Goal: Task Accomplishment & Management: Use online tool/utility

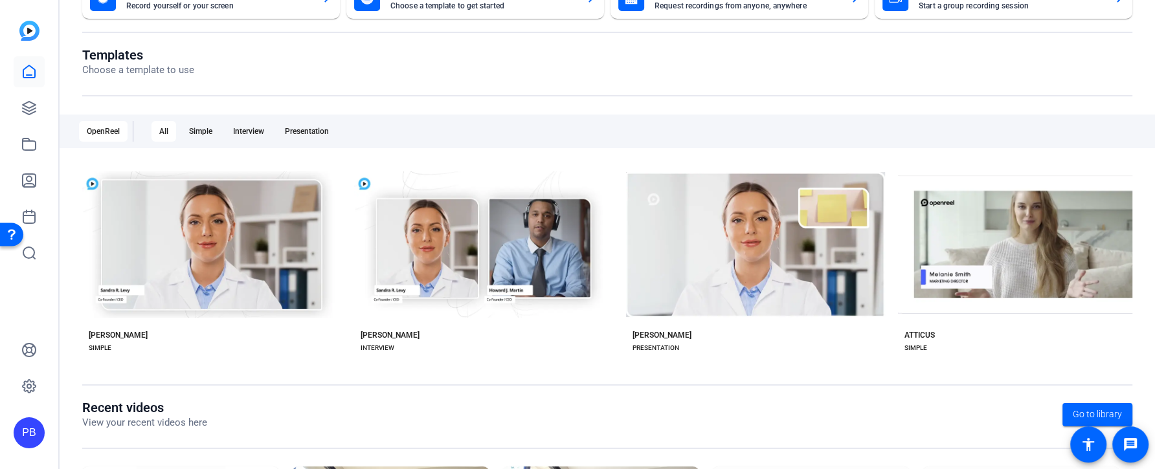
scroll to position [109, 0]
click at [34, 105] on icon at bounding box center [29, 108] width 13 height 13
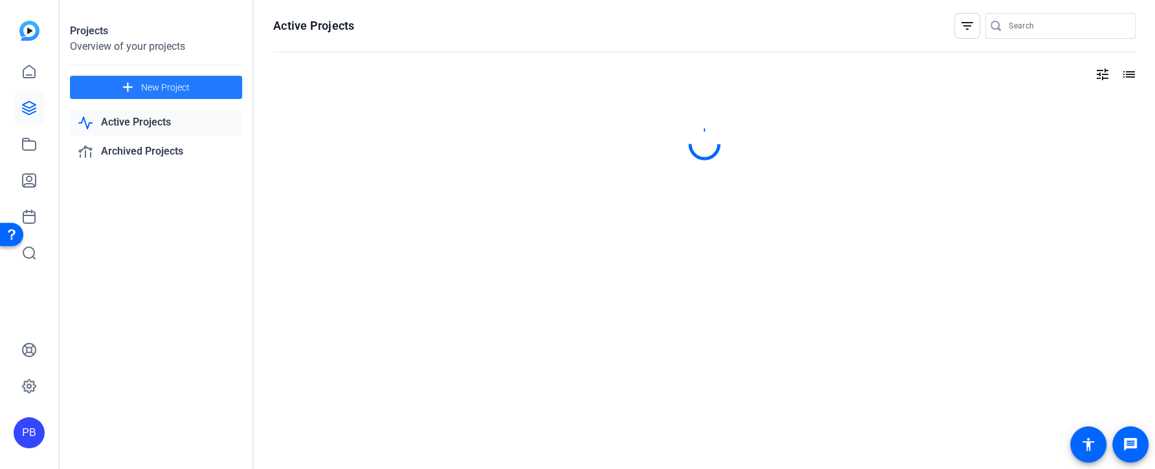
click at [166, 85] on span "New Project" at bounding box center [165, 88] width 49 height 14
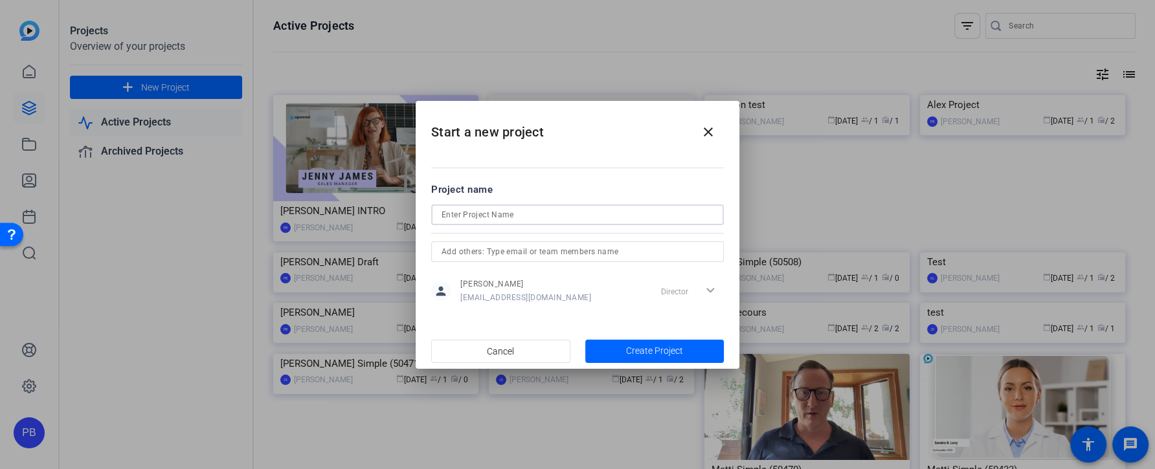
click at [490, 210] on input at bounding box center [578, 215] width 272 height 16
type input "[PERSON_NAME]'s MLB Predictions"
click at [642, 351] on span "Create Project" at bounding box center [654, 351] width 57 height 14
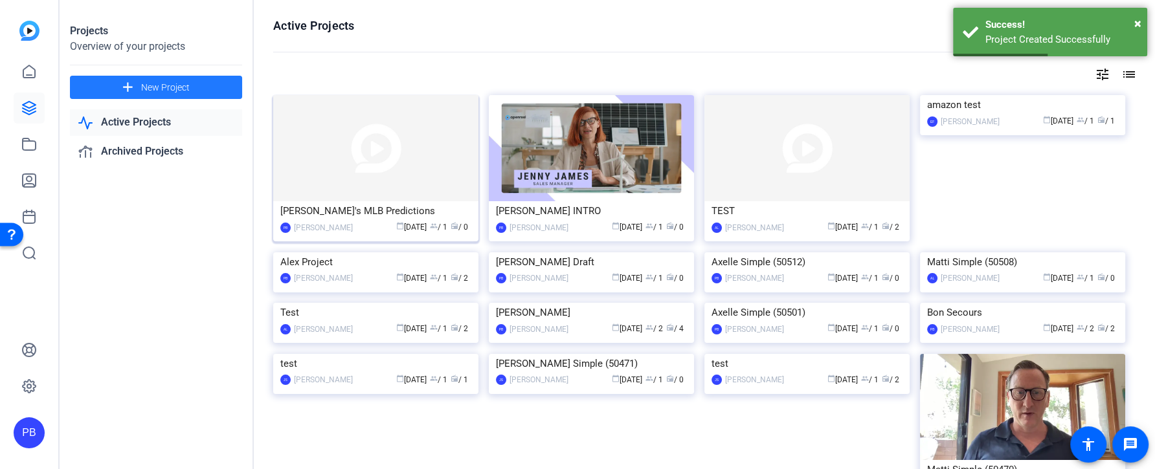
click at [330, 185] on img at bounding box center [375, 148] width 205 height 106
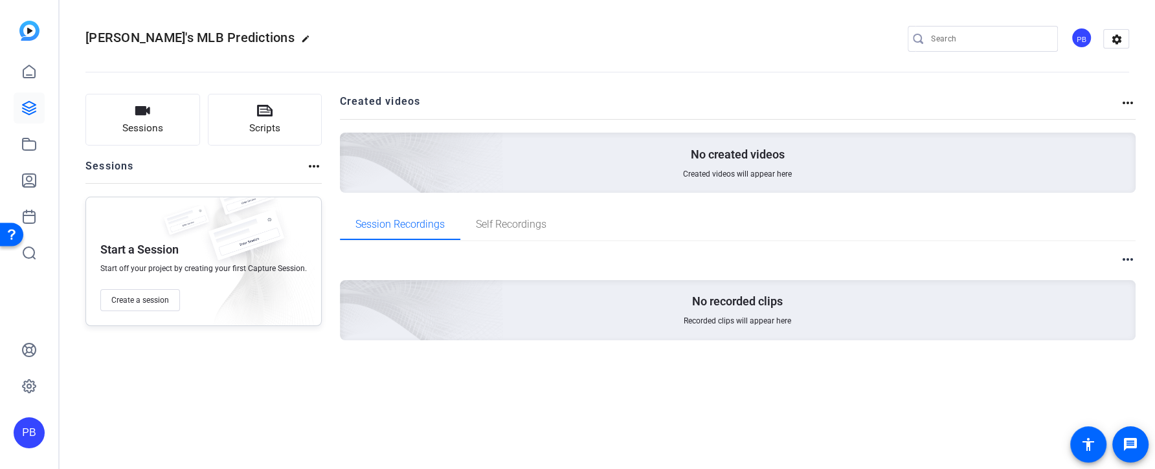
click at [1080, 41] on div "PB" at bounding box center [1081, 37] width 21 height 21
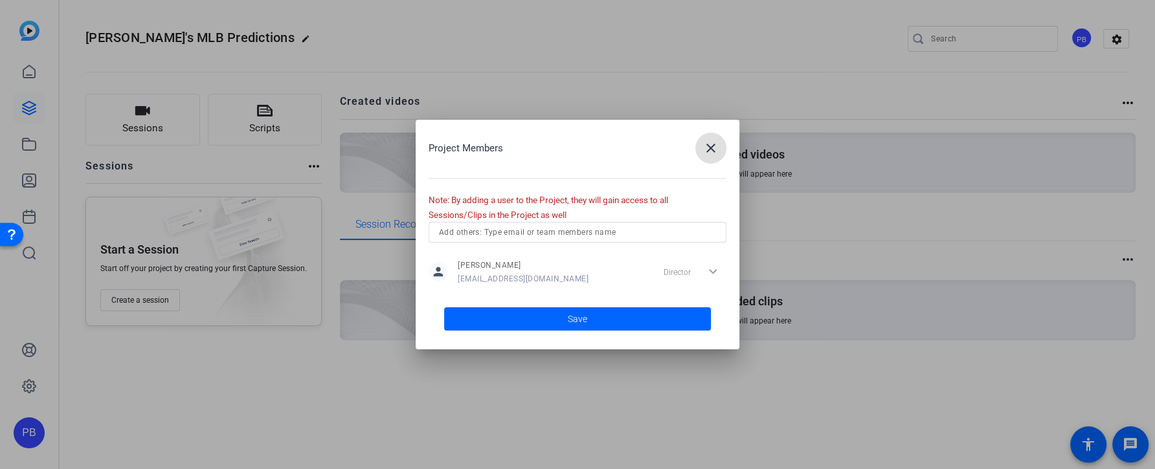
click at [629, 233] on input "text" at bounding box center [577, 233] width 277 height 16
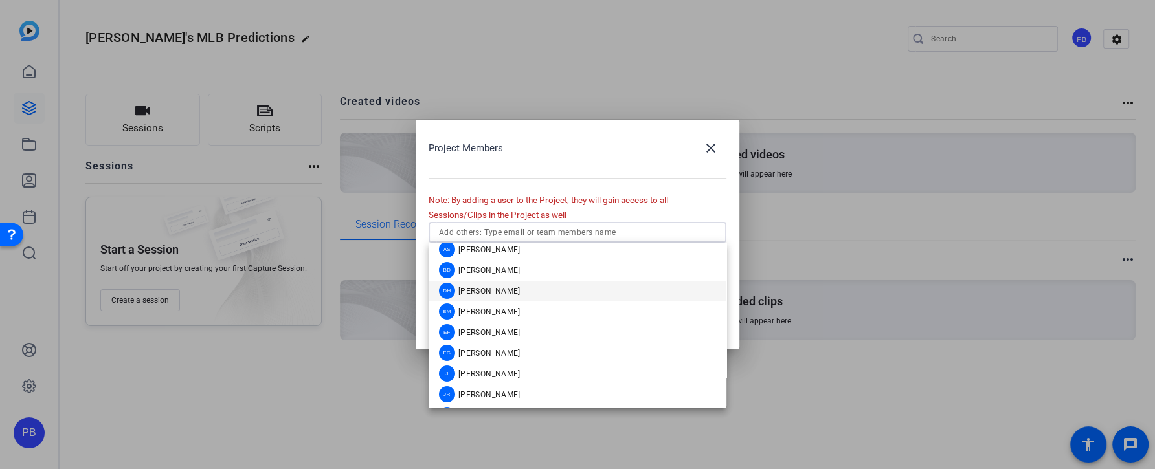
scroll to position [34, 0]
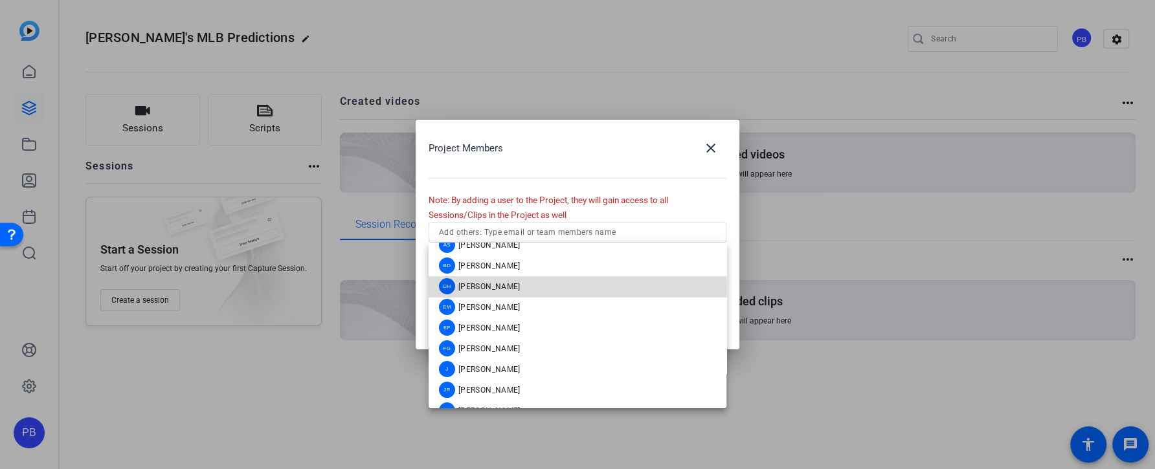
click at [566, 289] on mat-option "DH Daniel Heiberger" at bounding box center [578, 286] width 298 height 21
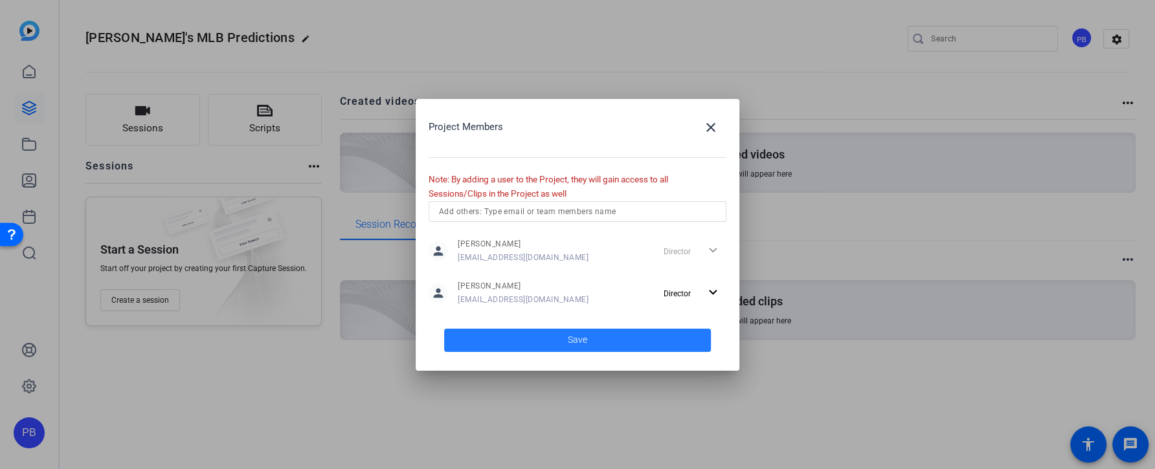
click at [549, 336] on span at bounding box center [577, 340] width 267 height 31
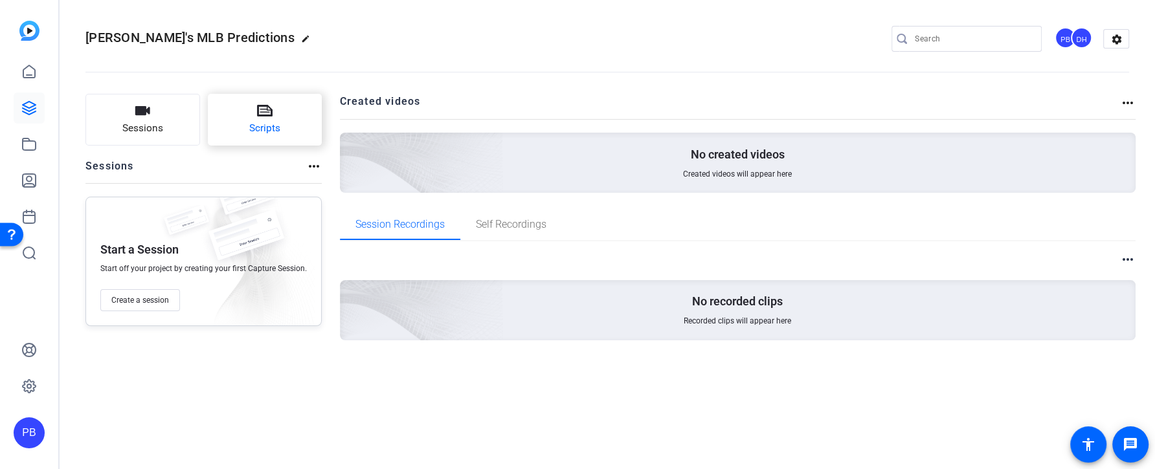
click at [256, 124] on span "Scripts" at bounding box center [264, 128] width 31 height 15
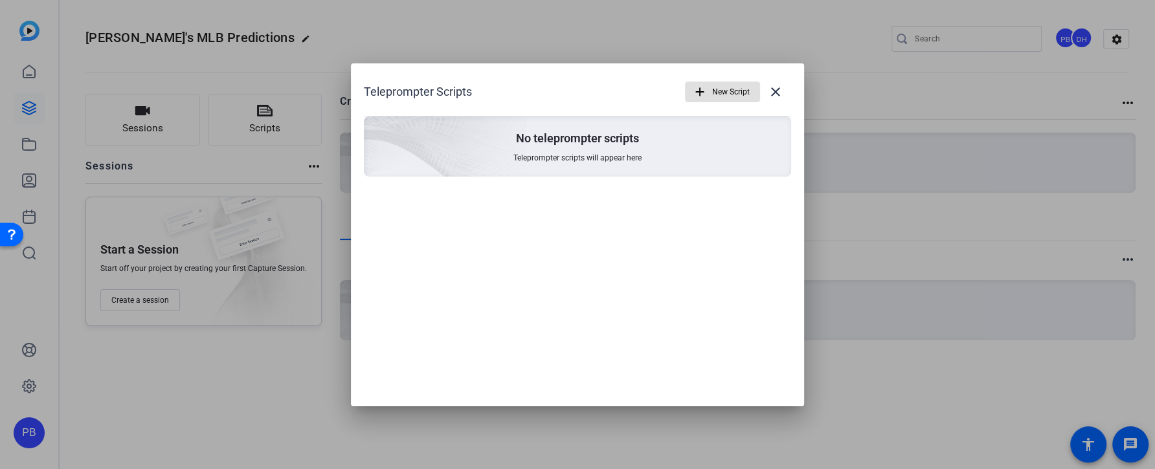
click at [718, 89] on span "New Script" at bounding box center [731, 92] width 38 height 25
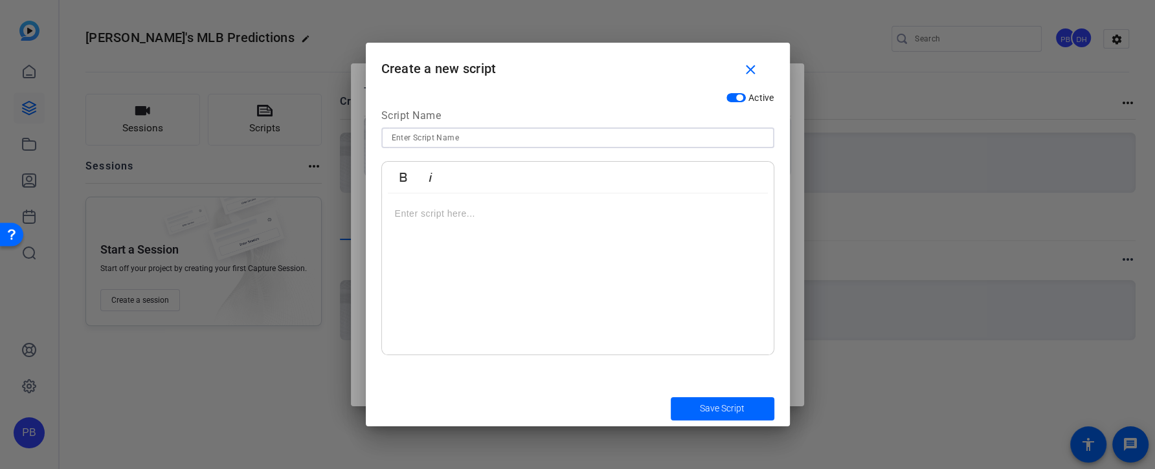
click at [484, 142] on input at bounding box center [578, 138] width 372 height 16
type input "[PERSON_NAME]'s Intro"
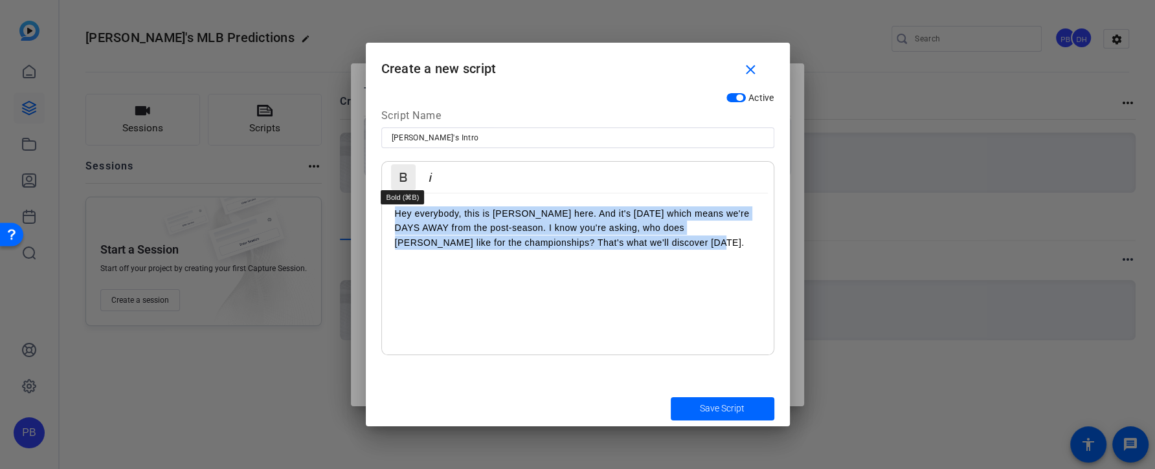
drag, startPoint x: 625, startPoint y: 240, endPoint x: 397, endPoint y: 172, distance: 238.0
click at [397, 172] on div "Bold Italic Hey everybody, this is Devin Garner here. And it's August 2025 whic…" at bounding box center [577, 258] width 393 height 194
copy p "Hey everybody, this is [PERSON_NAME] here. And it's [DATE] which means we're DA…"
click at [653, 261] on div "Hey everybody, this is [PERSON_NAME] here. And it's [DATE] which means we're DA…" at bounding box center [578, 275] width 392 height 162
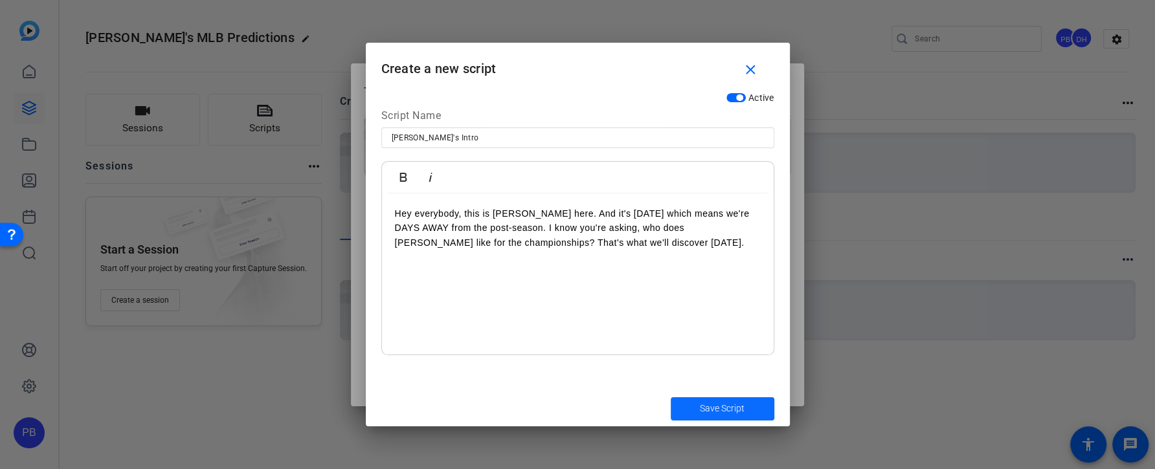
click at [708, 417] on span "submit" at bounding box center [723, 409] width 104 height 31
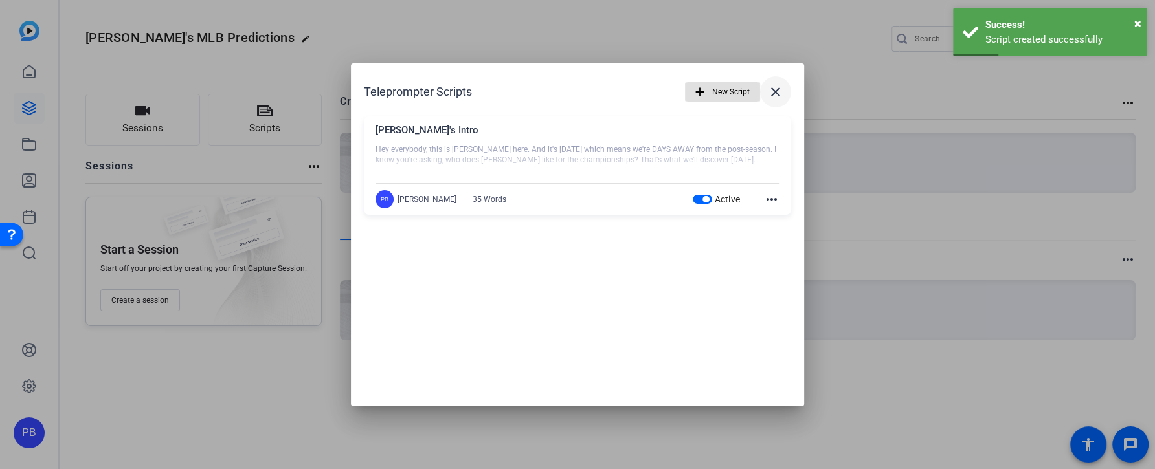
click at [774, 93] on mat-icon "close" at bounding box center [776, 92] width 16 height 16
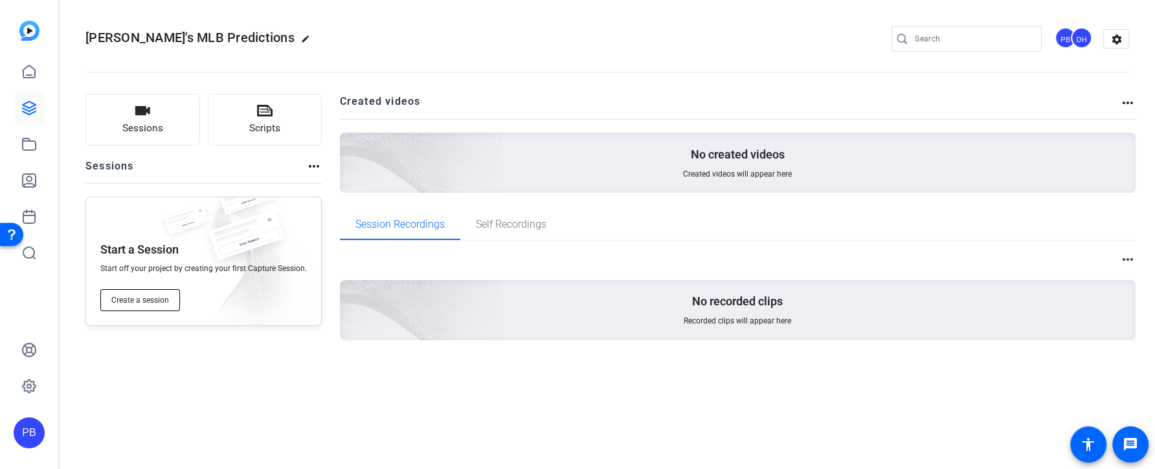
click at [167, 301] on span "Create a session" at bounding box center [140, 300] width 58 height 10
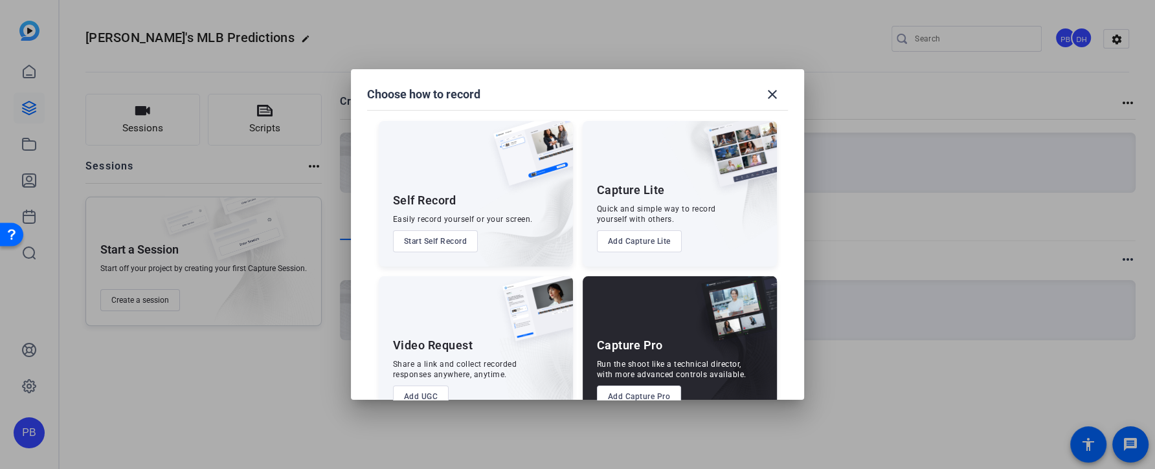
scroll to position [34, 0]
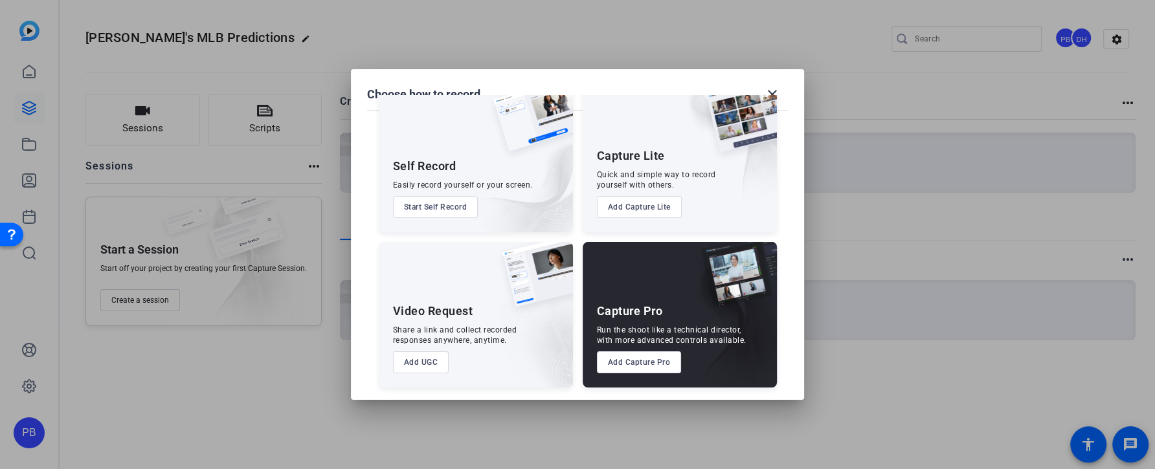
click at [432, 215] on button "Start Self Record" at bounding box center [435, 207] width 85 height 22
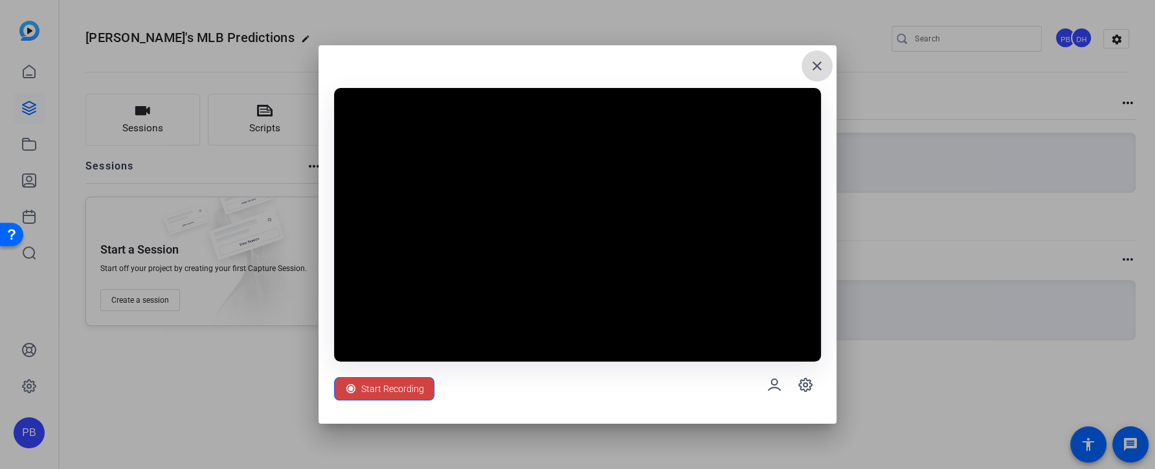
click at [823, 67] on mat-icon "close" at bounding box center [817, 66] width 16 height 16
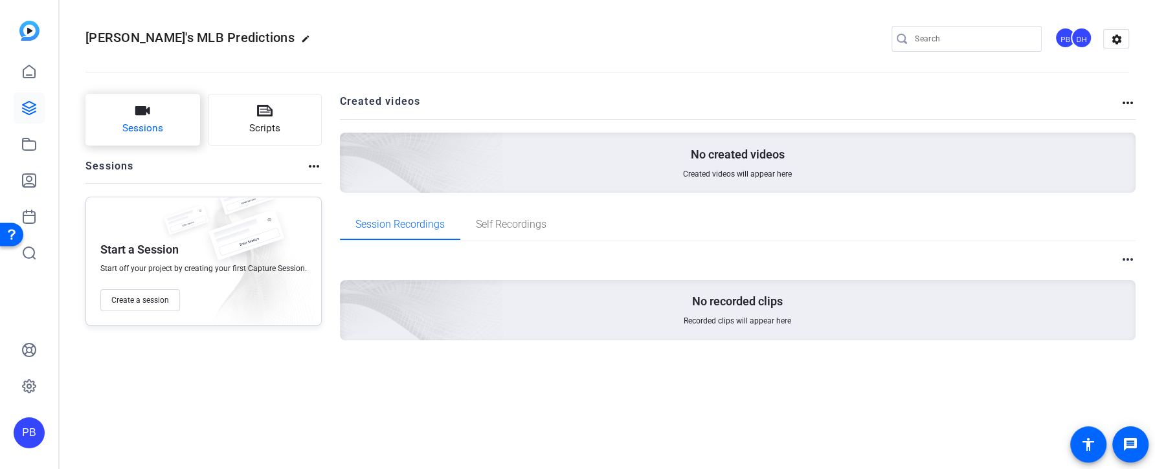
click at [184, 144] on button "Sessions" at bounding box center [142, 120] width 115 height 52
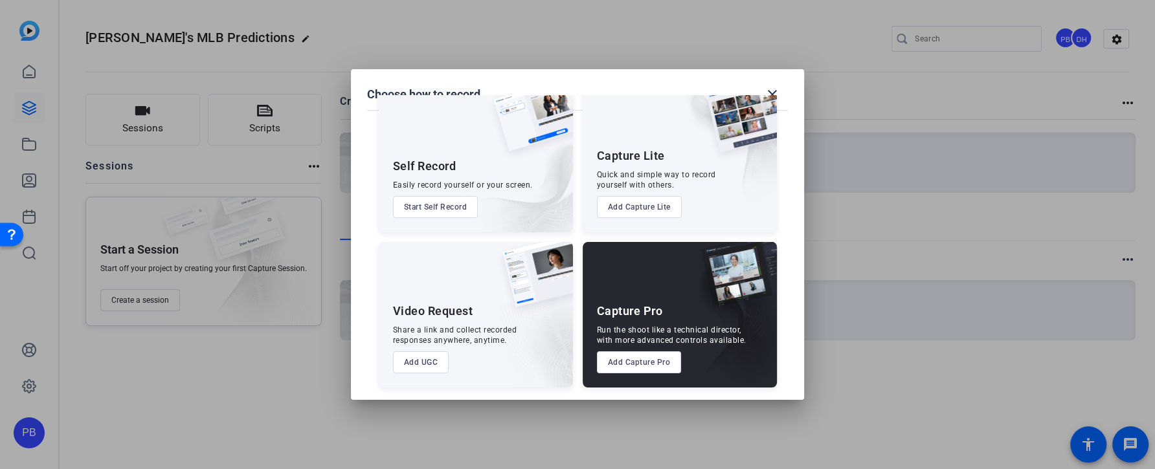
click at [637, 207] on button "Add Capture Lite" at bounding box center [639, 207] width 85 height 22
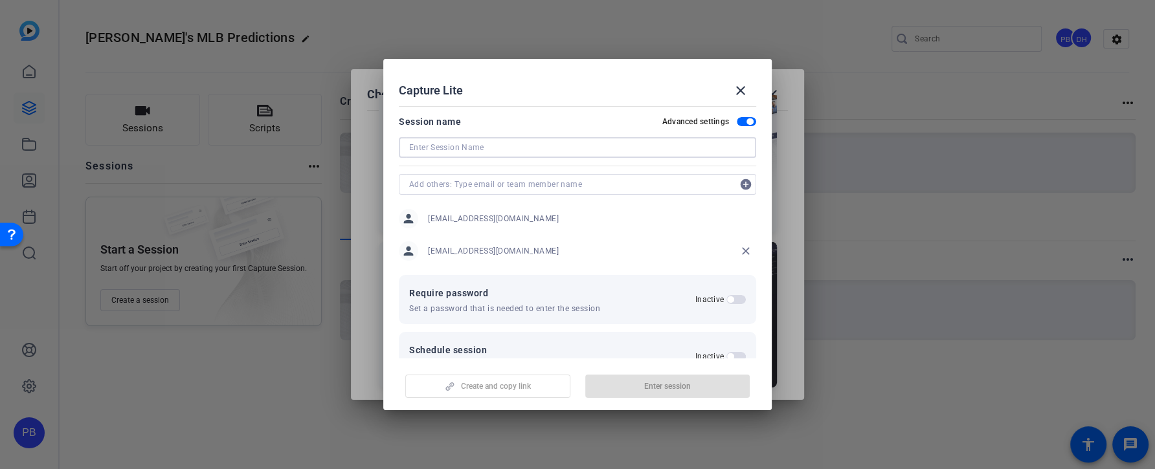
click at [489, 140] on input at bounding box center [577, 148] width 337 height 16
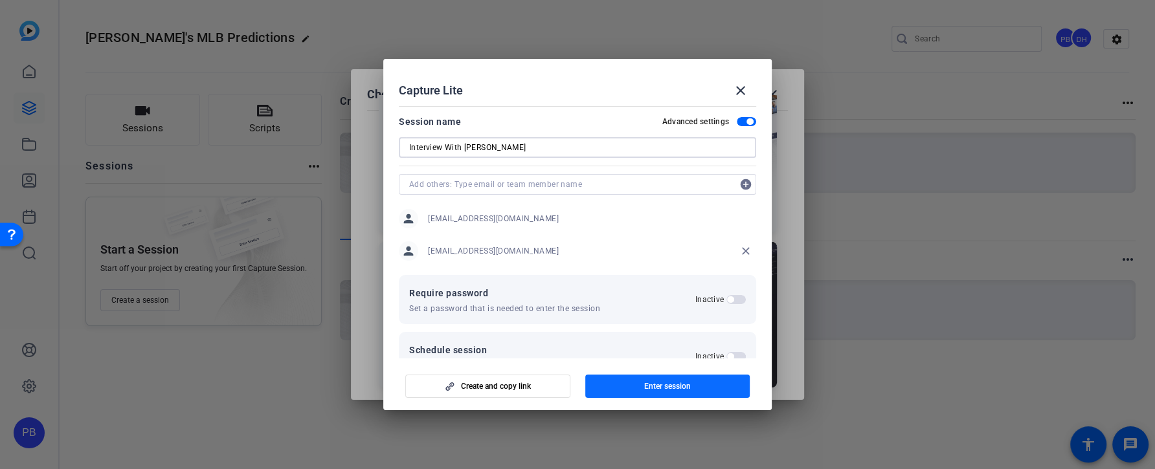
type input "Interview With Devin"
click at [616, 384] on span "button" at bounding box center [667, 386] width 165 height 31
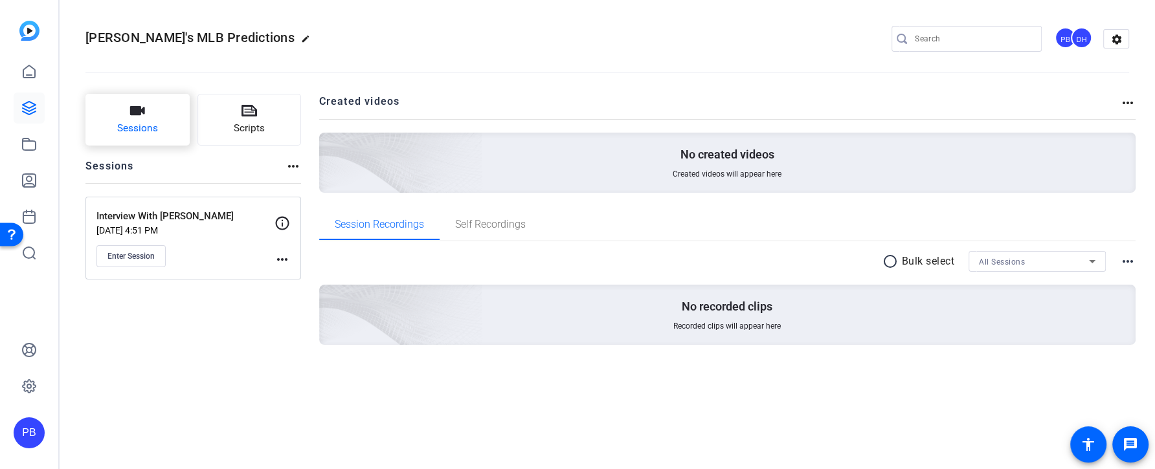
click at [168, 137] on button "Sessions" at bounding box center [137, 120] width 104 height 52
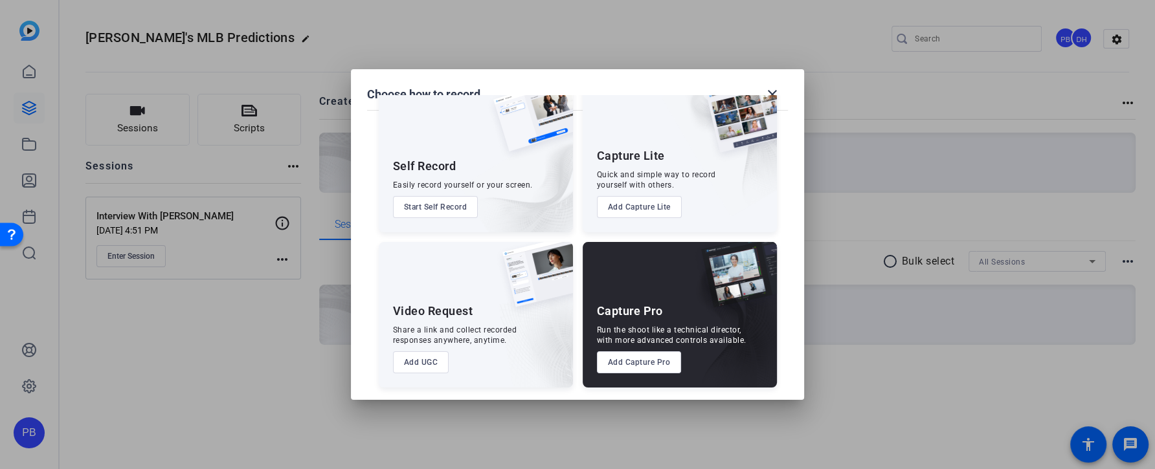
click at [422, 366] on button "Add UGC" at bounding box center [421, 363] width 56 height 22
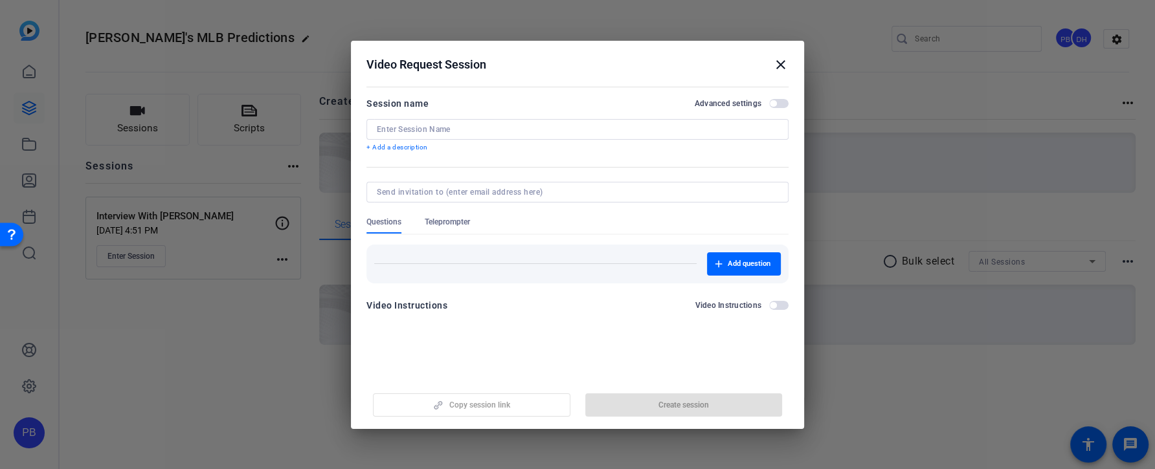
click at [497, 132] on input at bounding box center [577, 129] width 401 height 10
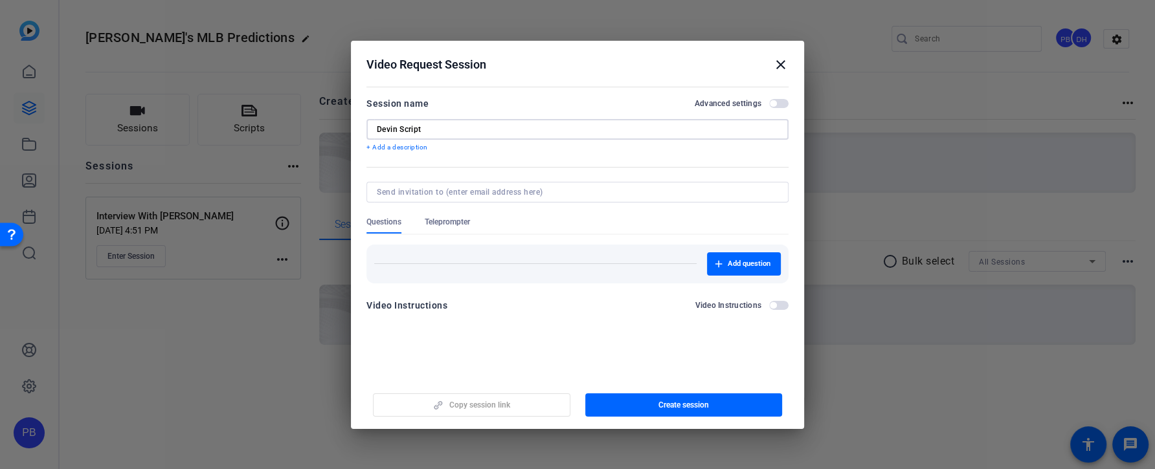
type input "Devin Script"
click at [459, 217] on span "Teleprompter" at bounding box center [447, 222] width 45 height 10
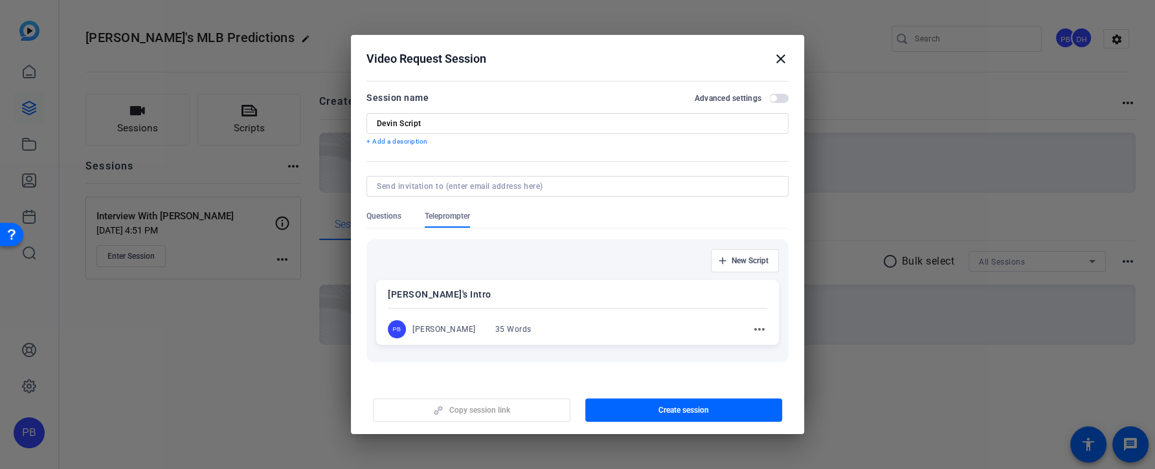
click at [543, 320] on div "PB Peter Bradt 35 Words more_horiz" at bounding box center [577, 329] width 379 height 18
click at [678, 406] on span "Create session" at bounding box center [683, 410] width 50 height 10
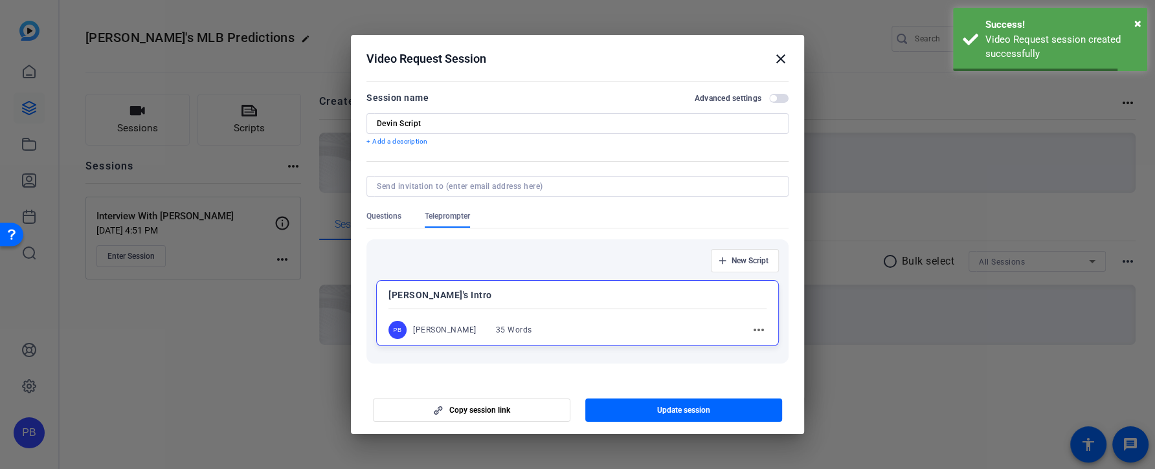
scroll to position [43, 0]
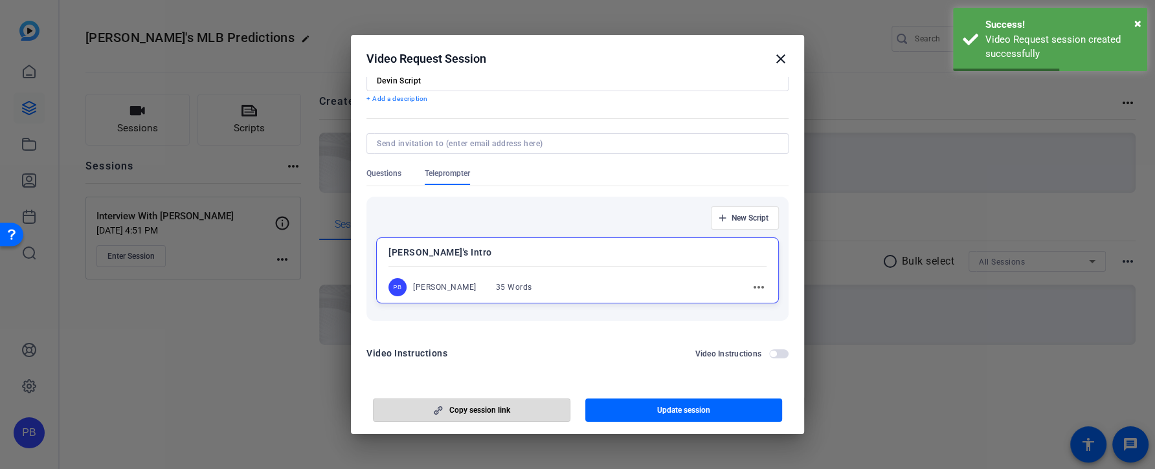
click at [527, 405] on span "button" at bounding box center [472, 410] width 196 height 31
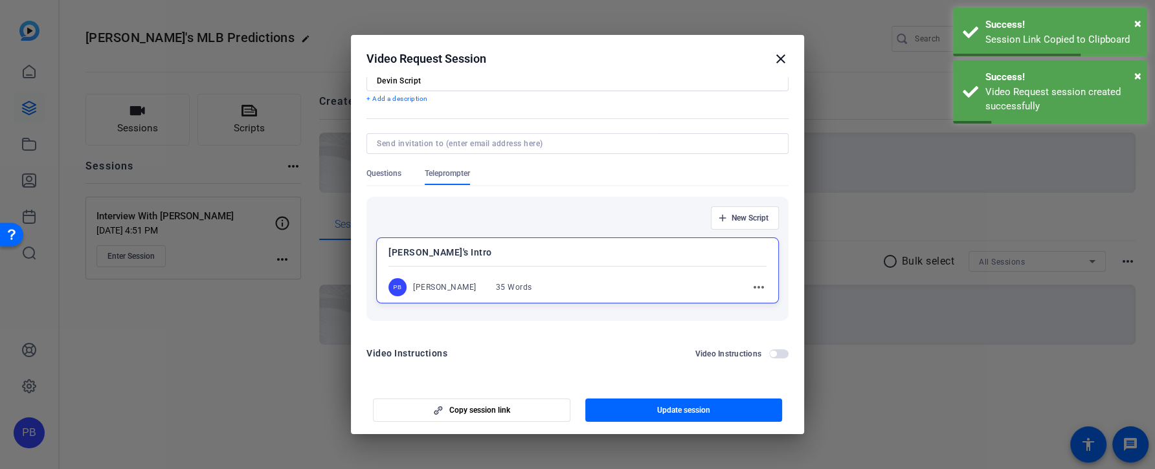
click at [776, 353] on span "button" at bounding box center [773, 354] width 6 height 6
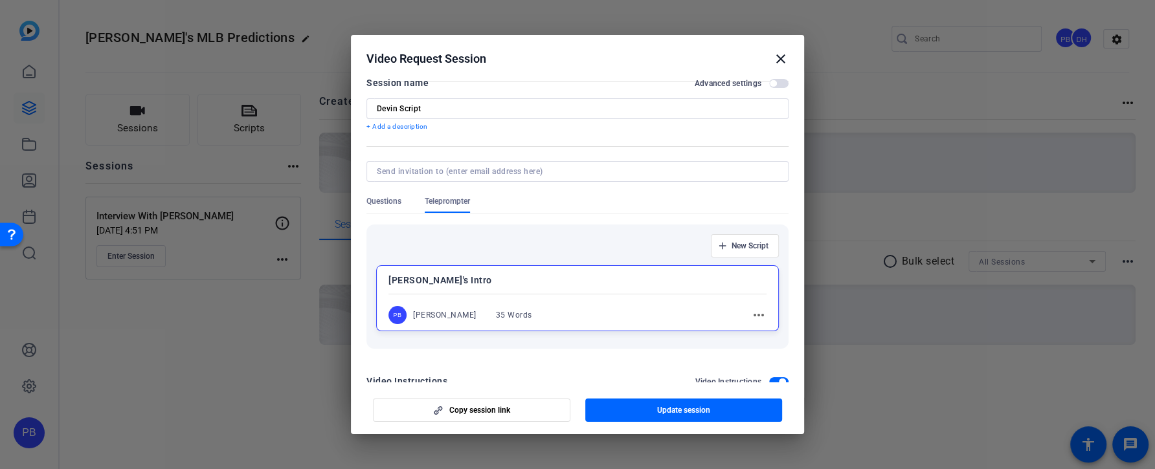
scroll to position [0, 0]
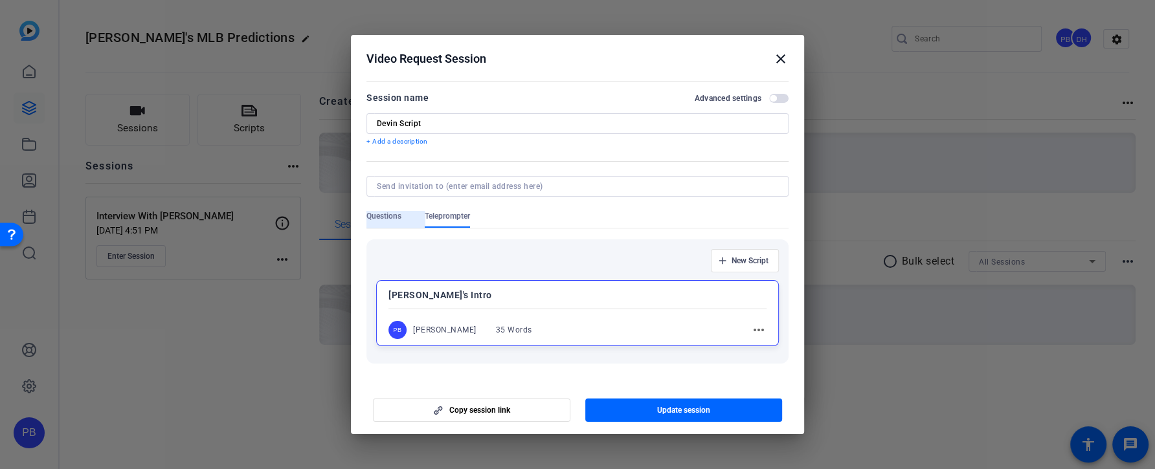
click at [394, 227] on span "Questions" at bounding box center [383, 219] width 35 height 17
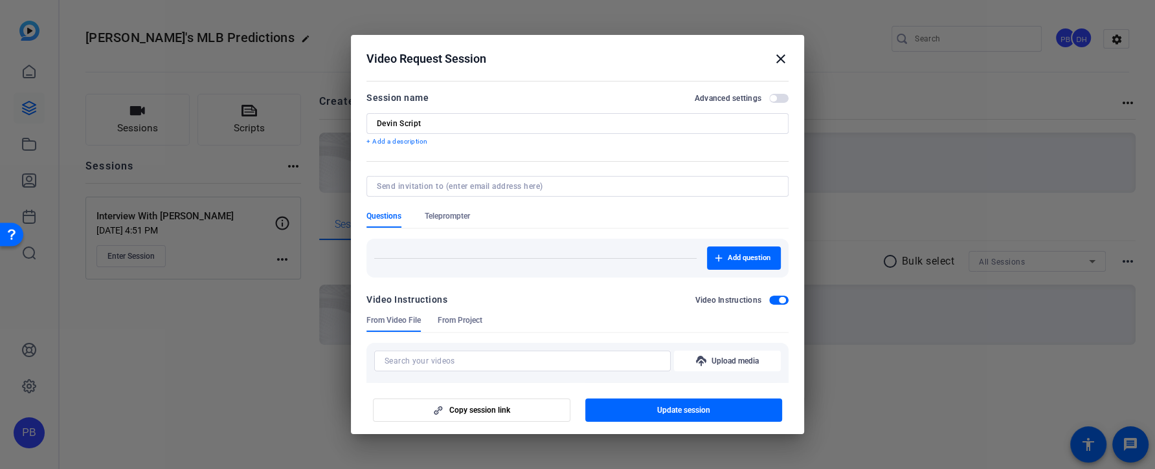
scroll to position [34, 0]
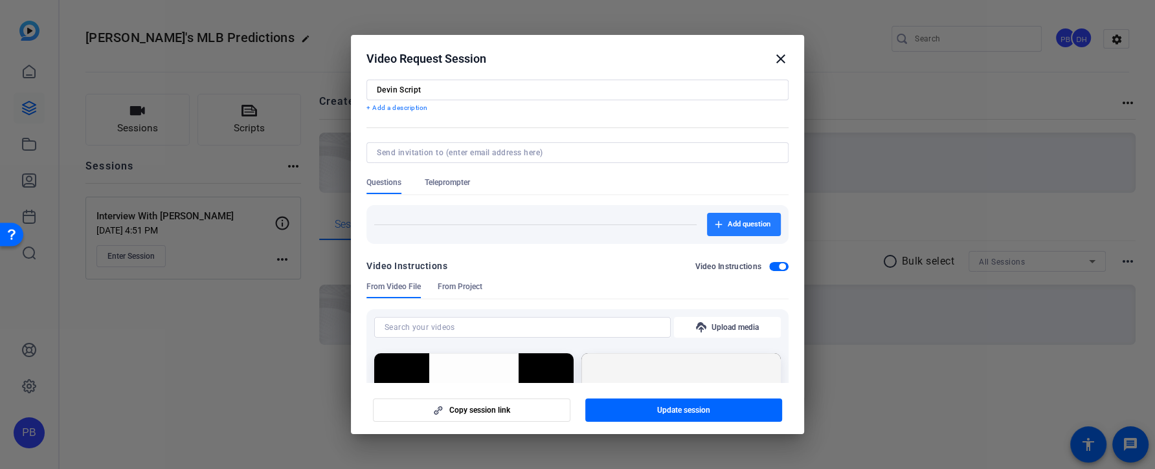
click at [732, 230] on span "button" at bounding box center [744, 224] width 74 height 31
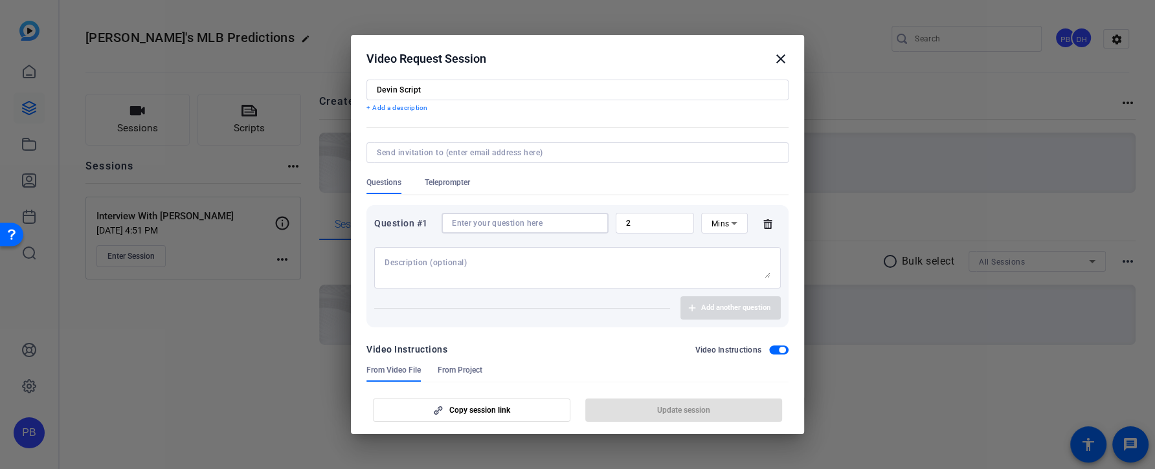
click at [534, 225] on input at bounding box center [525, 223] width 146 height 10
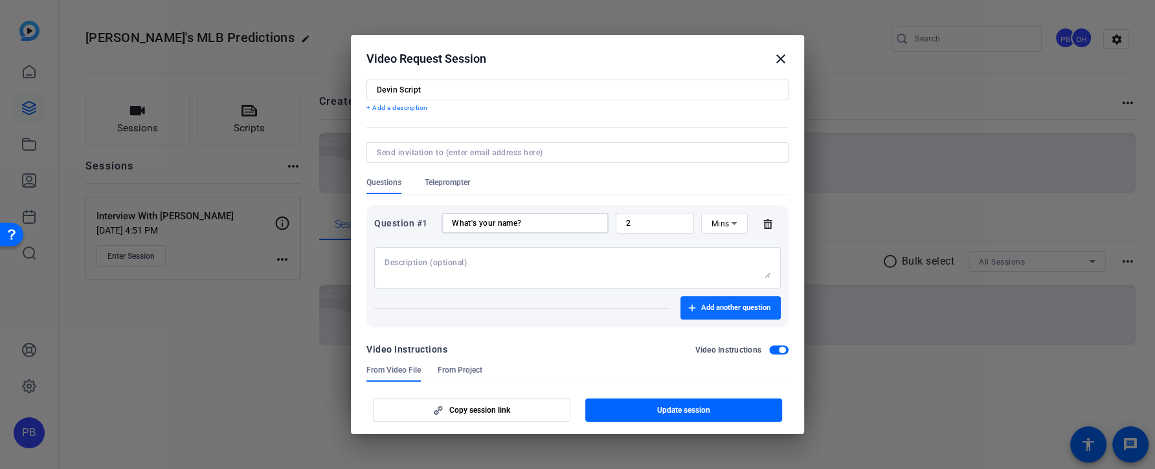
type input "What's your name?"
click at [699, 297] on span "button" at bounding box center [730, 308] width 100 height 31
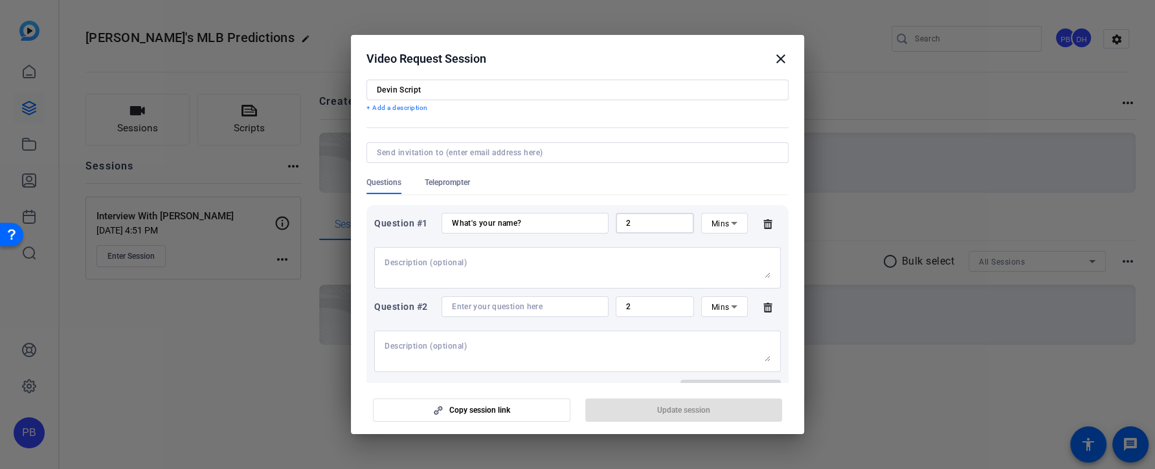
drag, startPoint x: 640, startPoint y: 221, endPoint x: 606, endPoint y: 216, distance: 34.8
click at [610, 218] on div "Question #1 What's your name? 2 Mins" at bounding box center [577, 223] width 407 height 21
type input "1"
click at [519, 306] on input at bounding box center [525, 307] width 146 height 10
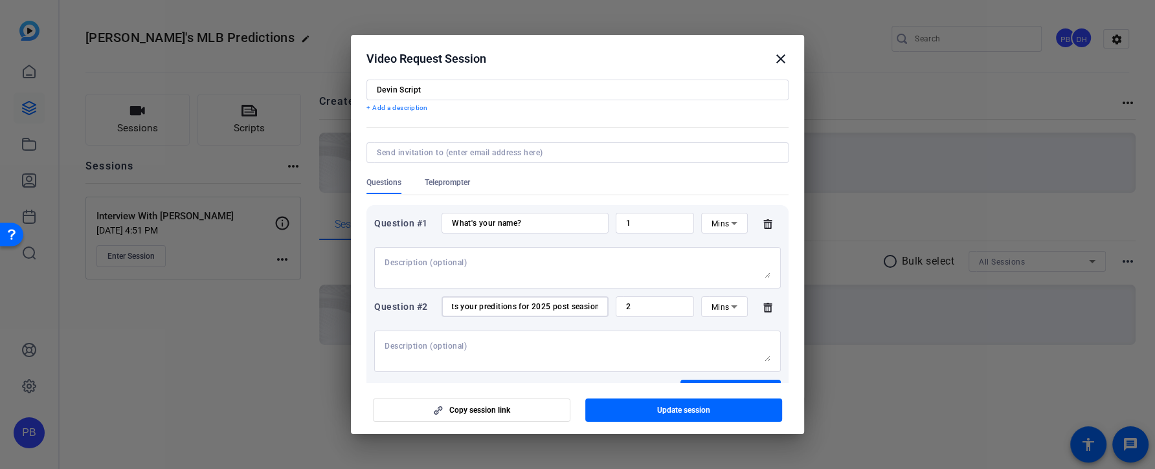
scroll to position [0, 21]
click at [491, 307] on input "Whats your preditions for 2025 post seasion?" at bounding box center [525, 307] width 146 height 10
type input "Whats your predictions for 2025 post seasion?"
click at [440, 89] on input "Devin Script" at bounding box center [577, 90] width 401 height 10
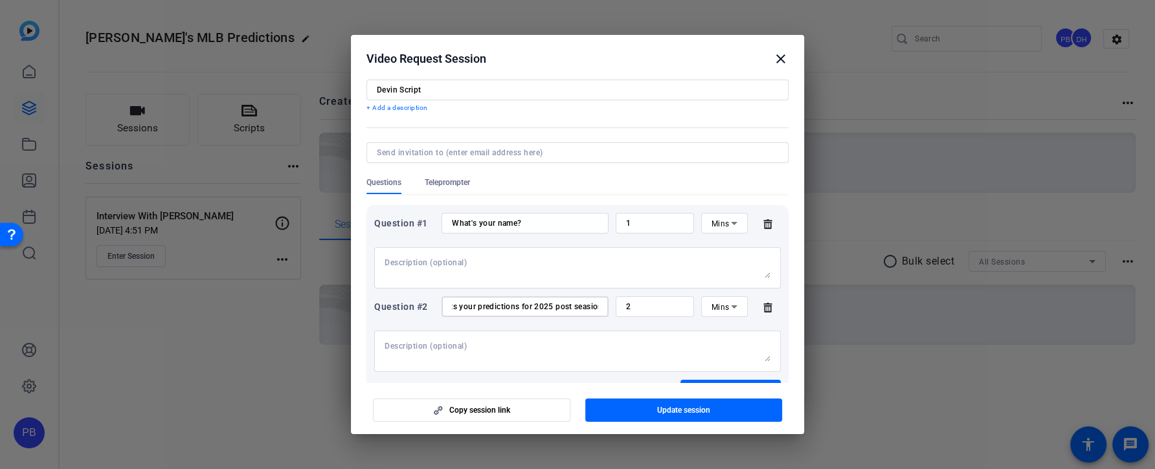
scroll to position [0, 0]
drag, startPoint x: 440, startPoint y: 89, endPoint x: 348, endPoint y: 84, distance: 92.1
click at [348, 84] on div "Choose how to record close Self Record Easily record yourself or your screen. S…" at bounding box center [577, 234] width 1155 height 469
type input "Viewer Reactions"
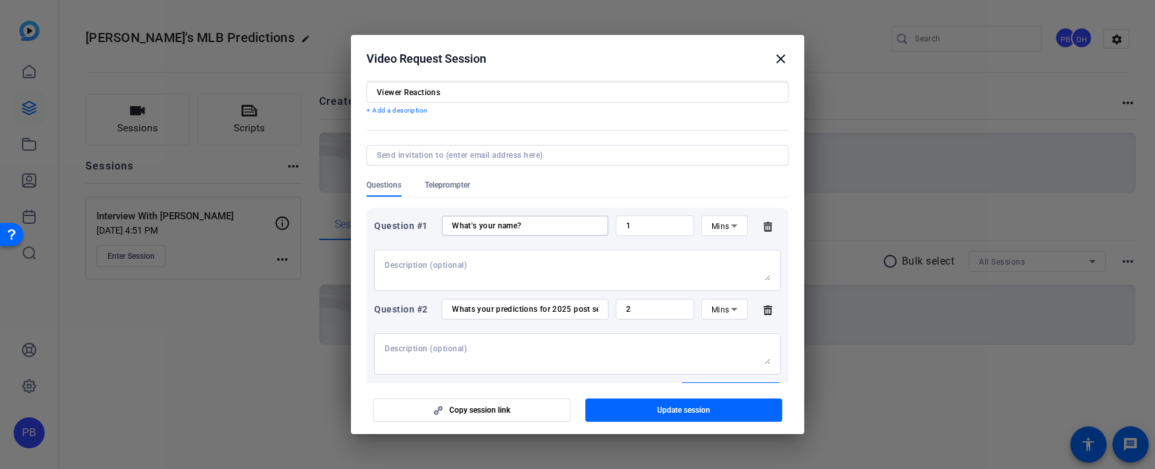
drag, startPoint x: 556, startPoint y: 229, endPoint x: 431, endPoint y: 221, distance: 125.1
click at [431, 221] on div "Question #1 What's your name? 1 Mins" at bounding box center [577, 226] width 407 height 21
type input "What did you think of Devin's last video?"
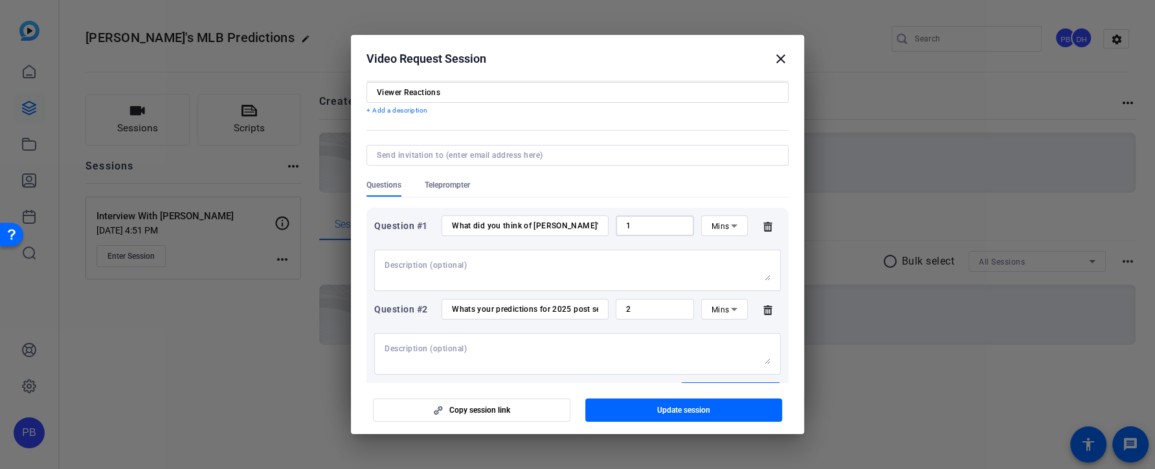
drag, startPoint x: 650, startPoint y: 226, endPoint x: 596, endPoint y: 225, distance: 53.7
click at [596, 226] on div "Question #1 What did you think of Devin's last video? 1 Mins" at bounding box center [577, 226] width 407 height 21
type input "3"
drag, startPoint x: 454, startPoint y: 308, endPoint x: 626, endPoint y: 315, distance: 172.3
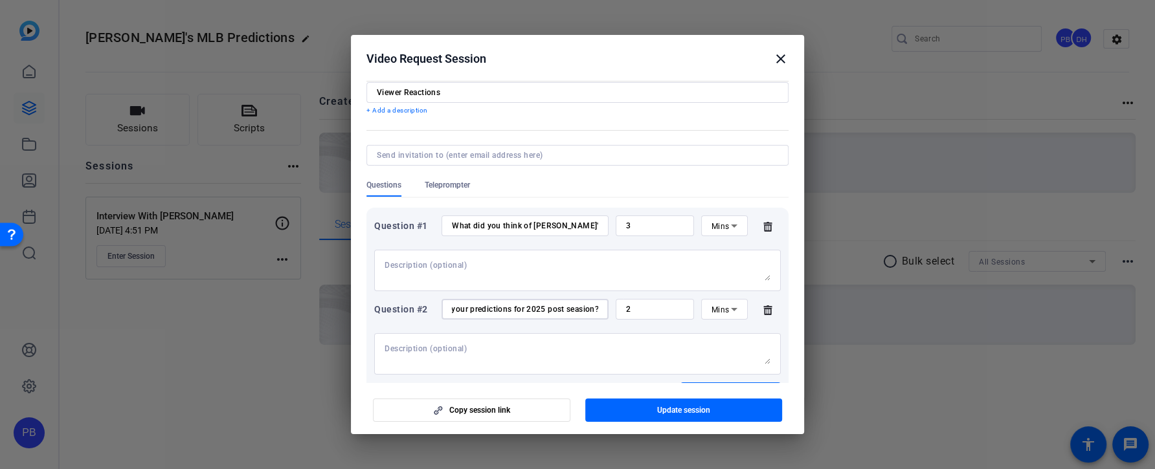
click at [626, 315] on div "Question #2 Whats your predictions for 2025 post seasion? 2 Mins" at bounding box center [577, 309] width 407 height 21
type input "Do you have any messages for other viewers"
drag, startPoint x: 650, startPoint y: 313, endPoint x: 600, endPoint y: 304, distance: 50.8
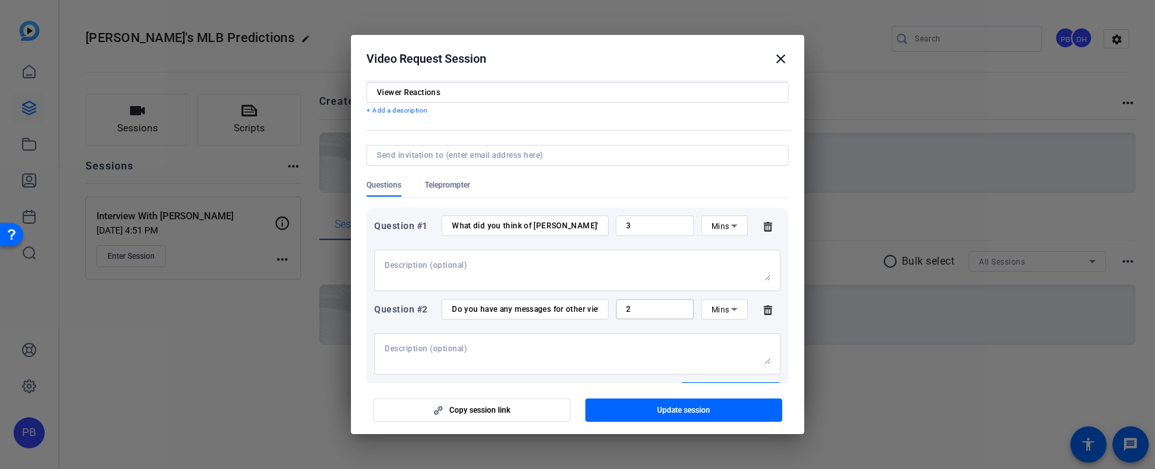
click at [600, 304] on div "Question #2 Do you have any messages for other viewers 2 Mins" at bounding box center [577, 309] width 407 height 21
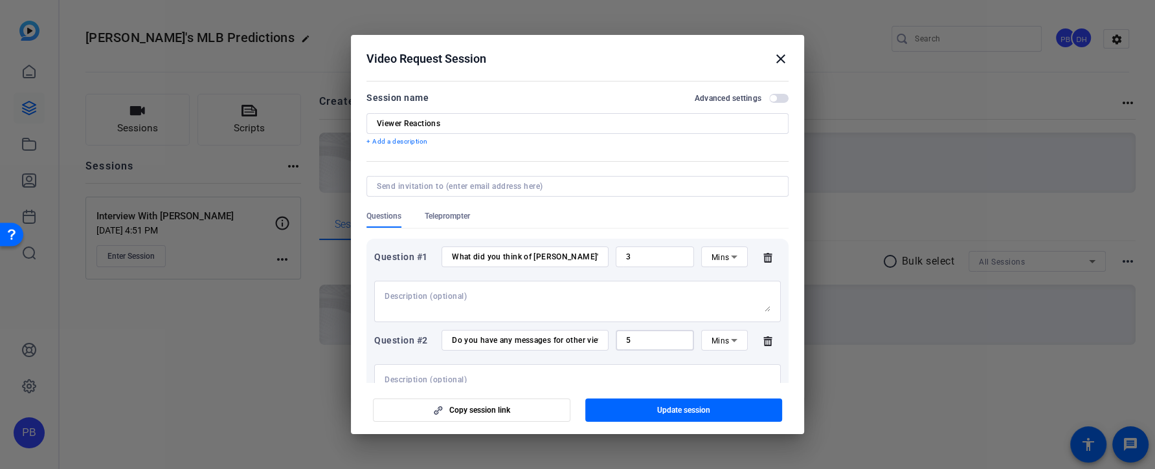
type input "5"
drag, startPoint x: 464, startPoint y: 124, endPoint x: 346, endPoint y: 115, distance: 118.2
click at [353, 115] on mat-dialog-content "Session name Advanced settings Viewer Reactions + Add a description Questions T…" at bounding box center [577, 229] width 453 height 305
type input "Devin's Video Journal"
click at [763, 254] on icon at bounding box center [768, 257] width 26 height 10
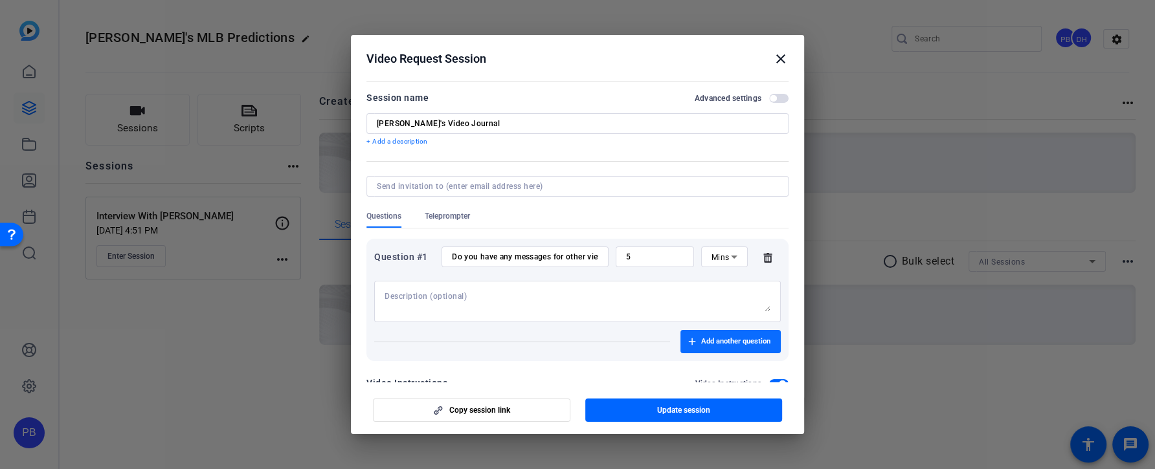
click at [770, 262] on icon at bounding box center [767, 258] width 8 height 10
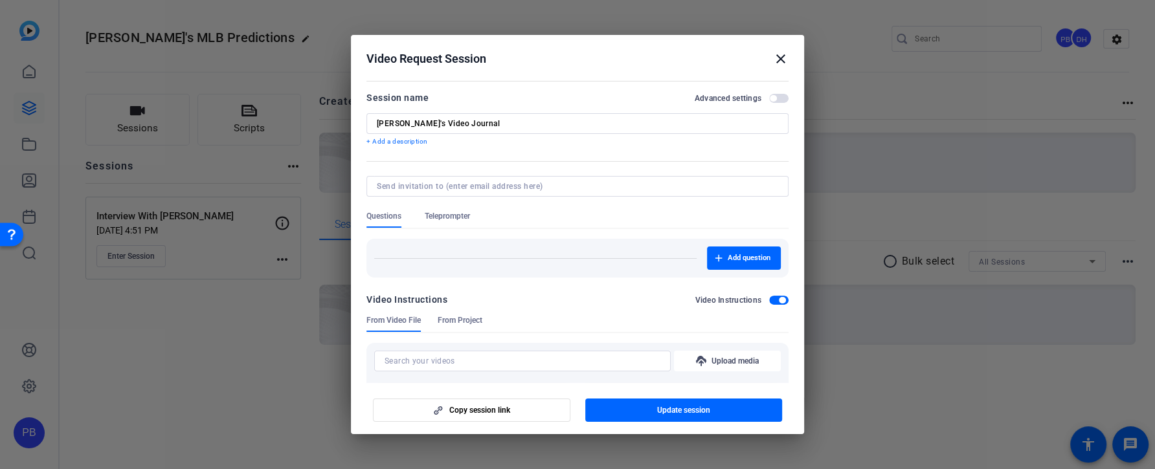
click at [783, 100] on span "button" at bounding box center [778, 98] width 19 height 9
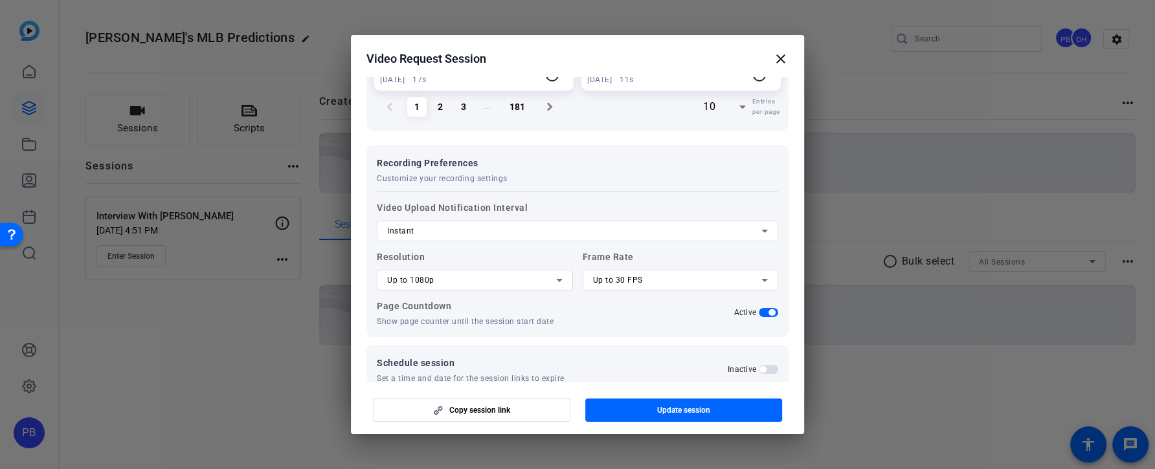
scroll to position [1055, 0]
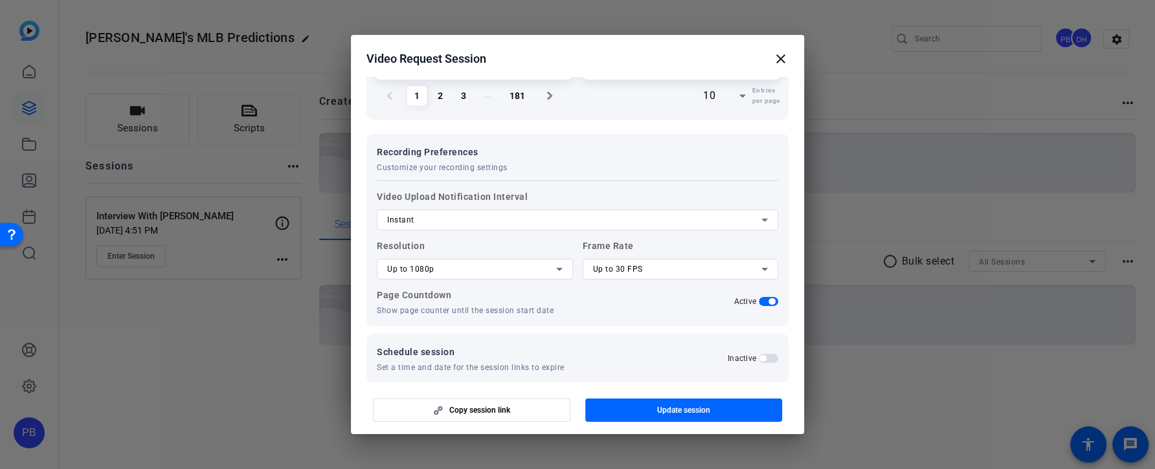
click at [552, 266] on icon at bounding box center [560, 270] width 16 height 16
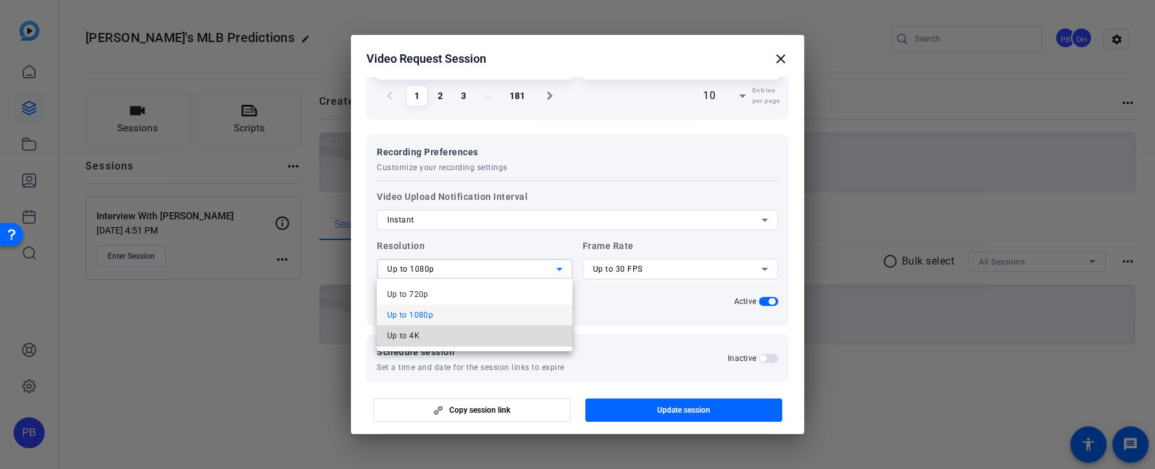
click at [502, 326] on mat-option "Up to 4K" at bounding box center [475, 336] width 196 height 21
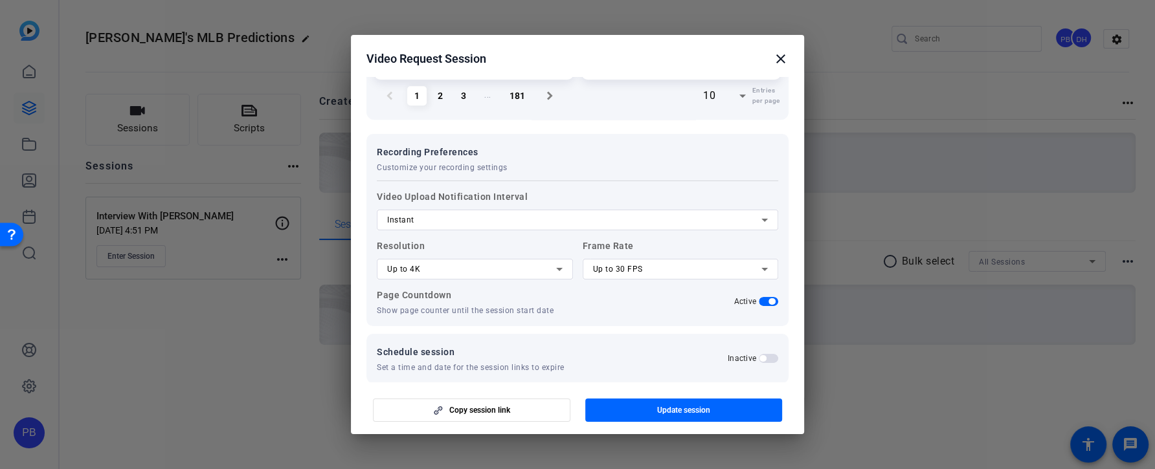
click at [653, 280] on div at bounding box center [681, 287] width 196 height 14
click at [656, 273] on div "Up to 30 FPS" at bounding box center [677, 270] width 169 height 16
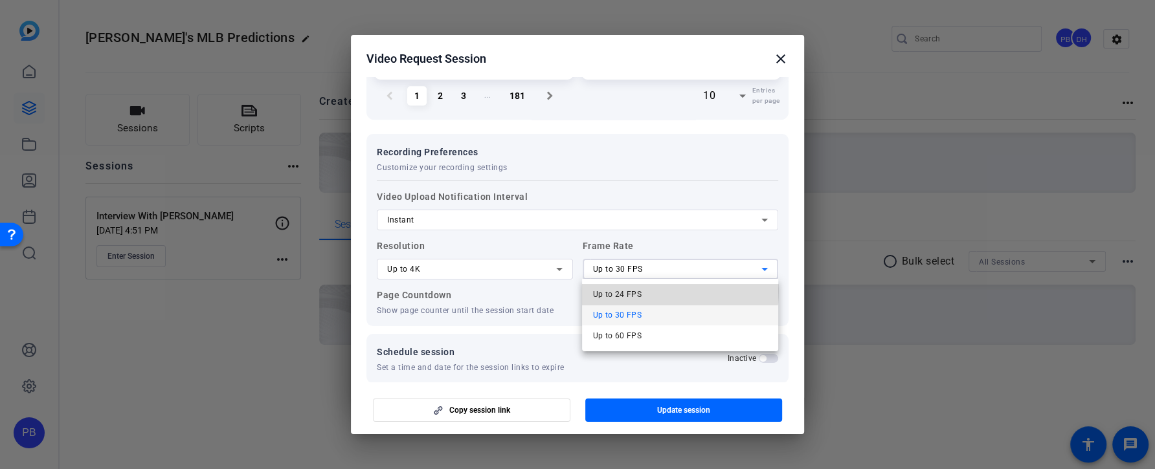
click at [651, 291] on mat-option "Up to 24 FPS" at bounding box center [680, 294] width 196 height 21
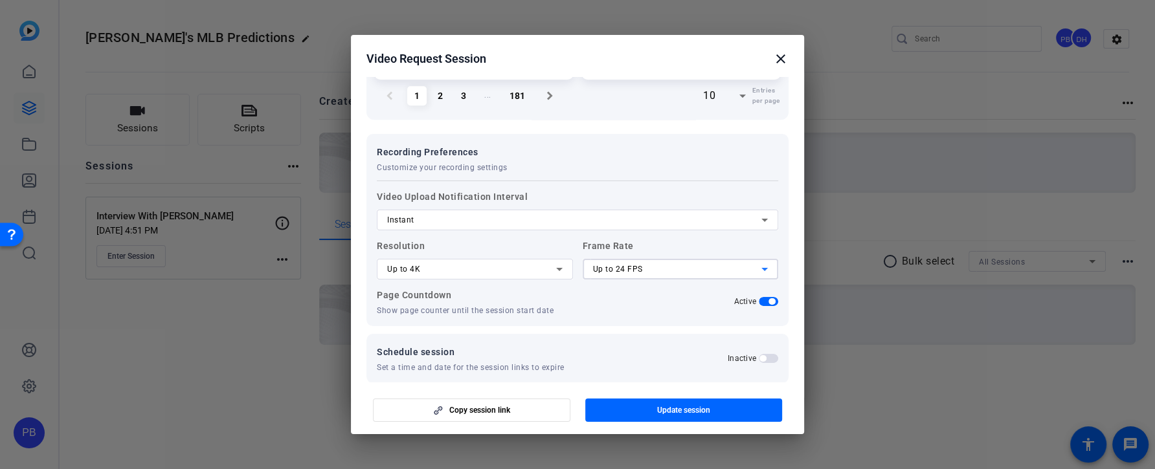
scroll to position [1069, 0]
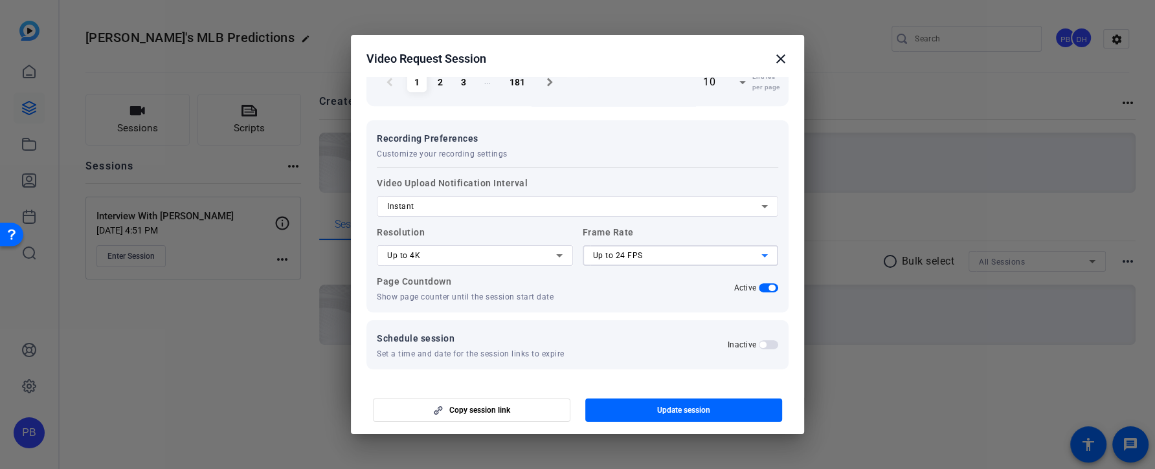
click at [772, 344] on span "button" at bounding box center [768, 345] width 19 height 9
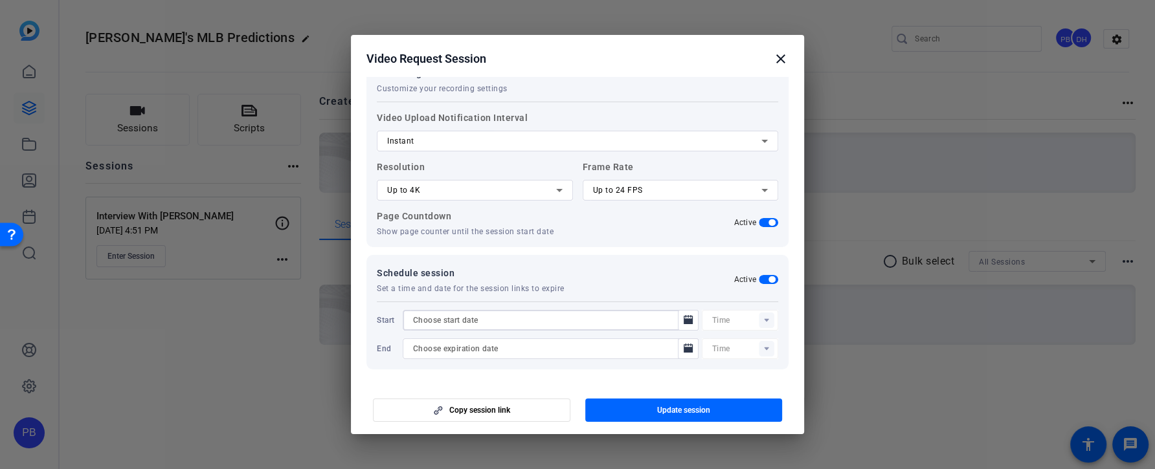
click at [511, 316] on input at bounding box center [544, 321] width 262 height 16
click at [507, 347] on input at bounding box center [544, 349] width 262 height 16
click at [685, 348] on icon "Open calendar" at bounding box center [688, 348] width 9 height 9
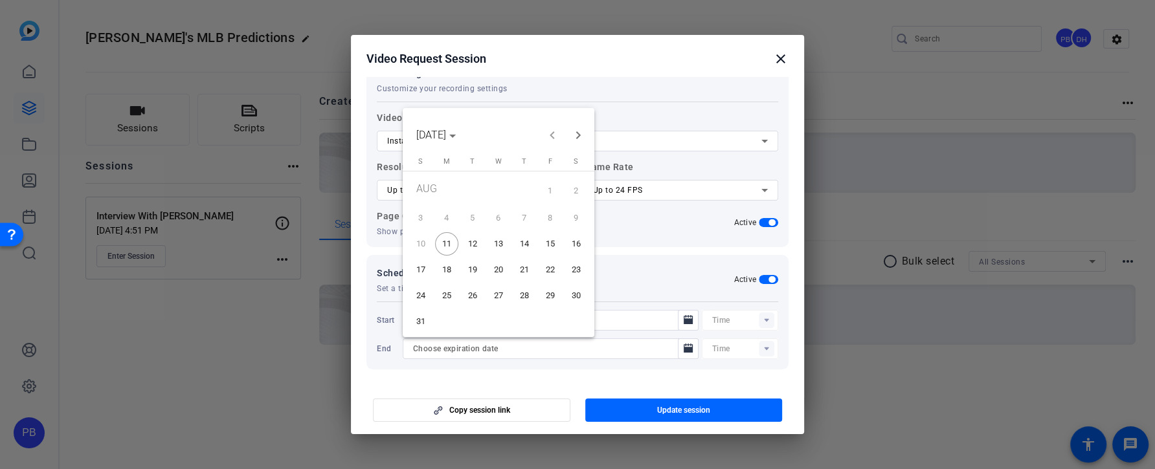
click at [502, 245] on span "13" at bounding box center [498, 243] width 23 height 23
type input "8/13/2025"
type input "07:15PM"
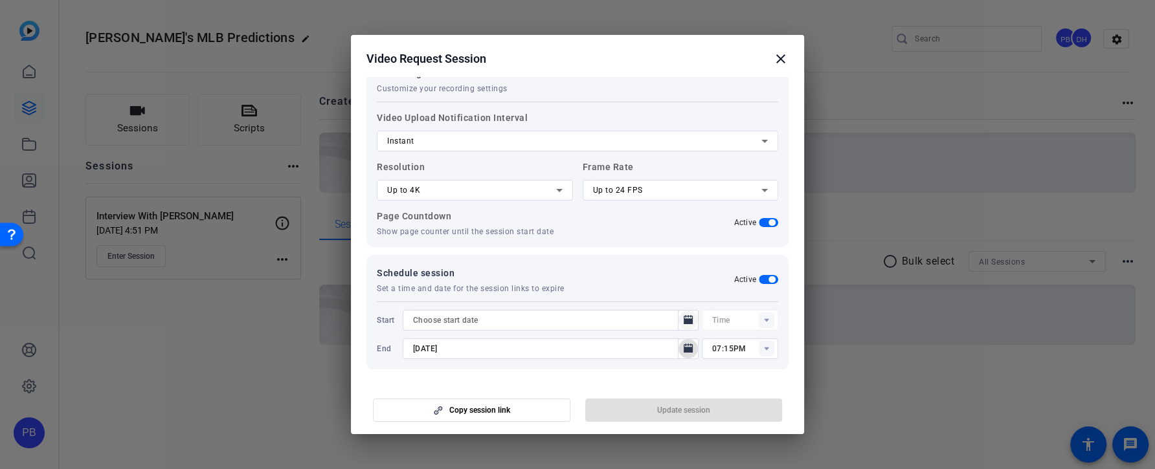
click at [685, 319] on icon "Open calendar" at bounding box center [688, 319] width 9 height 9
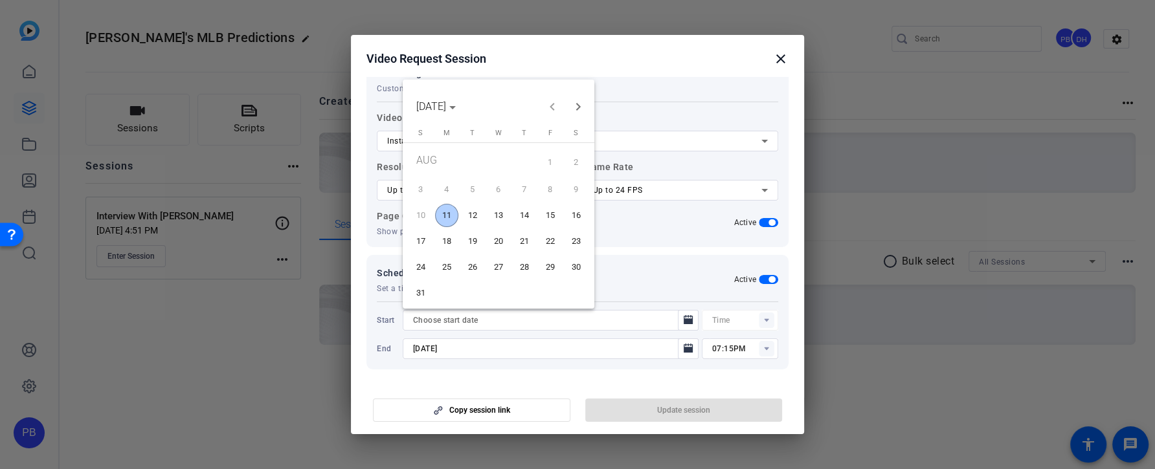
click at [450, 221] on span "11" at bounding box center [446, 215] width 23 height 23
type input "8/11/2025"
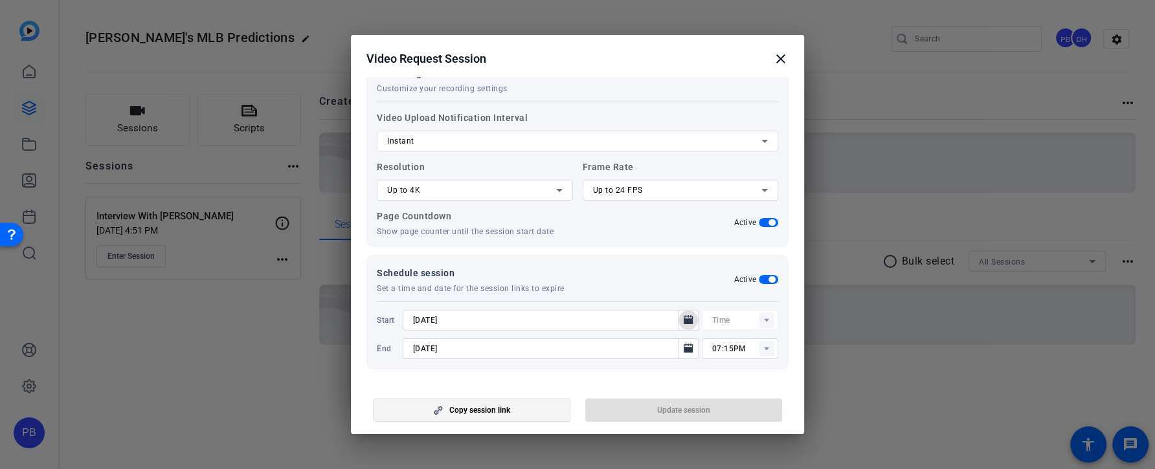
click at [546, 404] on span "button" at bounding box center [472, 410] width 196 height 31
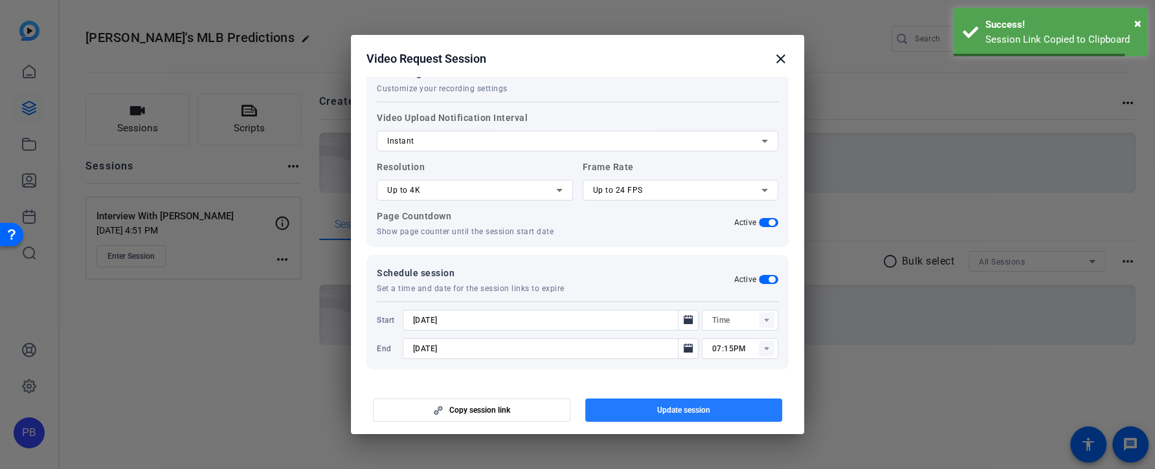
click at [627, 414] on span "button" at bounding box center [683, 410] width 197 height 31
type input "04:54PM"
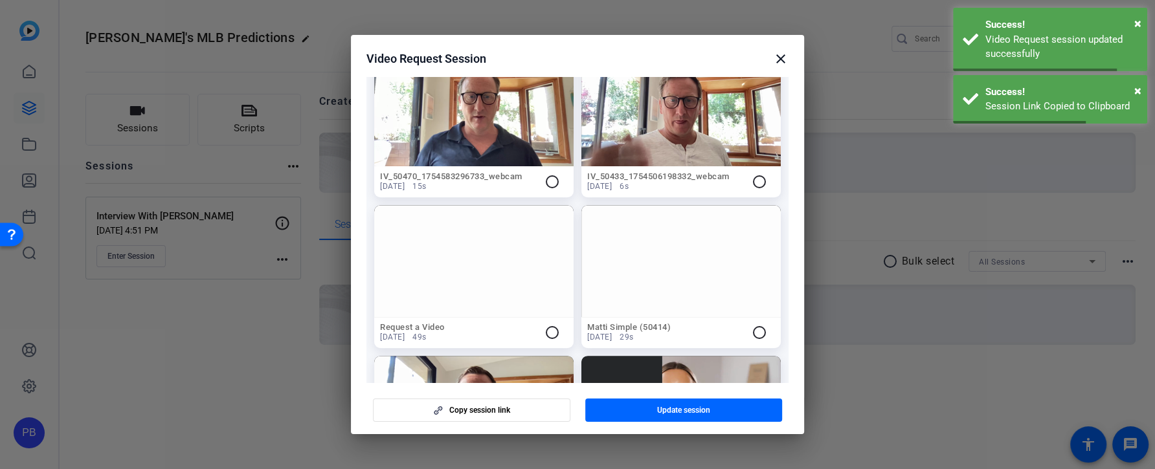
scroll to position [0, 0]
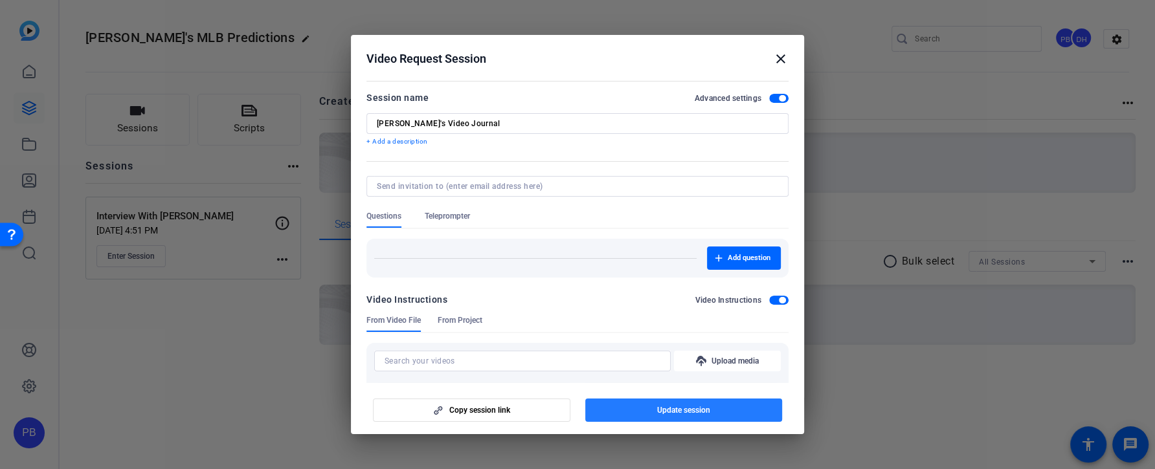
click at [664, 414] on span "Update session" at bounding box center [683, 410] width 53 height 10
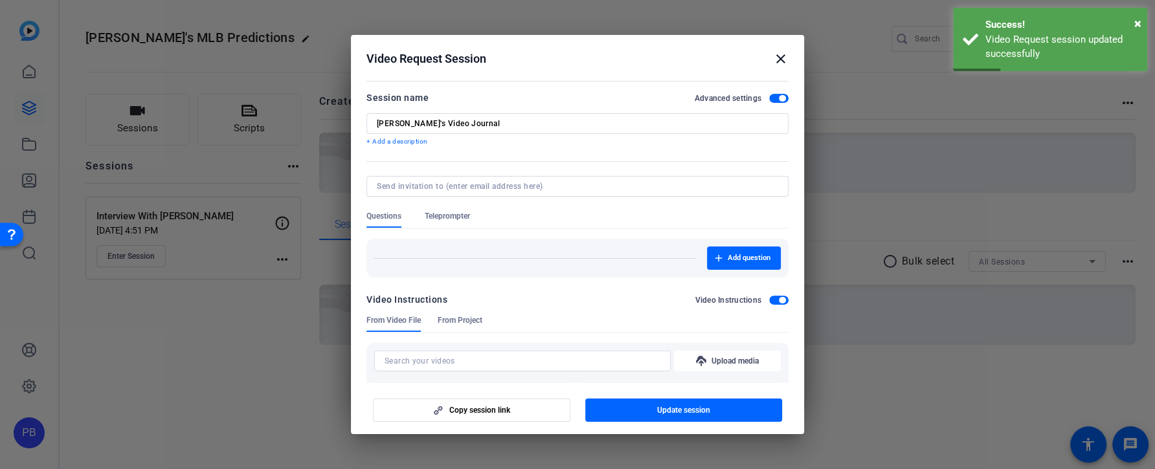
click at [453, 210] on div at bounding box center [577, 204] width 422 height 14
click at [455, 221] on span "Teleprompter" at bounding box center [447, 216] width 45 height 10
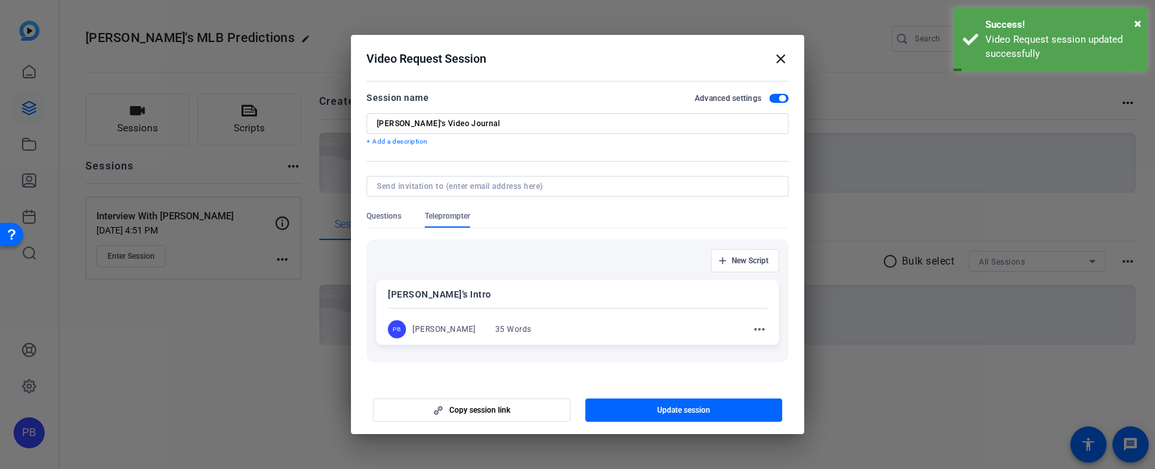
click at [559, 313] on div "Devin's Intro PB Peter Bradt 35 Words more_horiz" at bounding box center [577, 312] width 403 height 65
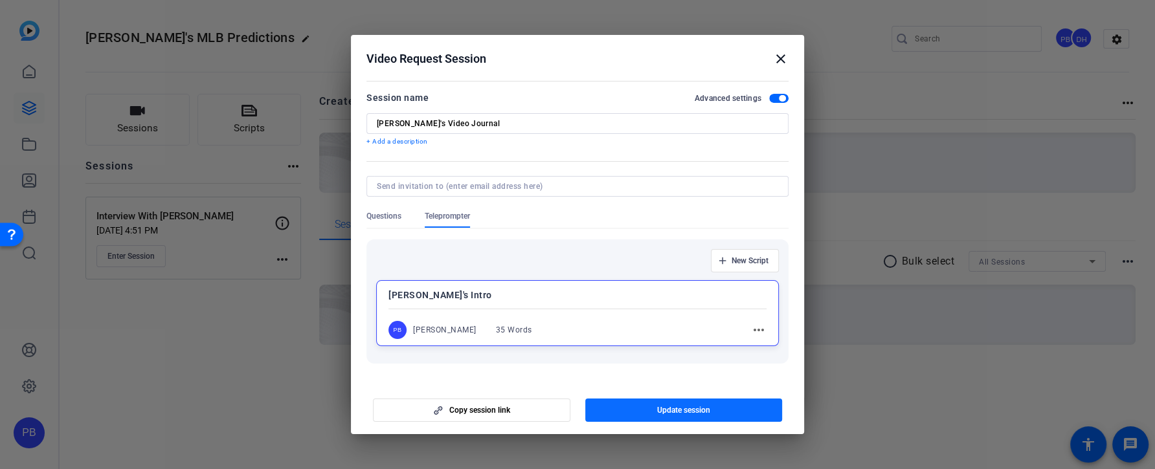
click at [657, 405] on span "Update session" at bounding box center [683, 410] width 53 height 10
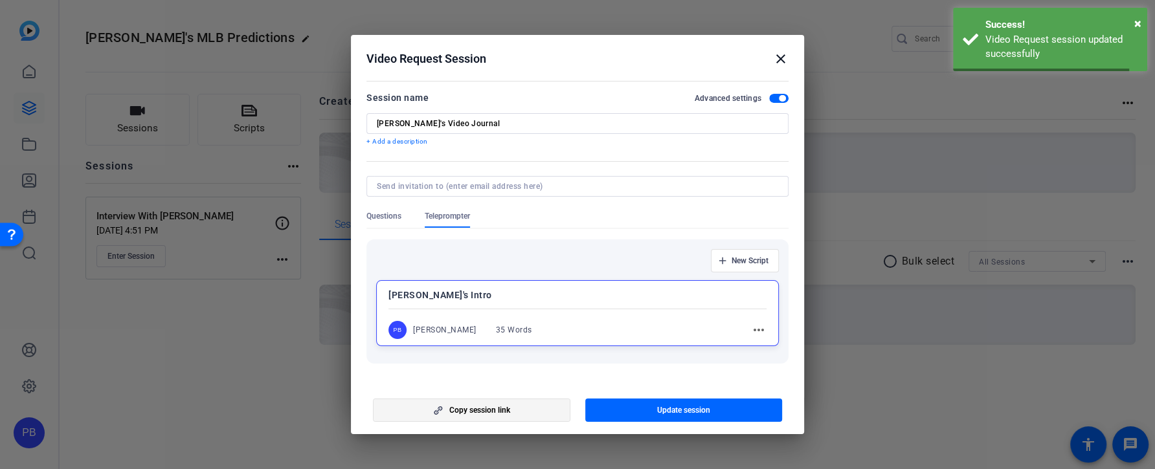
click at [507, 410] on span "Copy session link" at bounding box center [479, 410] width 61 height 10
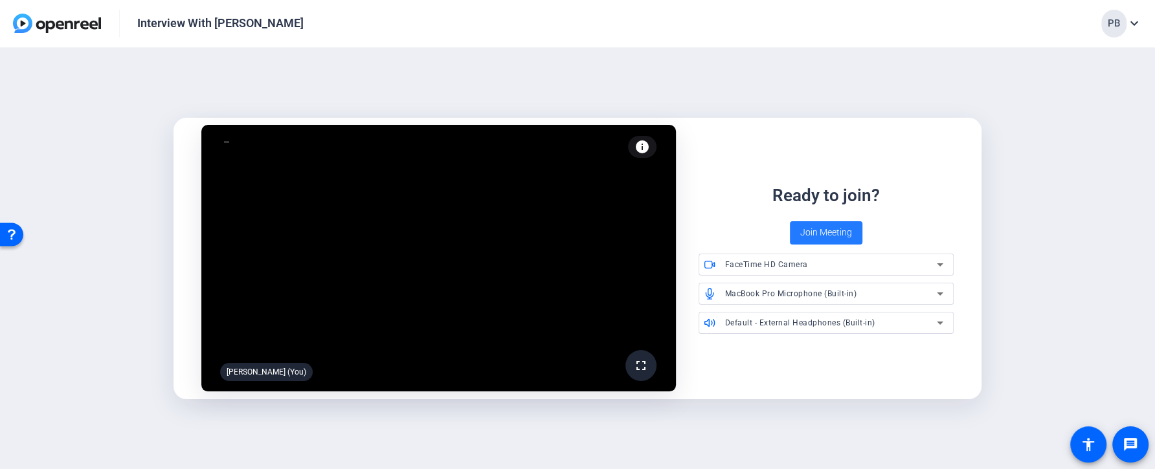
click at [831, 239] on span "Join Meeting" at bounding box center [826, 233] width 52 height 14
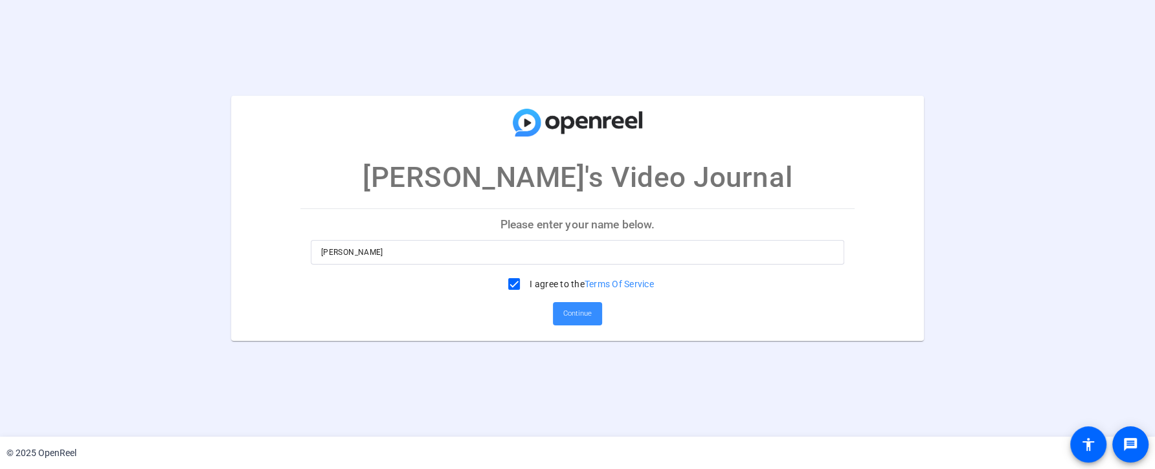
click at [399, 257] on input "[PERSON_NAME]" at bounding box center [577, 253] width 513 height 16
drag, startPoint x: 405, startPoint y: 254, endPoint x: 247, endPoint y: 242, distance: 158.4
click at [247, 243] on mat-card "Devin's Video Journal Please enter your name below. Peter Bradt I agree to the …" at bounding box center [577, 219] width 693 height 246
type input "Devin"
drag, startPoint x: 664, startPoint y: 282, endPoint x: 584, endPoint y: 284, distance: 80.3
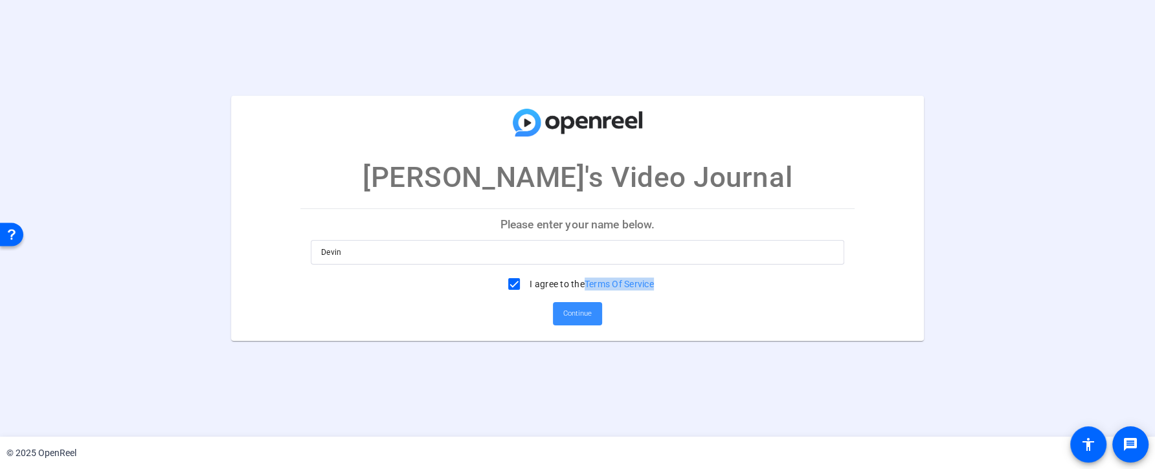
click at [584, 284] on div "I agree to the Terms Of Service" at bounding box center [577, 284] width 533 height 26
click at [665, 284] on div "I agree to the Terms Of Service" at bounding box center [577, 284] width 533 height 26
click at [568, 319] on span "Continue" at bounding box center [577, 313] width 28 height 19
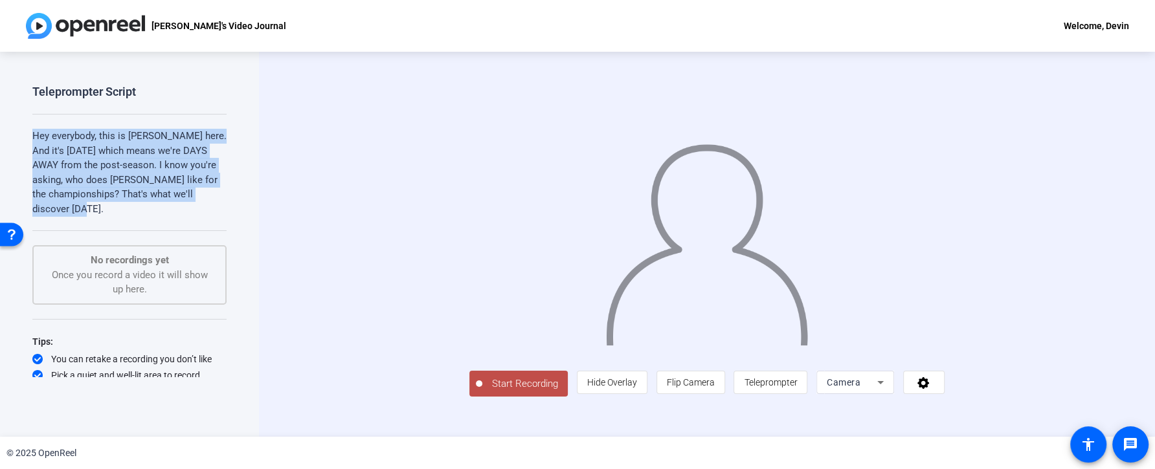
drag, startPoint x: 111, startPoint y: 209, endPoint x: 16, endPoint y: 126, distance: 126.1
click at [17, 126] on div "Teleprompter Script Hey everybody, this is Devin Garner here. And it's August 2…" at bounding box center [129, 244] width 259 height 385
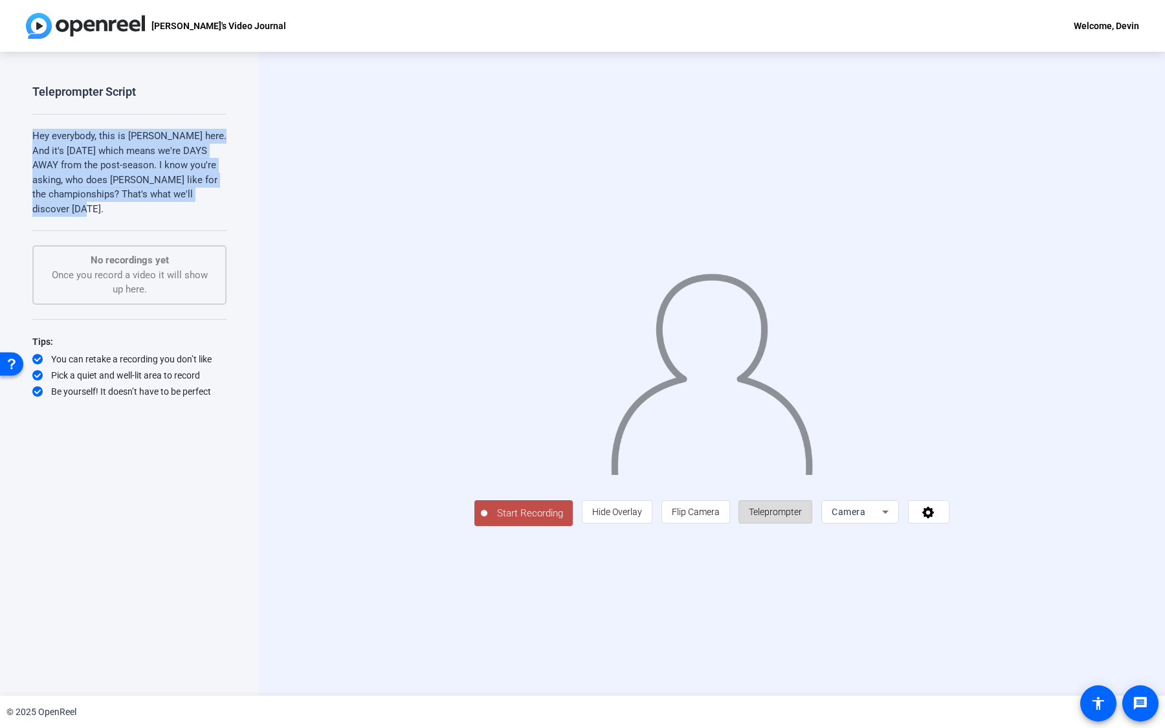
click at [802, 469] on span "Teleprompter" at bounding box center [775, 512] width 53 height 10
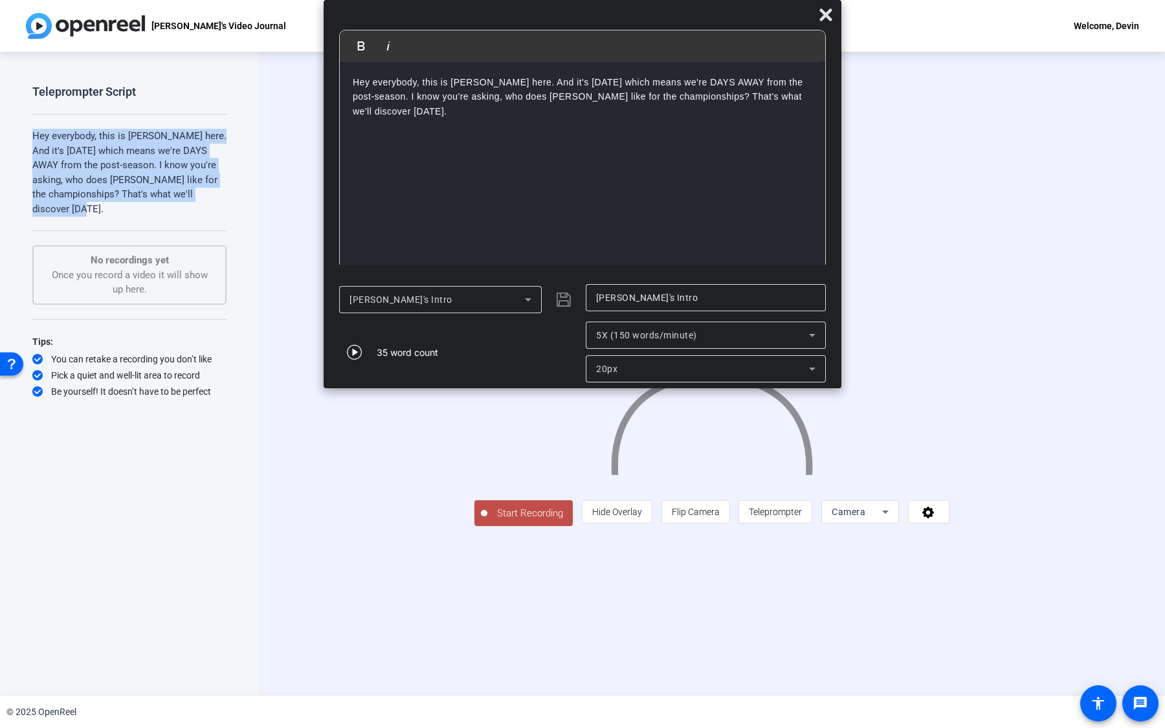
click at [487, 469] on span "Start Recording" at bounding box center [529, 513] width 85 height 15
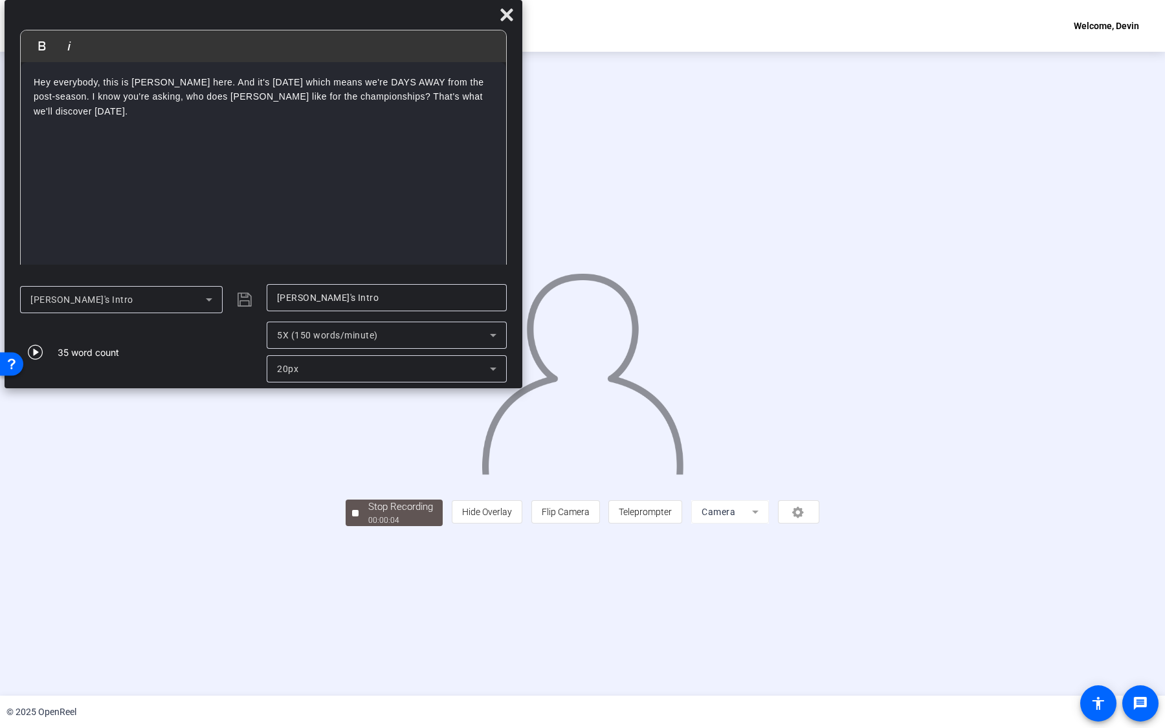
drag, startPoint x: 838, startPoint y: 383, endPoint x: 519, endPoint y: 262, distance: 341.3
click at [519, 262] on div "Bold Italic Hey everybody, this is Devin Garner here. And it's August 2025 whic…" at bounding box center [264, 194] width 518 height 388
click at [368, 469] on div "00:00:22" at bounding box center [400, 521] width 65 height 12
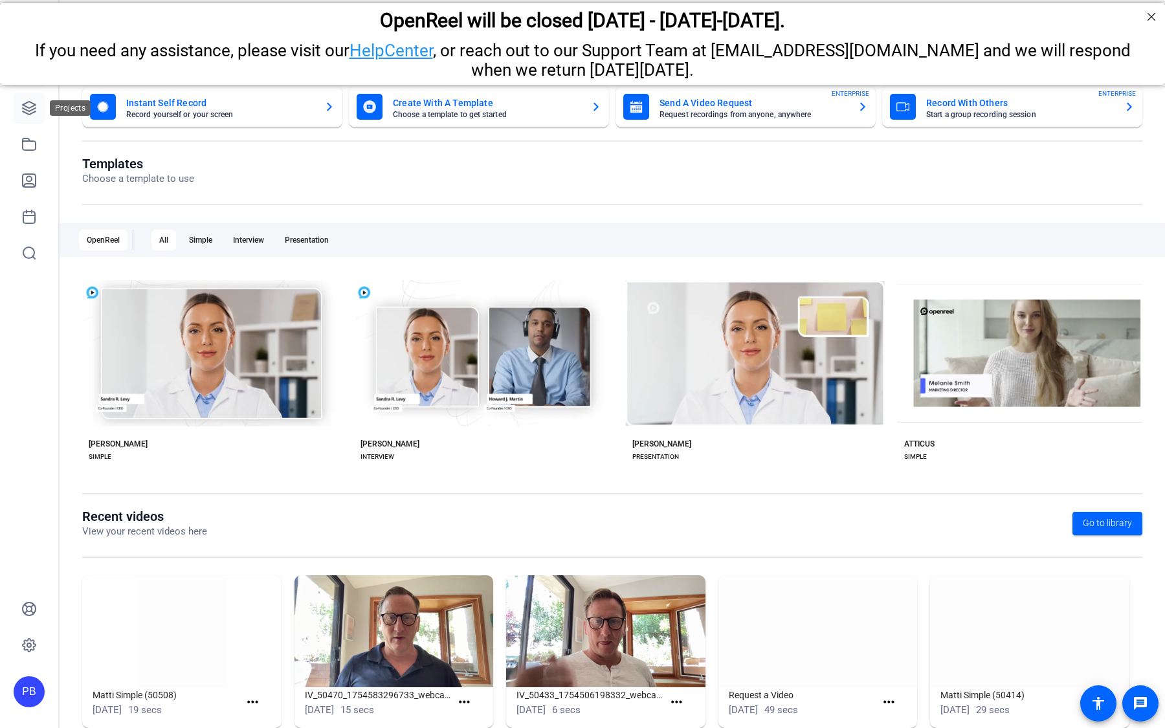
click at [30, 118] on link at bounding box center [29, 108] width 31 height 31
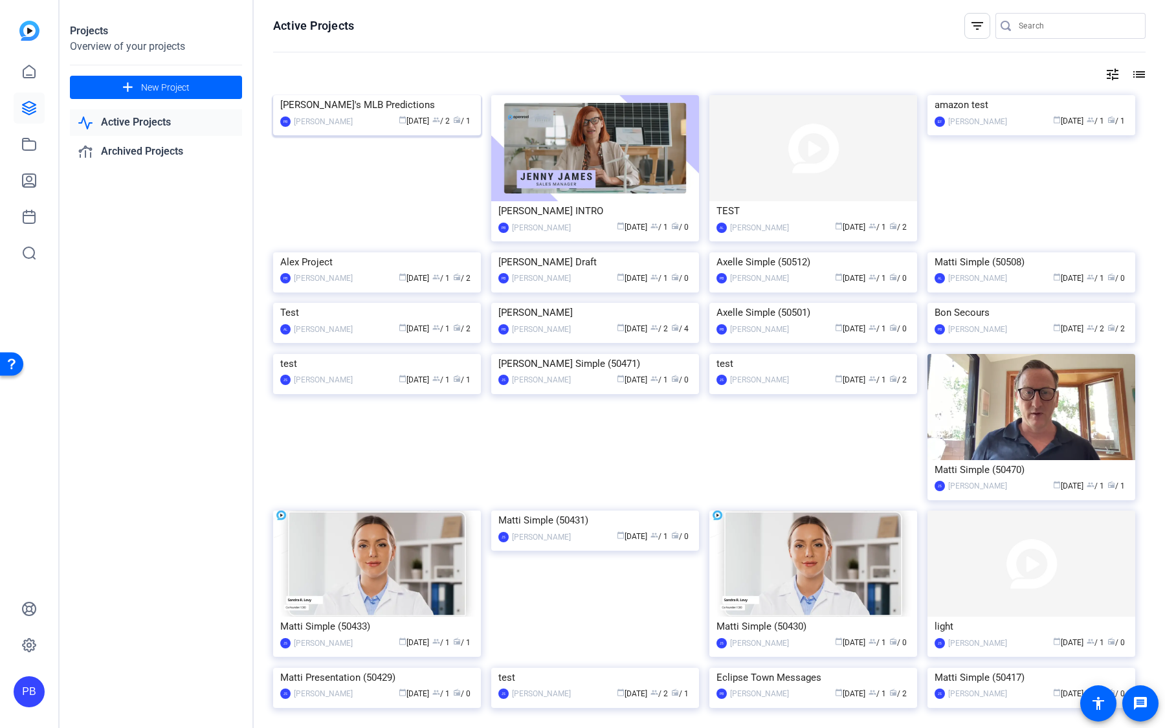
click at [388, 95] on img at bounding box center [377, 95] width 208 height 0
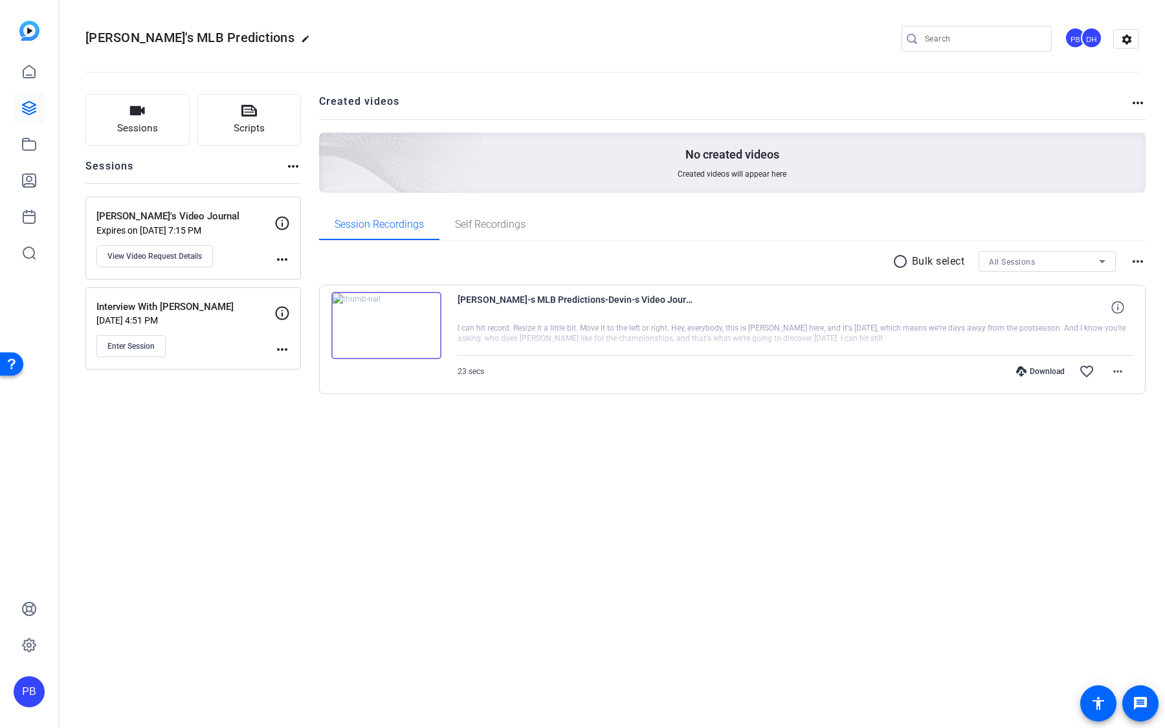
click at [397, 311] on img at bounding box center [386, 325] width 110 height 67
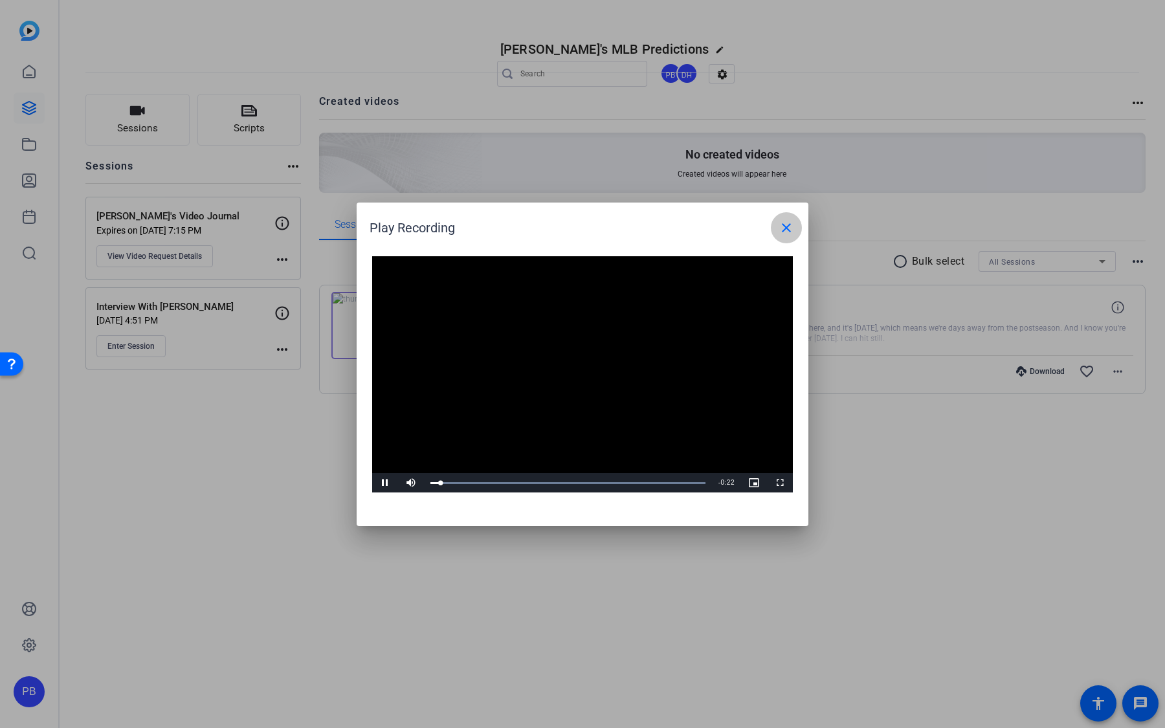
click at [792, 232] on mat-icon "close" at bounding box center [787, 228] width 16 height 16
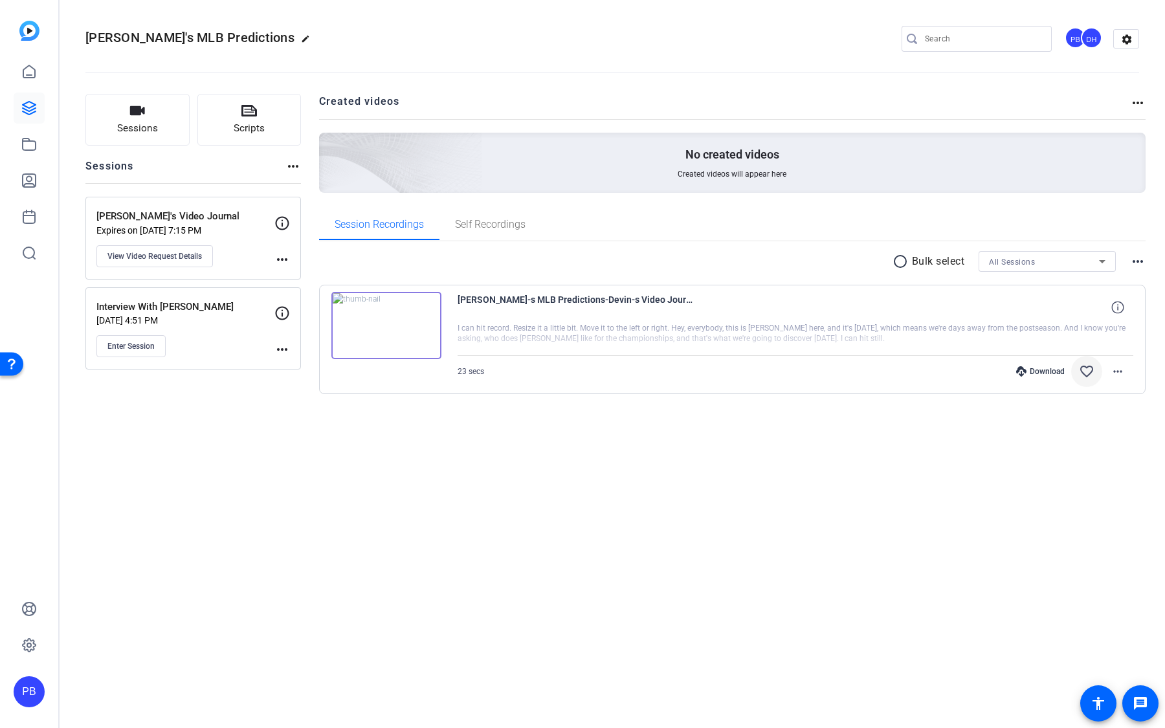
click at [1085, 369] on mat-icon "favorite_border" at bounding box center [1087, 372] width 16 height 16
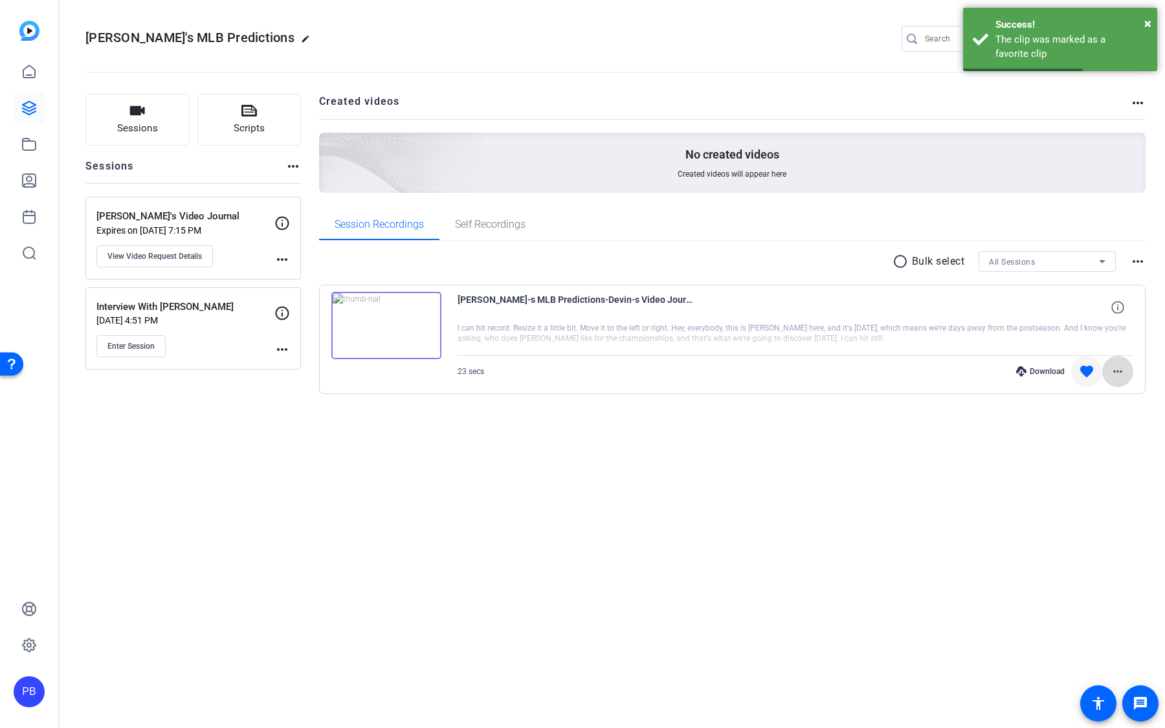
click at [1119, 368] on mat-icon "more_horiz" at bounding box center [1118, 372] width 16 height 16
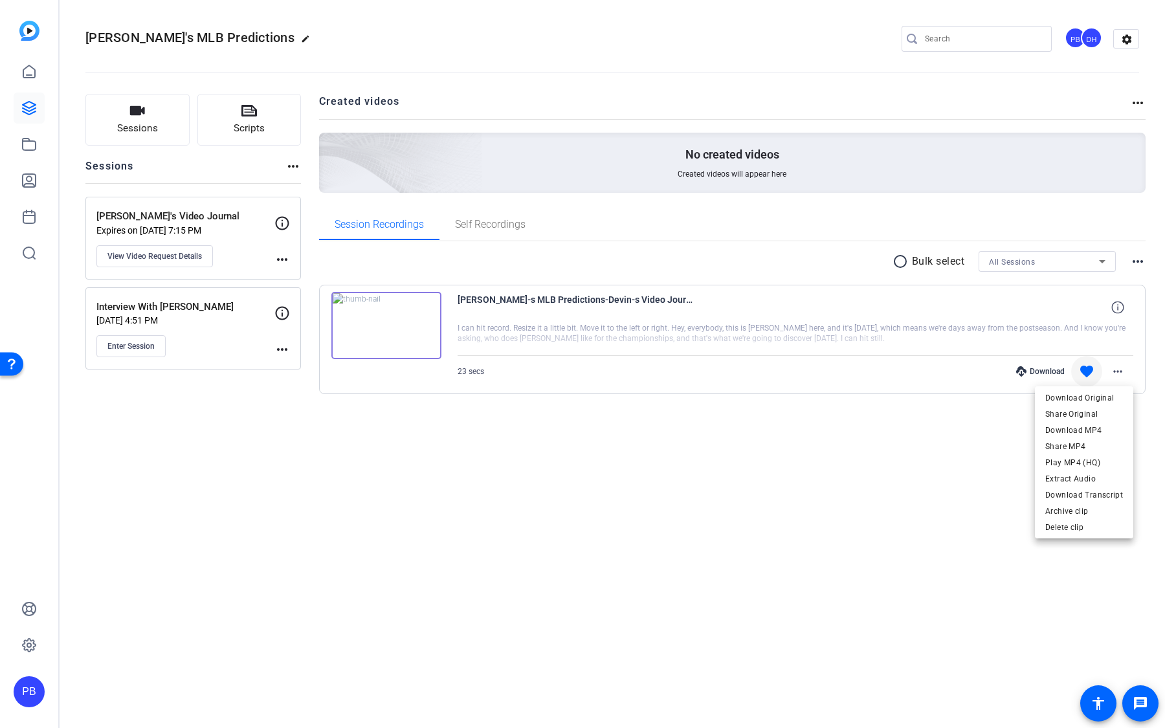
click at [851, 342] on div at bounding box center [582, 364] width 1165 height 728
click at [171, 140] on button "Sessions" at bounding box center [137, 120] width 104 height 52
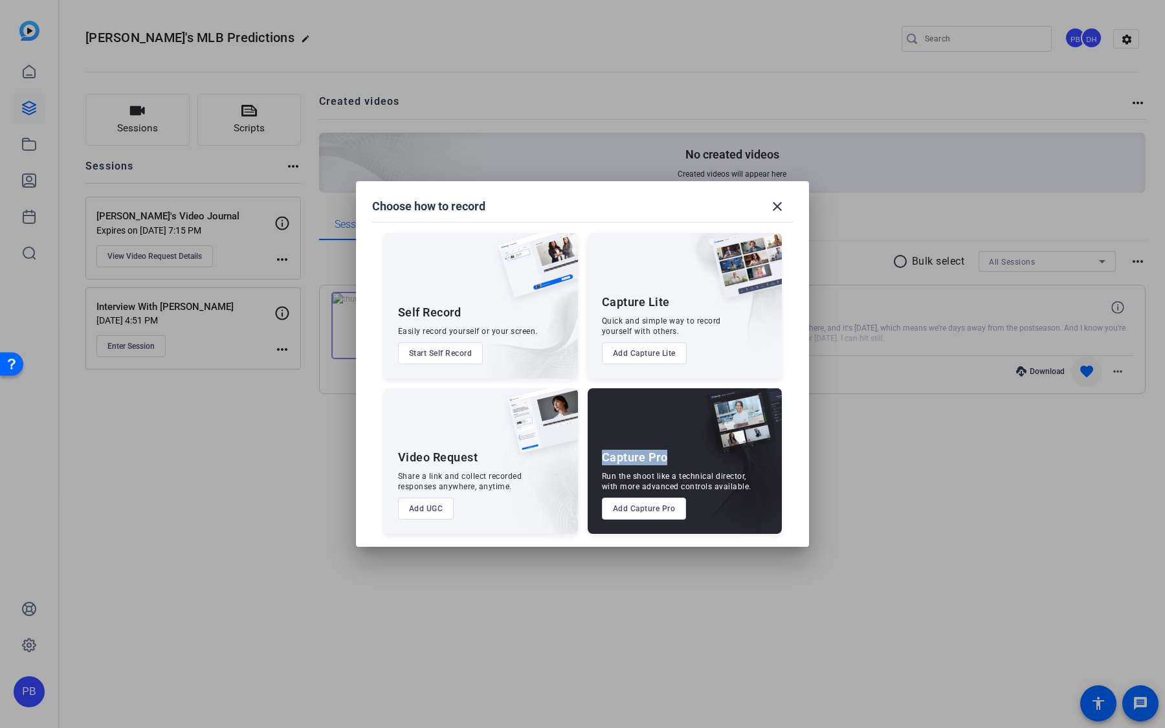
drag, startPoint x: 673, startPoint y: 455, endPoint x: 599, endPoint y: 458, distance: 73.8
click at [599, 458] on div "Capture Pro Run the shoot like a technical director, with more advanced control…" at bounding box center [685, 461] width 194 height 146
drag, startPoint x: 479, startPoint y: 456, endPoint x: 391, endPoint y: 456, distance: 88.0
click at [391, 456] on div "Video Request Share a link and collect recorded responses anywhere, anytime. Ad…" at bounding box center [481, 461] width 194 height 146
click at [653, 511] on button "Add Capture Pro" at bounding box center [644, 509] width 85 height 22
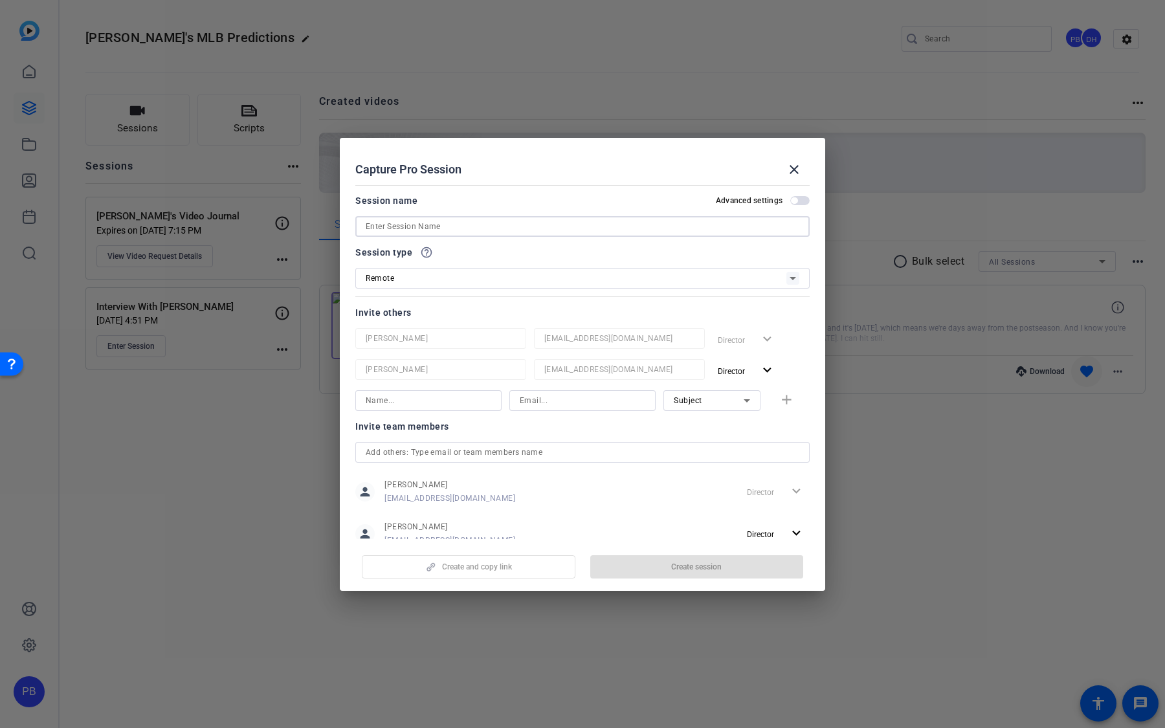
click at [465, 228] on input at bounding box center [583, 227] width 434 height 16
type input "Devin Interview"
click at [684, 567] on span "Create session" at bounding box center [696, 567] width 50 height 10
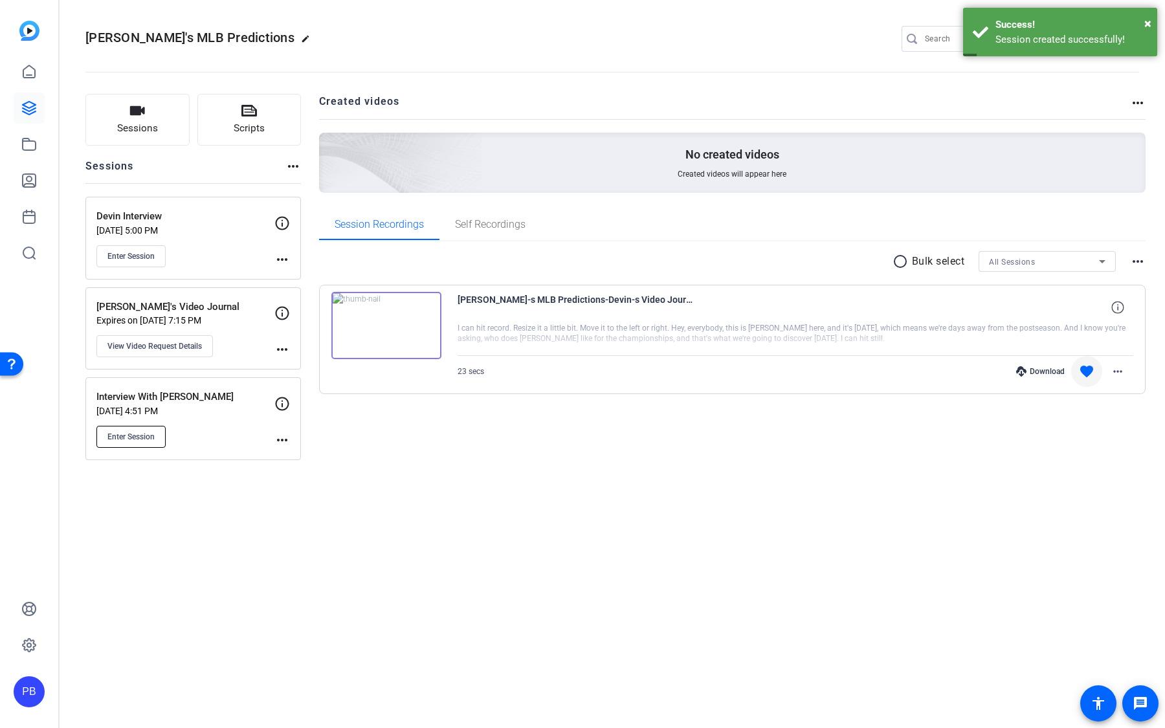
click at [156, 437] on button "Enter Session" at bounding box center [130, 437] width 69 height 22
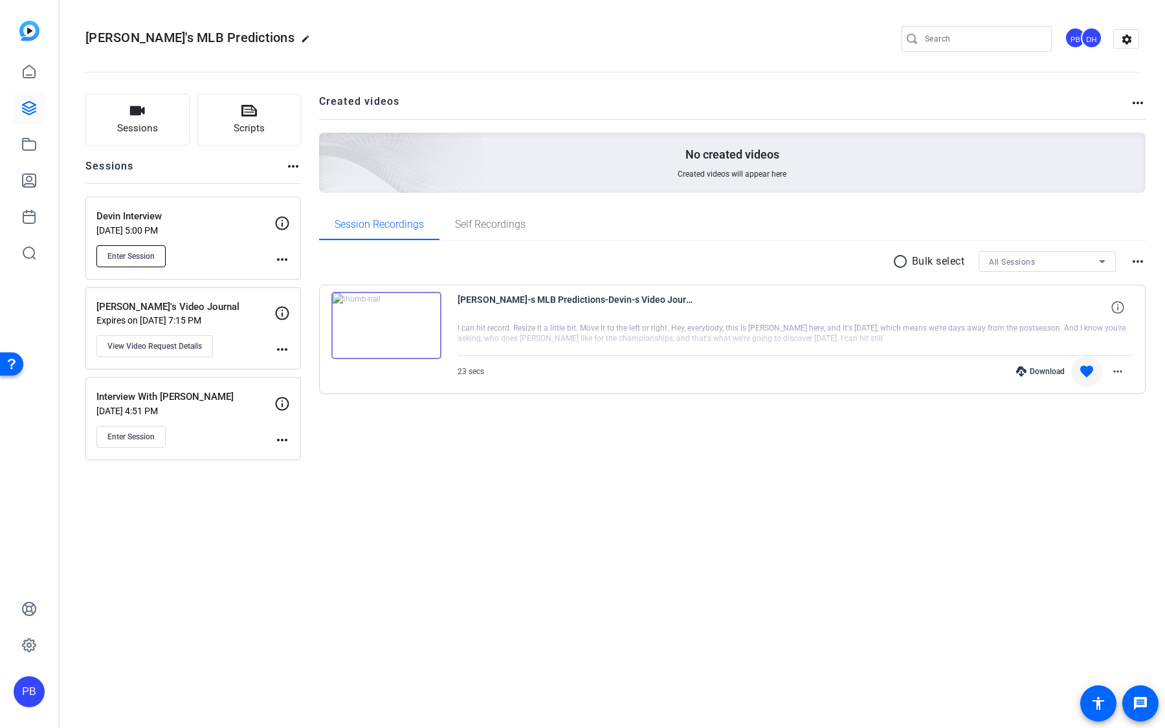
click at [128, 251] on span "Enter Session" at bounding box center [130, 256] width 47 height 10
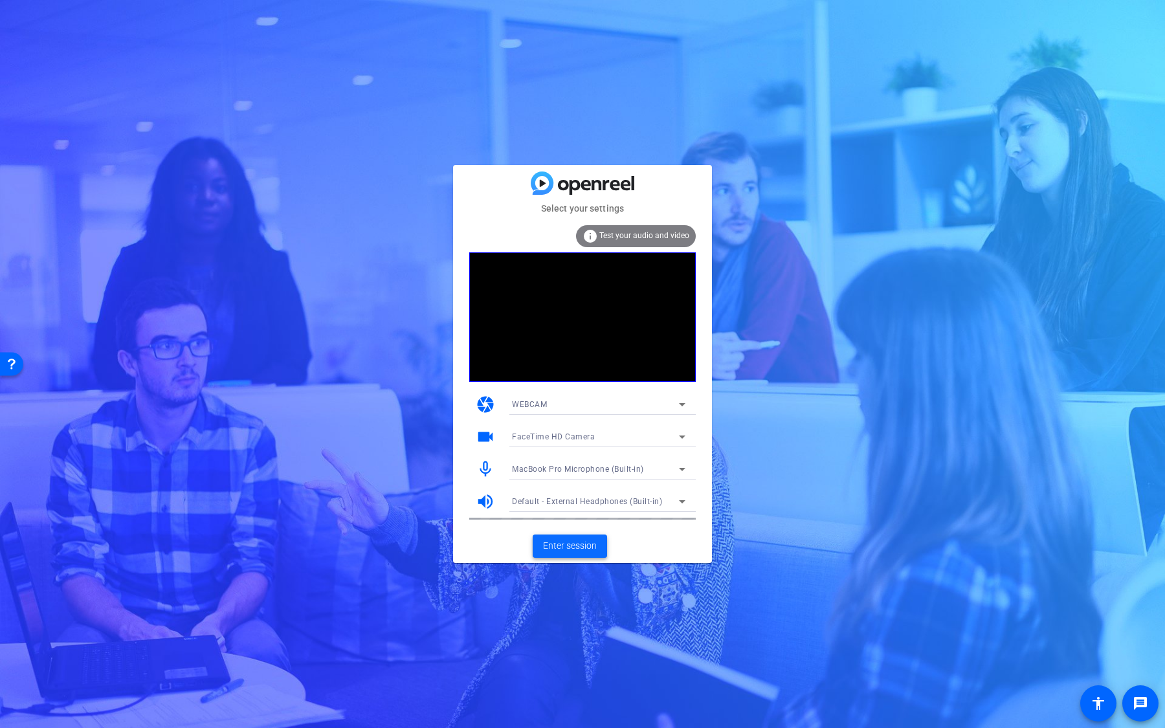
click at [587, 545] on span "Enter session" at bounding box center [570, 546] width 54 height 14
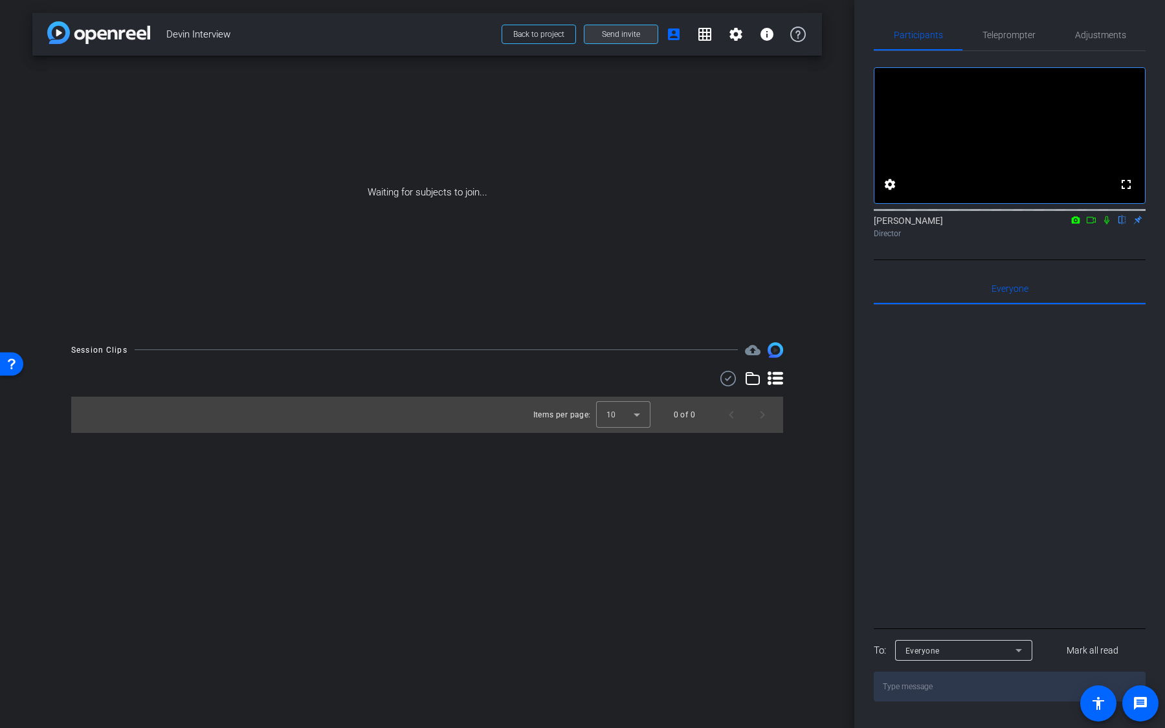
click at [629, 38] on span "Send invite" at bounding box center [621, 34] width 38 height 10
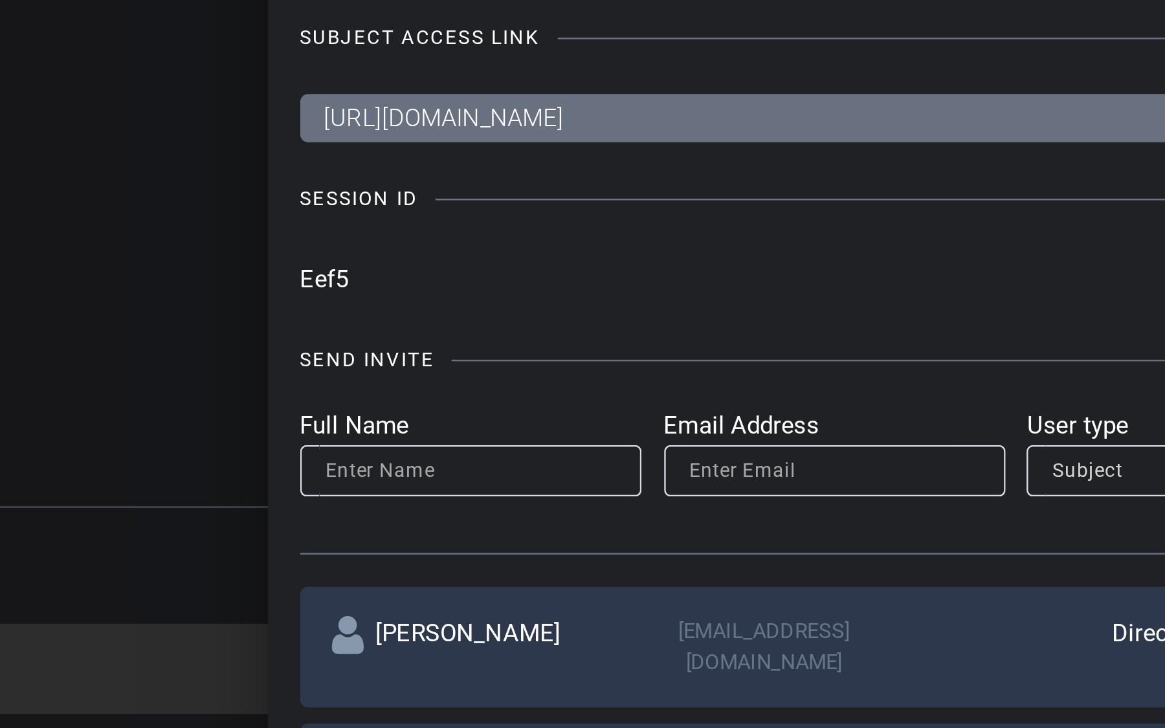
click at [335, 256] on input "Eef5" at bounding box center [551, 258] width 441 height 19
click at [335, 257] on input "Eef5" at bounding box center [551, 258] width 441 height 19
drag, startPoint x: 332, startPoint y: 258, endPoint x: 353, endPoint y: 256, distance: 20.8
click at [353, 256] on input "Eef5" at bounding box center [551, 258] width 441 height 19
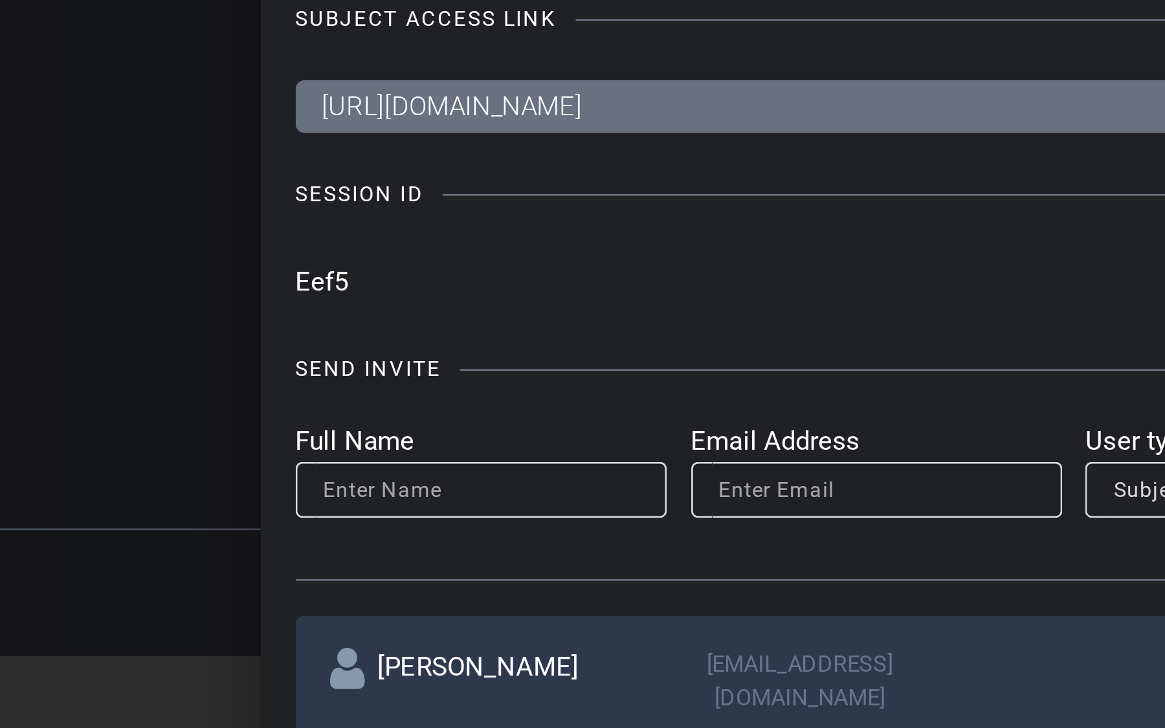
drag, startPoint x: 353, startPoint y: 258, endPoint x: 328, endPoint y: 258, distance: 24.6
click at [328, 258] on div "Invite Status and Actions close SUBJECT ACCESS LINK [URL][DOMAIN_NAME] Copy SES…" at bounding box center [583, 364] width 529 height 528
click at [337, 258] on input "Eef5" at bounding box center [551, 258] width 441 height 19
click at [329, 259] on div "Invite Status and Actions close SUBJECT ACCESS LINK [URL][DOMAIN_NAME] Copy SES…" at bounding box center [583, 364] width 529 height 528
click at [342, 260] on input "Eef5" at bounding box center [551, 258] width 441 height 19
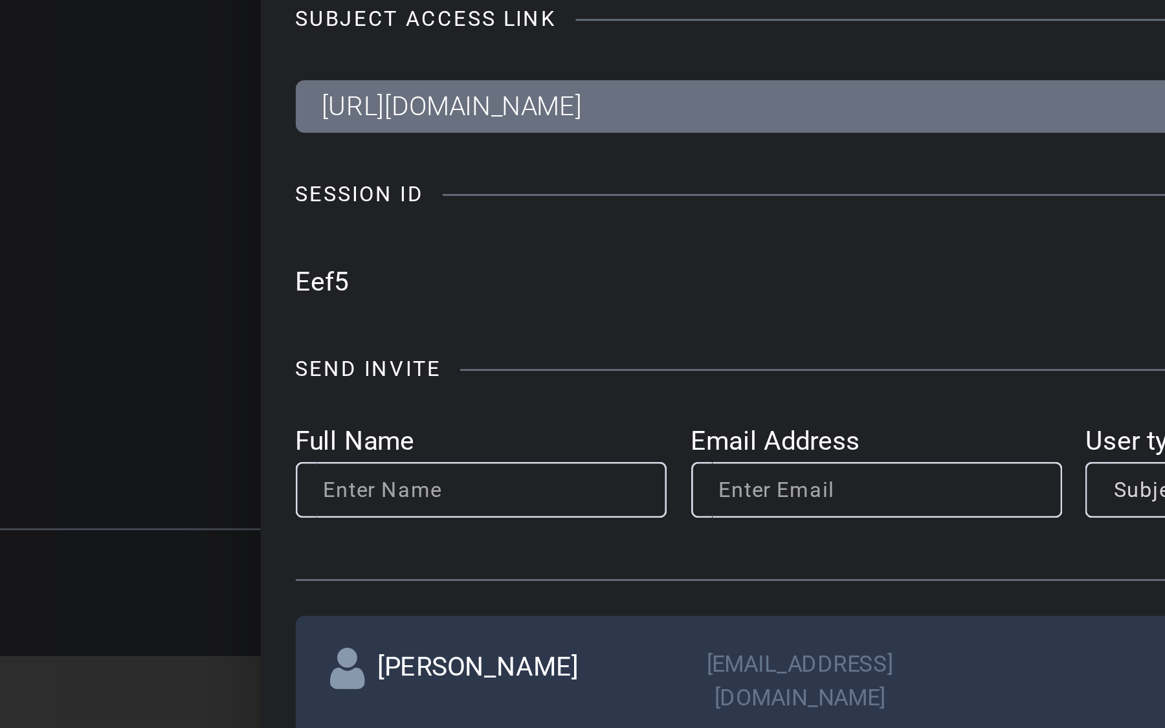
drag, startPoint x: 335, startPoint y: 260, endPoint x: 328, endPoint y: 259, distance: 7.8
click at [328, 259] on div "Invite Status and Actions close SUBJECT ACCESS LINK https://capture.openreel.co…" at bounding box center [583, 364] width 529 height 528
click at [345, 262] on input "Eef5" at bounding box center [551, 258] width 441 height 19
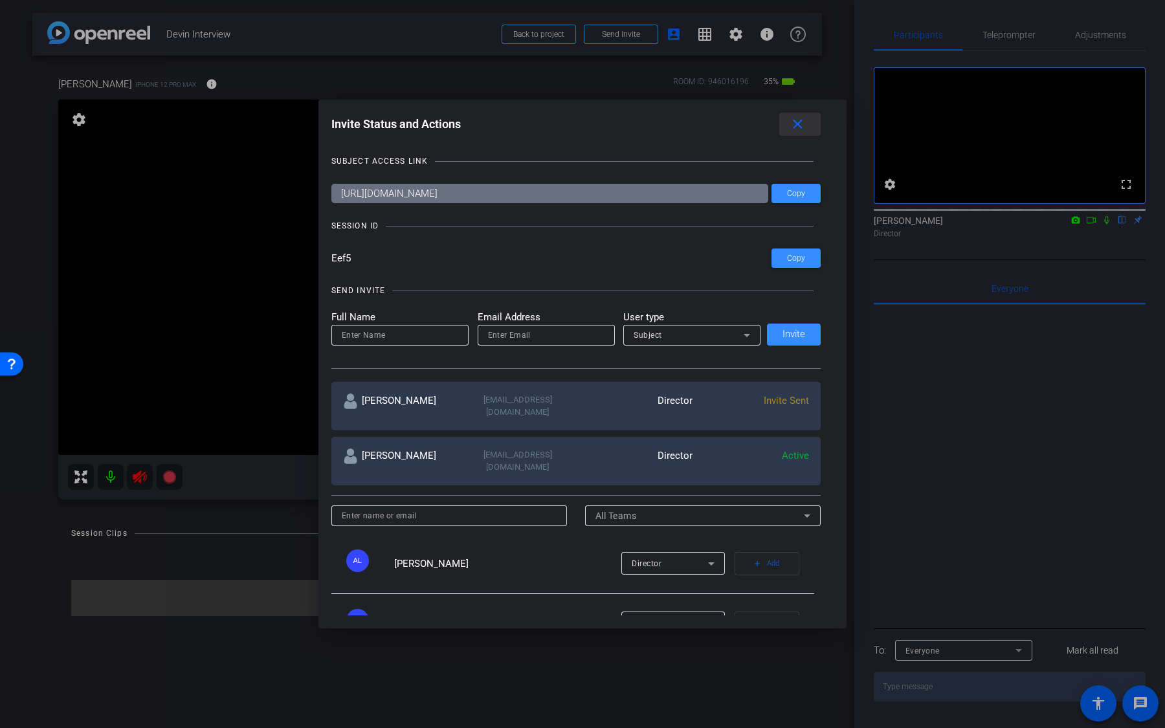
click at [799, 118] on mat-icon "close" at bounding box center [798, 125] width 16 height 16
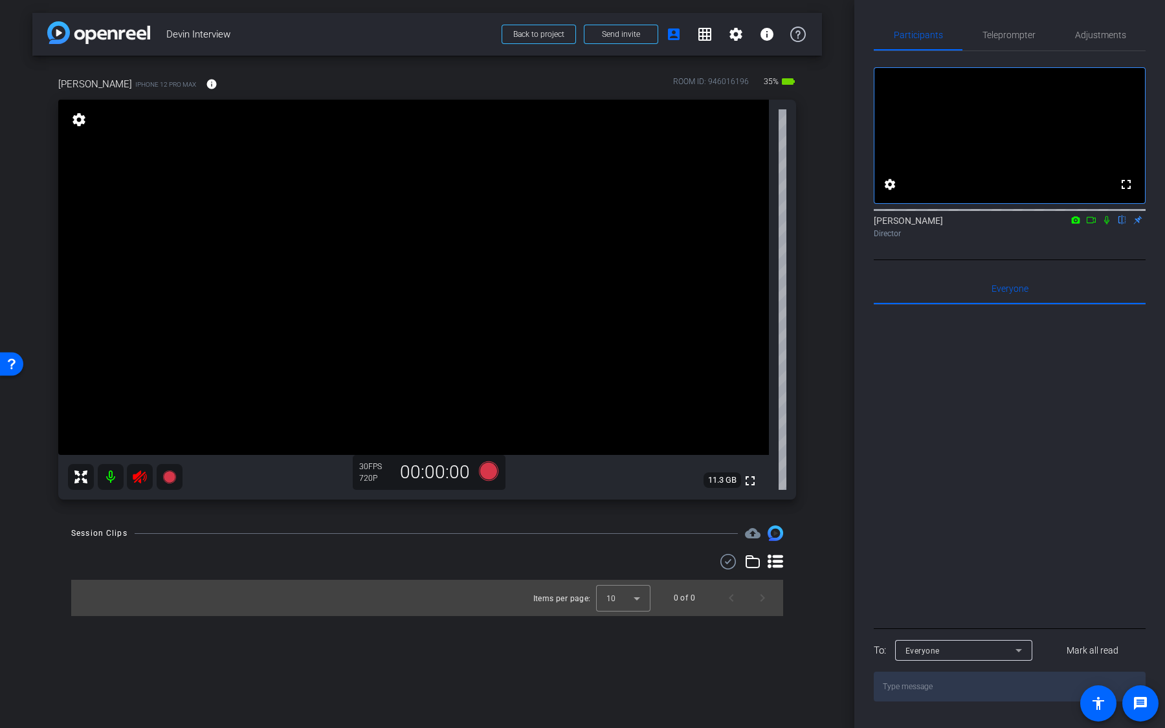
click at [118, 471] on mat-icon at bounding box center [111, 477] width 26 height 26
click at [1101, 37] on span "Adjustments" at bounding box center [1100, 34] width 51 height 9
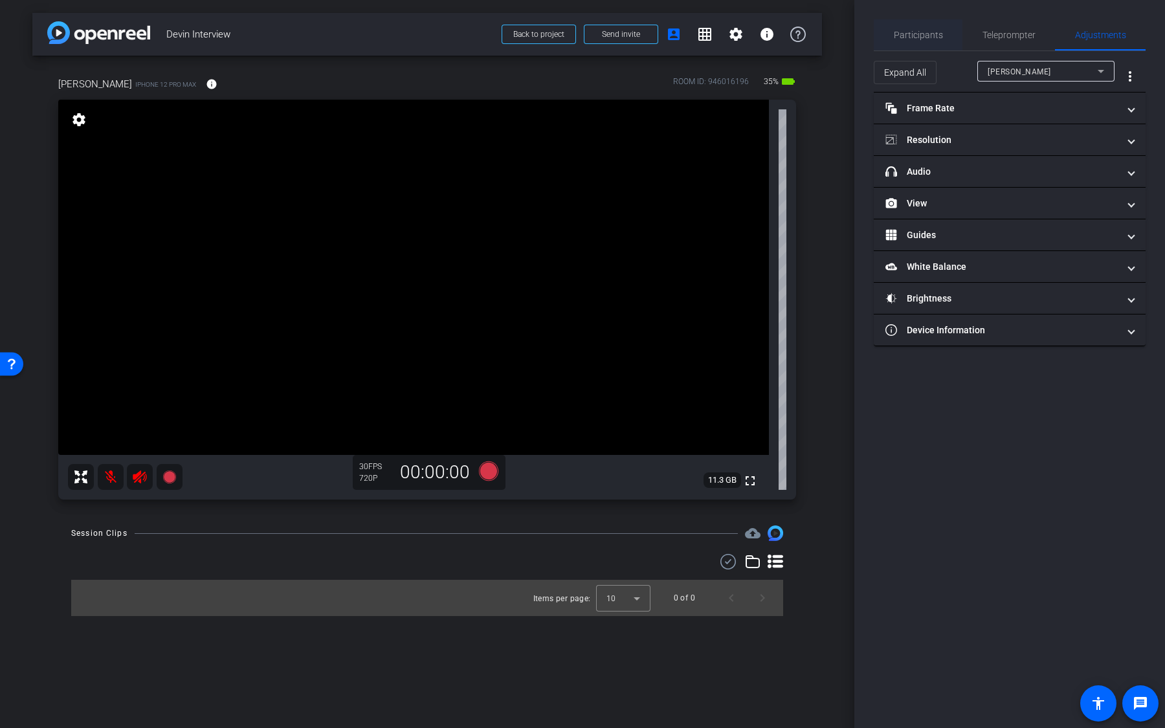
click at [899, 43] on span "Participants" at bounding box center [918, 34] width 49 height 31
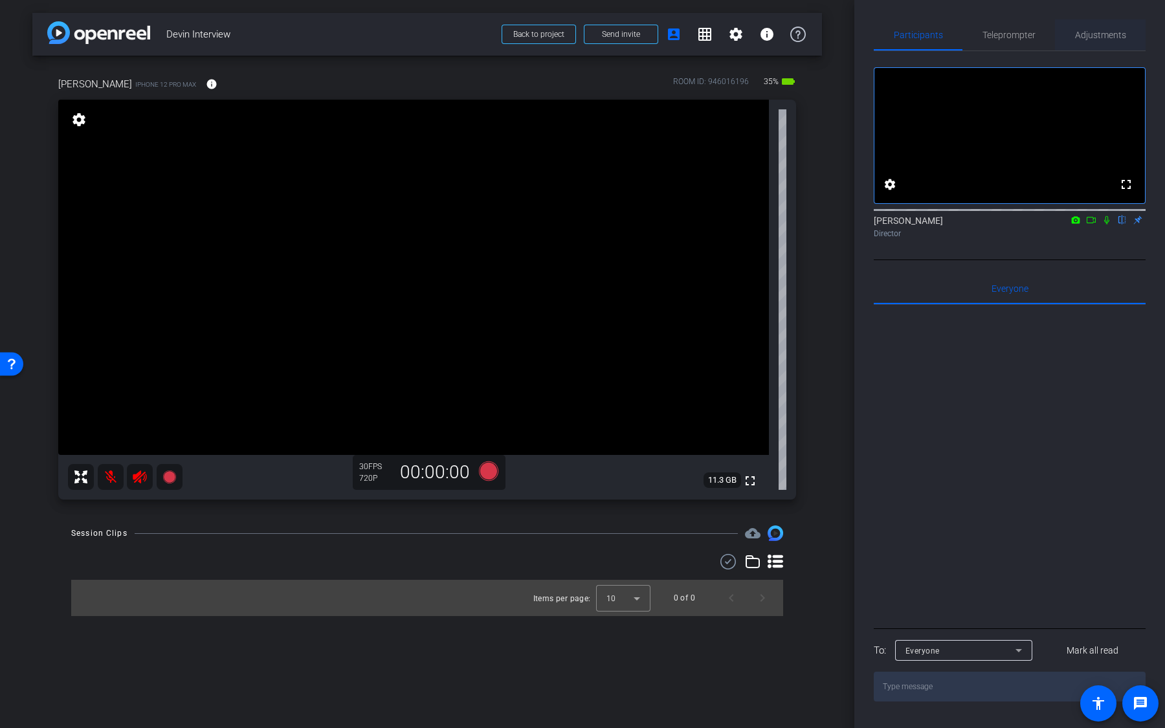
click at [1085, 39] on span "Adjustments" at bounding box center [1100, 34] width 51 height 9
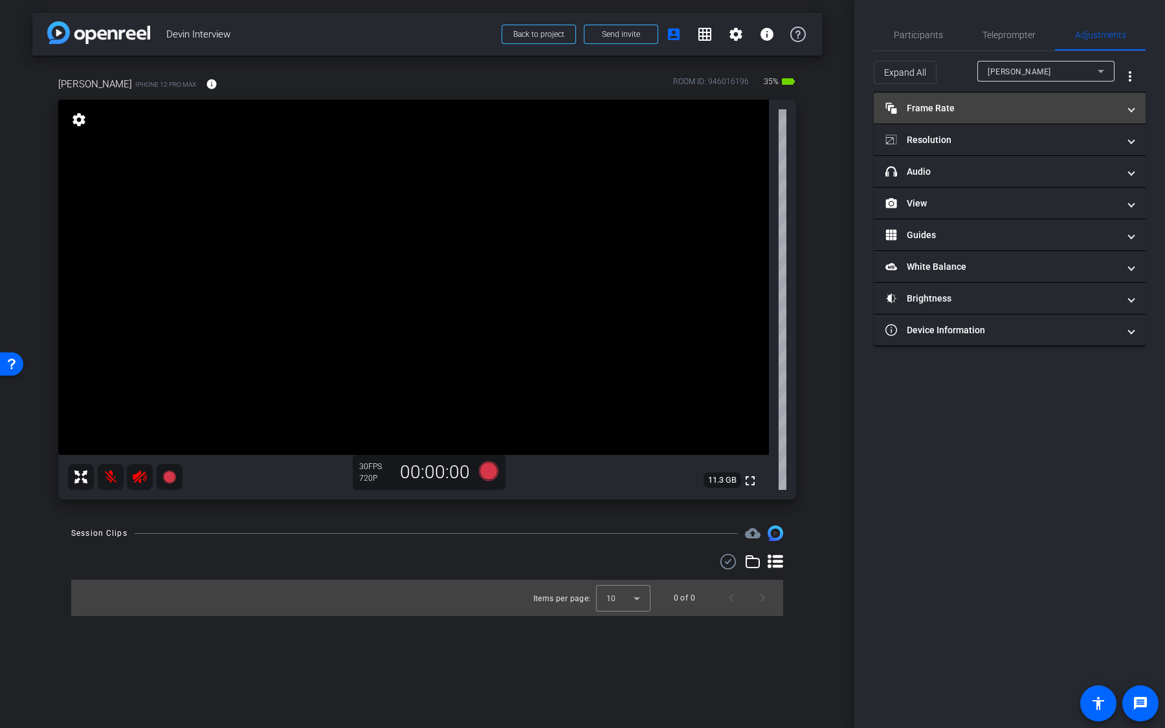
click at [1027, 106] on mat-panel-title "Frame Rate Frame Rate" at bounding box center [1002, 109] width 233 height 14
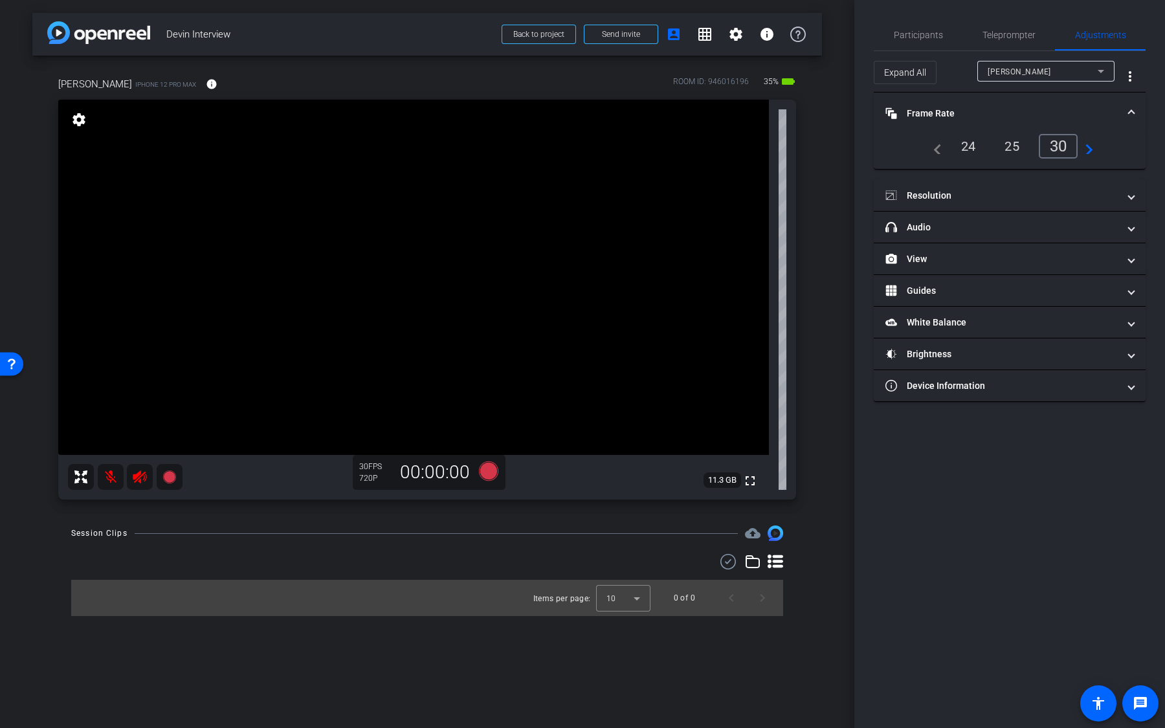
click at [970, 150] on div "24" at bounding box center [969, 146] width 34 height 22
click at [1017, 201] on mat-expansion-panel-header "Resolution" at bounding box center [1010, 195] width 272 height 31
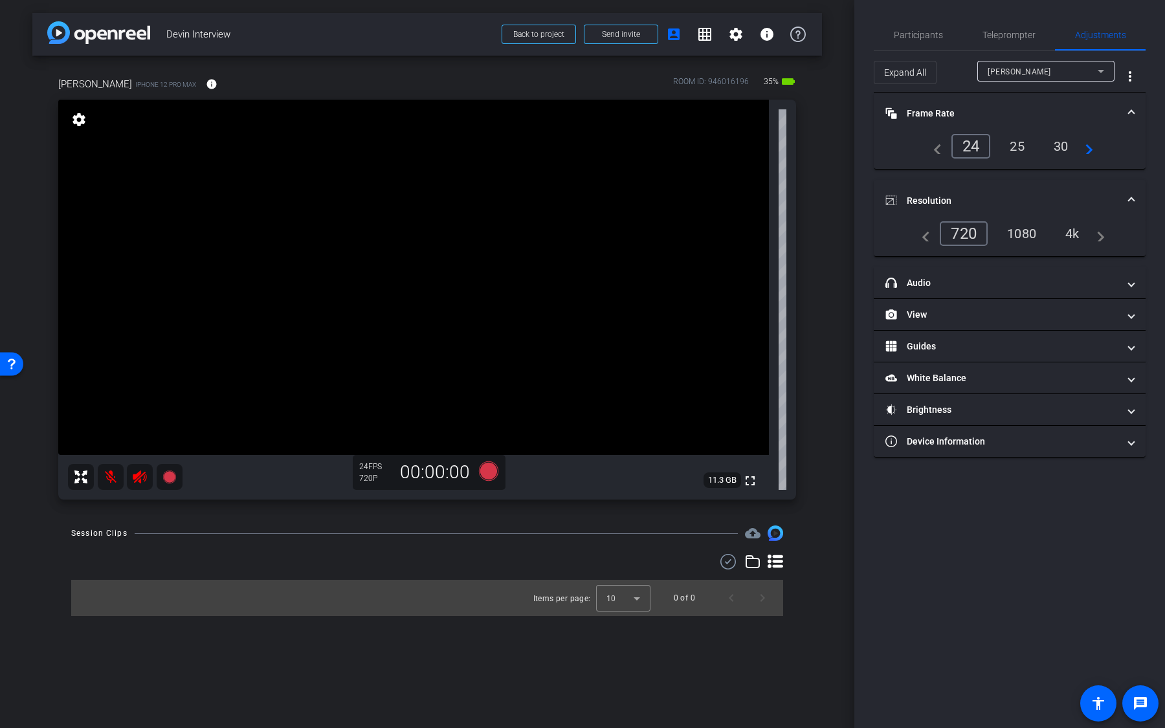
click at [1068, 235] on div "4k" at bounding box center [1073, 234] width 34 height 22
click at [1037, 278] on mat-panel-title "headphone icon Audio" at bounding box center [1002, 283] width 233 height 14
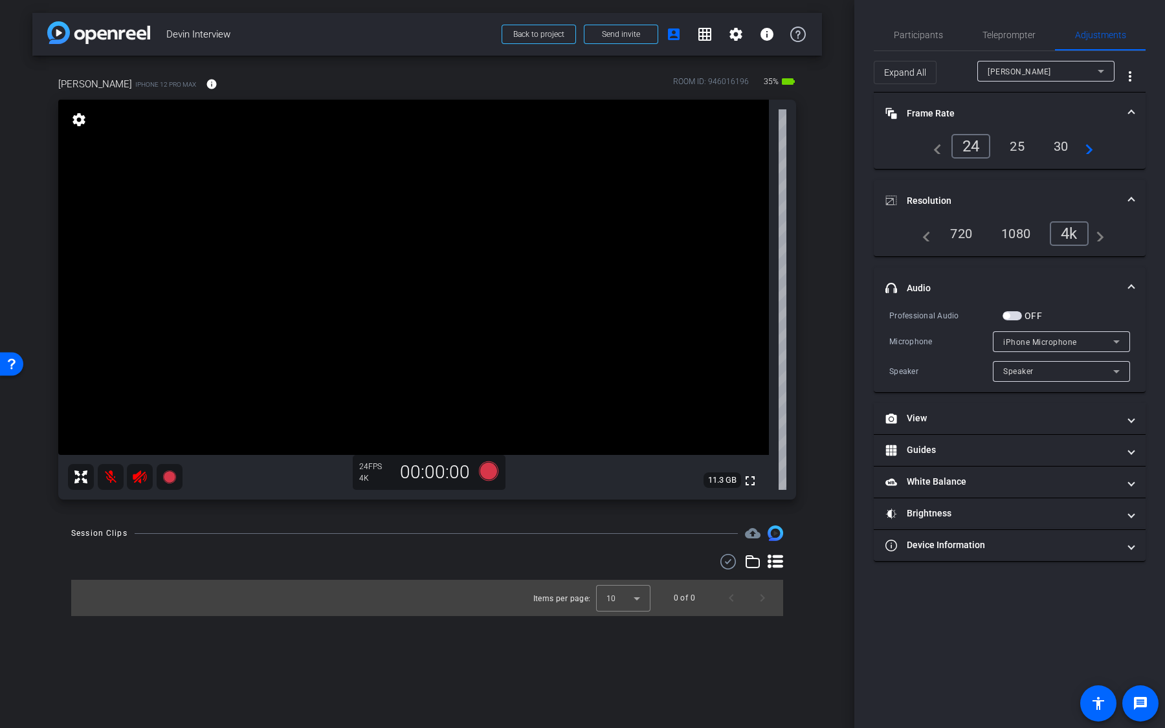
click at [1014, 313] on span "button" at bounding box center [1012, 315] width 19 height 9
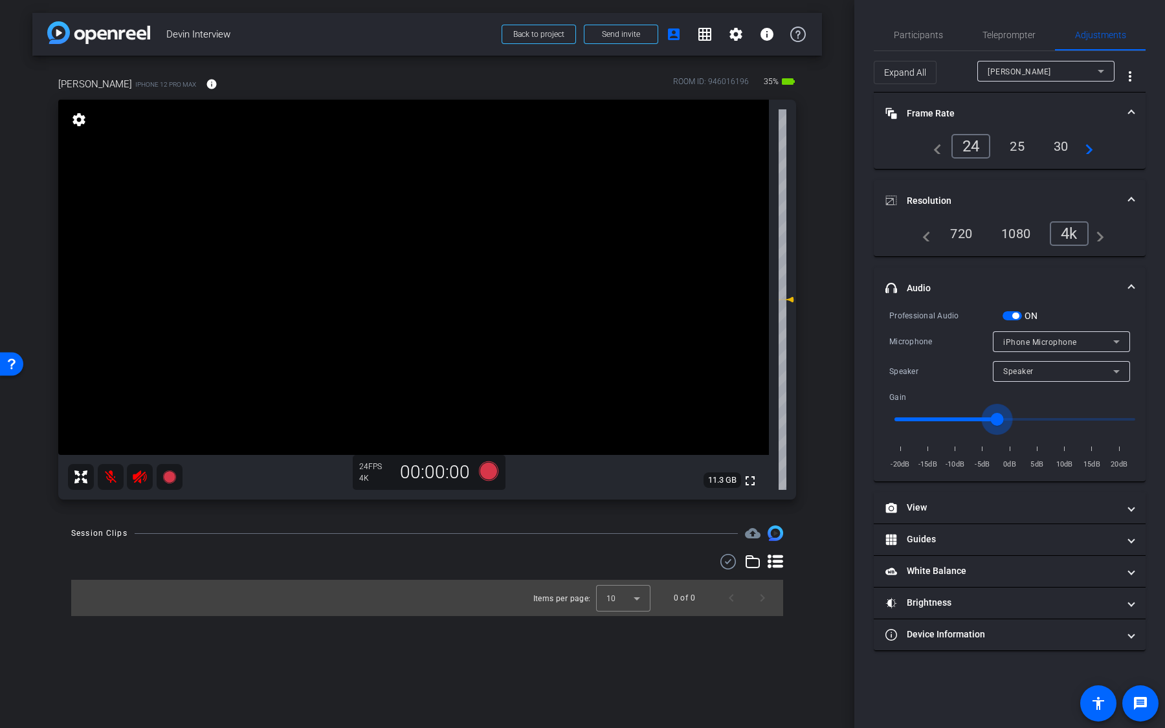
type input "3"
drag, startPoint x: 1011, startPoint y: 419, endPoint x: 1034, endPoint y: 412, distance: 23.8
click at [1034, 412] on input "range" at bounding box center [1015, 419] width 268 height 28
click at [1015, 313] on span "button" at bounding box center [1015, 316] width 6 height 6
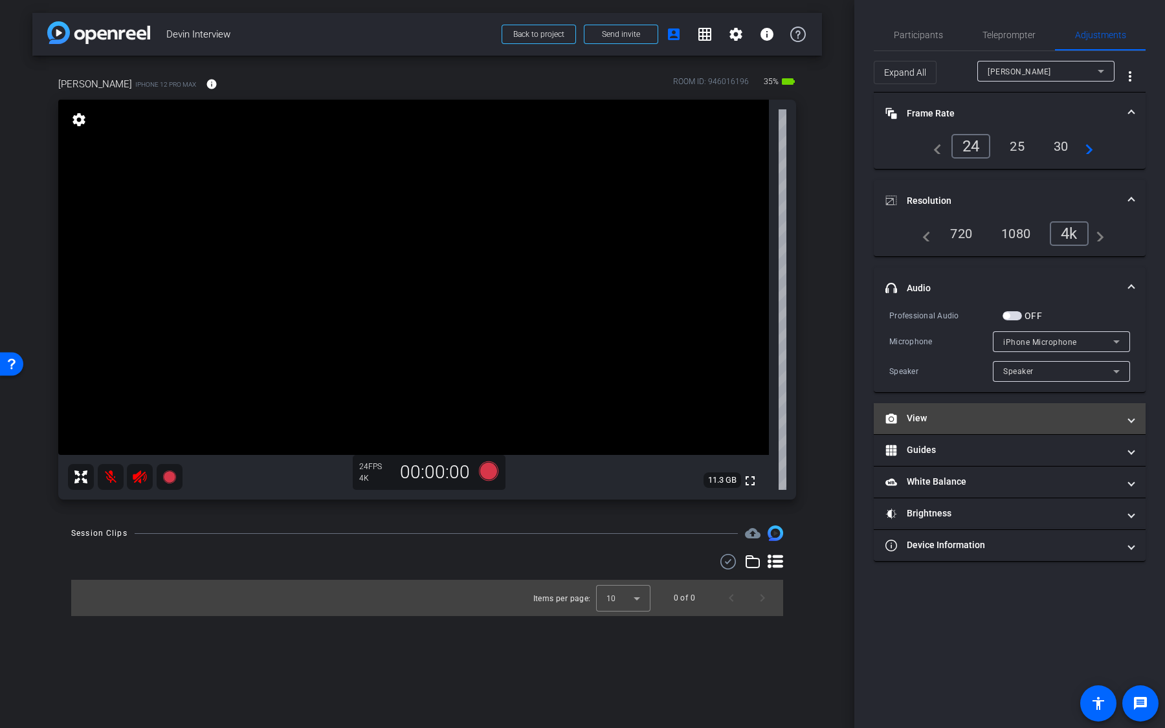
click at [992, 425] on mat-expansion-panel-header "View" at bounding box center [1010, 418] width 272 height 31
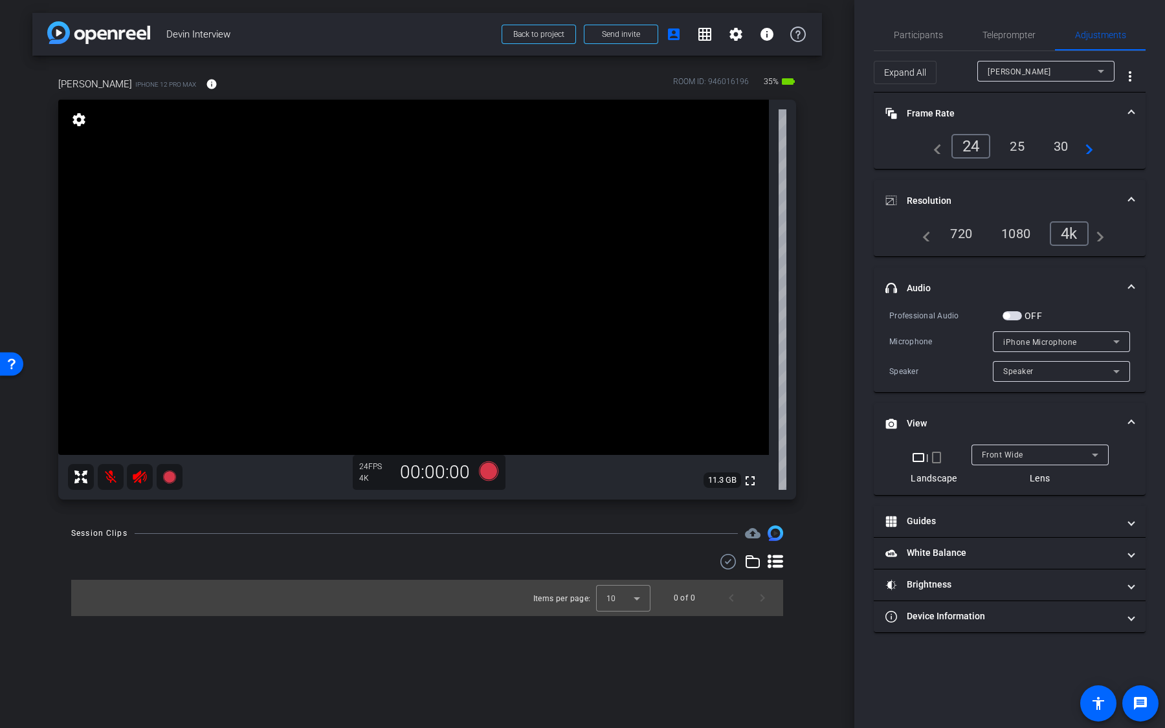
click at [1005, 448] on div "Front Wide" at bounding box center [1037, 455] width 110 height 16
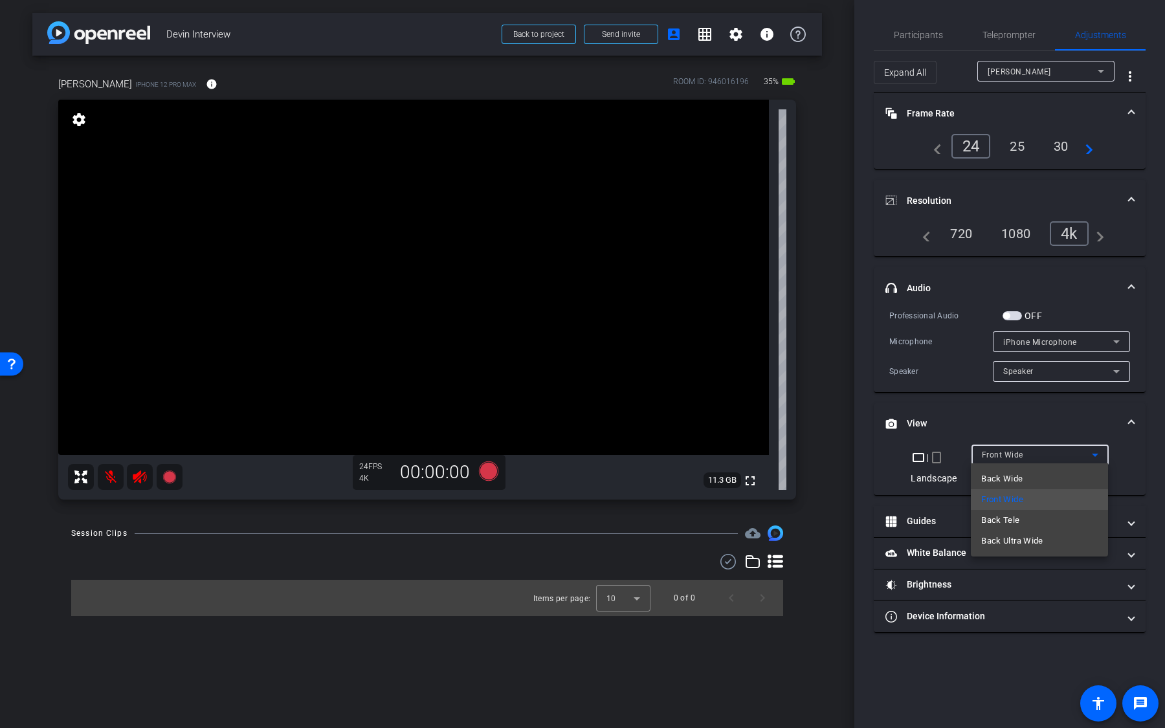
click at [1014, 475] on span "Back Wide" at bounding box center [1001, 479] width 41 height 16
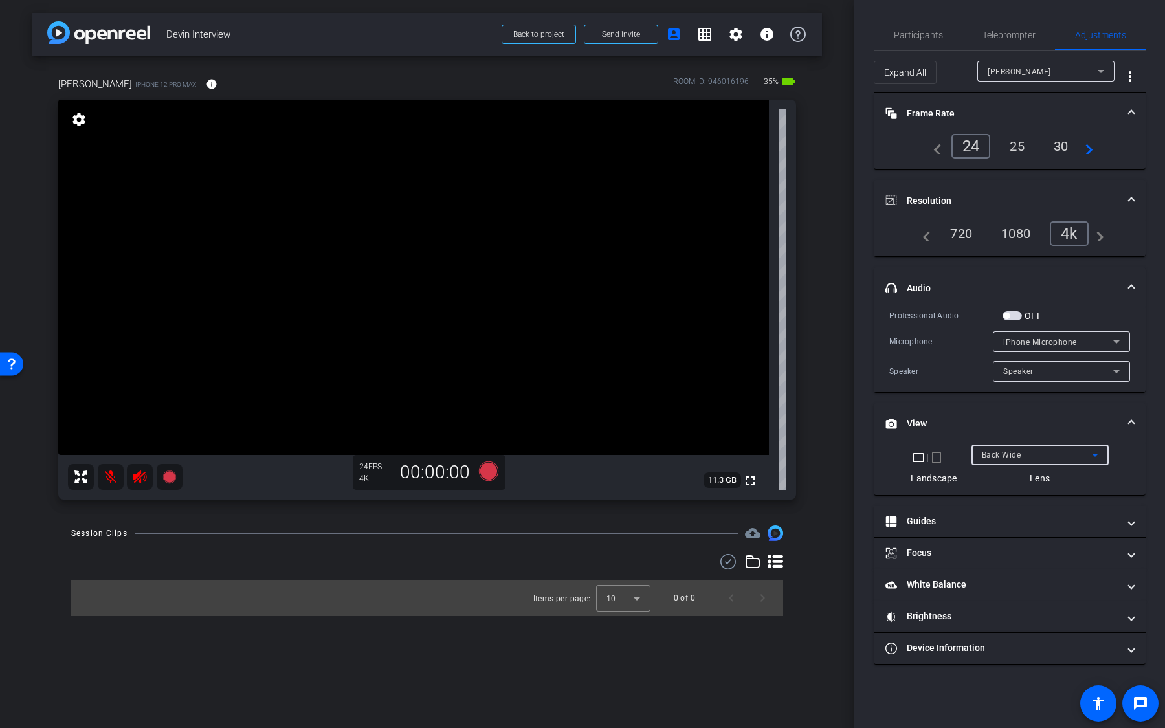
click at [1023, 458] on div "Back Wide" at bounding box center [1037, 455] width 110 height 16
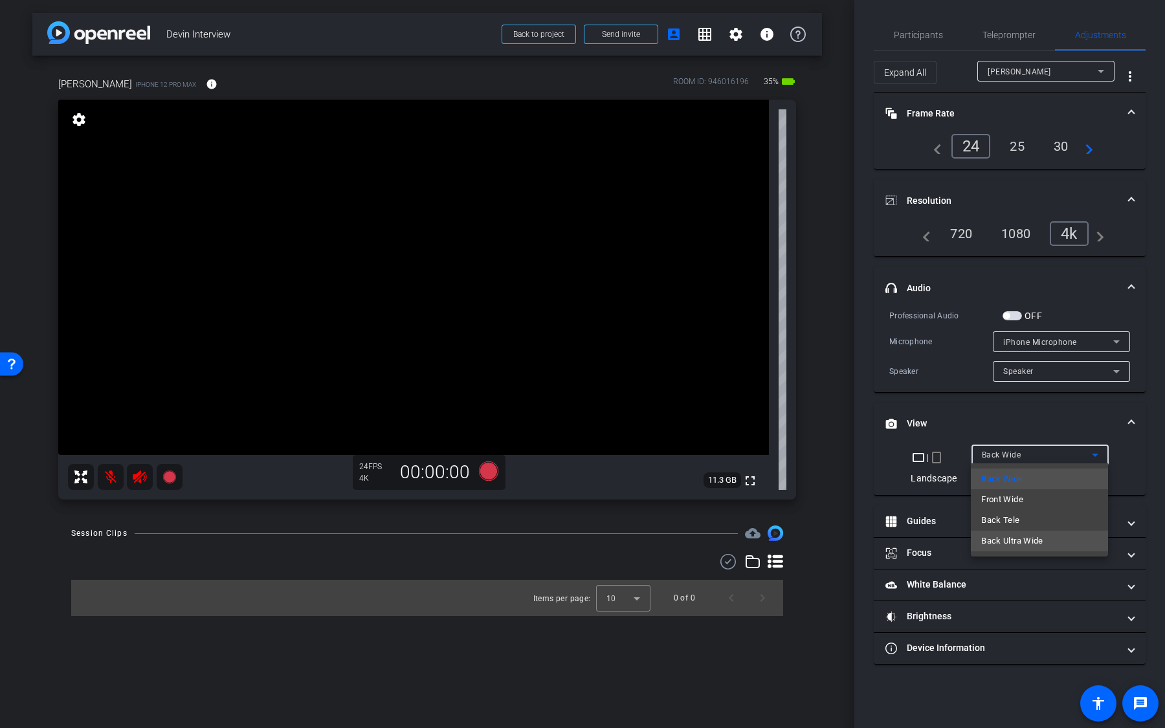
click at [1029, 535] on span "Back Ultra Wide" at bounding box center [1012, 541] width 62 height 16
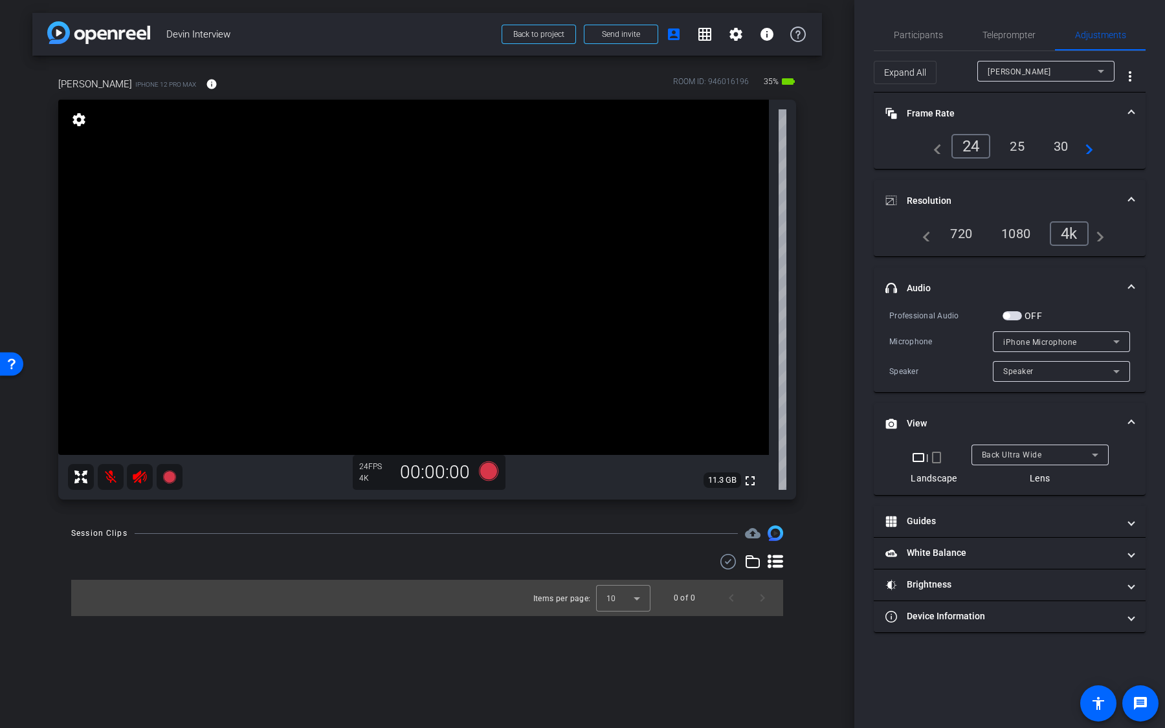
click at [1088, 145] on mat-icon "navigate_next" at bounding box center [1086, 147] width 16 height 16
click at [1055, 144] on div "60" at bounding box center [1059, 145] width 34 height 22
click at [491, 471] on icon at bounding box center [488, 471] width 19 height 19
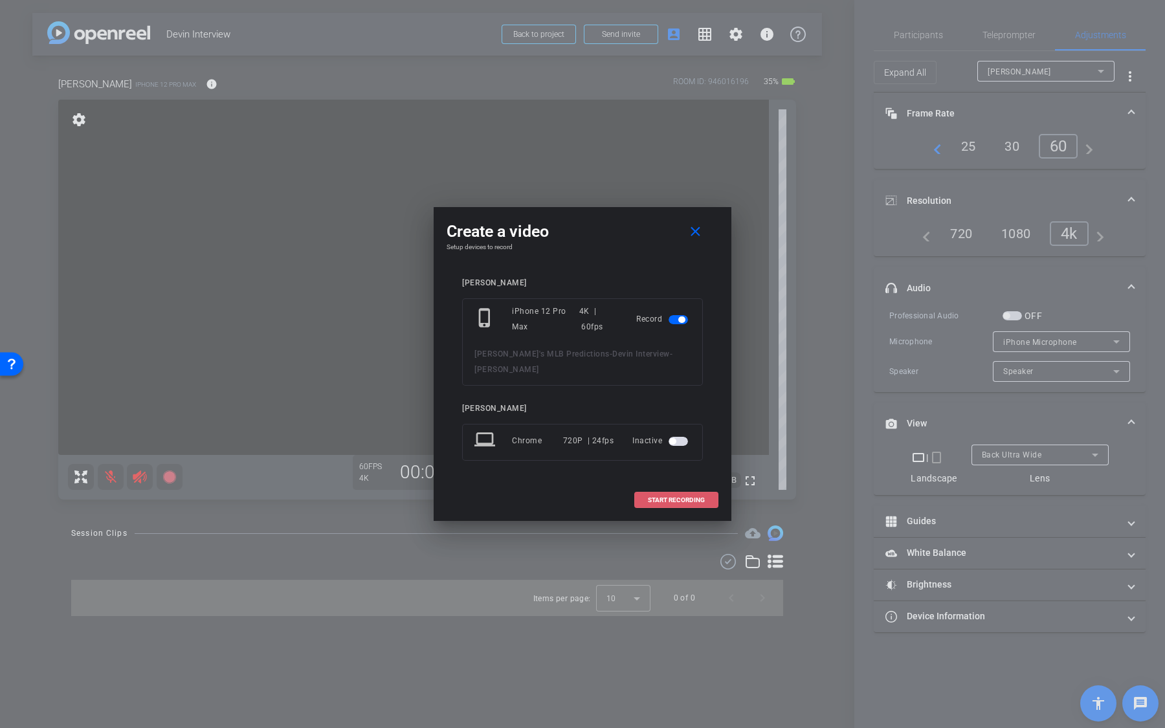
click at [643, 489] on span at bounding box center [676, 500] width 83 height 31
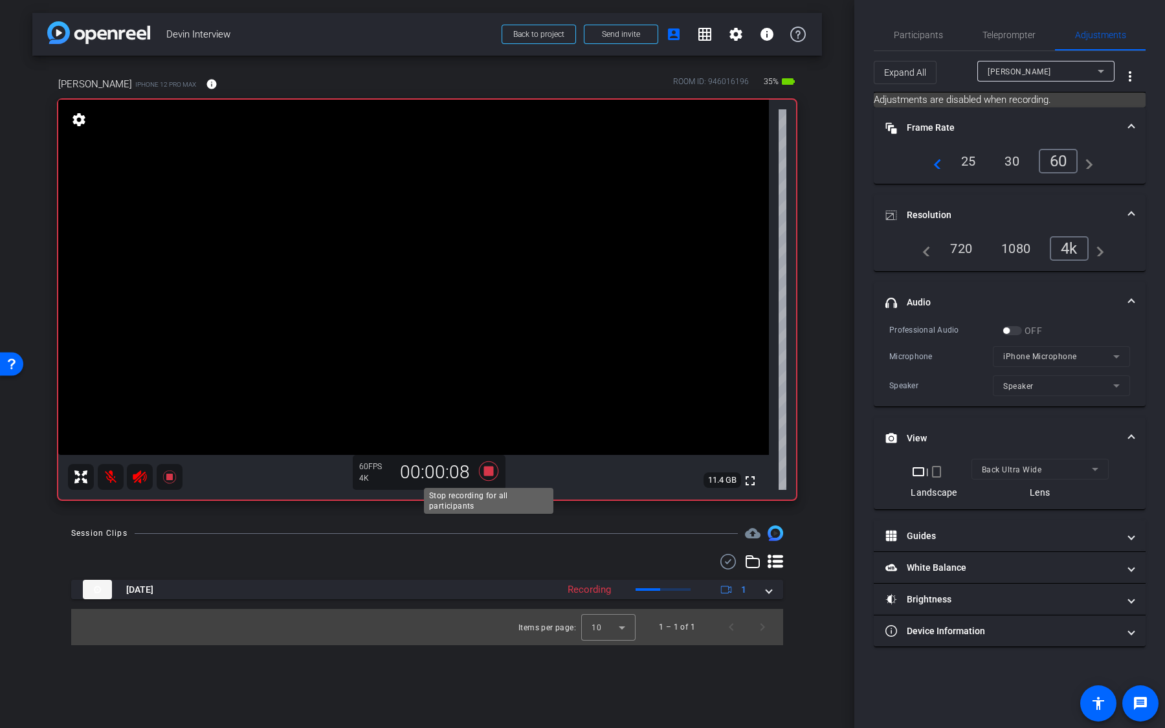
click at [490, 475] on icon at bounding box center [488, 471] width 19 height 19
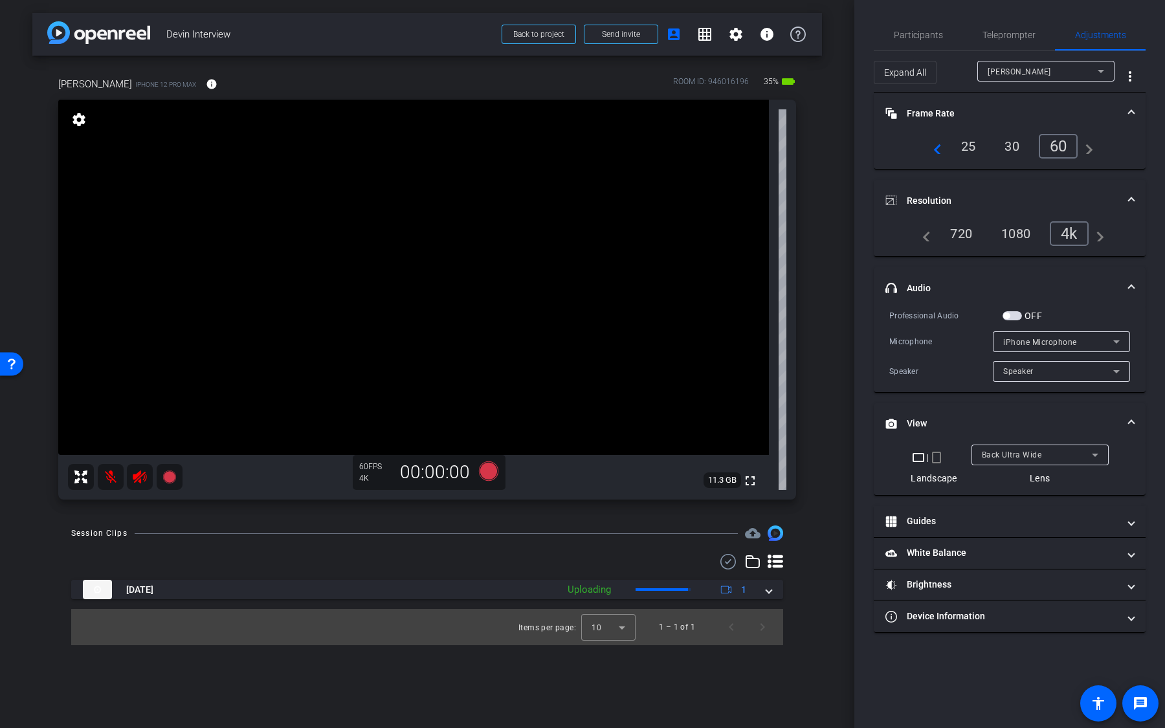
click at [1061, 456] on div "Back Ultra Wide" at bounding box center [1037, 455] width 110 height 16
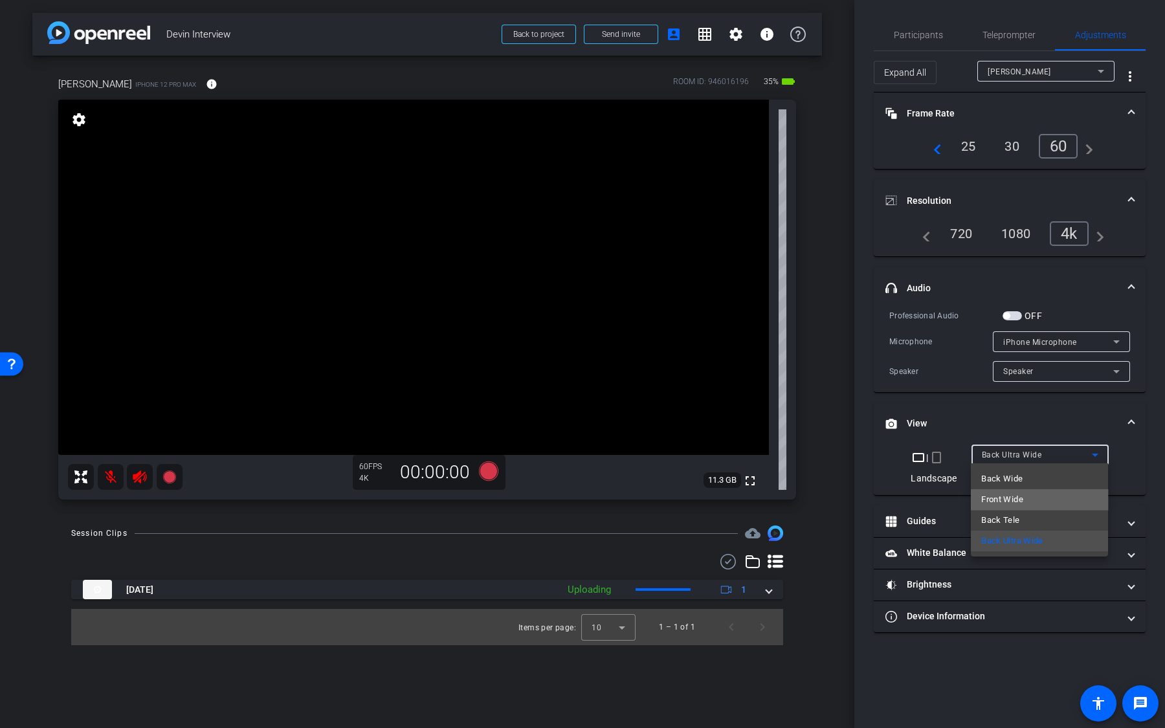
click at [1044, 493] on mat-option "Front Wide" at bounding box center [1039, 499] width 137 height 21
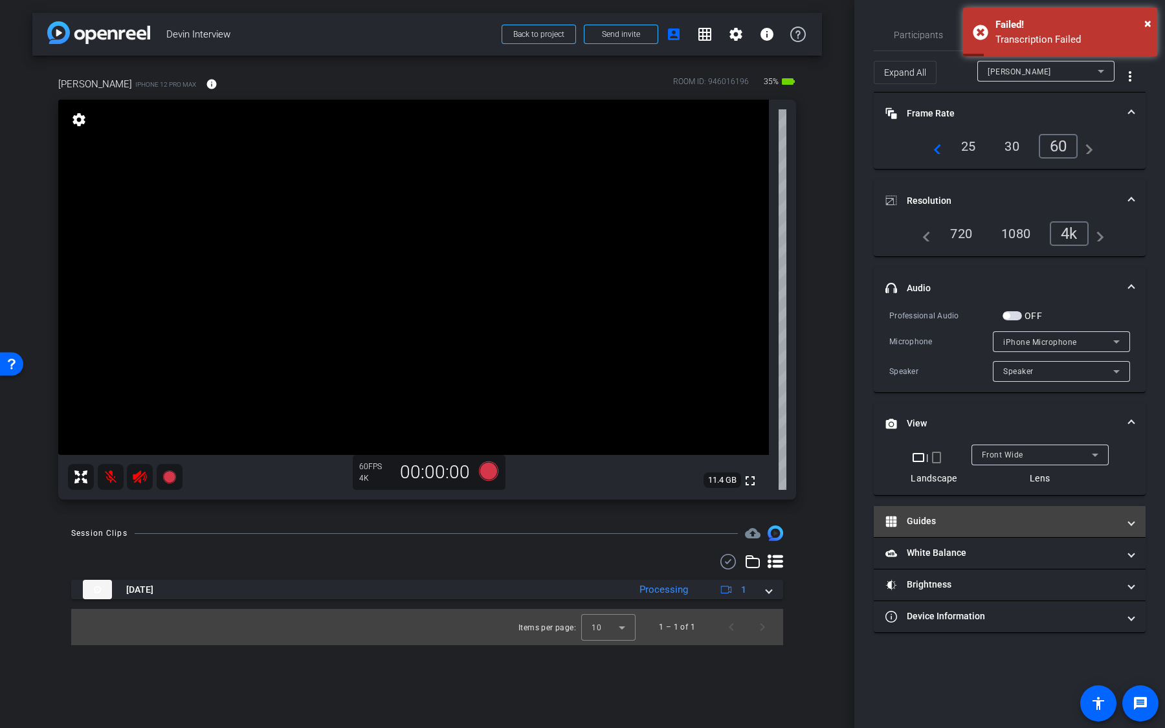
click at [976, 524] on mat-panel-title "Guides" at bounding box center [1002, 522] width 233 height 14
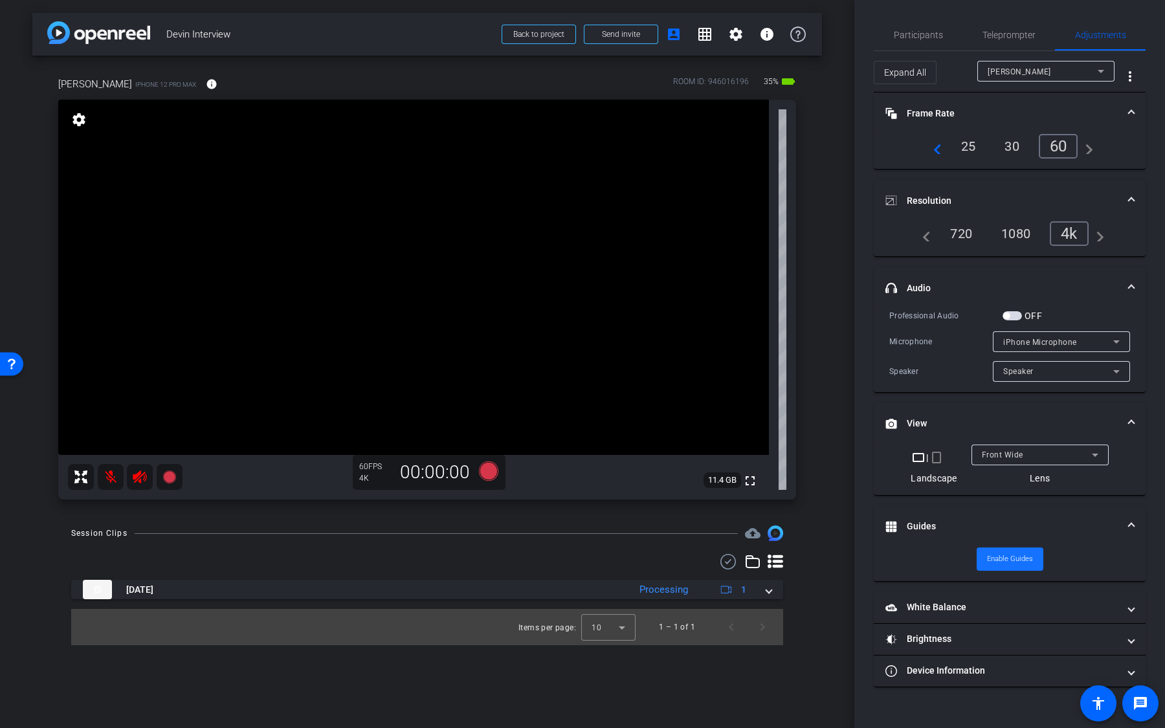
click at [1004, 557] on span "Enable Guides" at bounding box center [1010, 559] width 46 height 19
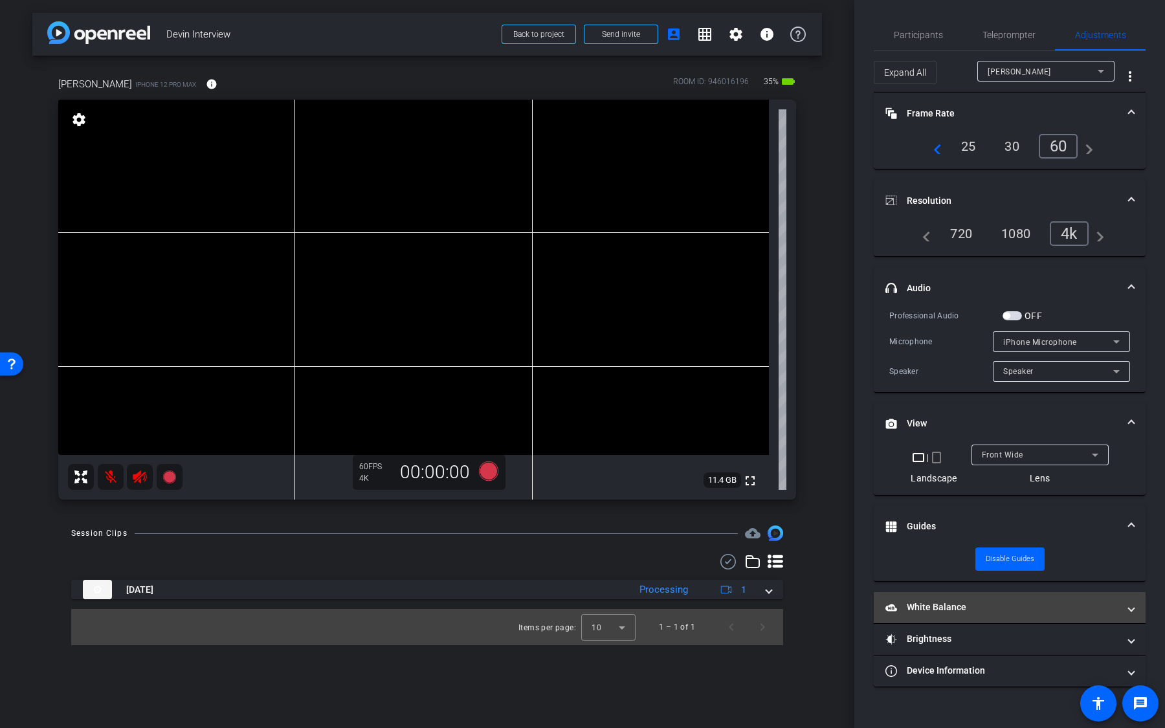
click at [990, 598] on mat-expansion-panel-header "White Balance White Balance" at bounding box center [1010, 607] width 272 height 31
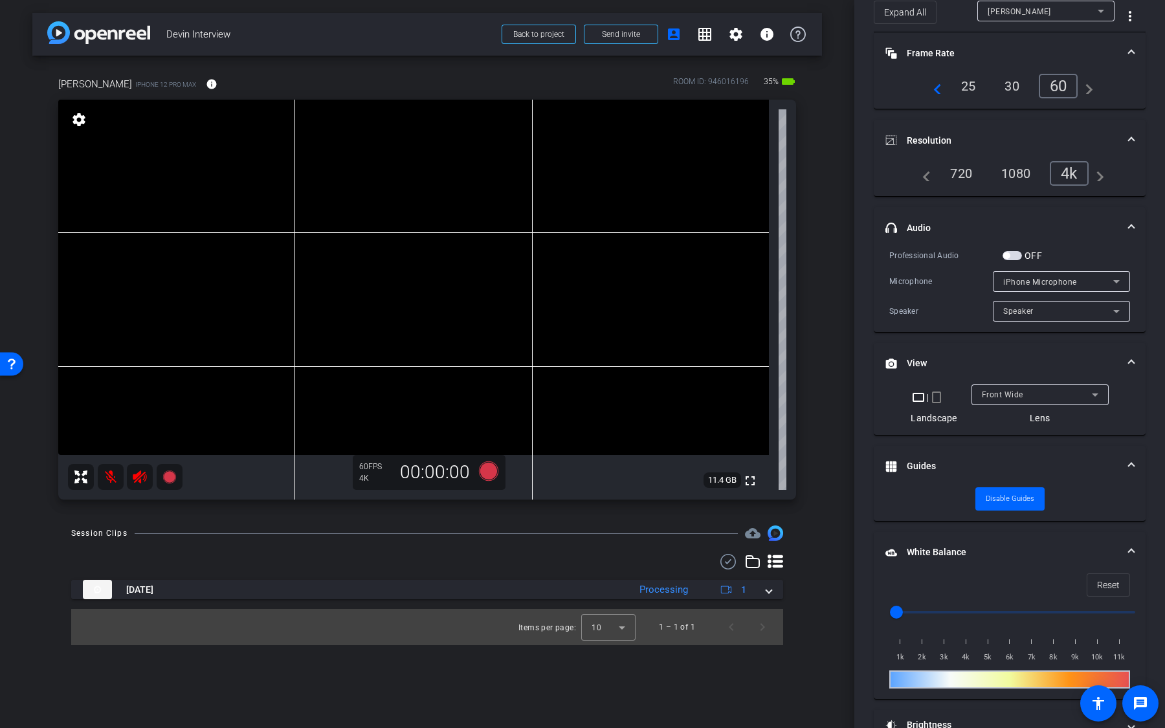
scroll to position [122, 0]
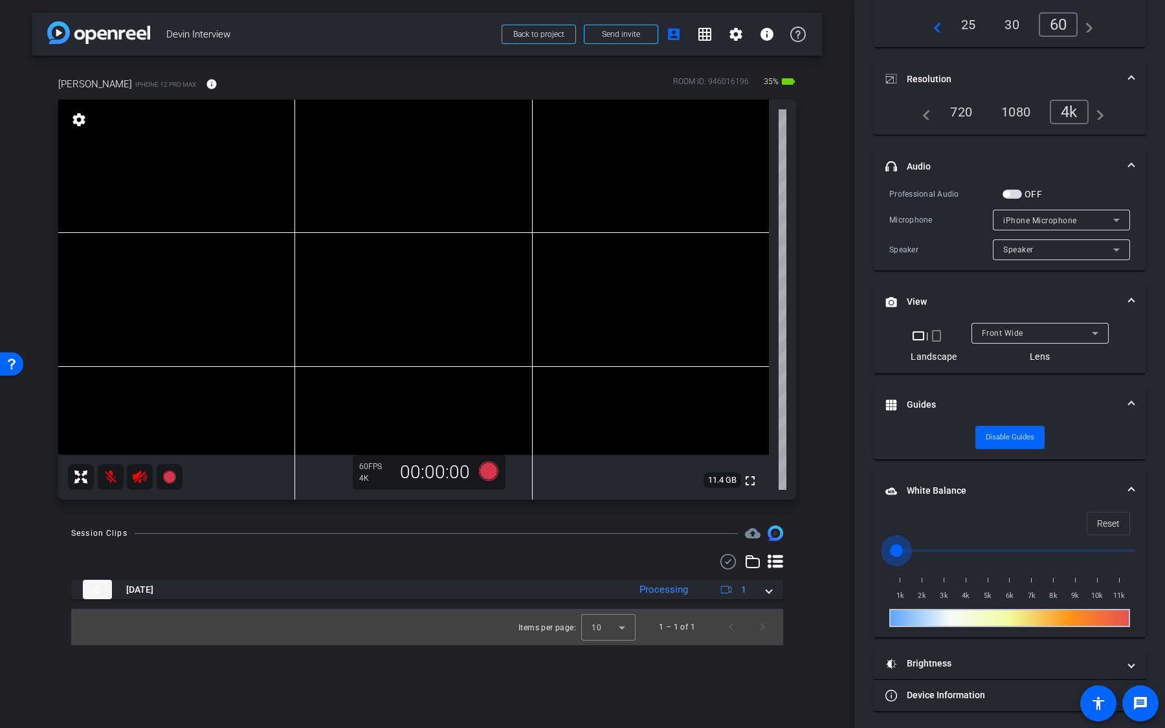
drag, startPoint x: 898, startPoint y: 546, endPoint x: 924, endPoint y: 546, distance: 25.9
click at [924, 546] on input "range" at bounding box center [1015, 551] width 268 height 28
drag, startPoint x: 923, startPoint y: 546, endPoint x: 1001, endPoint y: 546, distance: 78.3
click at [995, 546] on input "range" at bounding box center [1015, 551] width 268 height 28
drag, startPoint x: 992, startPoint y: 547, endPoint x: 1086, endPoint y: 547, distance: 93.9
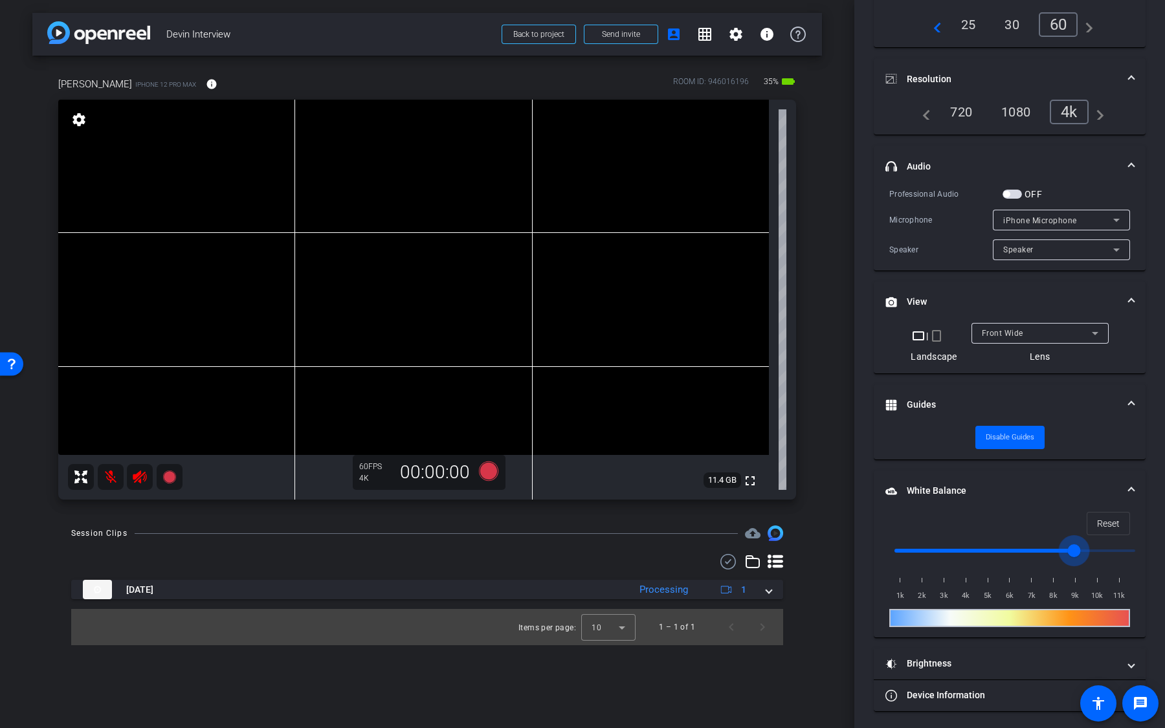
click at [1080, 547] on input "range" at bounding box center [1015, 551] width 268 height 28
click at [1110, 525] on span "Reset" at bounding box center [1108, 523] width 23 height 25
type input "1000"
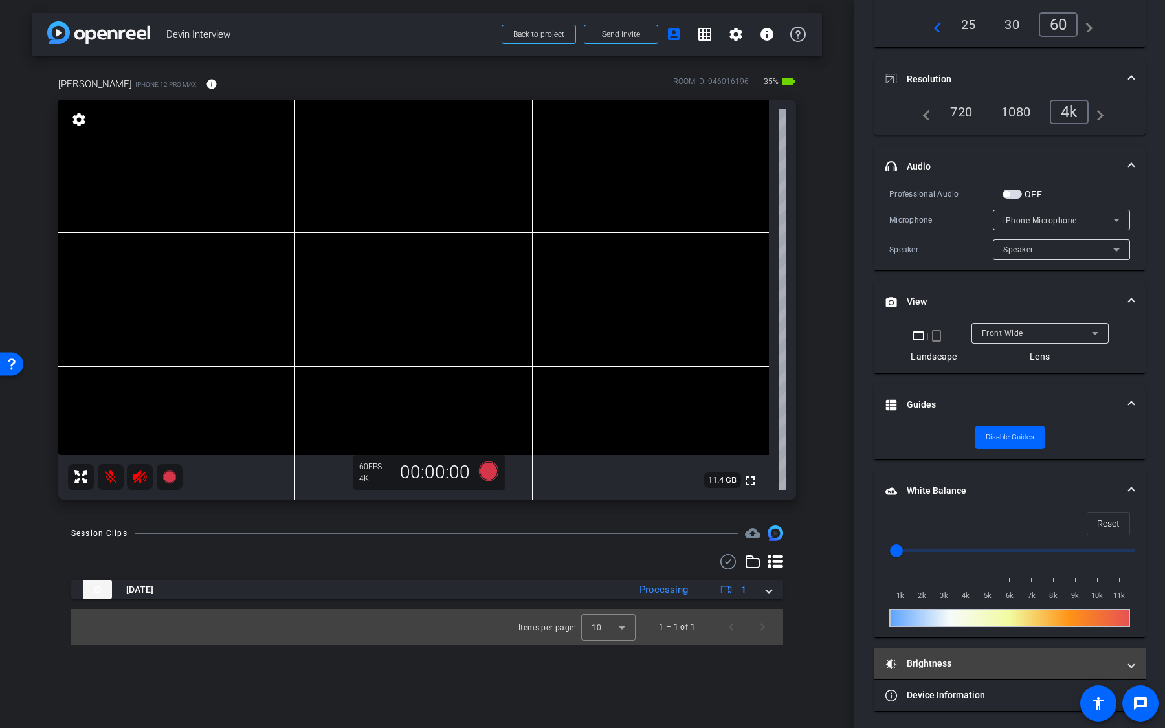
click at [988, 652] on mat-expansion-panel-header "Brightness" at bounding box center [1010, 664] width 272 height 31
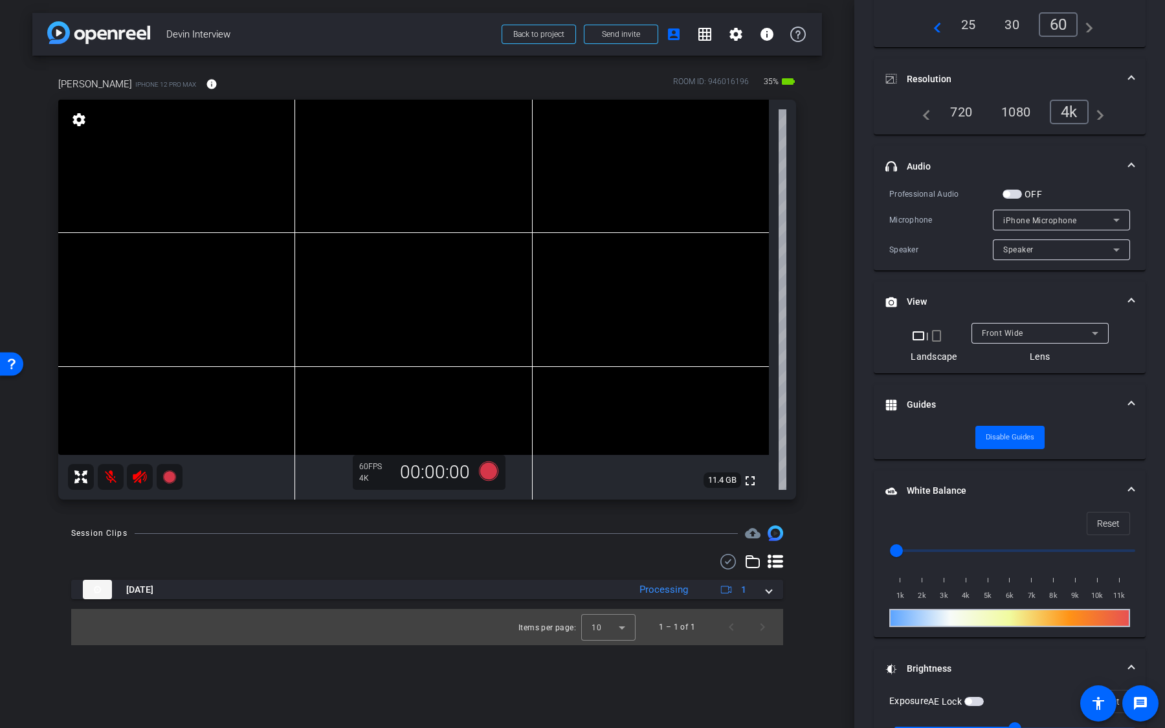
scroll to position [256, 0]
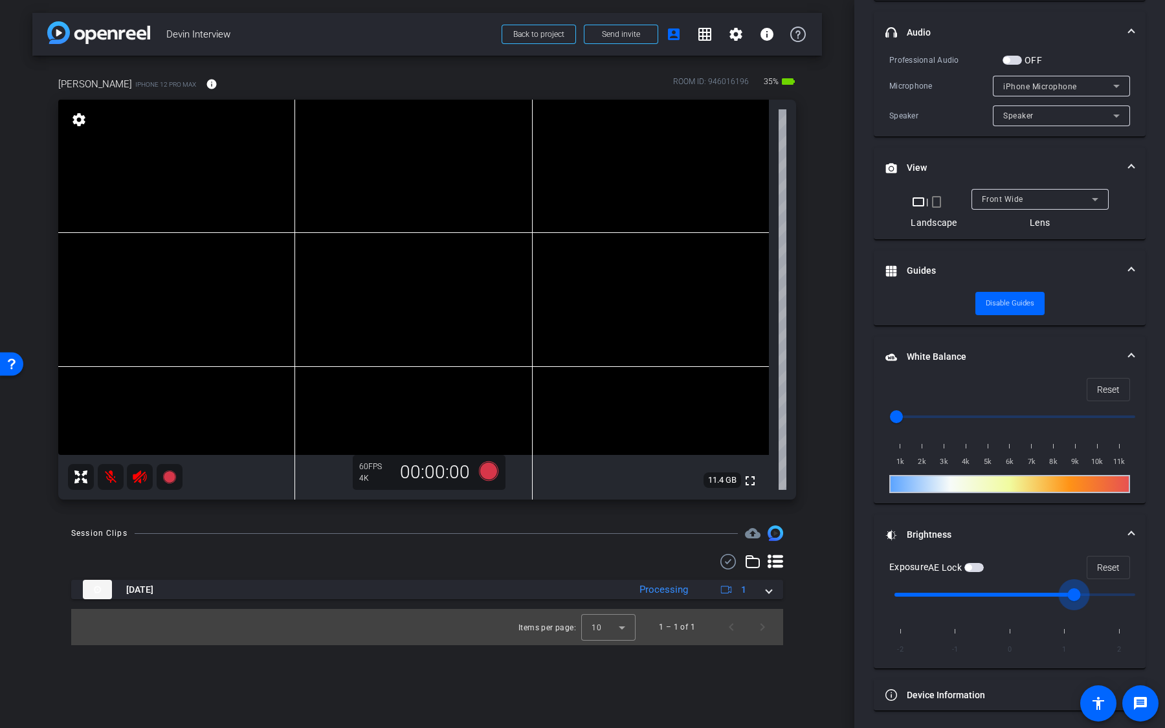
drag, startPoint x: 1018, startPoint y: 592, endPoint x: 1064, endPoint y: 592, distance: 46.0
click at [1064, 592] on input "range" at bounding box center [1015, 595] width 268 height 28
drag, startPoint x: 1071, startPoint y: 591, endPoint x: 1007, endPoint y: 591, distance: 64.1
type input "0"
click at [1007, 590] on input "range" at bounding box center [1015, 595] width 268 height 28
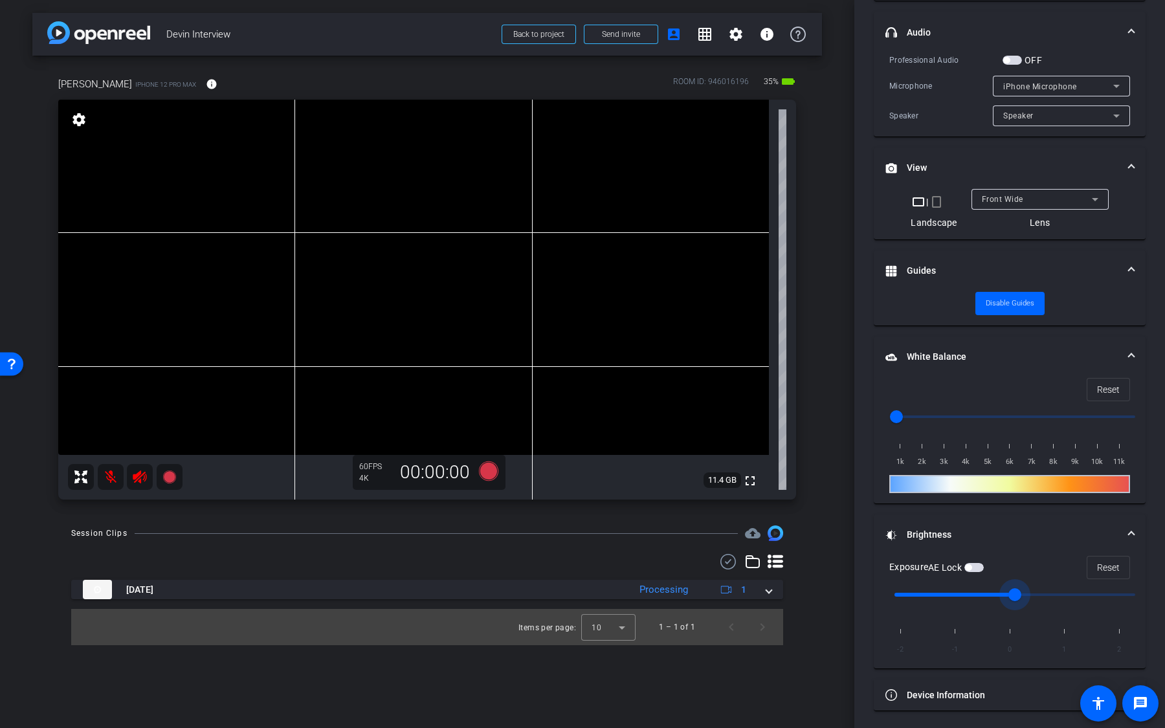
scroll to position [0, 0]
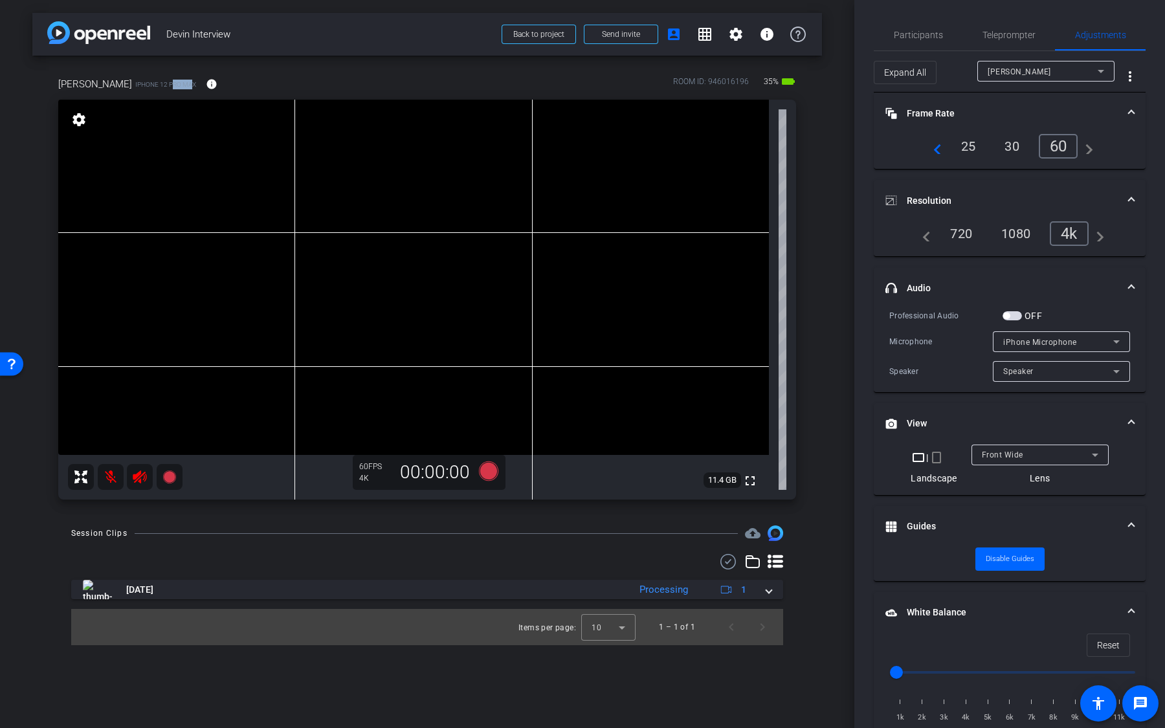
drag, startPoint x: 173, startPoint y: 86, endPoint x: 152, endPoint y: 85, distance: 21.4
click at [152, 85] on span "iPhone 12 Pro Max" at bounding box center [165, 85] width 61 height 10
click at [142, 85] on span "iPhone 12 Pro Max" at bounding box center [165, 85] width 61 height 10
drag, startPoint x: 115, startPoint y: 85, endPoint x: 168, endPoint y: 85, distance: 53.1
click at [168, 85] on div "Devib Garner iPhone 12 Pro Max info" at bounding box center [142, 84] width 169 height 31
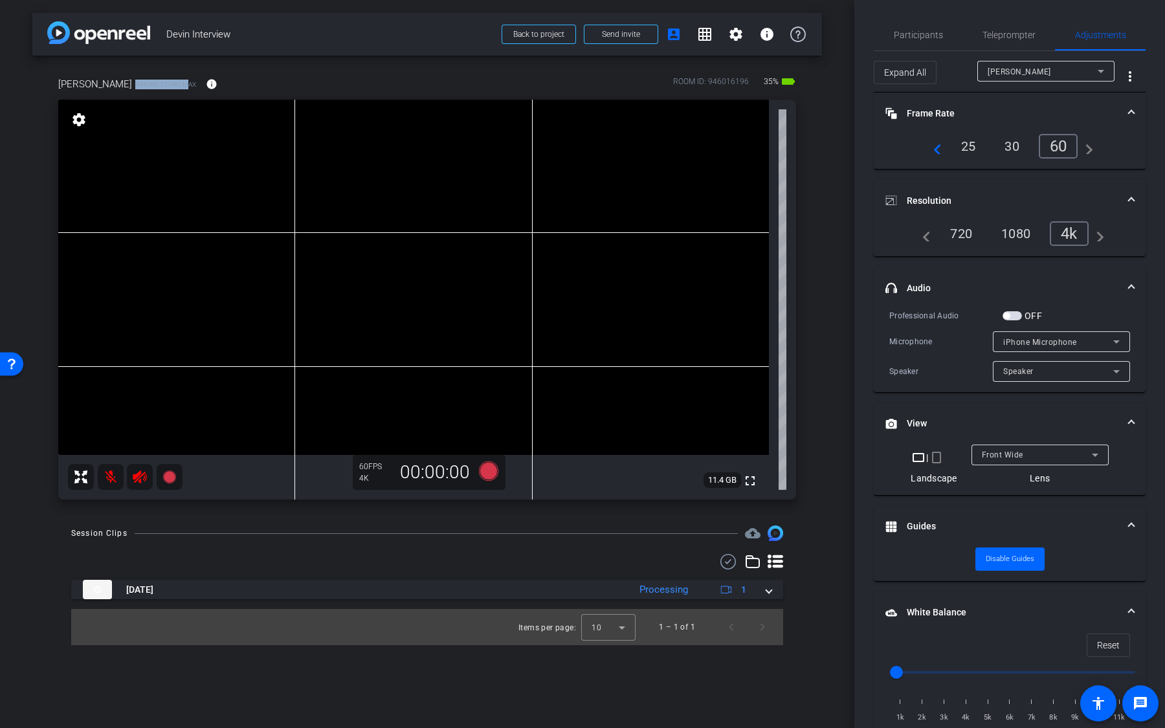
click at [169, 85] on span "iPhone 12 Pro Max" at bounding box center [165, 85] width 61 height 10
drag, startPoint x: 759, startPoint y: 84, endPoint x: 812, endPoint y: 84, distance: 53.7
click at [812, 84] on div "Devib Garner iPhone 12 Pro Max info ROOM ID: 946016196 35% battery_std fullscre…" at bounding box center [427, 284] width 790 height 457
drag, startPoint x: 818, startPoint y: 84, endPoint x: 763, endPoint y: 84, distance: 55.7
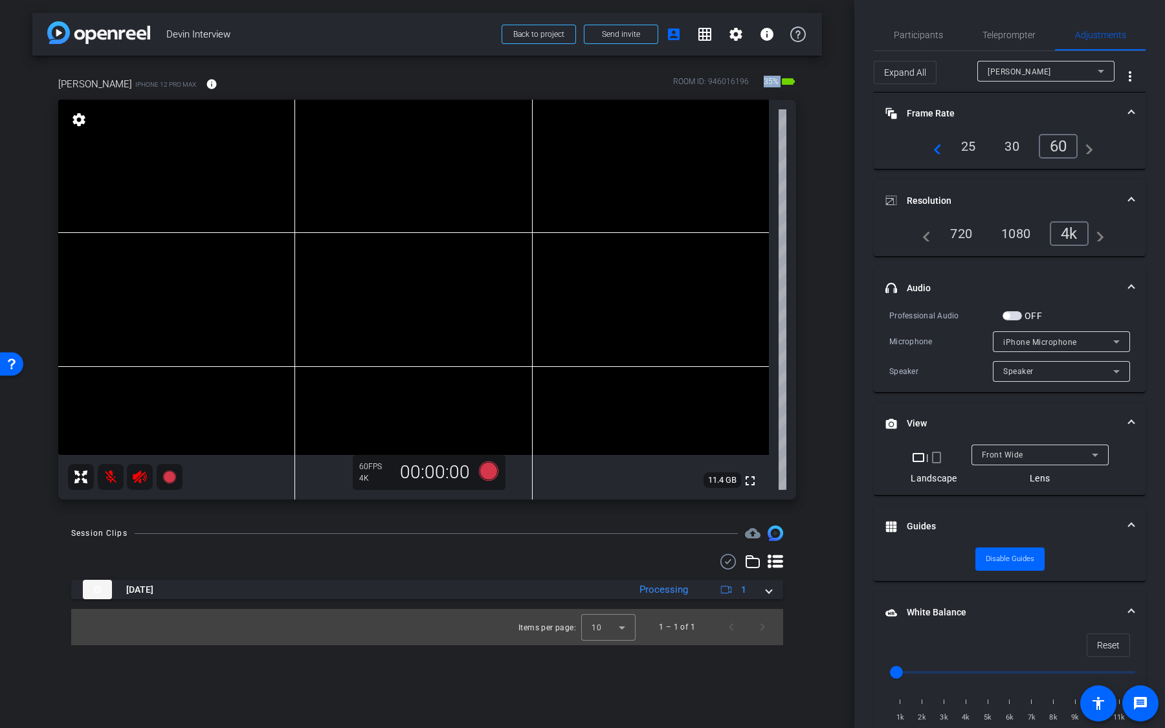
click at [763, 84] on div "Devib Garner iPhone 12 Pro Max info ROOM ID: 946016196 35% battery_std fullscre…" at bounding box center [427, 284] width 790 height 457
click at [930, 149] on mat-icon "navigate_before" at bounding box center [934, 147] width 16 height 16
click at [963, 142] on div "24" at bounding box center [971, 145] width 34 height 22
click at [206, 84] on mat-icon "info" at bounding box center [212, 84] width 12 height 12
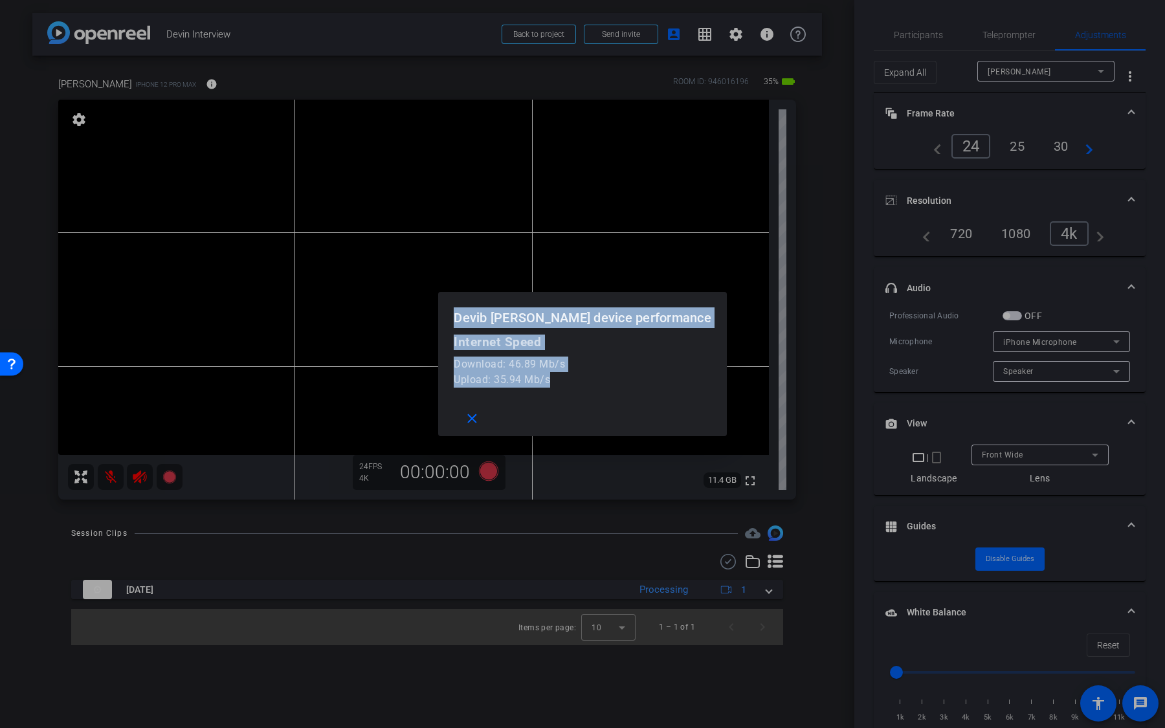
drag, startPoint x: 588, startPoint y: 383, endPoint x: 454, endPoint y: 311, distance: 152.4
click at [454, 311] on div "Devib Garner device performance Internet Speed Download: 46.89 Mb/s Upload: 35.…" at bounding box center [582, 364] width 1165 height 728
click at [480, 425] on mat-icon "close" at bounding box center [472, 419] width 16 height 16
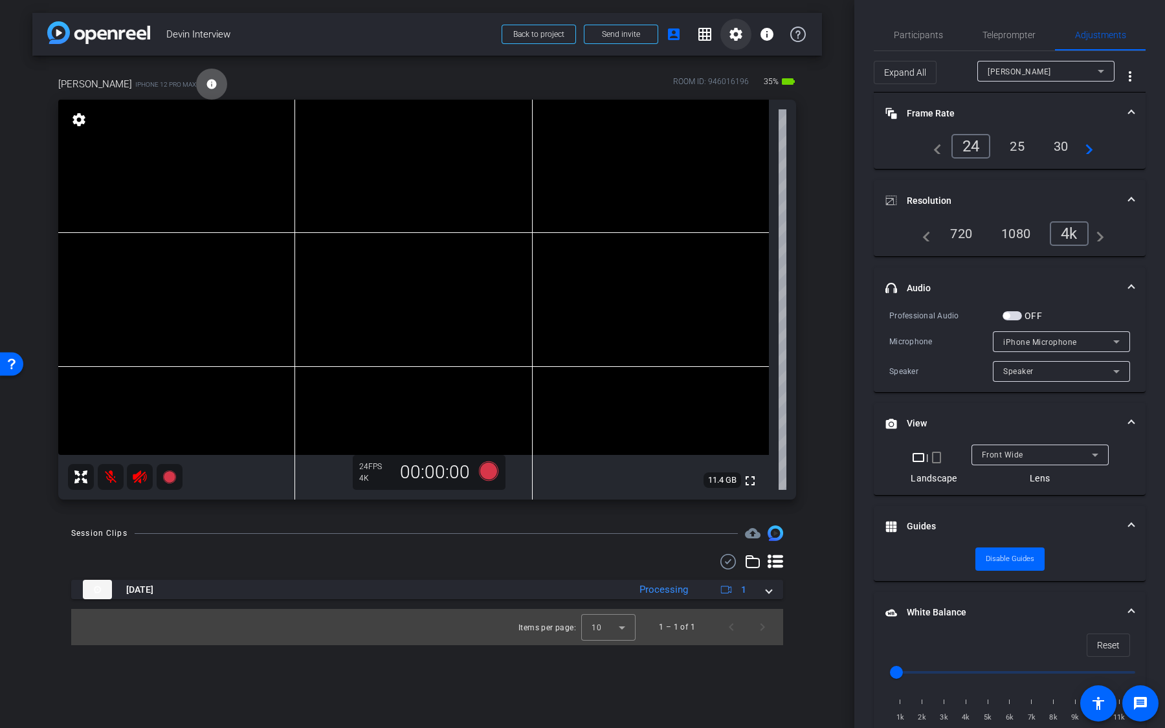
click at [734, 35] on mat-icon "settings" at bounding box center [736, 35] width 16 height 16
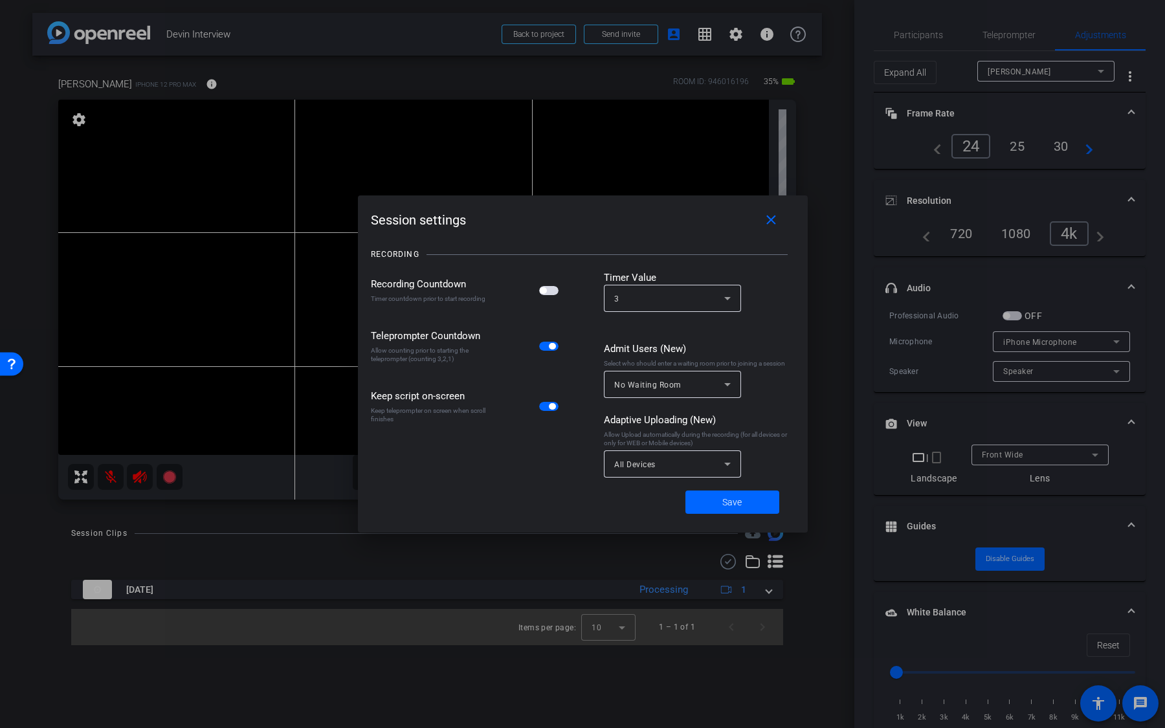
click at [654, 479] on div at bounding box center [672, 485] width 137 height 14
click at [669, 467] on div "All Devices" at bounding box center [669, 464] width 110 height 16
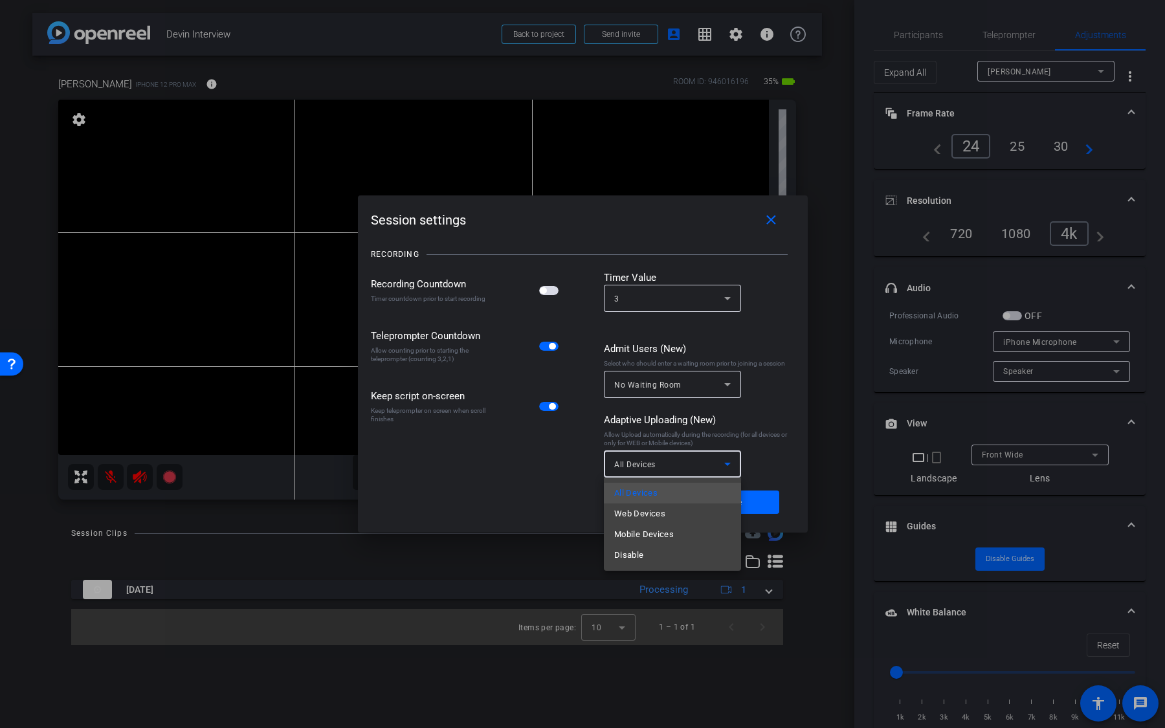
click at [664, 556] on mat-option "Disable" at bounding box center [672, 555] width 137 height 21
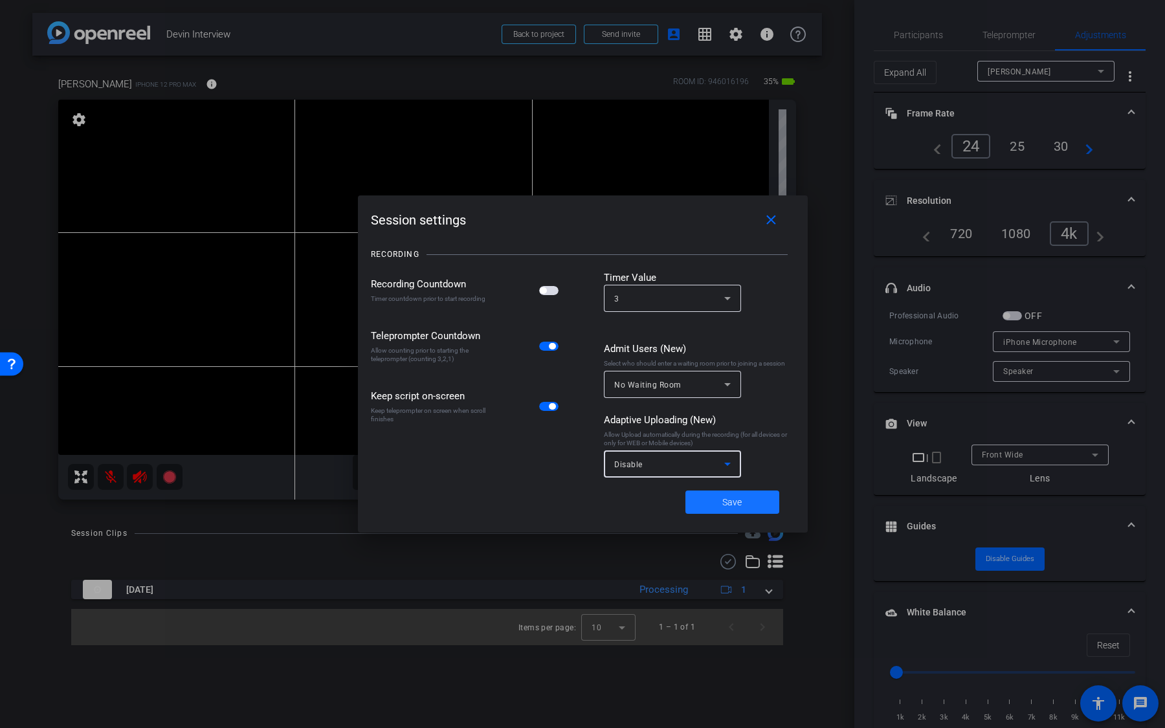
click at [735, 498] on span "Save" at bounding box center [731, 503] width 19 height 14
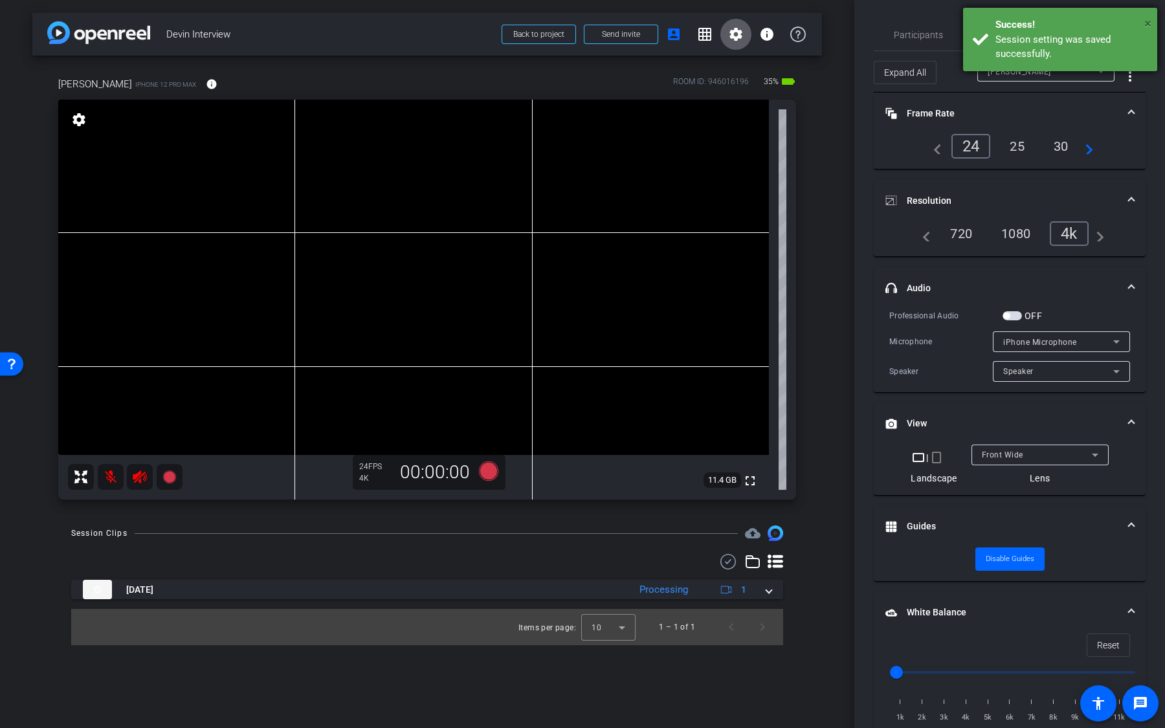
click at [1149, 21] on span "×" at bounding box center [1148, 24] width 7 height 16
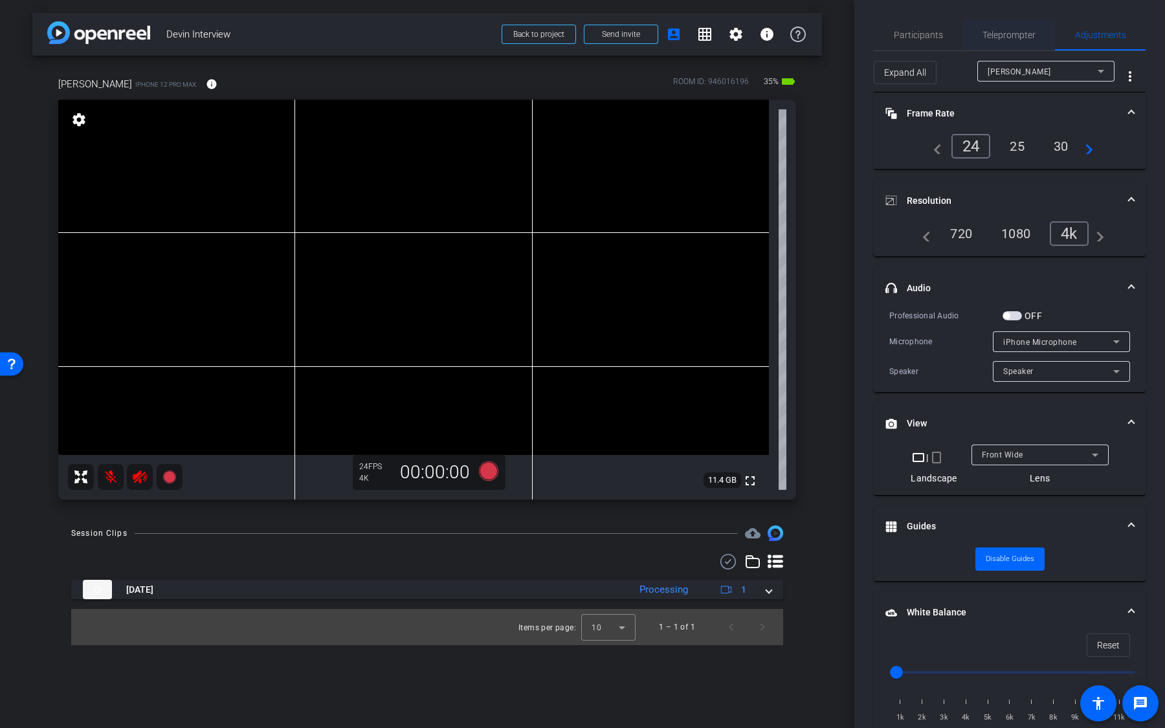
click at [1012, 39] on span "Teleprompter" at bounding box center [1009, 34] width 53 height 9
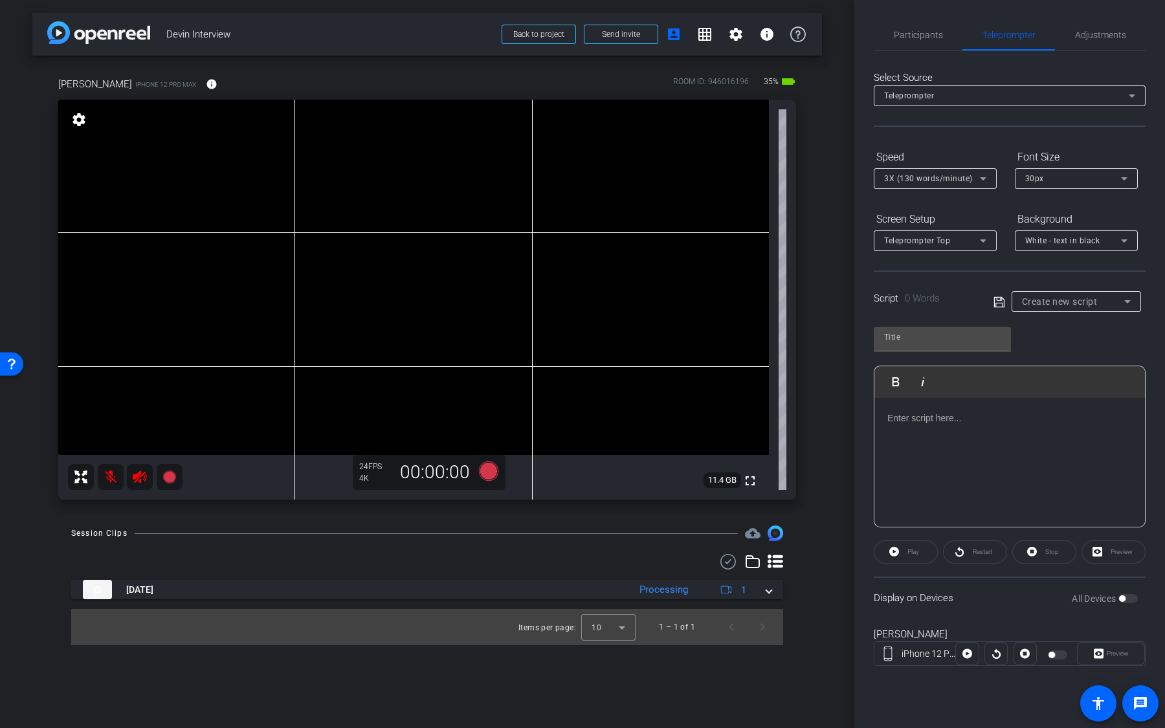
click at [1130, 600] on div "All Devices" at bounding box center [1105, 598] width 66 height 13
click at [1126, 599] on div "All Devices" at bounding box center [1105, 598] width 66 height 13
click at [1073, 306] on div "Create new script" at bounding box center [1073, 302] width 102 height 16
click at [1064, 352] on span "Devin's Intro" at bounding box center [1067, 348] width 91 height 16
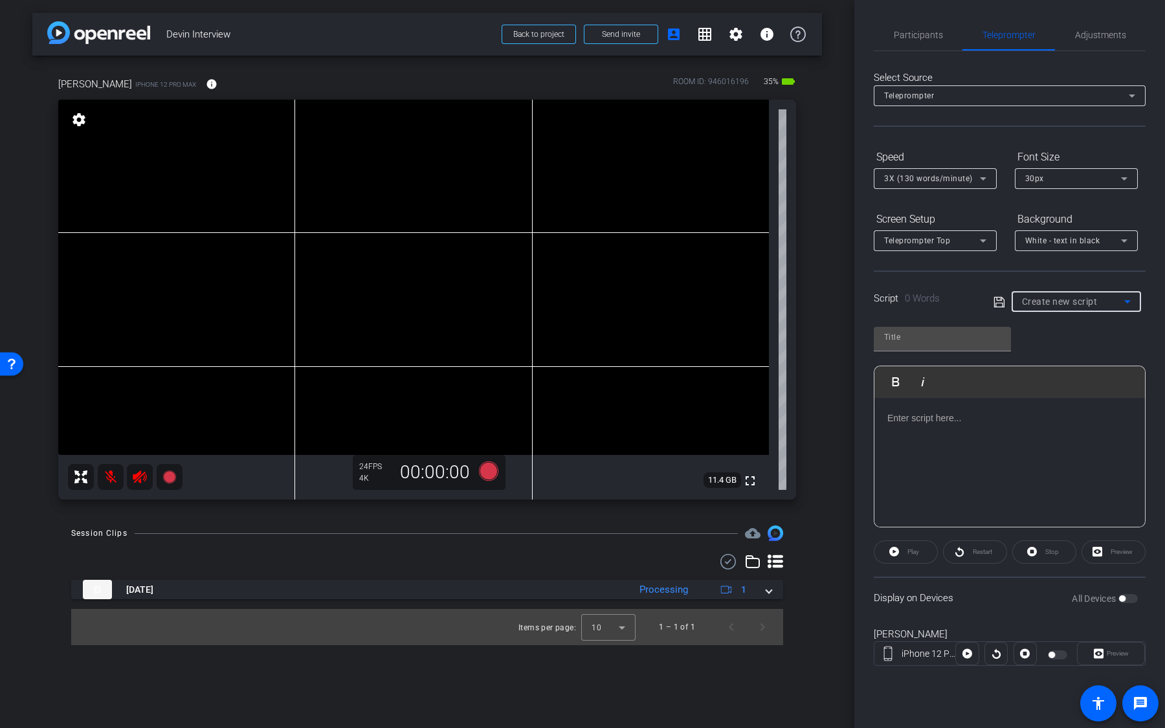
type input "Devin's Intro"
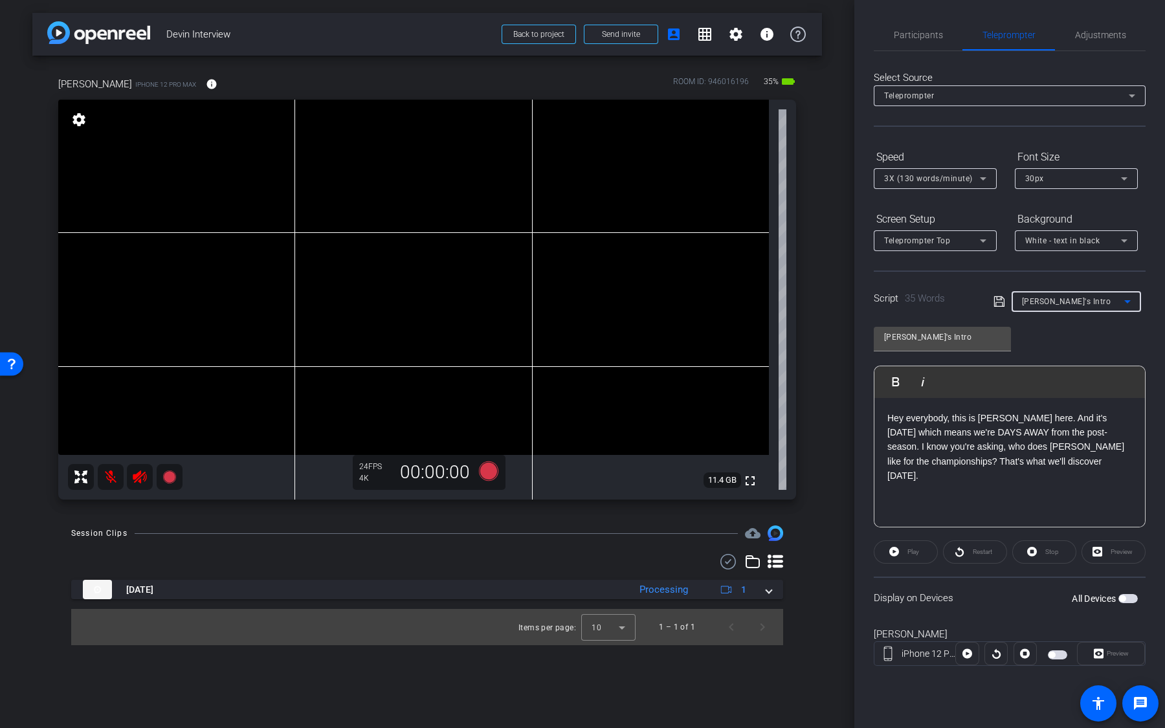
click at [1130, 600] on span "button" at bounding box center [1128, 598] width 19 height 9
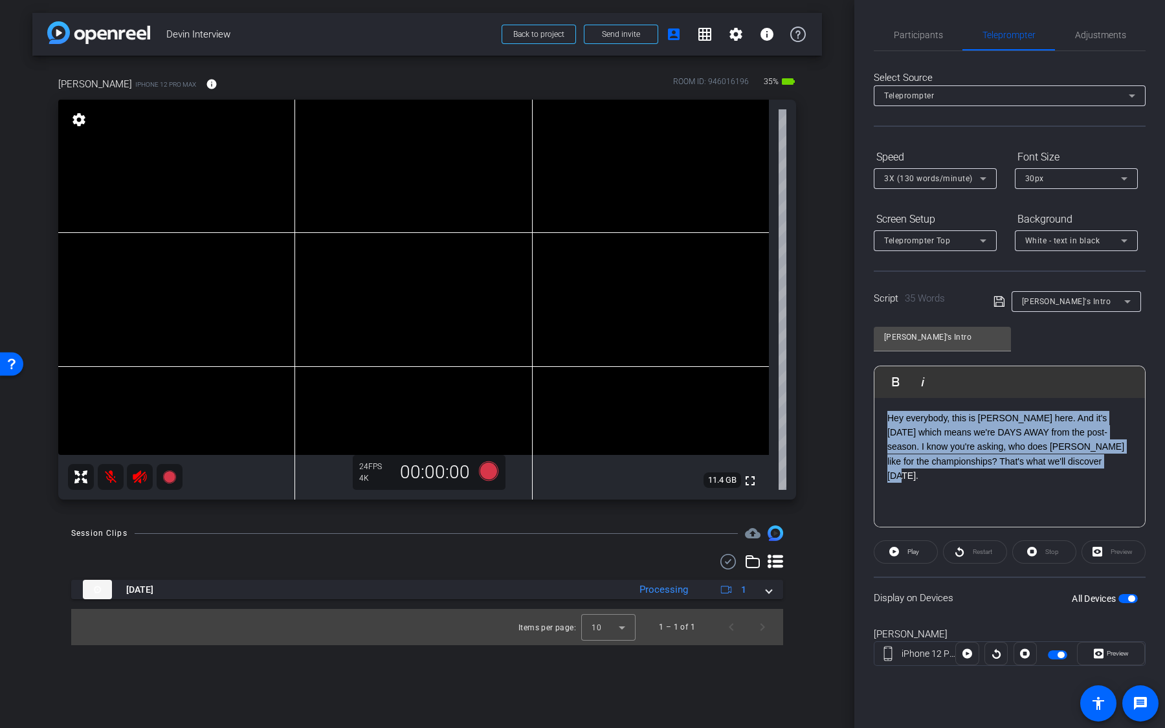
drag, startPoint x: 1098, startPoint y: 482, endPoint x: 1028, endPoint y: 391, distance: 114.5
click at [1028, 391] on div "Play Play from this location Play Selected Play and display the selected text o…" at bounding box center [1010, 447] width 272 height 162
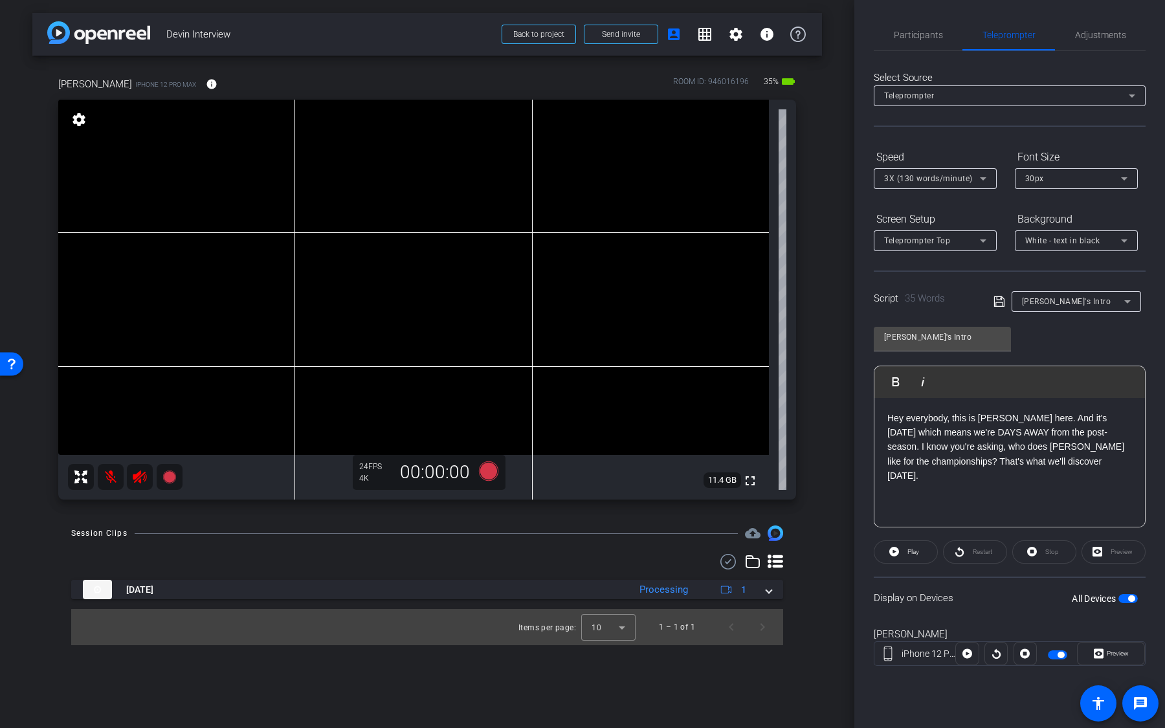
click at [1058, 490] on div "Hey everybody, this is Devin Garner here. And it's August 2025 which means we'r…" at bounding box center [1010, 462] width 271 height 129
click at [733, 28] on mat-icon "settings" at bounding box center [736, 35] width 16 height 16
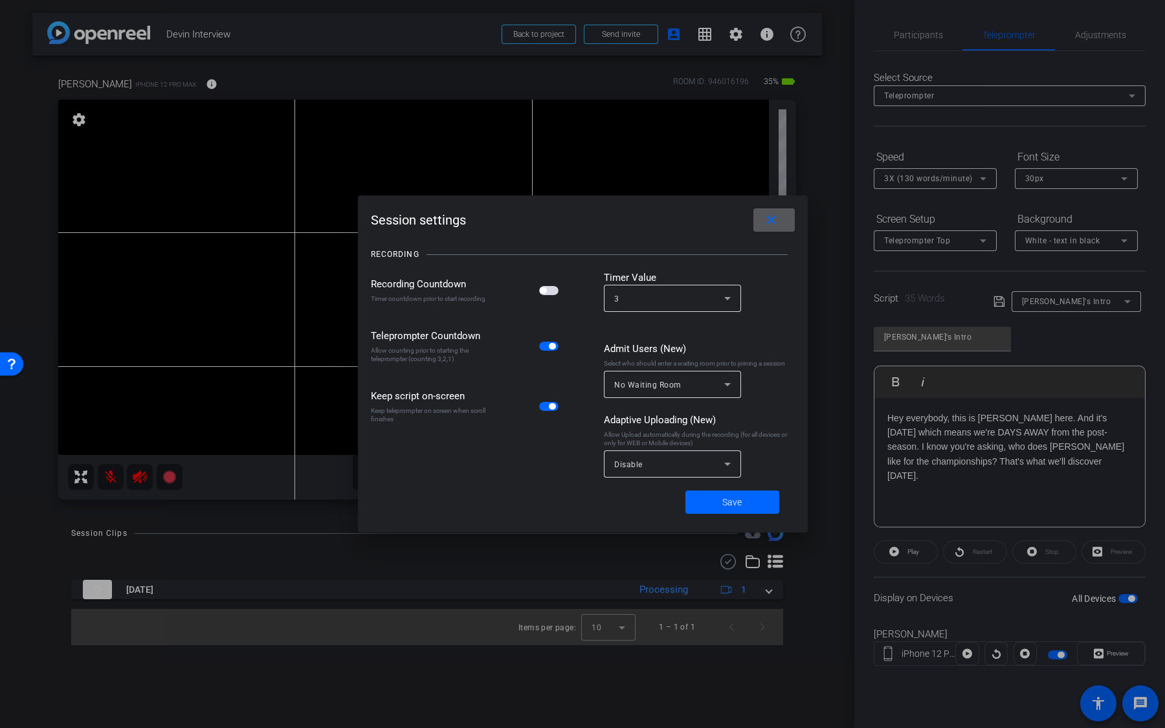
click at [552, 293] on span "button" at bounding box center [548, 290] width 19 height 9
click at [731, 512] on span at bounding box center [733, 502] width 94 height 31
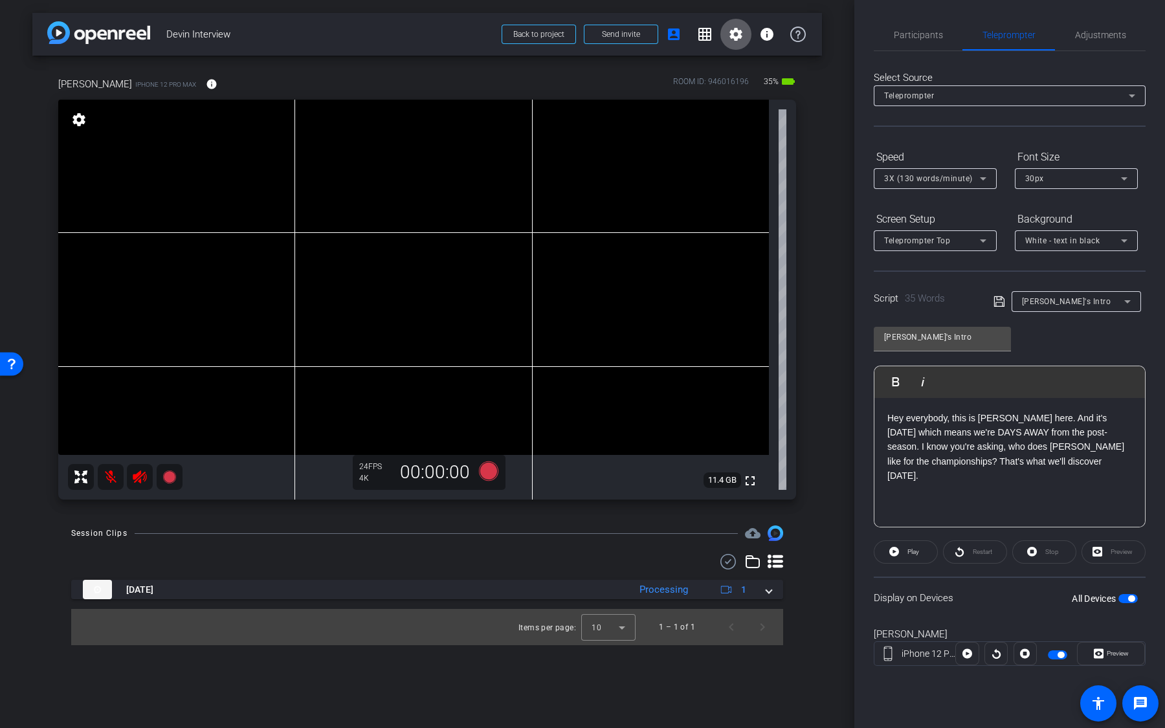
click at [1061, 238] on span "White - text in black" at bounding box center [1062, 240] width 75 height 9
click at [1064, 289] on div "Black - text in white" at bounding box center [1063, 291] width 76 height 16
click at [486, 477] on icon at bounding box center [488, 471] width 19 height 19
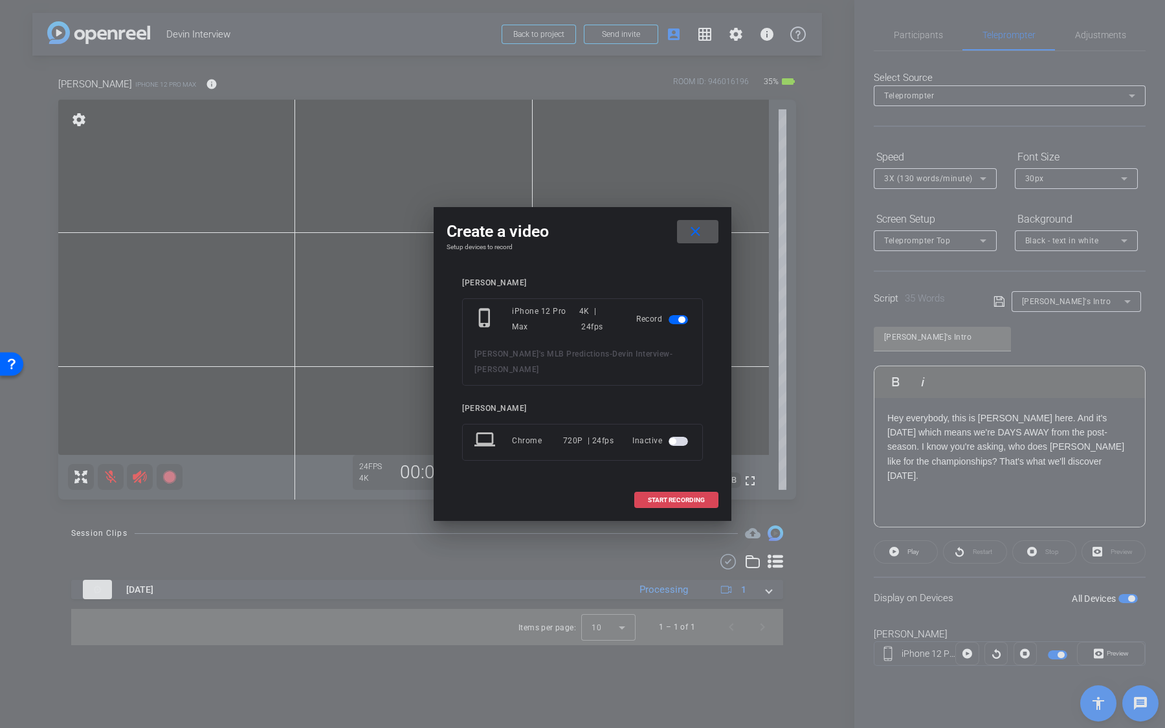
click at [655, 497] on span "START RECORDING" at bounding box center [676, 500] width 57 height 6
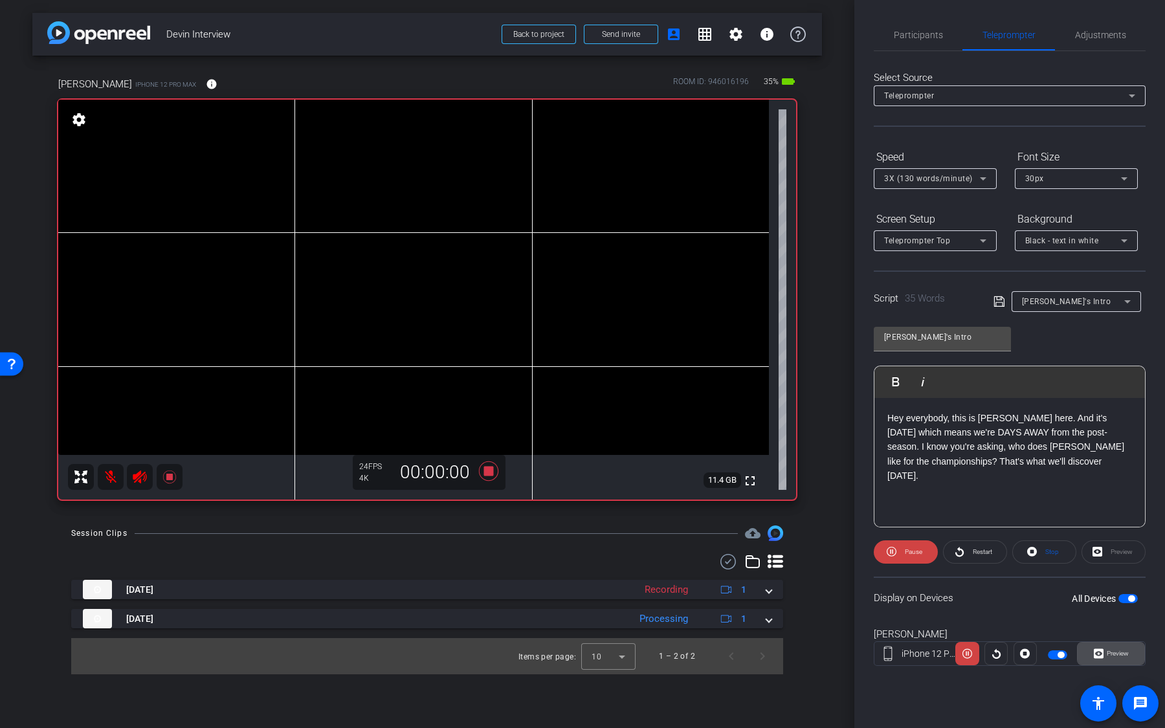
click at [1104, 654] on span "Preview" at bounding box center [1116, 654] width 25 height 18
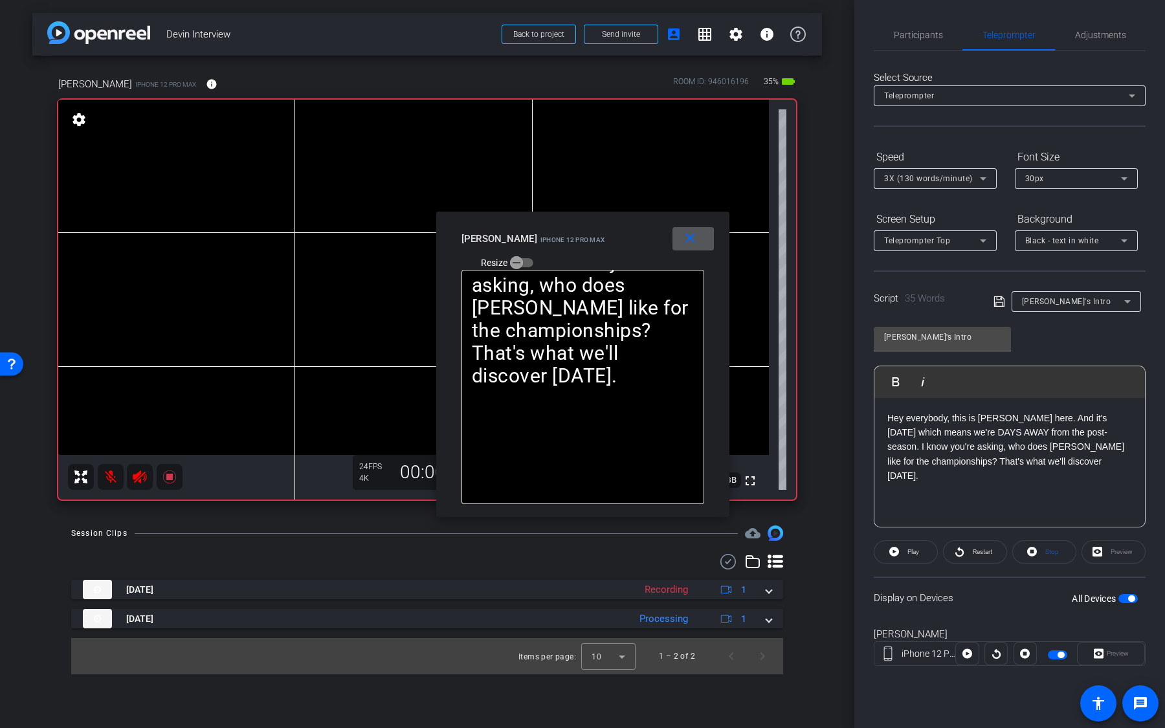
click at [684, 241] on mat-icon "close" at bounding box center [690, 238] width 16 height 16
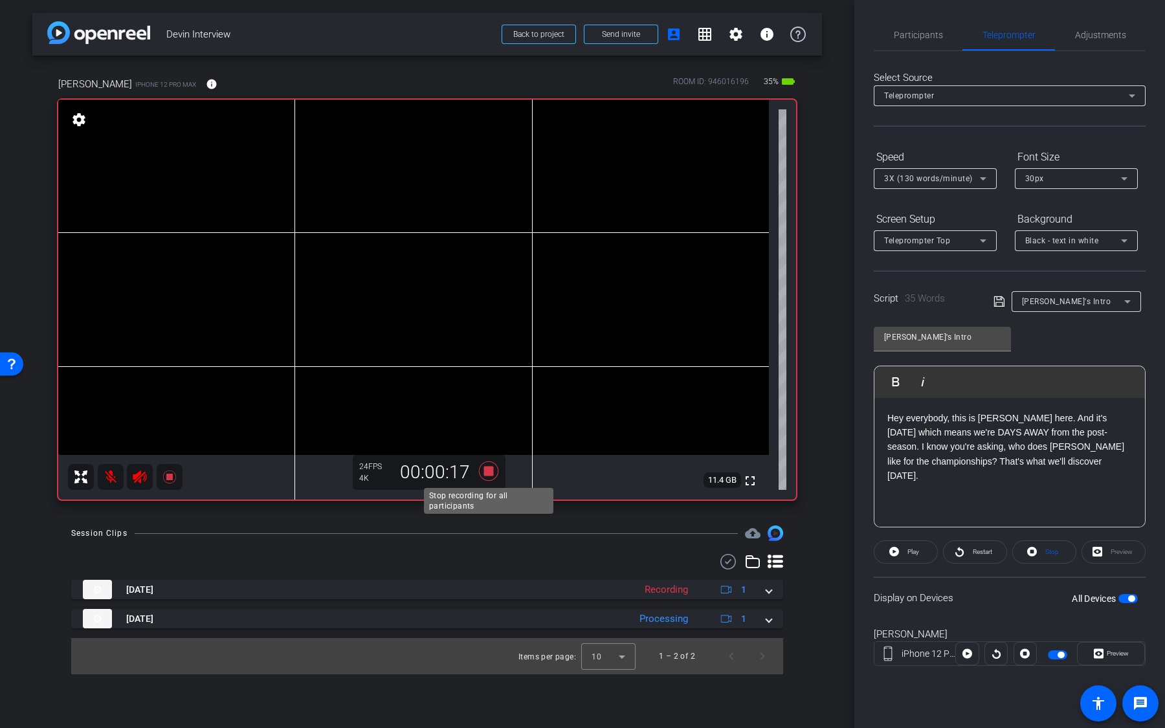
click at [485, 480] on icon at bounding box center [488, 471] width 19 height 19
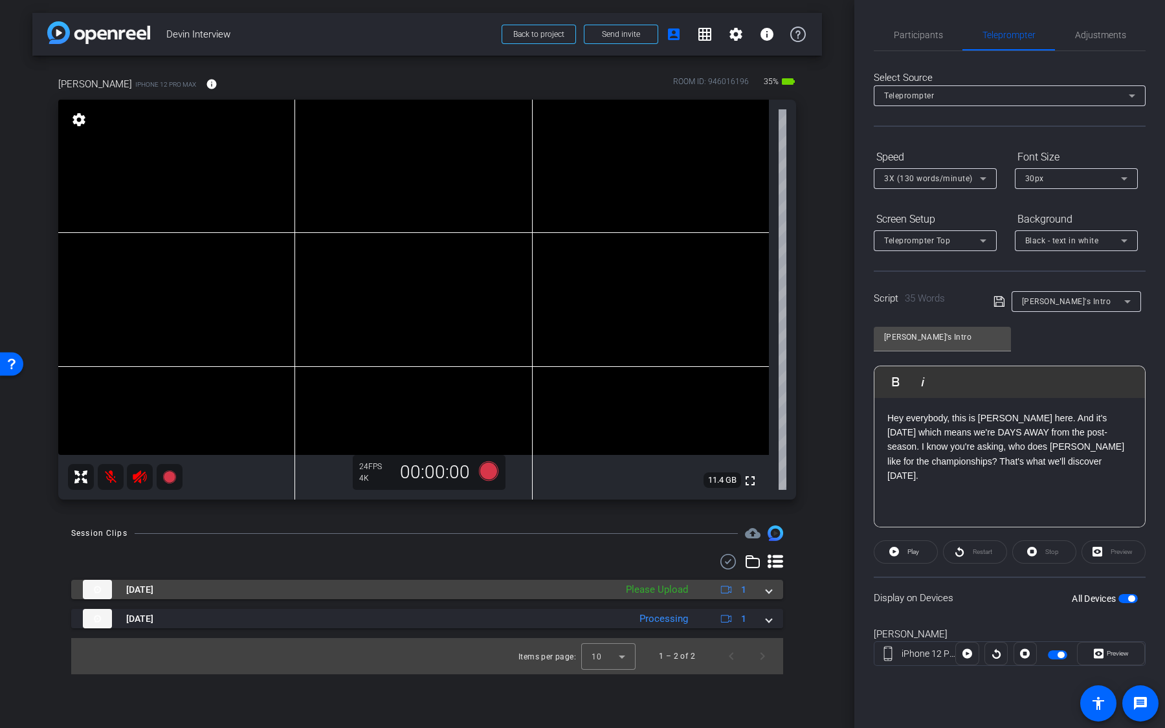
click at [659, 590] on div "Please Upload" at bounding box center [657, 590] width 75 height 15
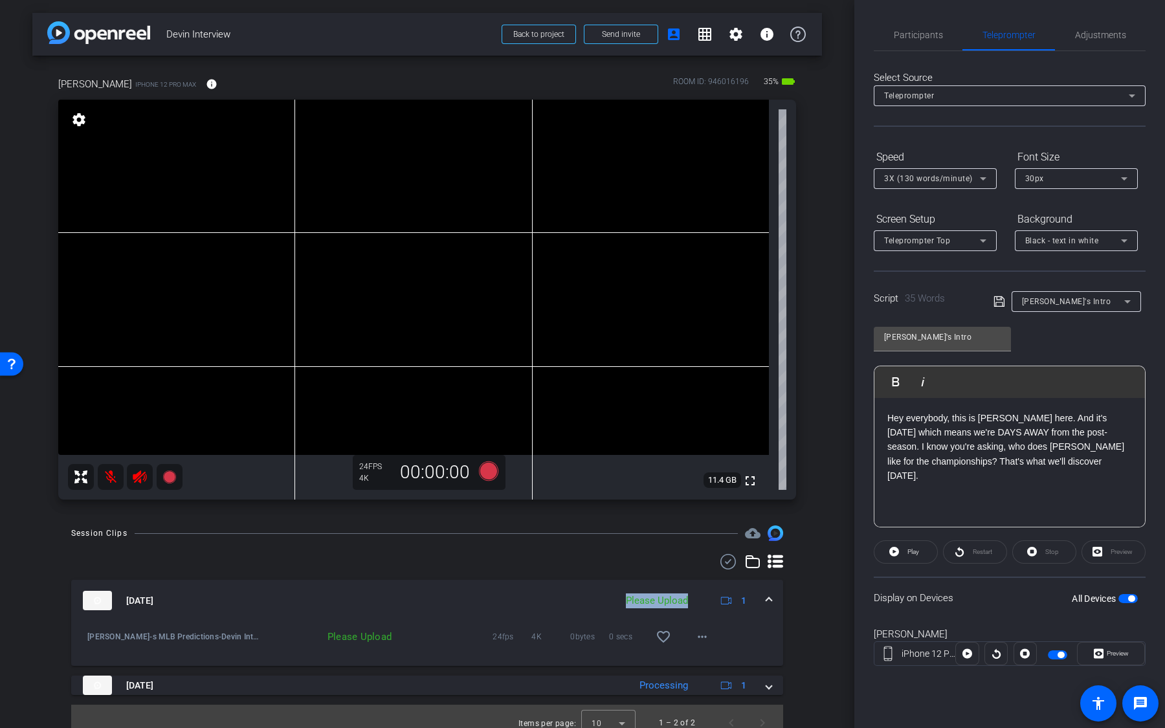
drag, startPoint x: 697, startPoint y: 599, endPoint x: 625, endPoint y: 599, distance: 71.2
click at [625, 599] on mat-panel-description "Please Upload 1" at bounding box center [688, 600] width 137 height 19
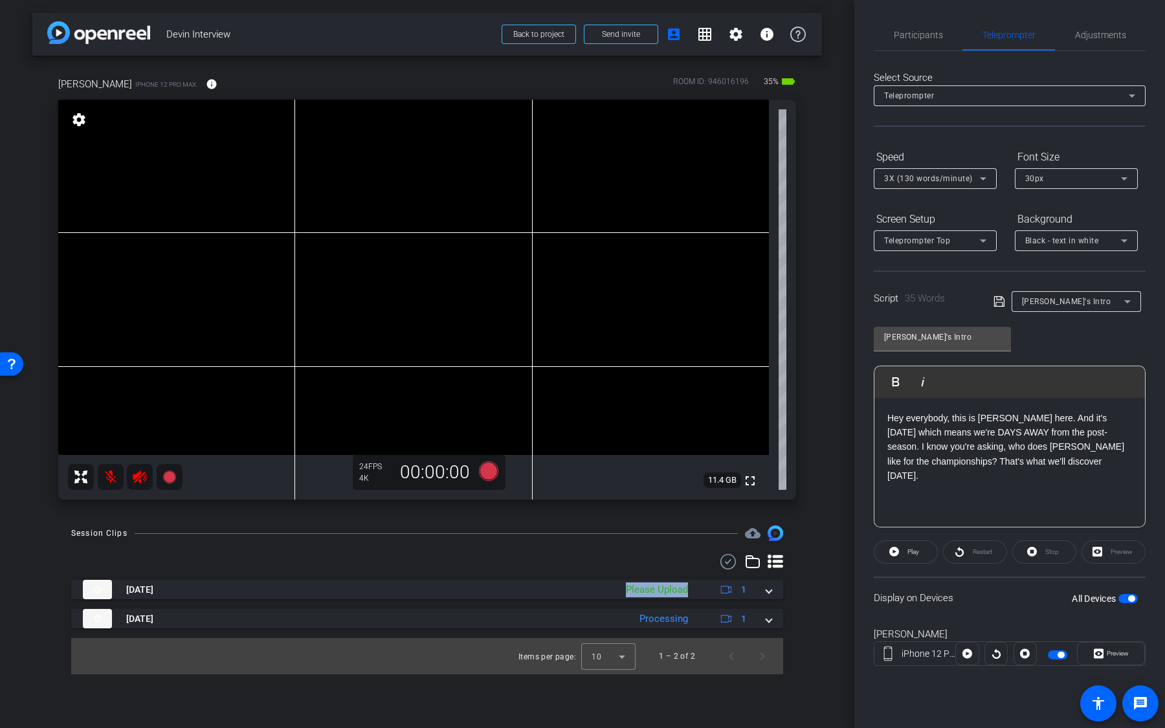
click at [625, 599] on div "Aug 11, 2025 Please Upload 1 Devin-s MLB Predictions-Devin Interview-Devib Garn…" at bounding box center [427, 604] width 712 height 49
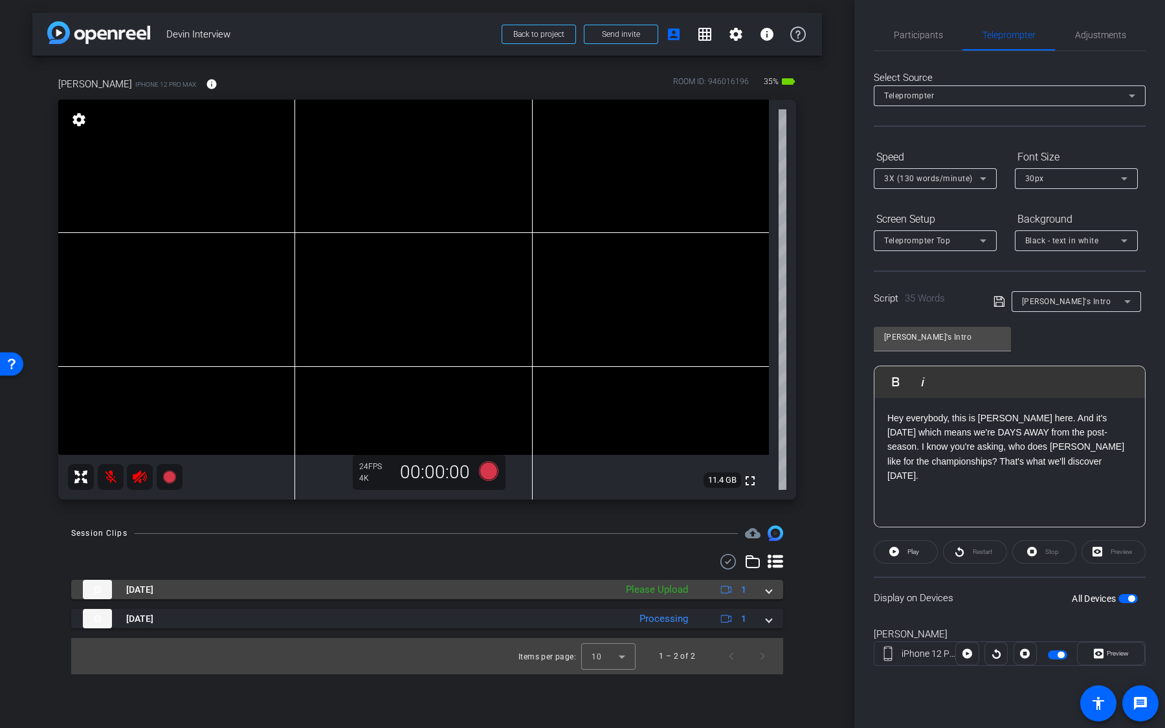
click at [629, 595] on div "Please Upload" at bounding box center [657, 590] width 75 height 15
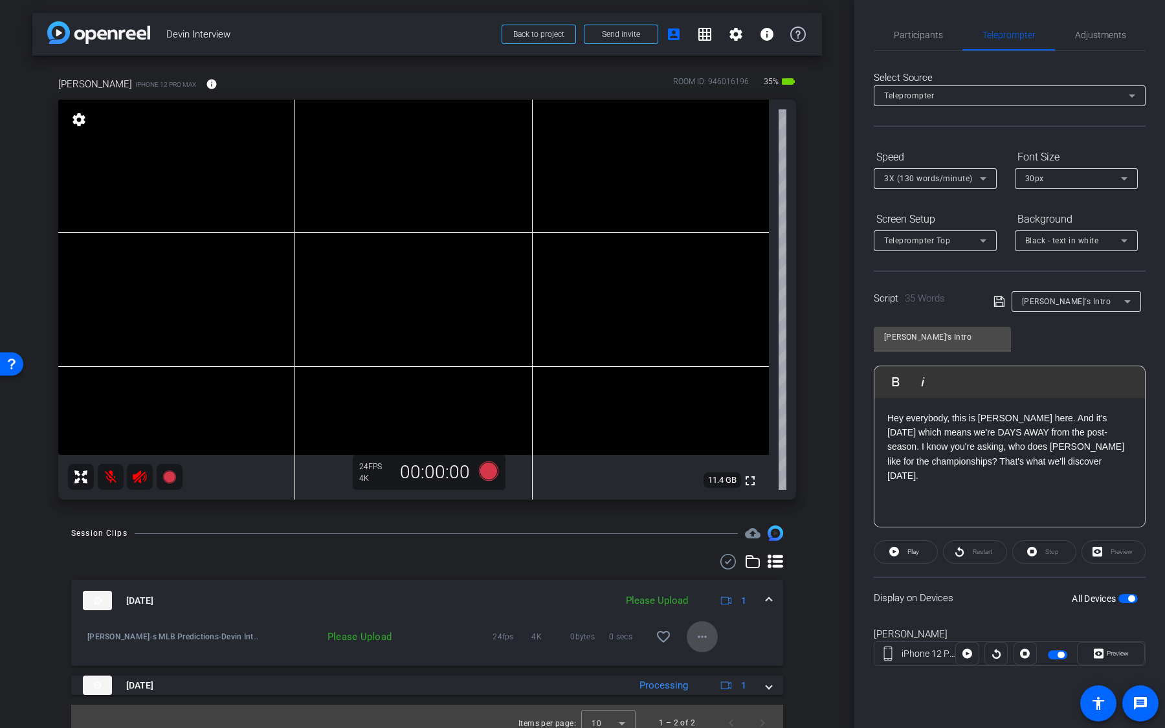
click at [699, 636] on mat-icon "more_horiz" at bounding box center [703, 637] width 16 height 16
click at [720, 667] on span "Upload" at bounding box center [723, 664] width 52 height 16
click at [743, 38] on mat-icon "settings" at bounding box center [736, 35] width 16 height 16
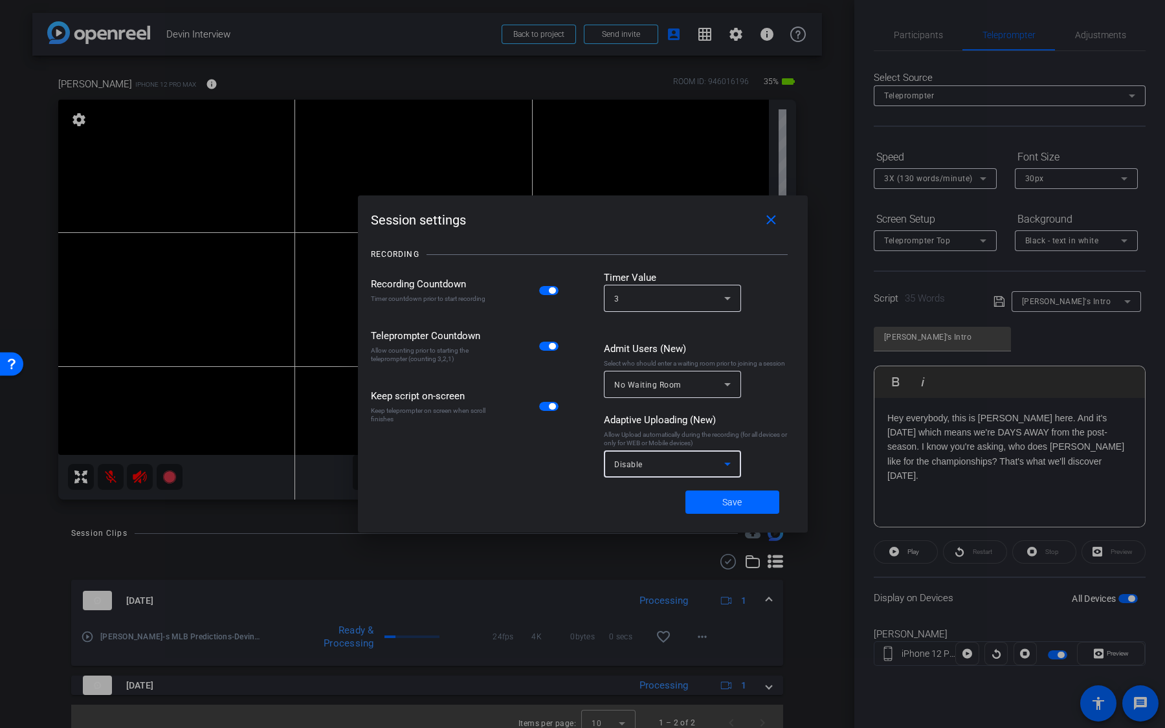
click at [708, 462] on div "Disable" at bounding box center [669, 464] width 110 height 16
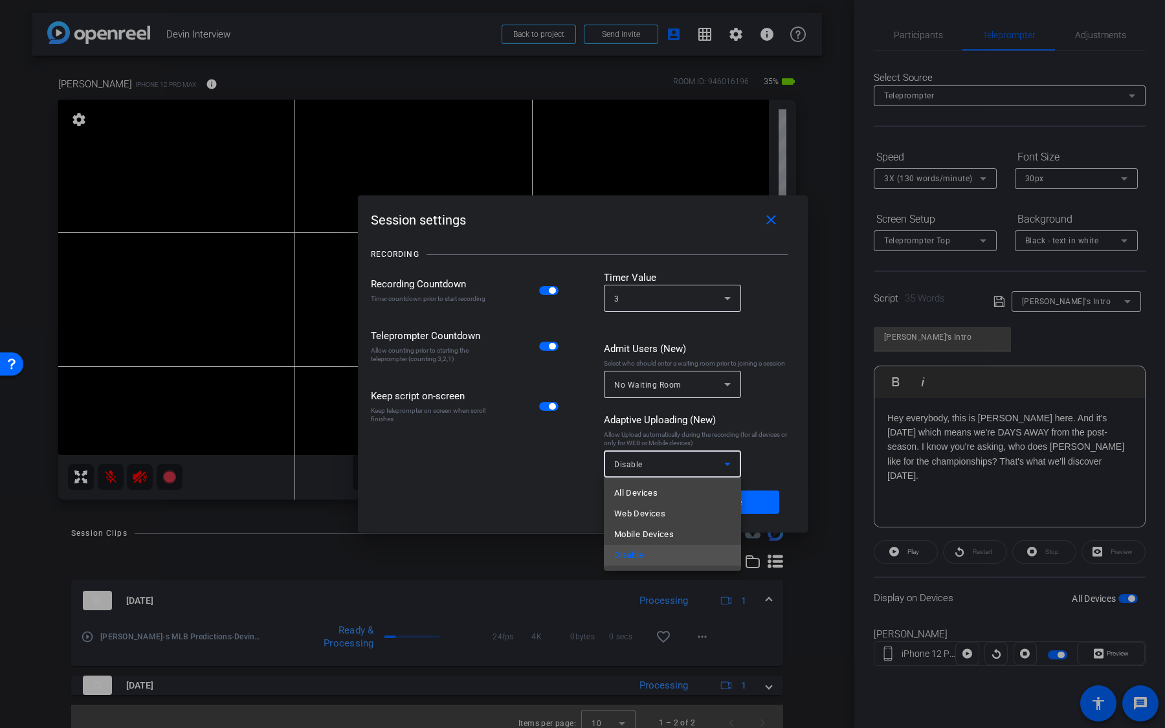
click at [752, 469] on div at bounding box center [582, 364] width 1165 height 728
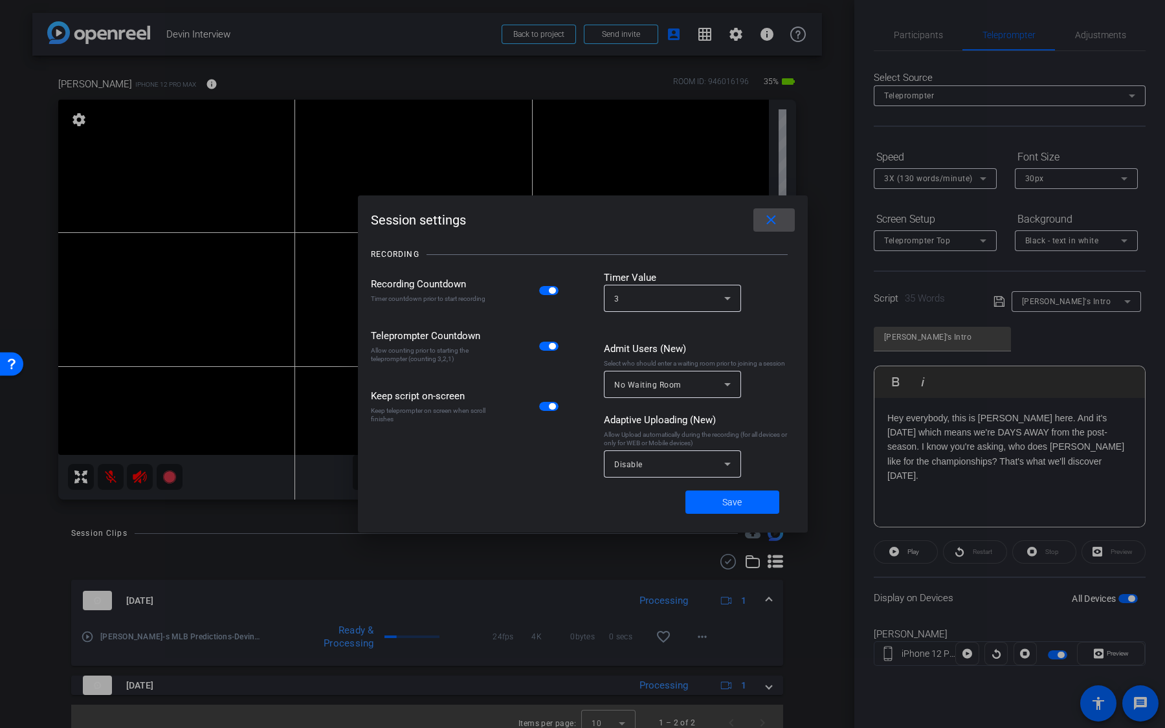
click at [773, 225] on mat-icon "close" at bounding box center [771, 220] width 16 height 16
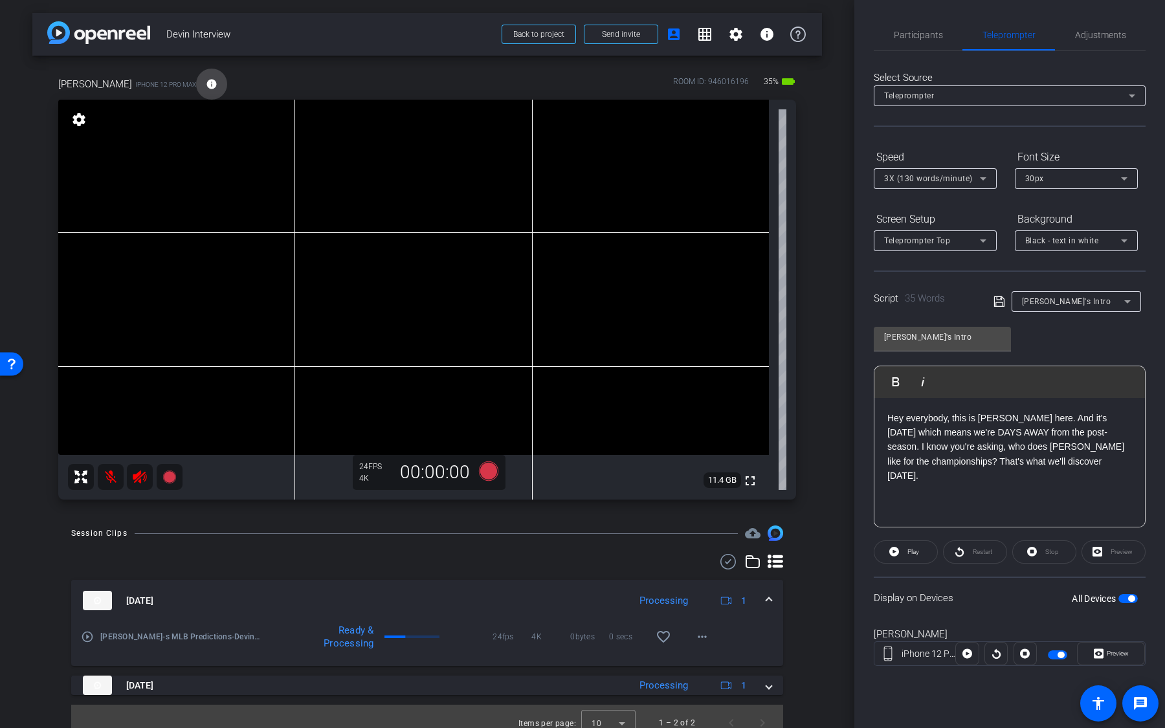
click at [206, 84] on mat-icon "info" at bounding box center [212, 84] width 12 height 12
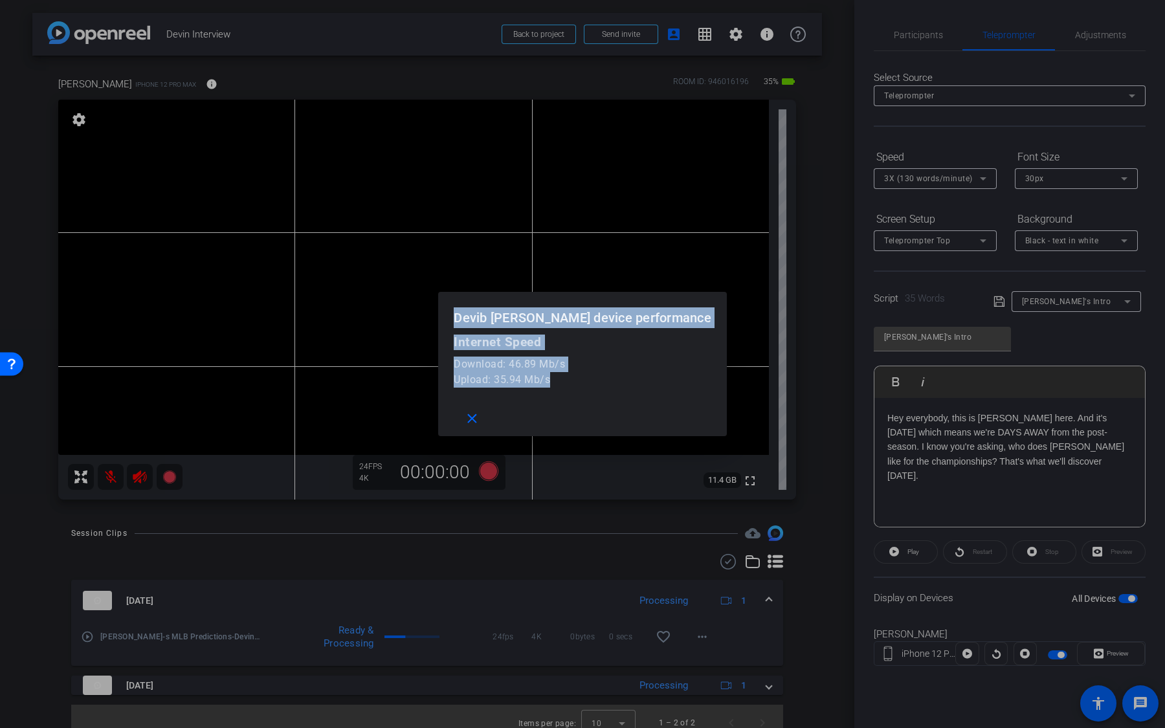
drag, startPoint x: 594, startPoint y: 383, endPoint x: 482, endPoint y: 324, distance: 126.5
click at [0, 0] on openreel-performance-screen-popup "Devib Garner device performance Internet Speed Download: 46.89 Mb/s Upload: 35.…" at bounding box center [0, 0] width 0 height 0
click at [480, 425] on mat-icon "close" at bounding box center [472, 419] width 16 height 16
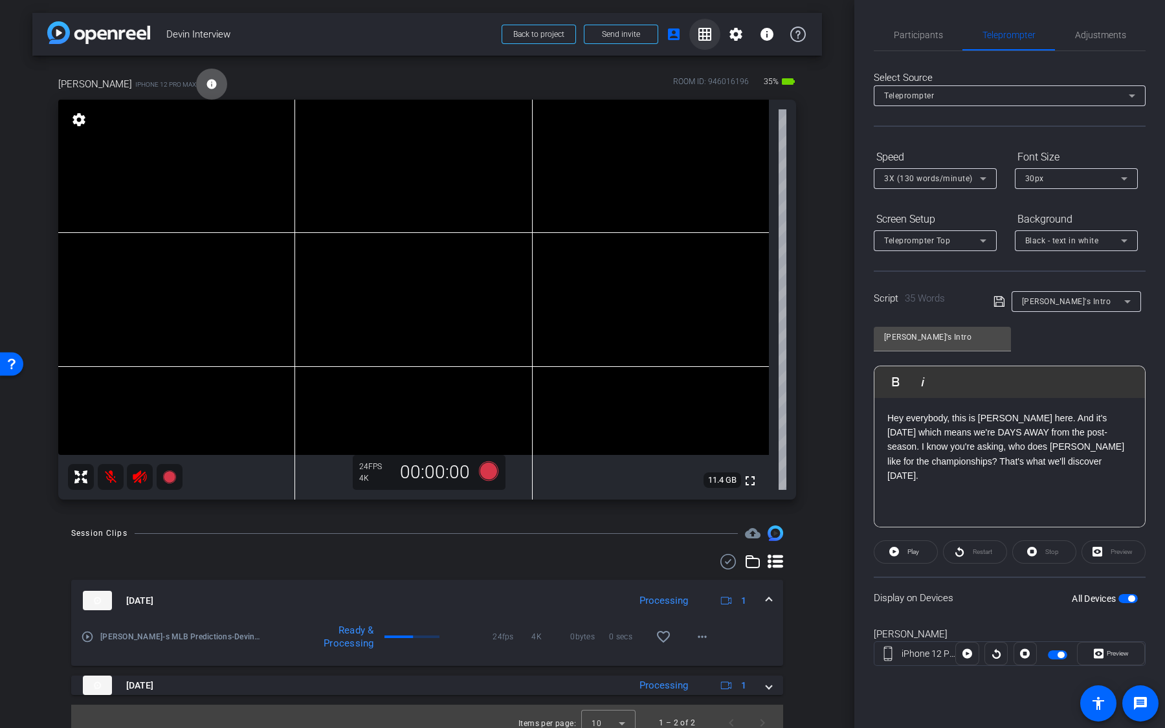
click at [700, 32] on mat-icon "grid_on" at bounding box center [705, 35] width 16 height 16
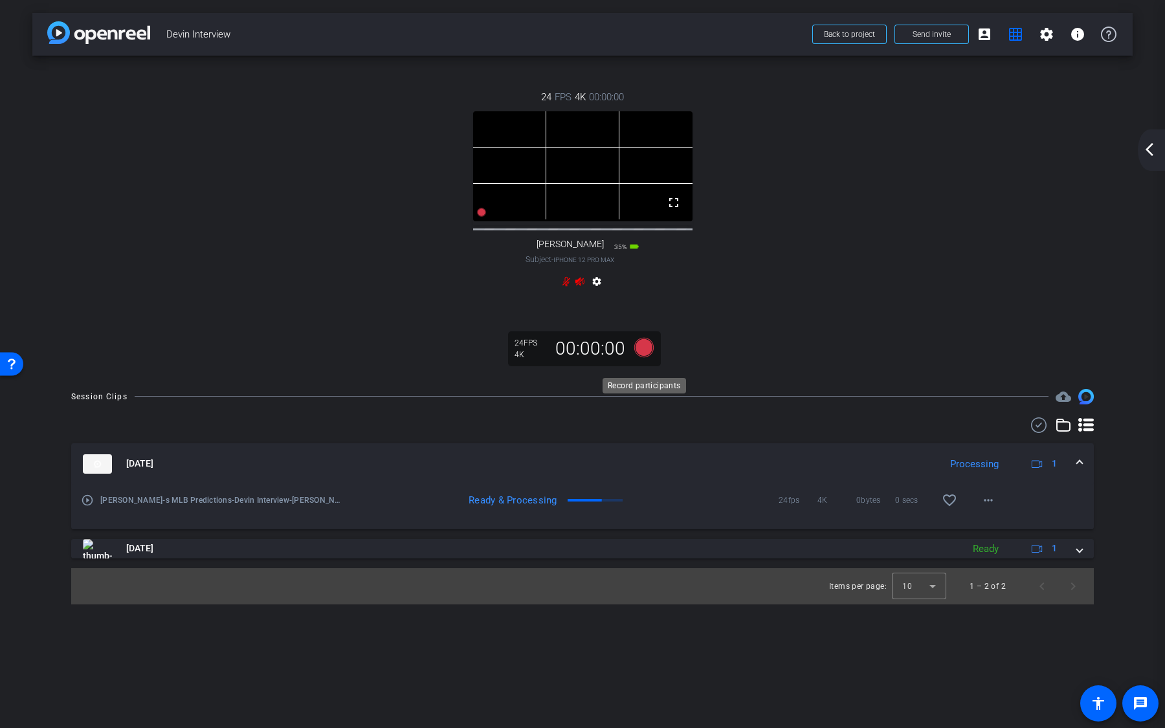
click at [648, 357] on icon at bounding box center [643, 346] width 19 height 19
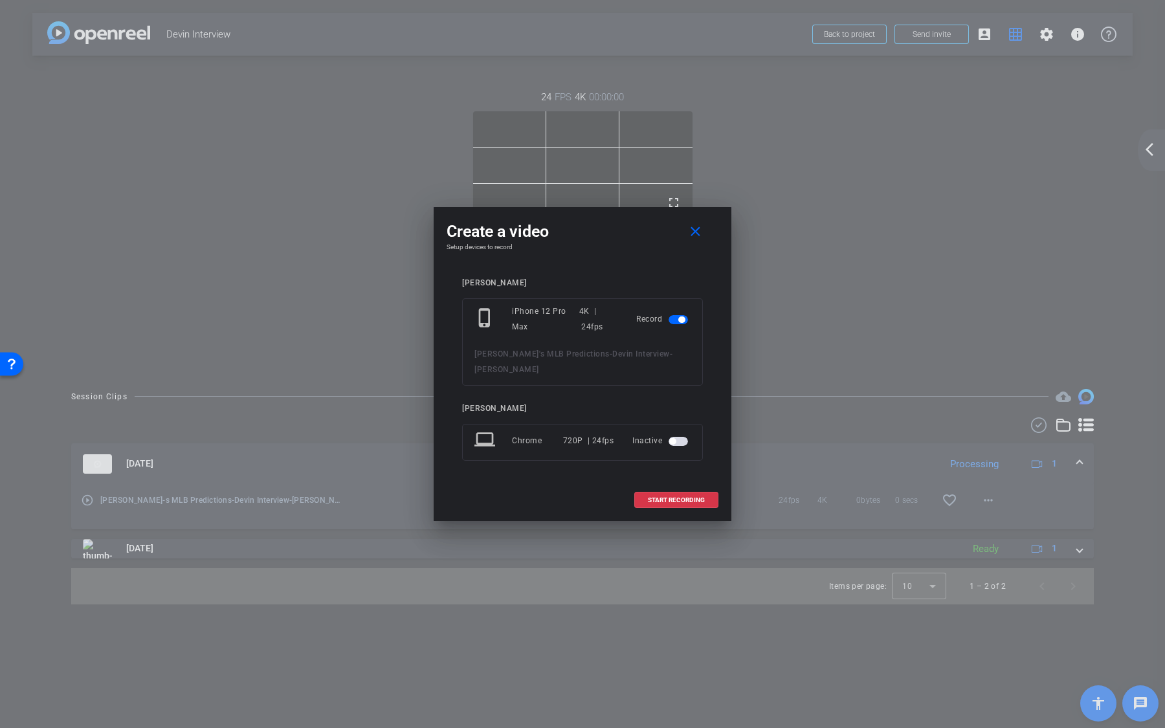
click at [678, 437] on span "button" at bounding box center [678, 441] width 19 height 9
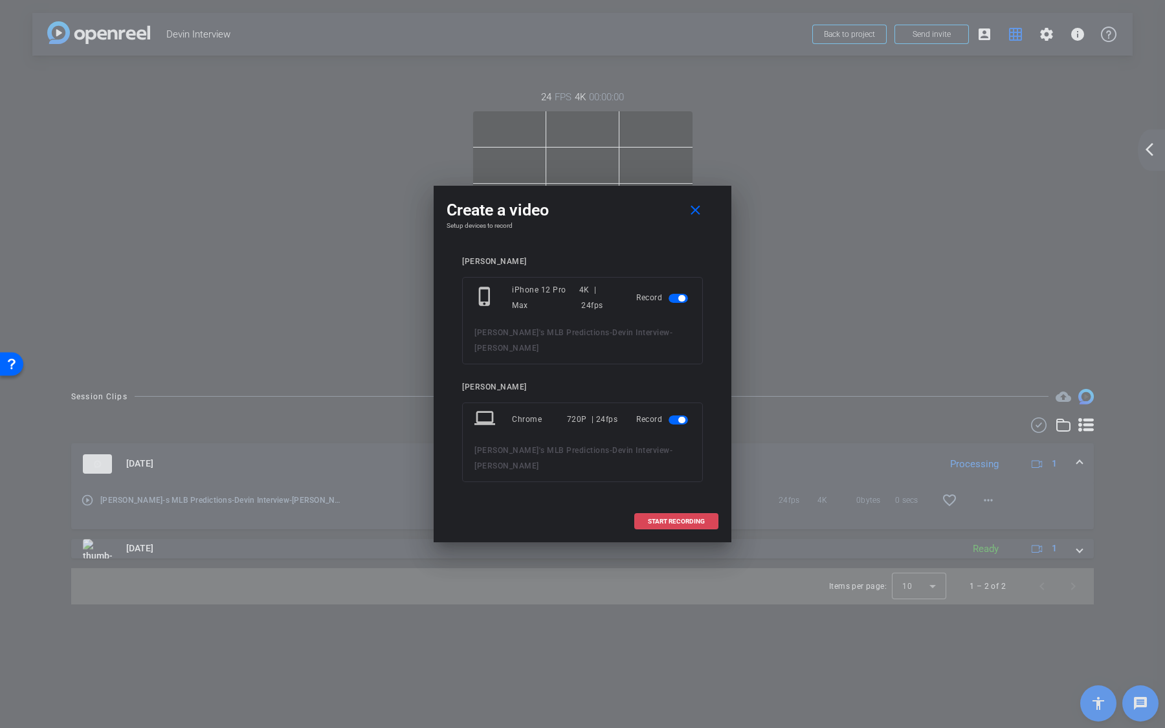
click at [697, 519] on span "START RECORDING" at bounding box center [676, 522] width 57 height 6
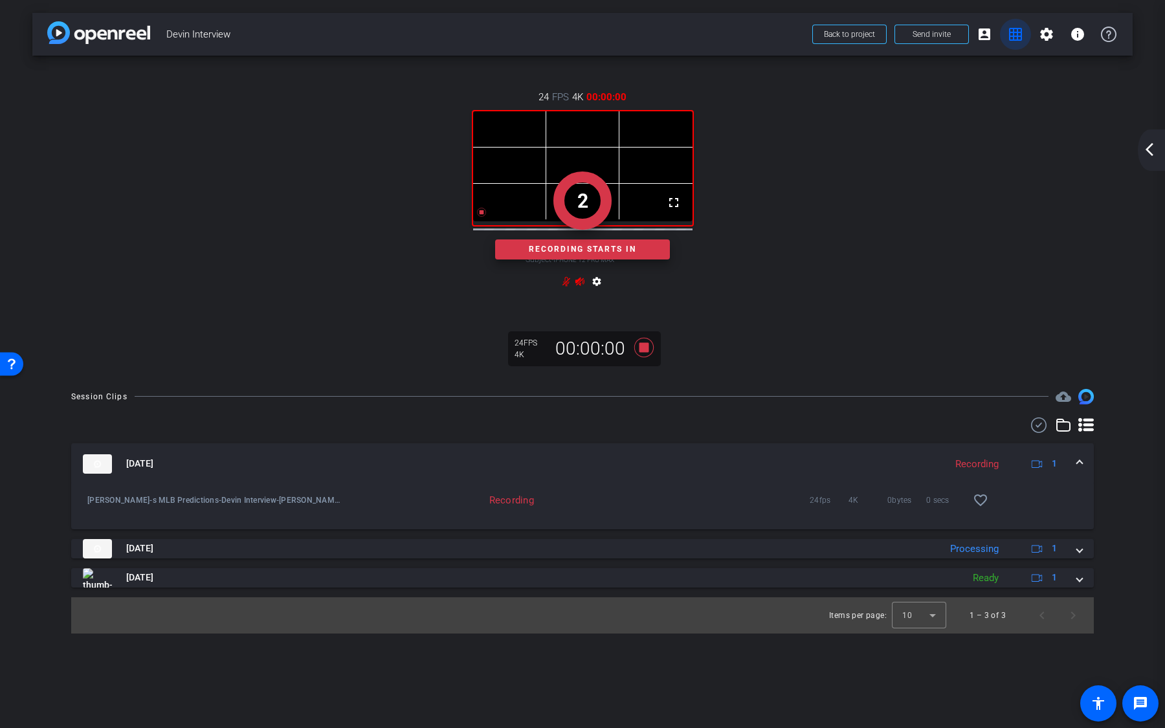
click at [1000, 38] on span at bounding box center [1015, 34] width 31 height 31
click at [990, 39] on mat-icon "account_box" at bounding box center [985, 35] width 16 height 16
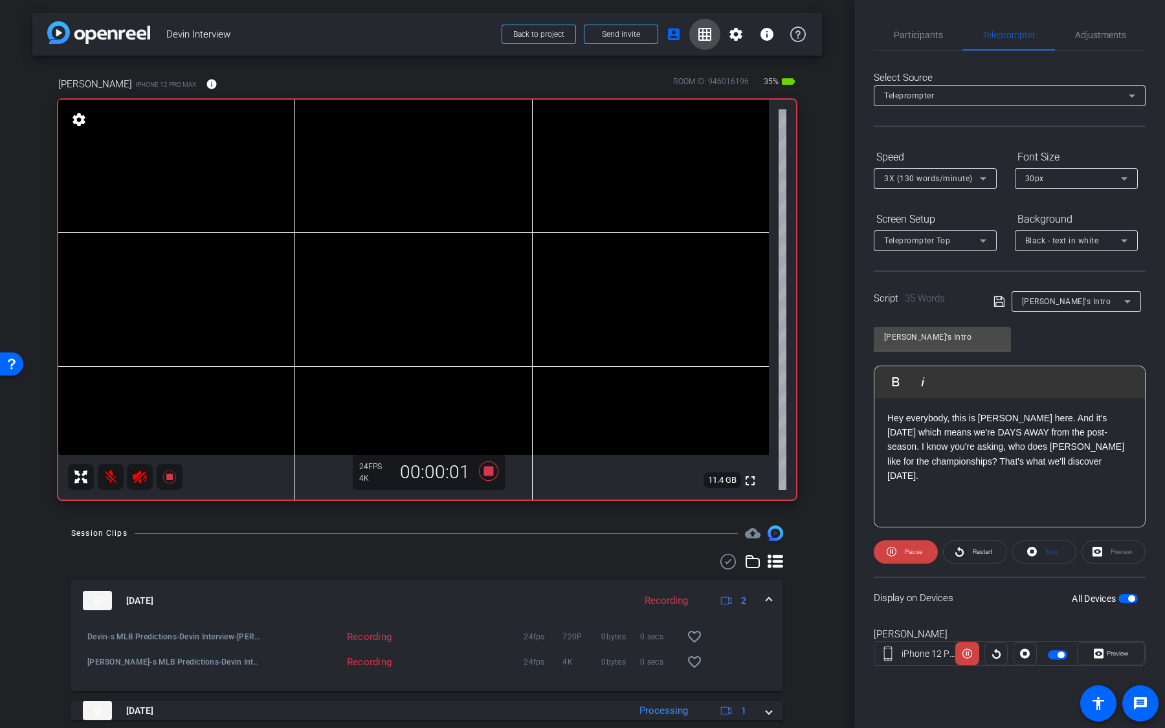
click at [713, 39] on span at bounding box center [704, 34] width 31 height 31
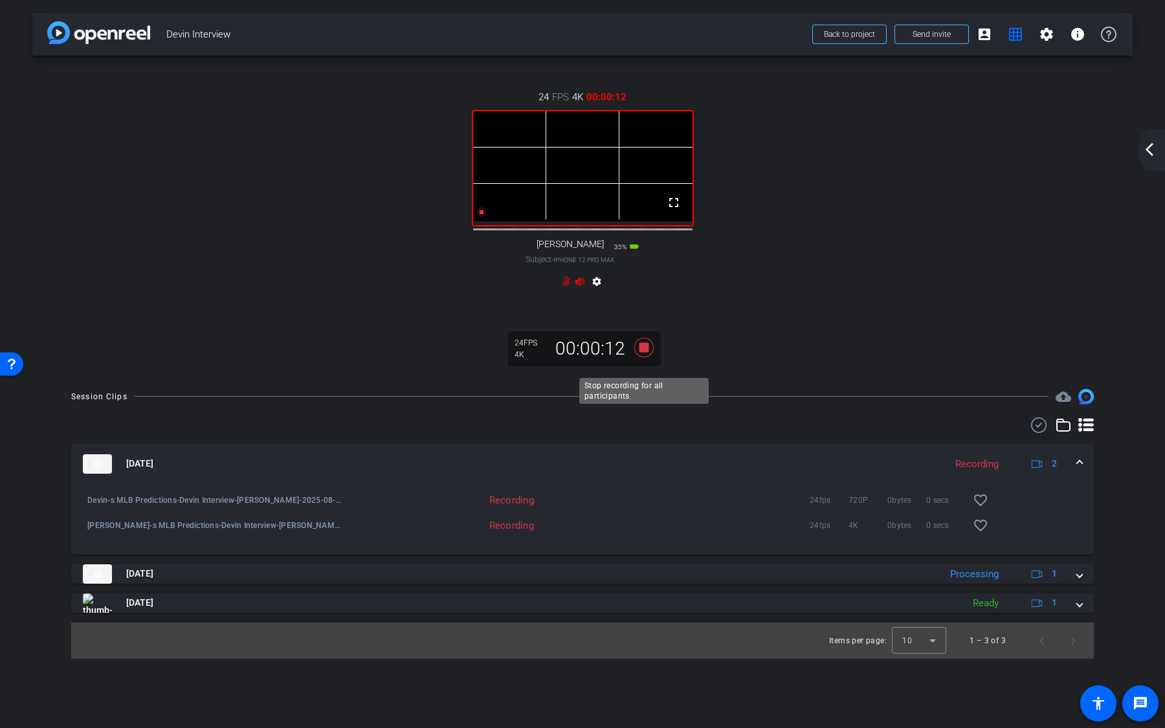
click at [645, 359] on icon at bounding box center [644, 347] width 31 height 23
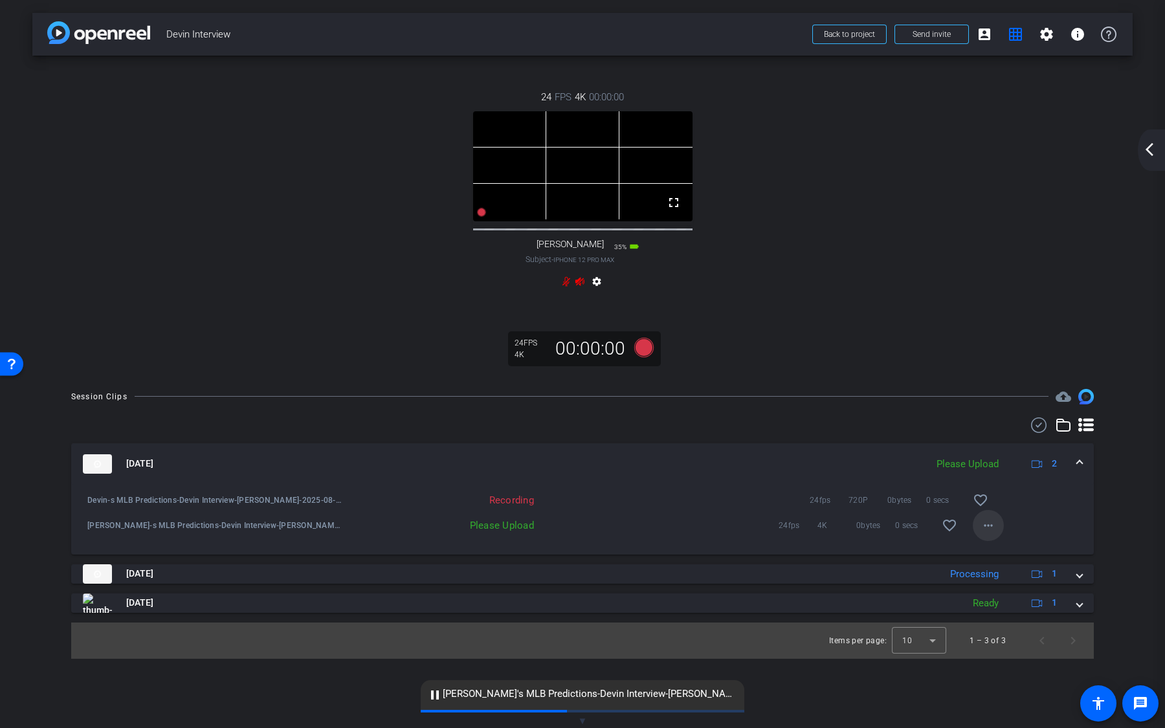
click at [982, 533] on mat-icon "more_horiz" at bounding box center [989, 526] width 16 height 16
click at [989, 570] on span "Upload" at bounding box center [1009, 566] width 52 height 16
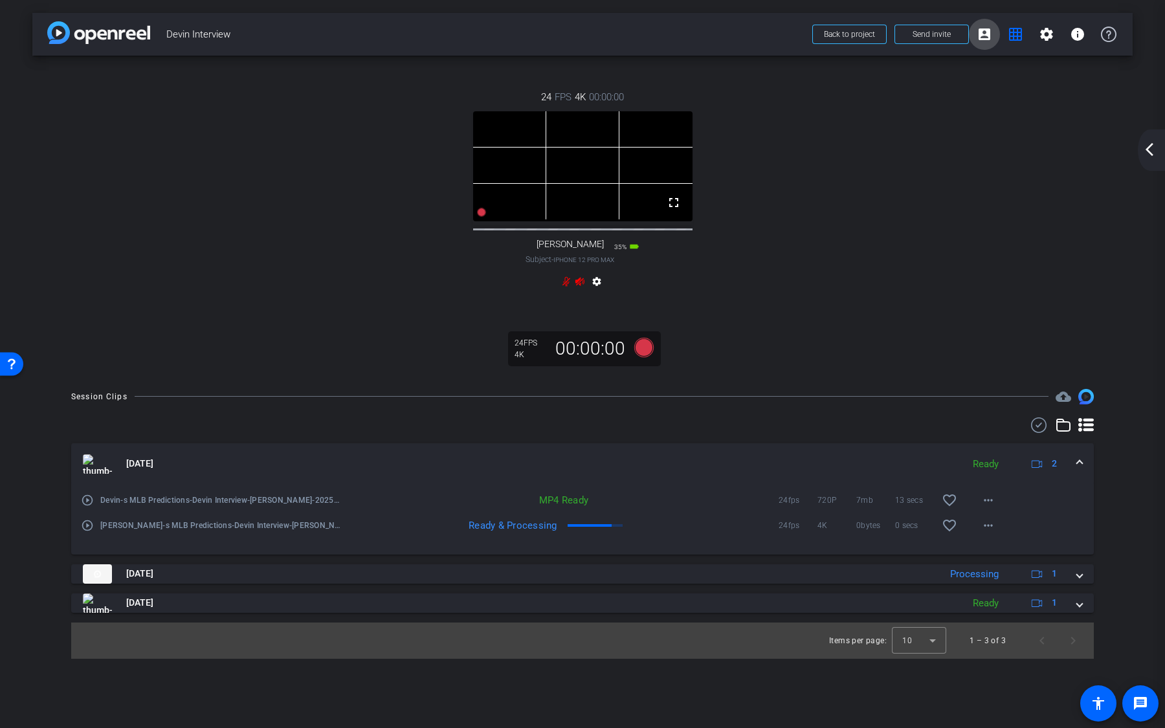
click at [989, 21] on span at bounding box center [984, 34] width 31 height 31
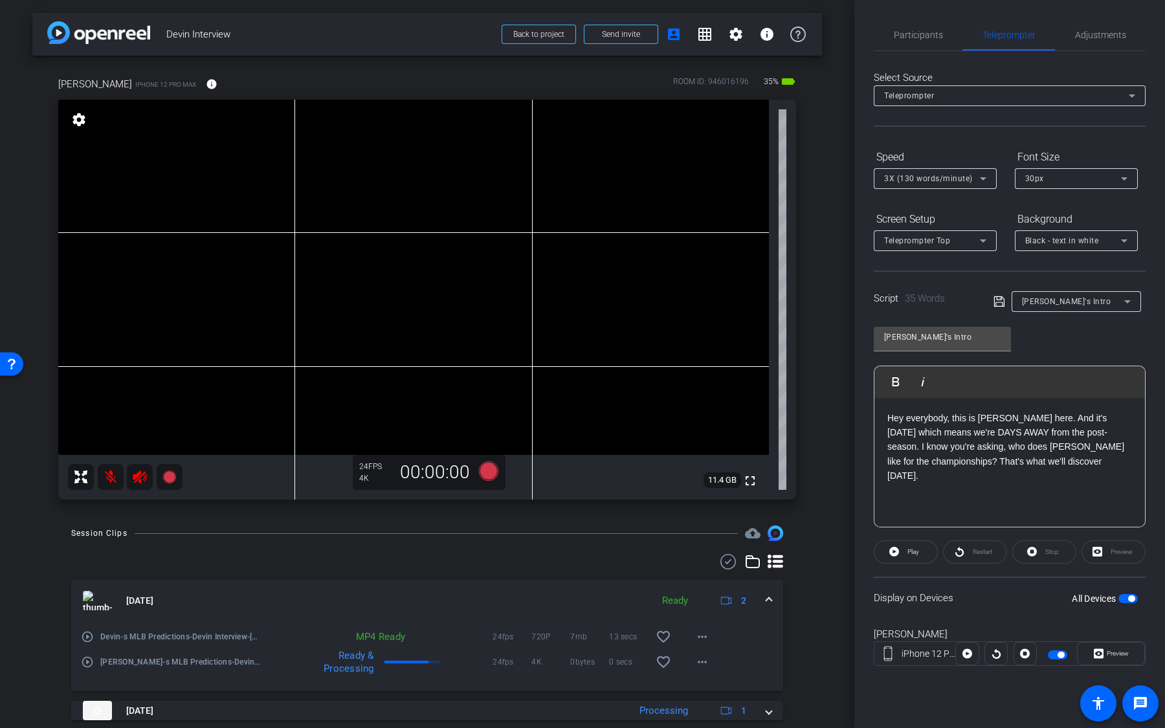
click at [1134, 591] on mat-slide-toggle "All Devices" at bounding box center [1105, 598] width 66 height 15
click at [1134, 592] on div "All Devices" at bounding box center [1105, 598] width 66 height 13
click at [1129, 597] on span "button" at bounding box center [1131, 599] width 6 height 6
click at [1101, 36] on span "Adjustments" at bounding box center [1100, 34] width 51 height 9
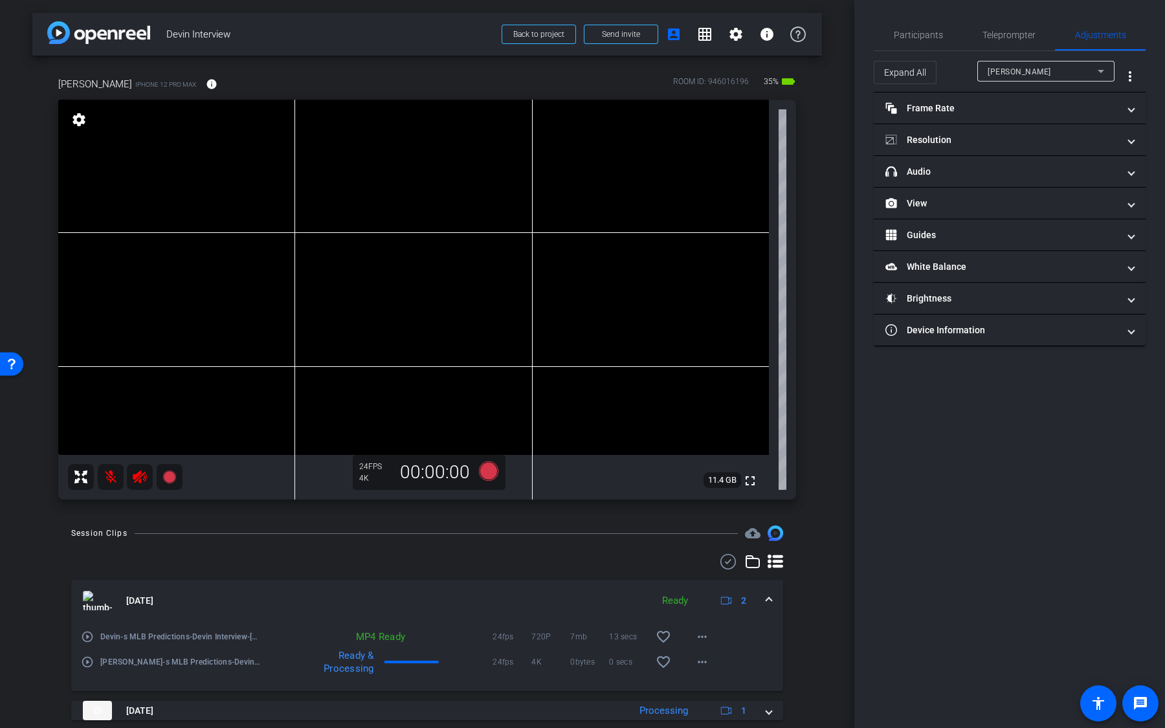
click at [1057, 73] on div "Devib Garner" at bounding box center [1043, 71] width 110 height 16
click at [1036, 100] on span "Devib Garner" at bounding box center [1020, 97] width 65 height 16
click at [1024, 113] on mat-panel-title "Frame Rate Frame Rate" at bounding box center [1002, 109] width 233 height 14
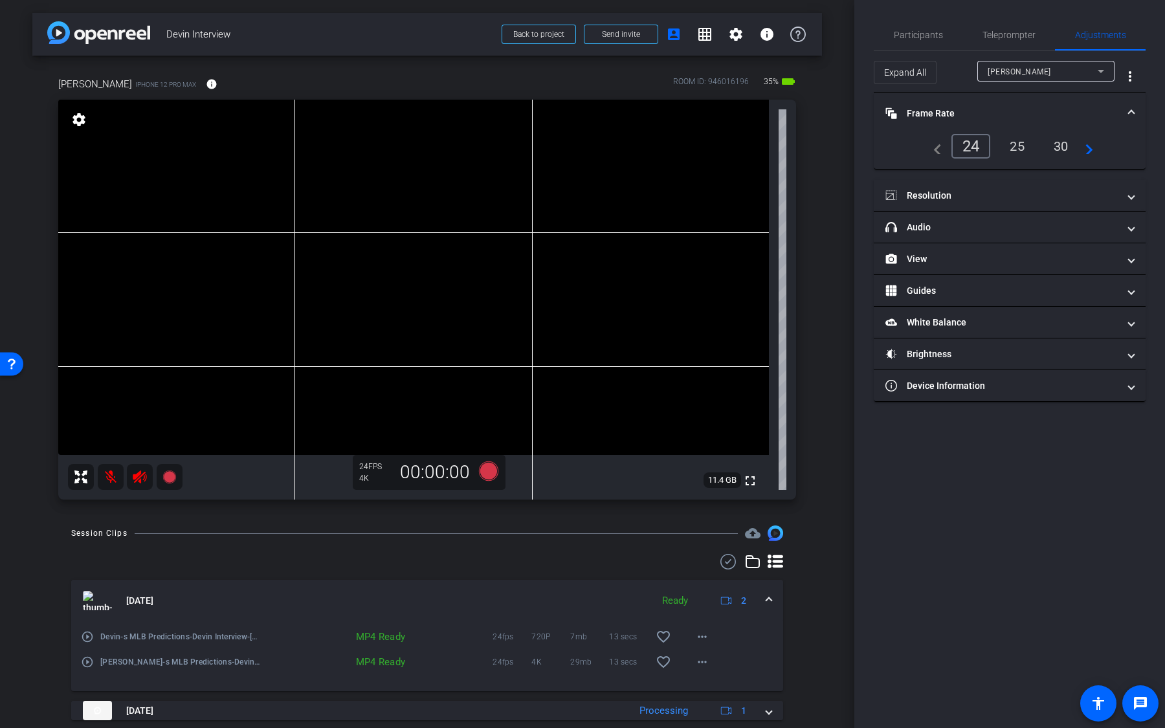
click at [817, 111] on div "Devib Garner iPhone 12 Pro Max info ROOM ID: 946016196 35% battery_std fullscre…" at bounding box center [427, 284] width 790 height 457
click at [645, 38] on span at bounding box center [621, 34] width 73 height 31
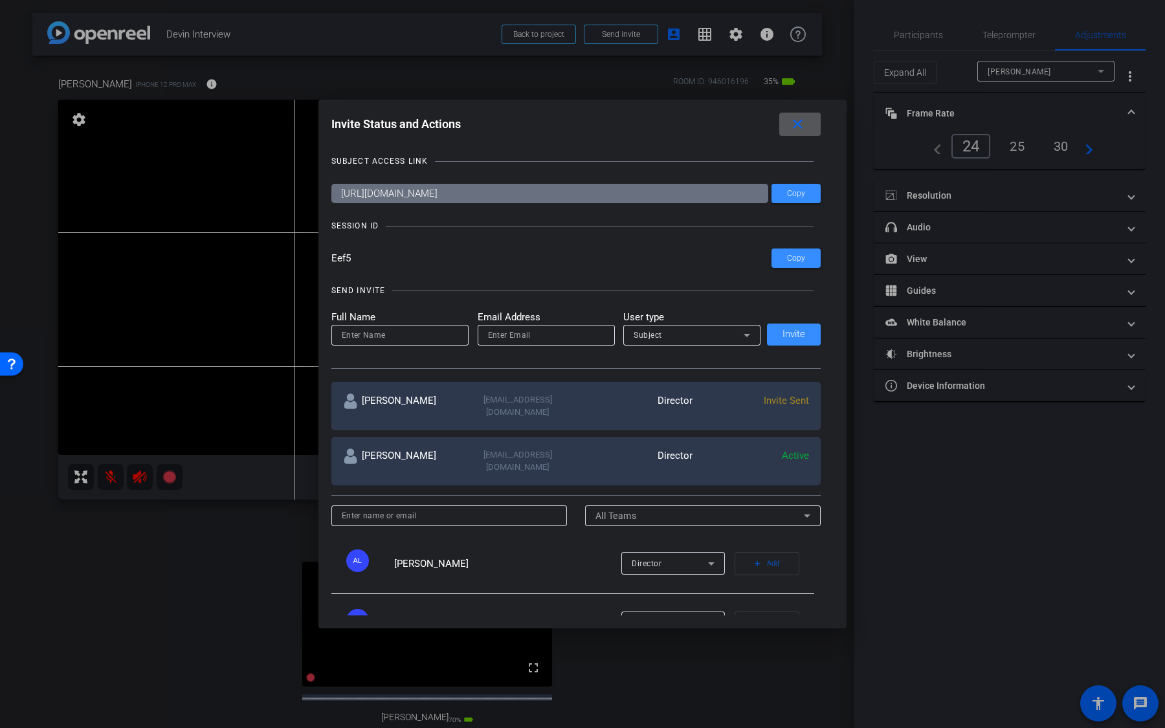
click at [801, 128] on mat-icon "close" at bounding box center [798, 125] width 16 height 16
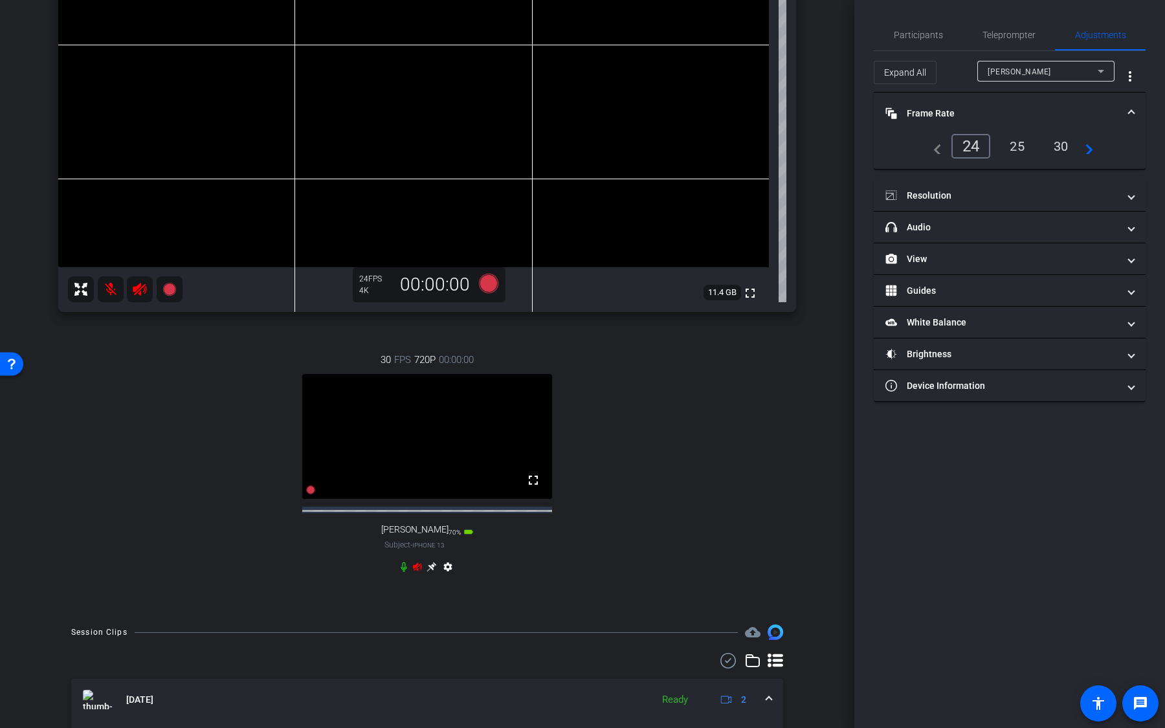
scroll to position [241, 0]
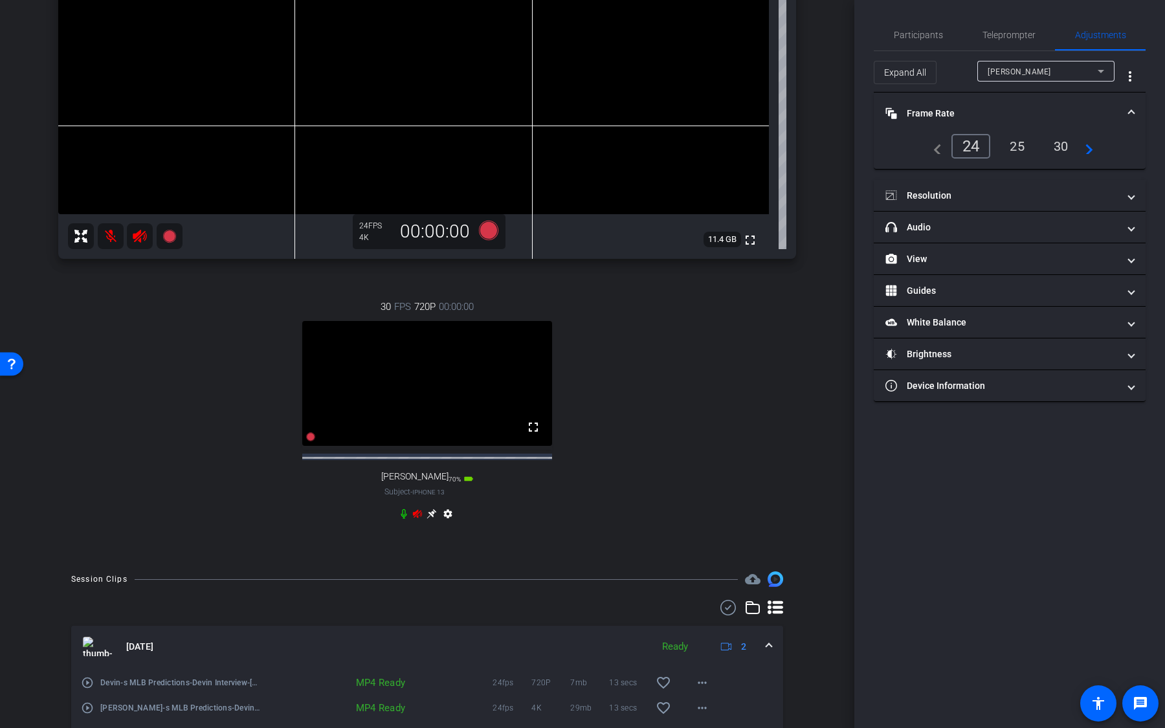
click at [403, 519] on icon at bounding box center [404, 514] width 10 height 10
click at [1059, 76] on div "Devib Garner" at bounding box center [1043, 71] width 110 height 16
click at [1040, 119] on mat-option "pete" at bounding box center [1046, 117] width 137 height 21
type input "1000"
click at [957, 148] on div "24" at bounding box center [969, 146] width 34 height 22
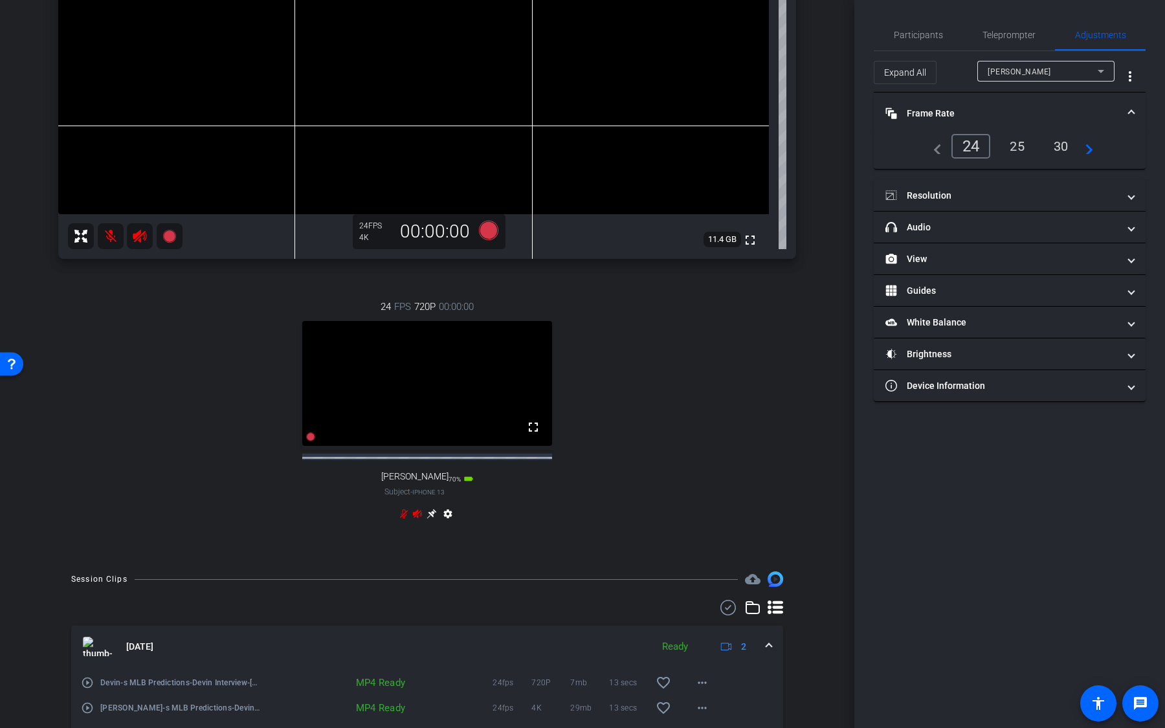
click at [968, 178] on mat-accordion "Frame Rate Frame Rate navigate_before 24 25 30 navigate_next Resolution navigat…" at bounding box center [1010, 247] width 272 height 309
click at [1000, 195] on mat-panel-title "Resolution" at bounding box center [1002, 196] width 233 height 14
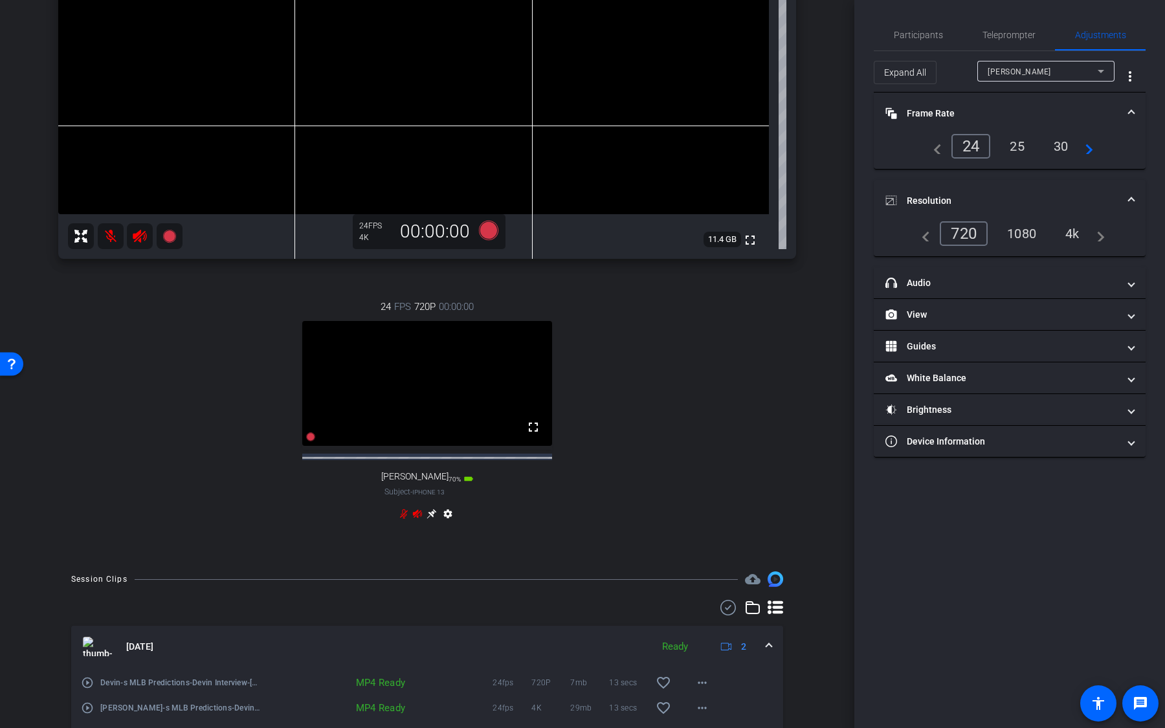
click at [1014, 235] on div "1080" at bounding box center [1022, 234] width 49 height 22
click at [985, 284] on mat-panel-title "headphone icon Audio" at bounding box center [1002, 283] width 233 height 14
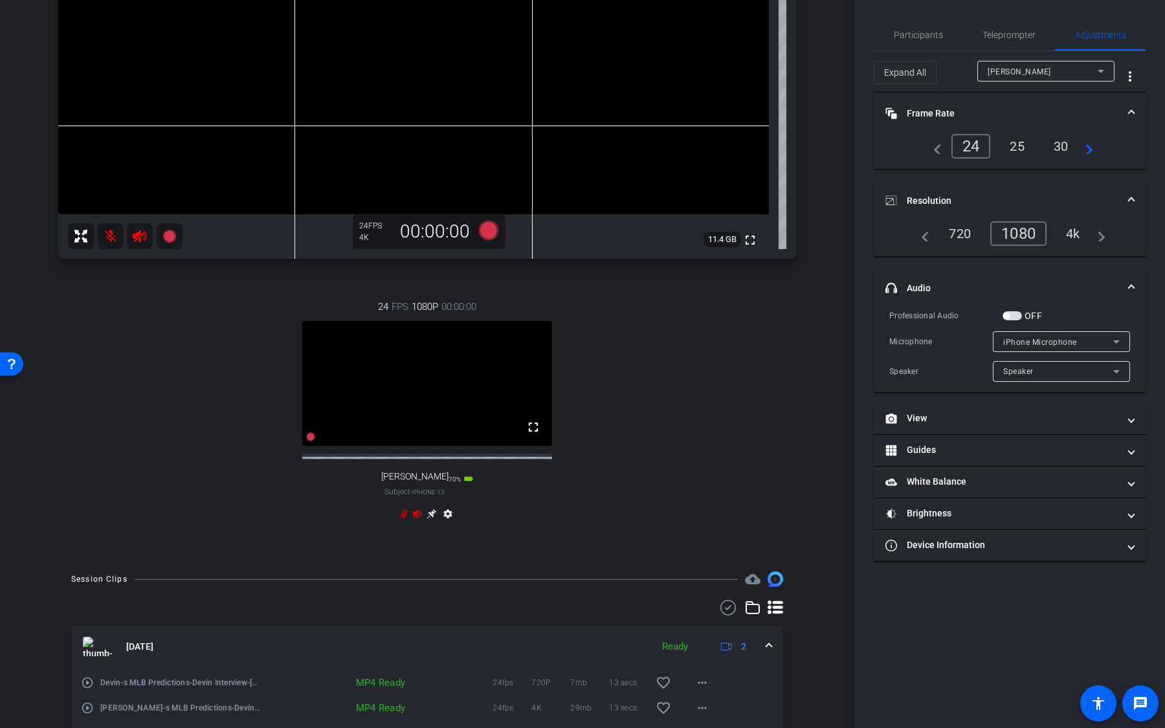
click at [1016, 311] on span "button" at bounding box center [1012, 315] width 19 height 9
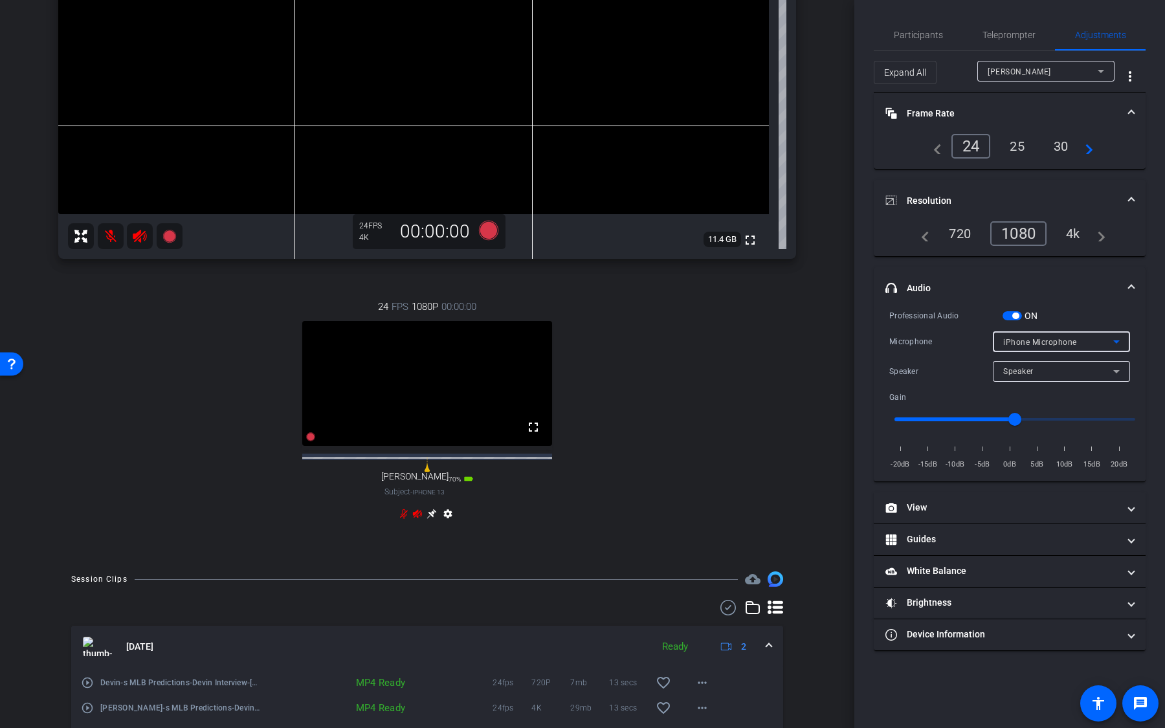
click at [1038, 338] on span "iPhone Microphone" at bounding box center [1040, 342] width 74 height 9
drag, startPoint x: 1015, startPoint y: 414, endPoint x: 1046, endPoint y: 414, distance: 30.4
click at [1046, 414] on div at bounding box center [582, 364] width 1165 height 728
drag, startPoint x: 1012, startPoint y: 419, endPoint x: 1040, endPoint y: 419, distance: 28.5
type input "4"
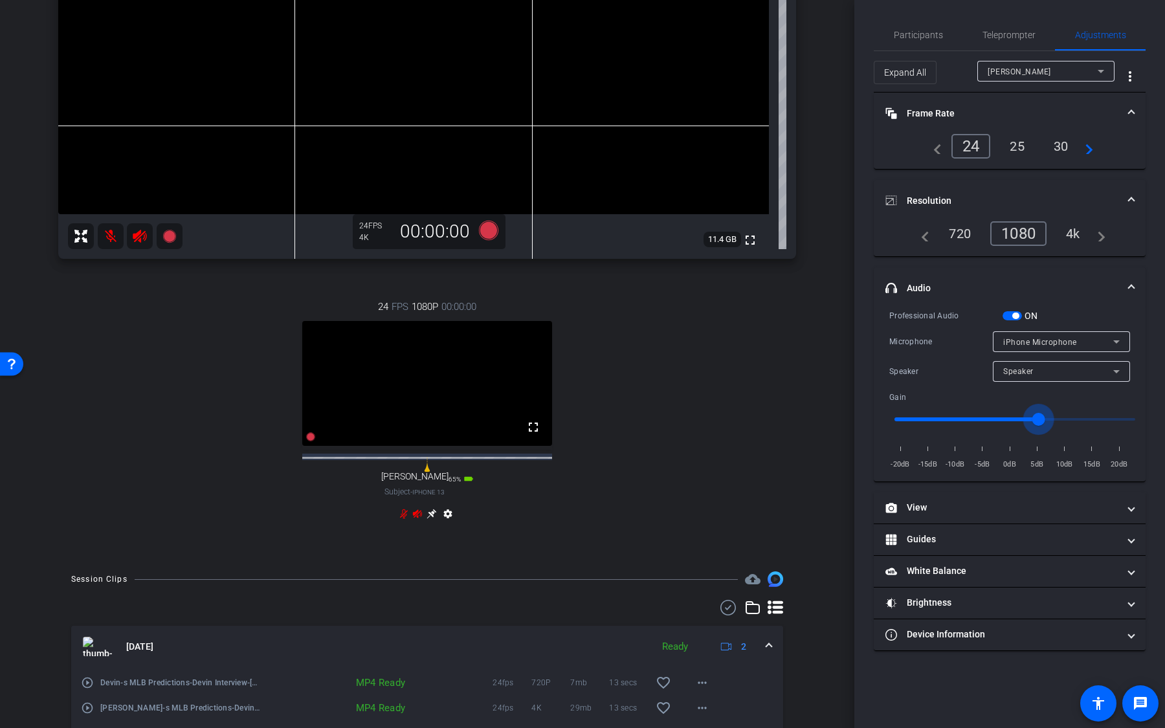
click at [1040, 419] on input "range" at bounding box center [1015, 419] width 268 height 28
click at [1024, 43] on span "Teleprompter" at bounding box center [1009, 34] width 53 height 31
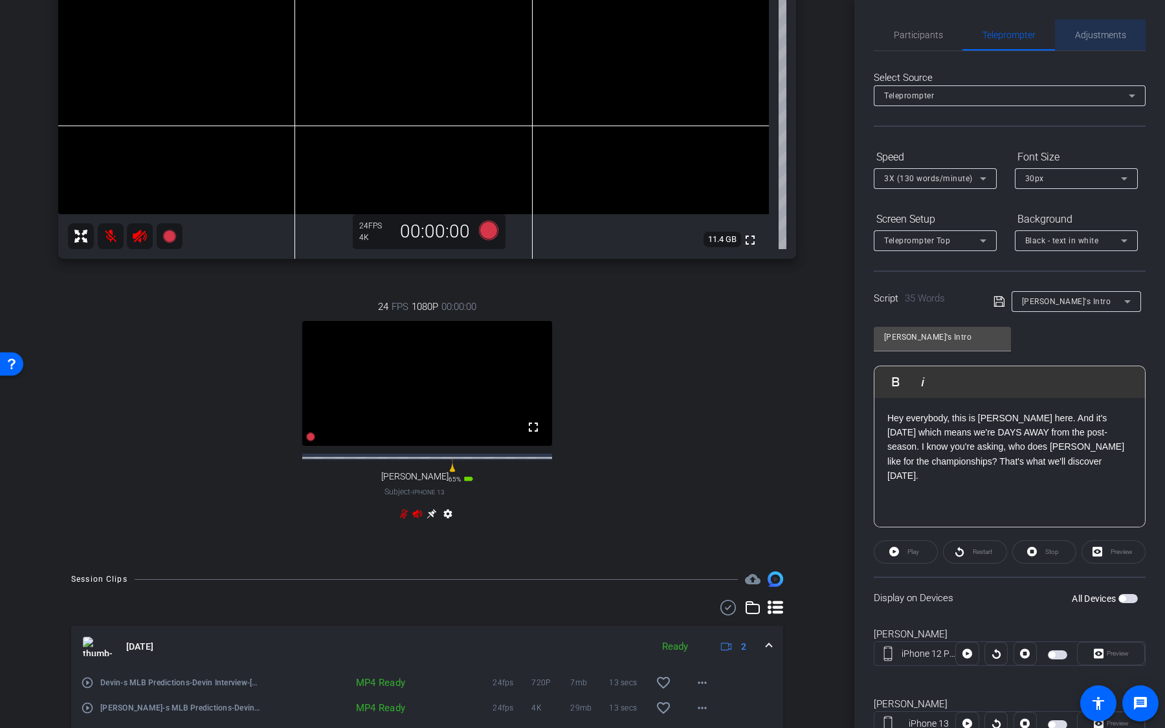
click at [1073, 41] on div "Adjustments" at bounding box center [1100, 34] width 91 height 31
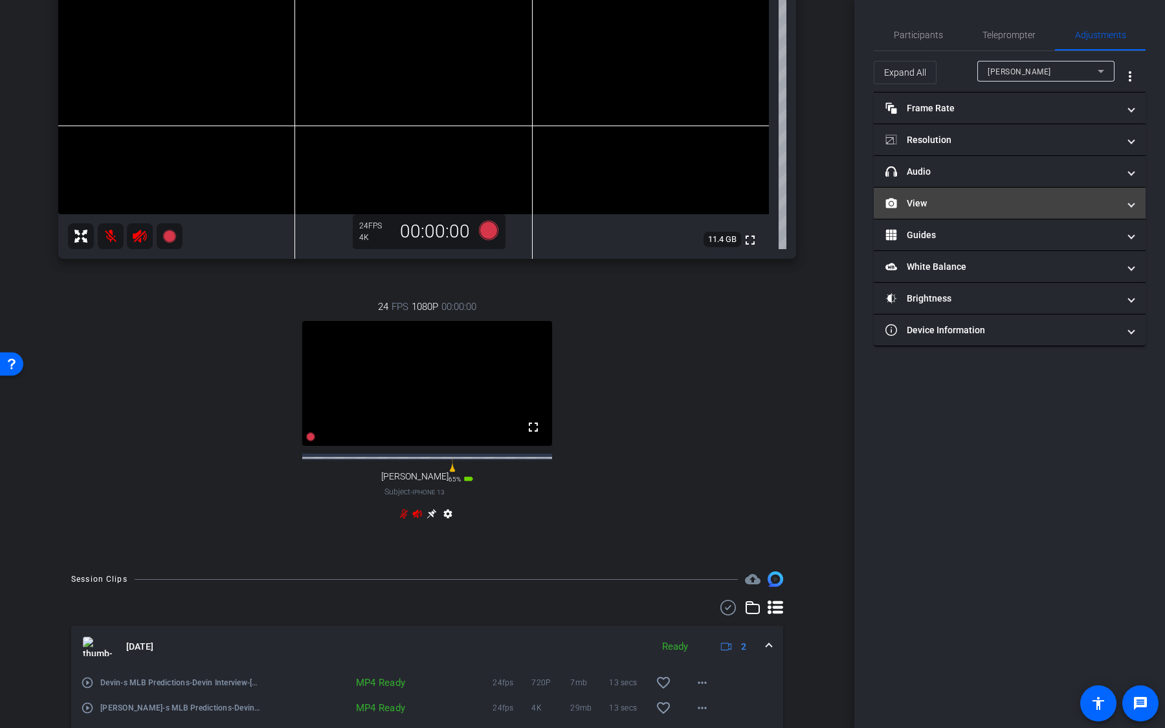
click at [1028, 201] on mat-panel-title "View" at bounding box center [1002, 204] width 233 height 14
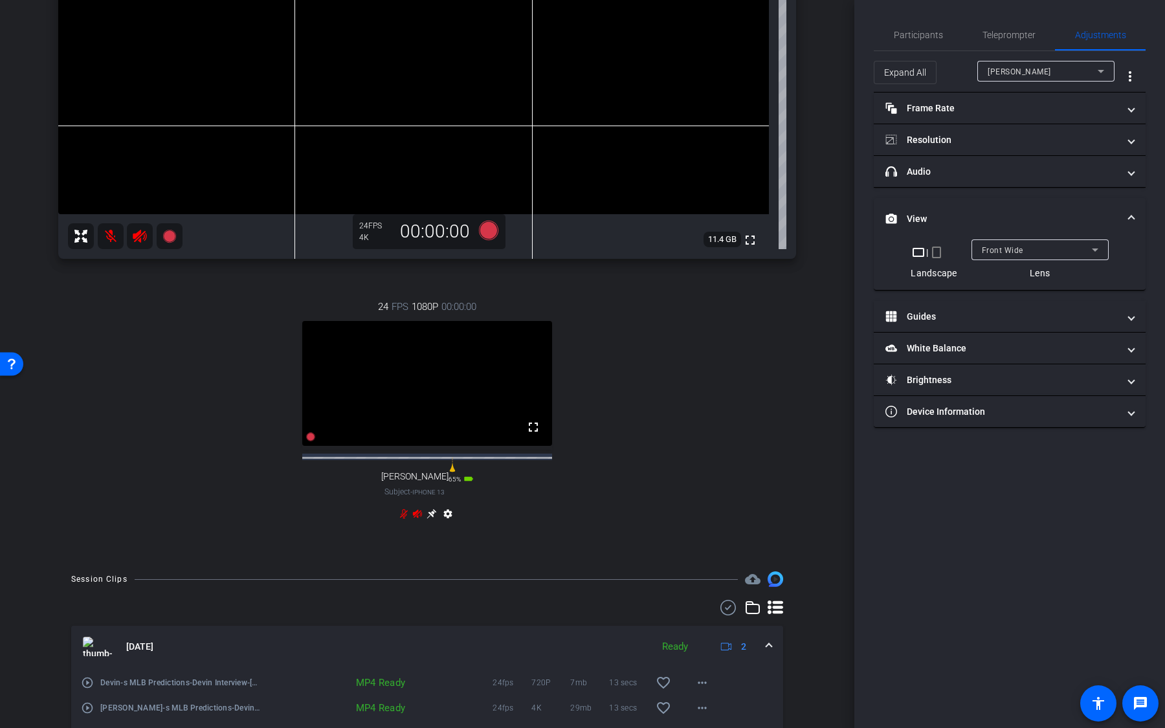
click at [1035, 248] on div "Front Wide" at bounding box center [1037, 250] width 110 height 16
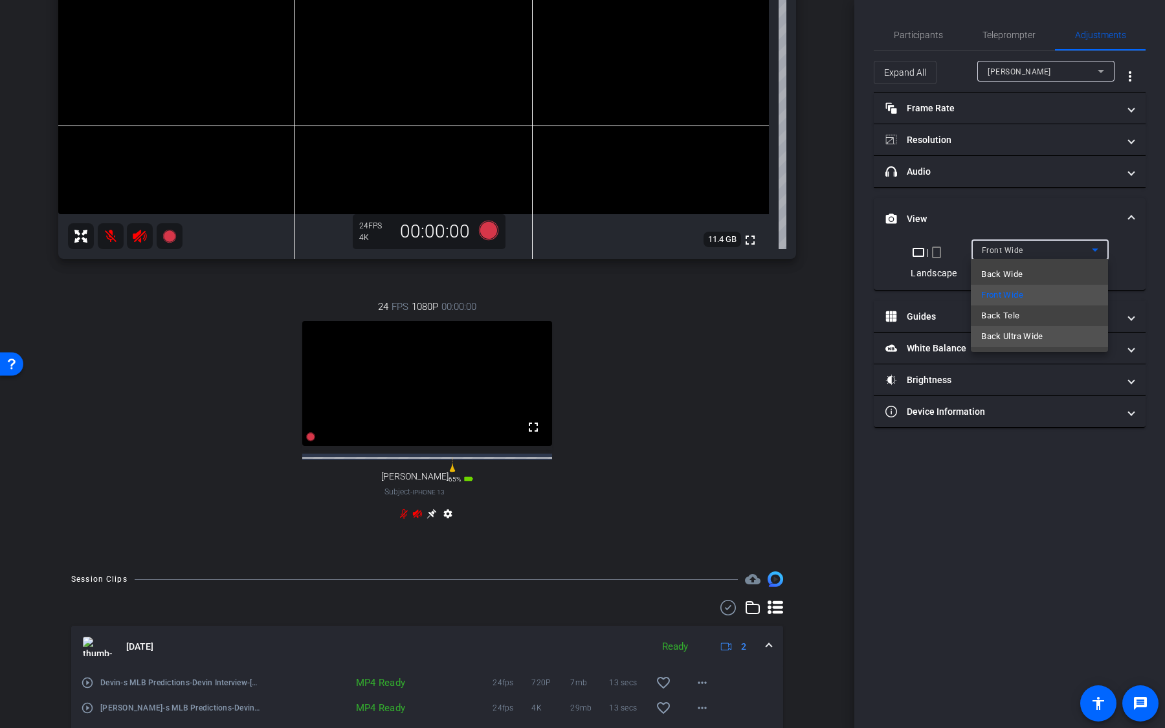
click at [1044, 337] on mat-option "Back Ultra Wide" at bounding box center [1039, 336] width 137 height 21
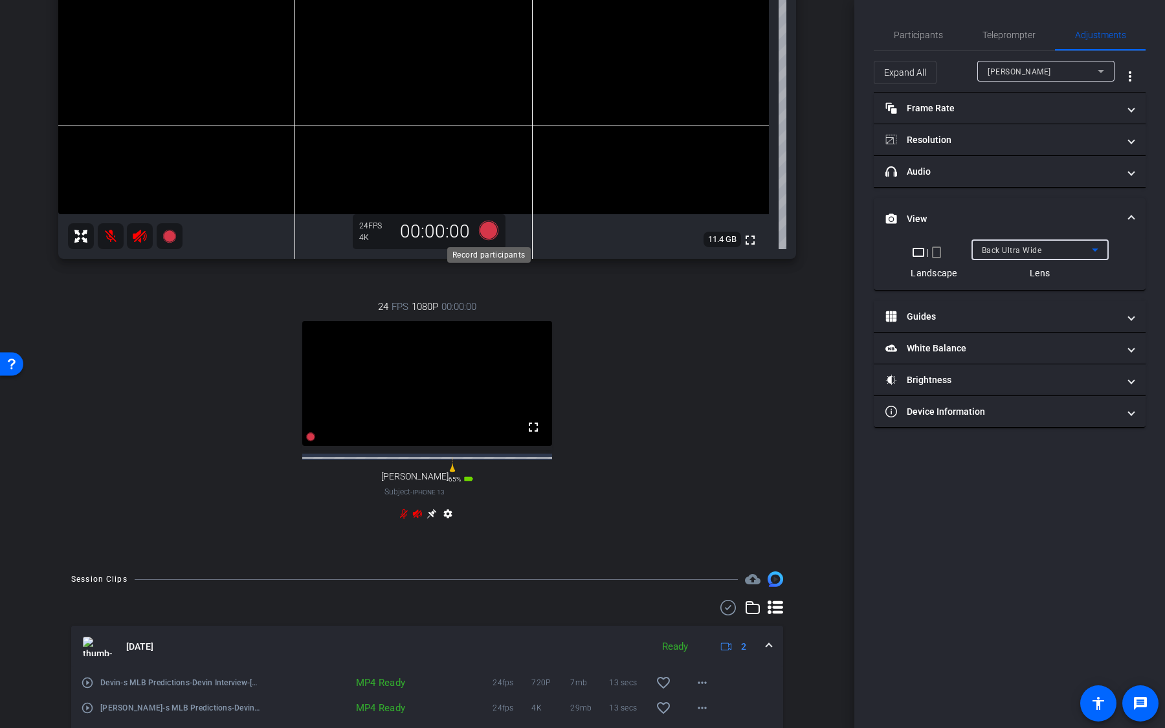
scroll to position [143, 0]
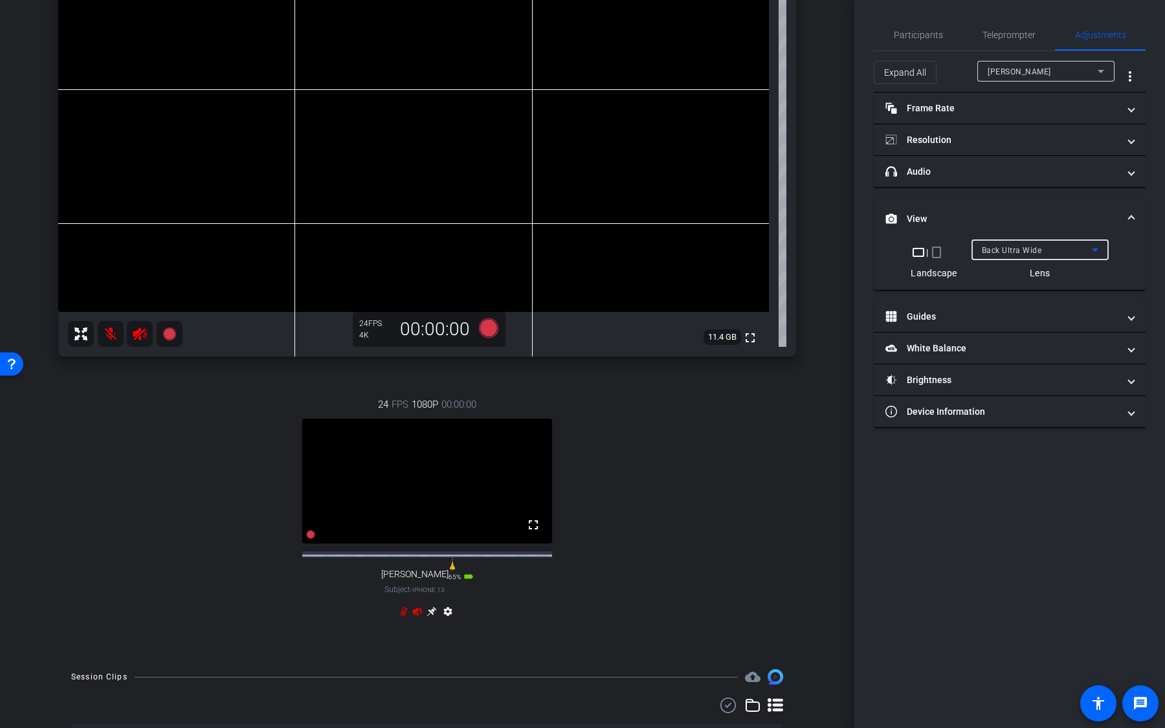
click at [1039, 255] on div "Back Ultra Wide" at bounding box center [1037, 250] width 110 height 16
click at [1035, 300] on mat-option "Front Wide" at bounding box center [1039, 295] width 137 height 21
click at [1049, 66] on div "Devib Garner" at bounding box center [1043, 71] width 110 height 16
click at [1041, 121] on mat-option "pete" at bounding box center [1046, 117] width 137 height 21
type input "1000"
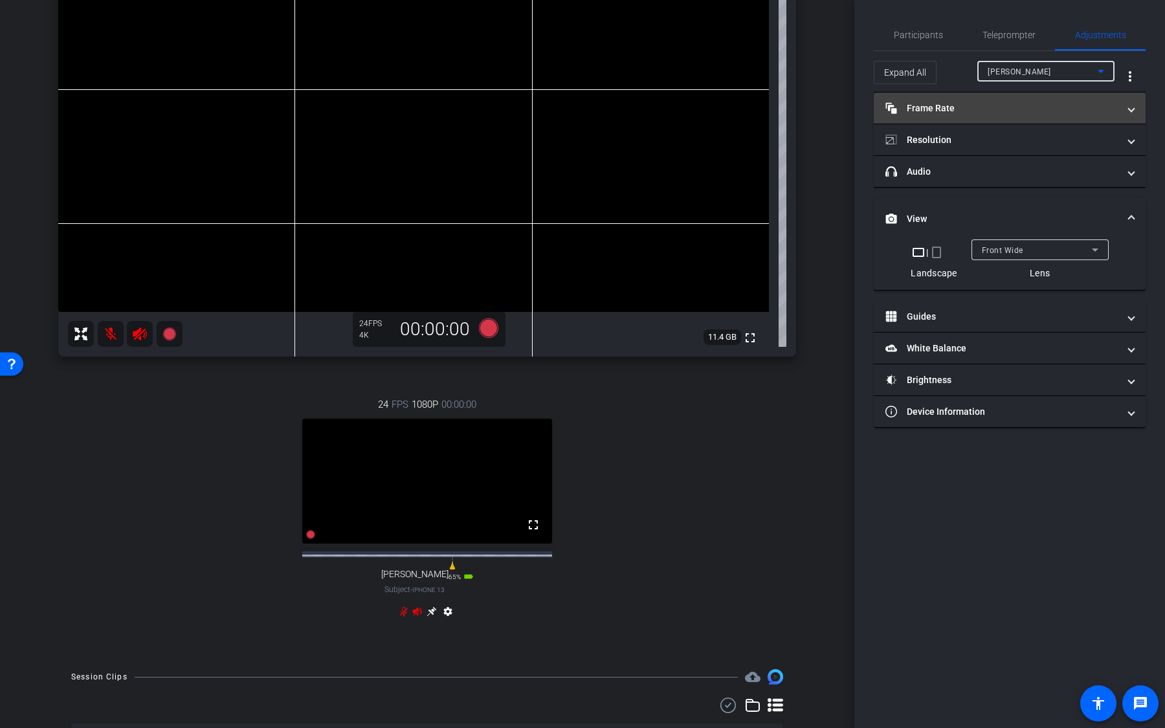
click at [1036, 113] on mat-panel-title "Frame Rate Frame Rate" at bounding box center [1002, 109] width 233 height 14
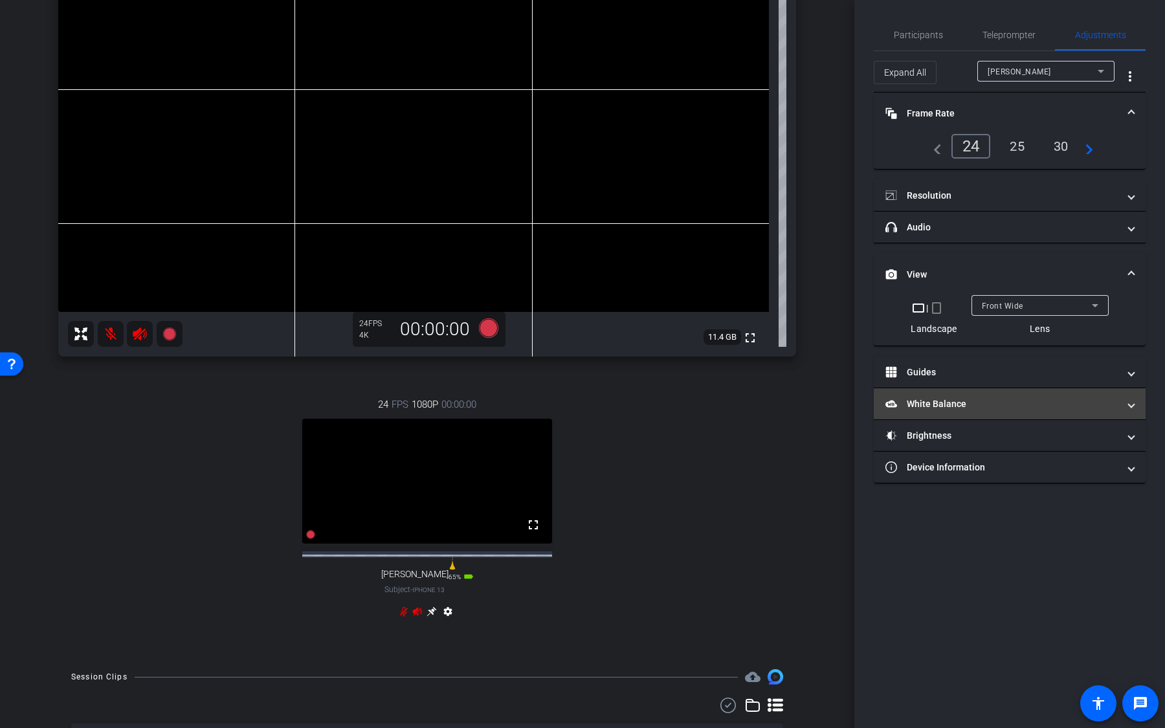
click at [964, 393] on mat-expansion-panel-header "White Balance White Balance" at bounding box center [1010, 403] width 272 height 31
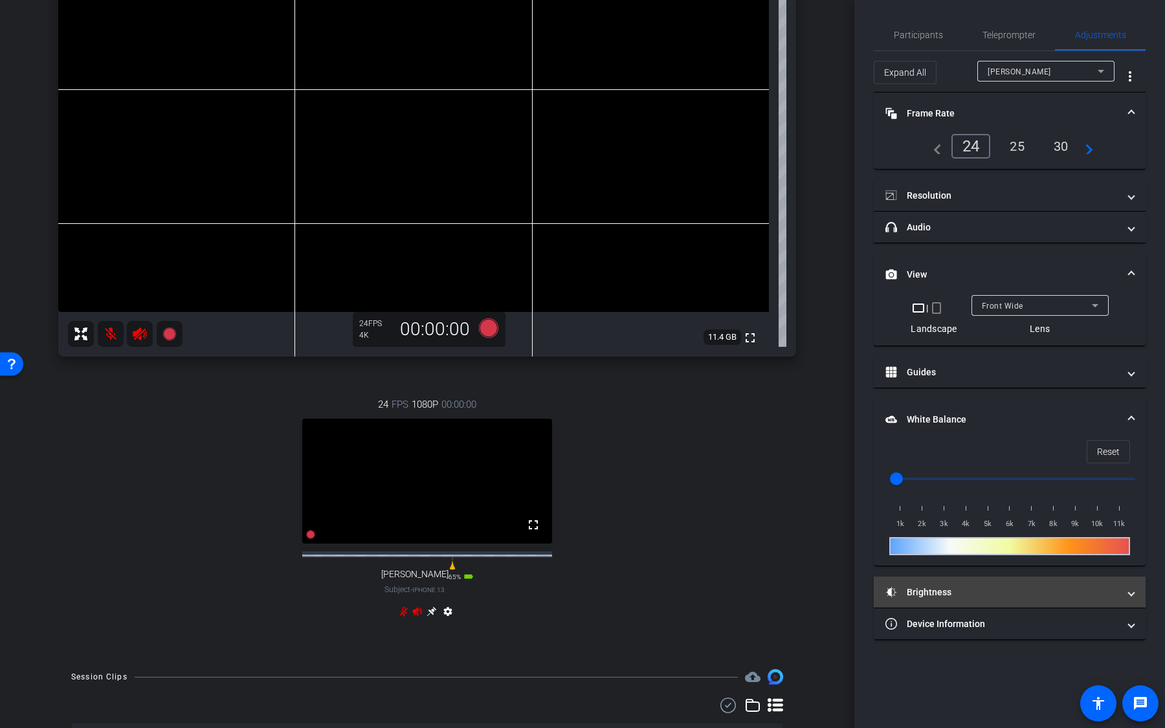
click at [921, 578] on mat-expansion-panel-header "Brightness" at bounding box center [1010, 592] width 272 height 31
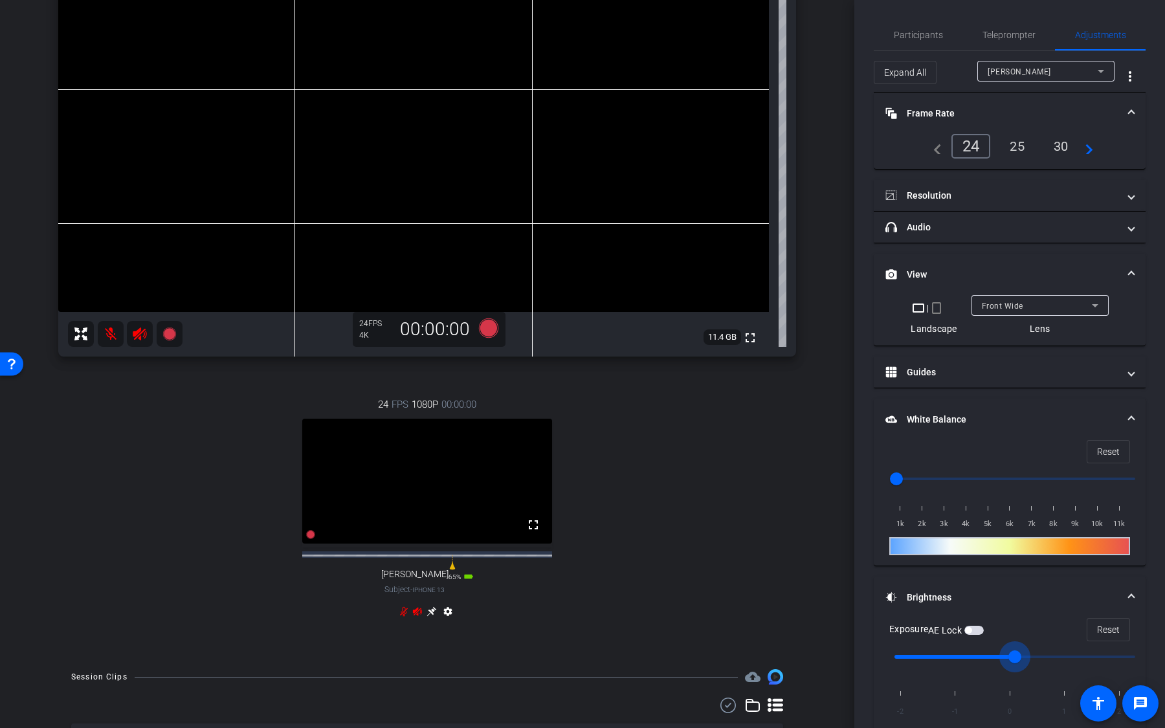
drag, startPoint x: 1016, startPoint y: 654, endPoint x: 1036, endPoint y: 654, distance: 20.1
click at [1036, 654] on input "range" at bounding box center [1015, 657] width 268 height 28
type input "1"
click at [1056, 658] on input "range" at bounding box center [1015, 657] width 268 height 28
click at [491, 331] on icon at bounding box center [488, 328] width 19 height 19
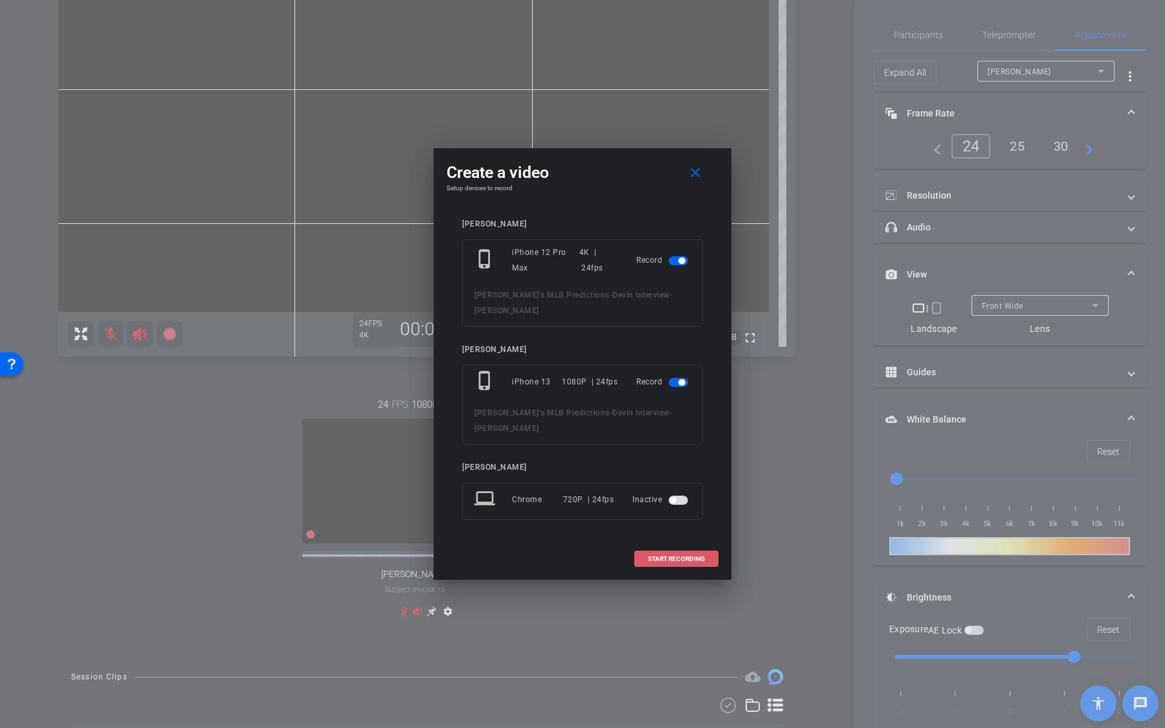
click at [690, 548] on span at bounding box center [676, 559] width 83 height 31
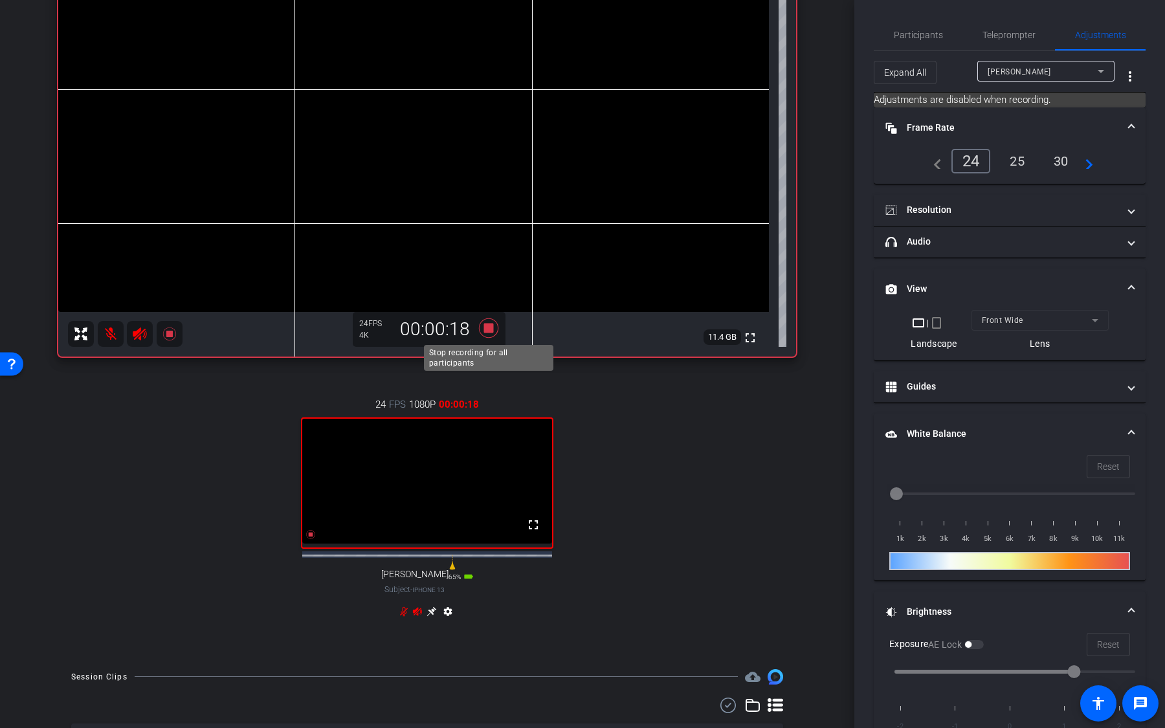
click at [489, 328] on icon at bounding box center [488, 328] width 19 height 19
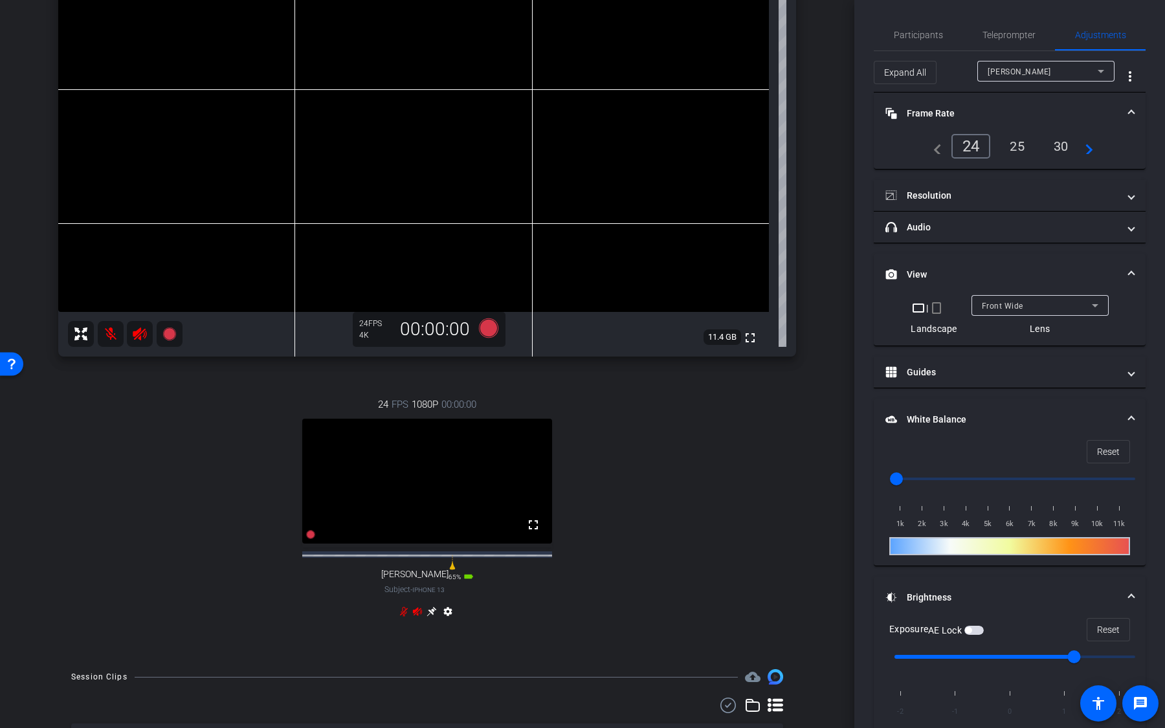
click at [141, 333] on icon at bounding box center [140, 334] width 16 height 16
click at [116, 338] on mat-icon at bounding box center [111, 334] width 26 height 26
click at [421, 617] on icon at bounding box center [417, 612] width 10 height 10
click at [401, 617] on icon at bounding box center [404, 612] width 8 height 10
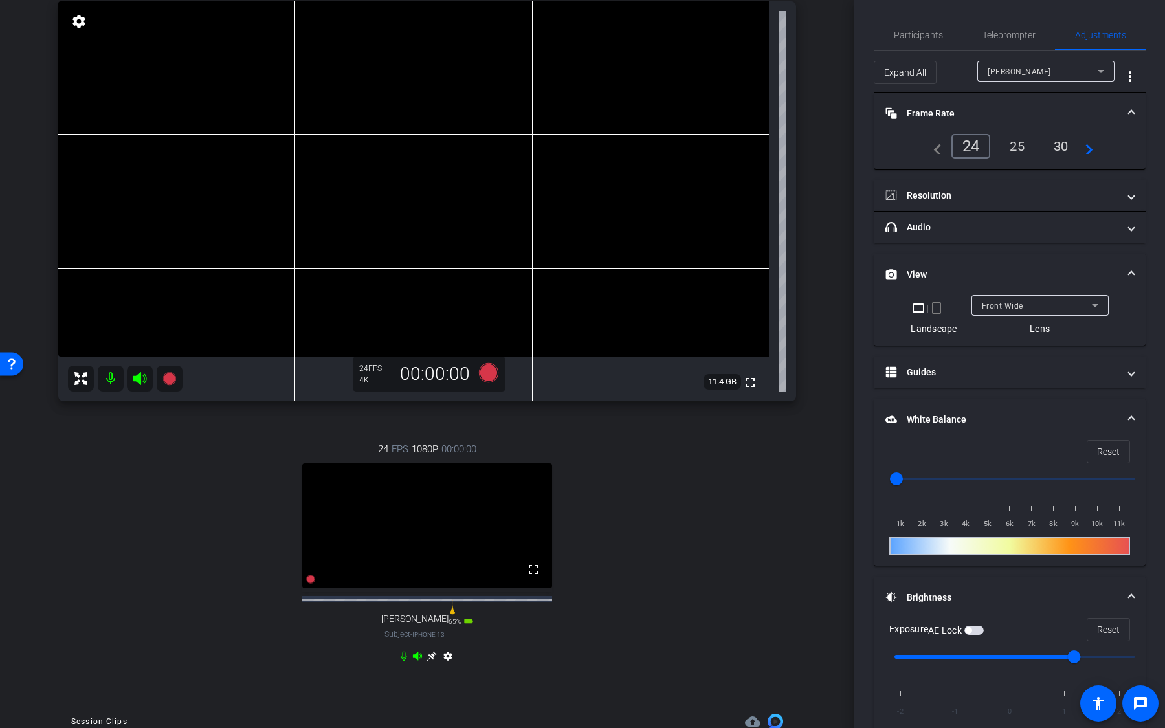
click at [148, 380] on mat-icon at bounding box center [140, 379] width 26 height 26
click at [111, 383] on mat-icon at bounding box center [111, 379] width 26 height 26
click at [414, 660] on icon at bounding box center [417, 656] width 9 height 8
click at [396, 666] on div "24 FPS 1080P 00:00:00 fullscreen pete Subject - iPhone 13 65% battery_std setti…" at bounding box center [427, 554] width 738 height 267
click at [405, 662] on icon at bounding box center [404, 656] width 10 height 10
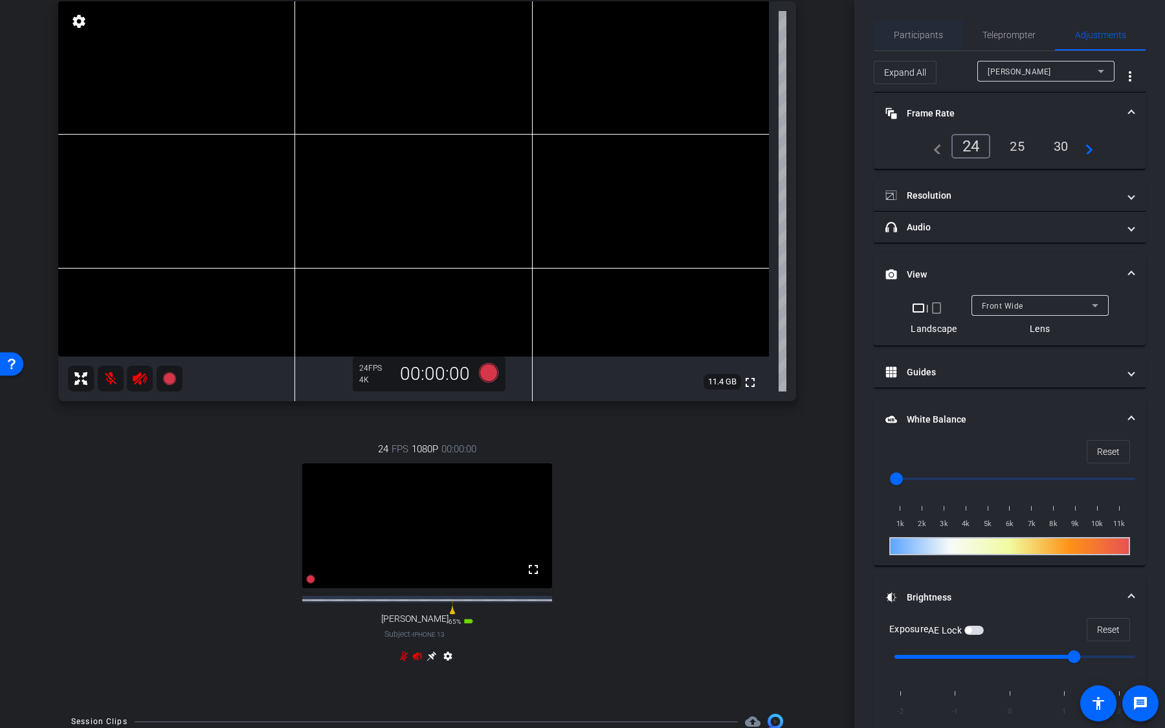
click at [930, 41] on span "Participants" at bounding box center [918, 34] width 49 height 31
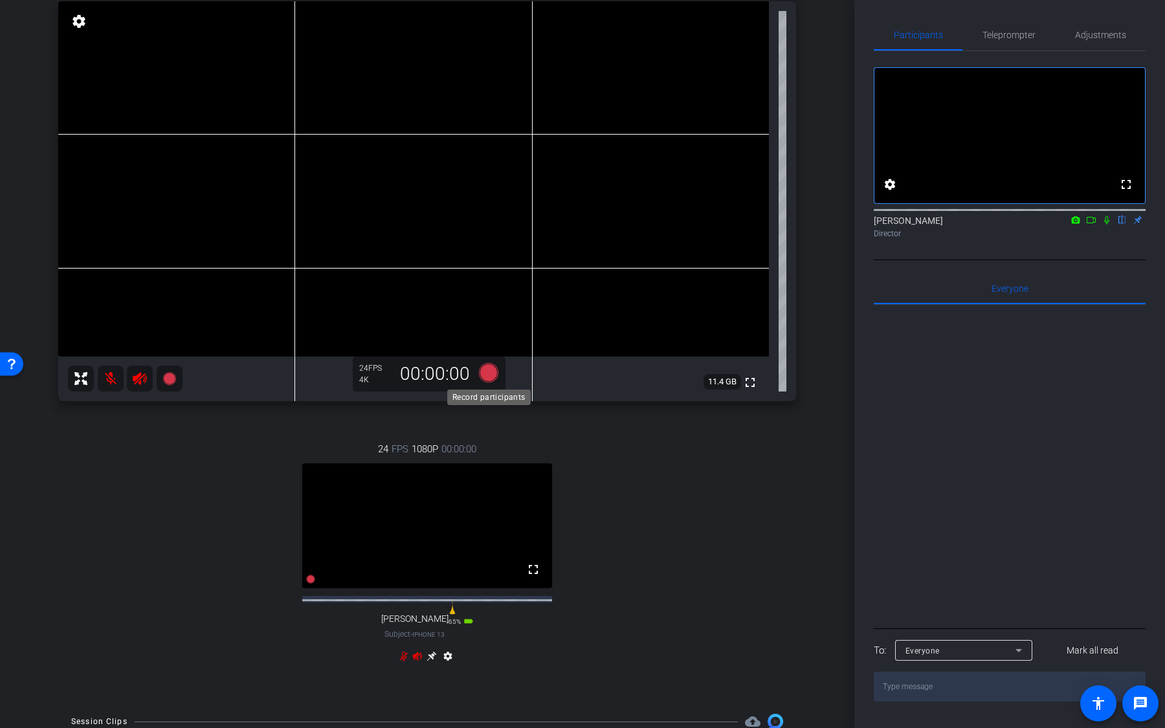
click at [491, 375] on icon at bounding box center [488, 372] width 19 height 19
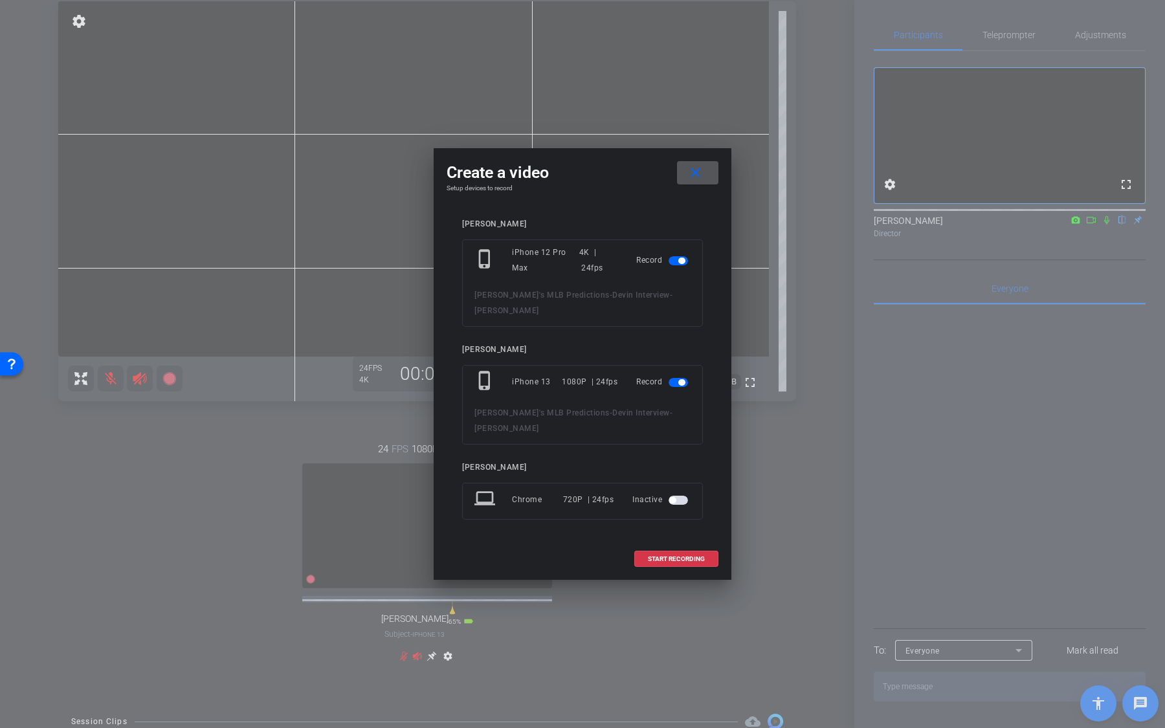
click at [704, 188] on span at bounding box center [697, 172] width 41 height 31
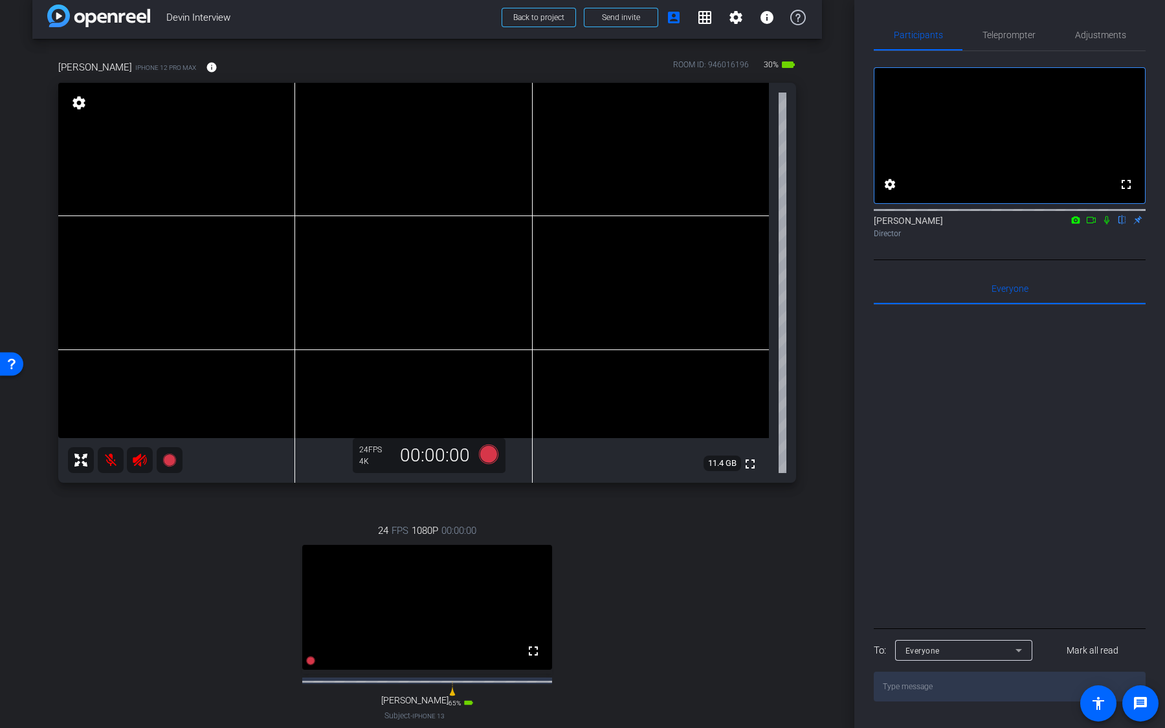
scroll to position [0, 0]
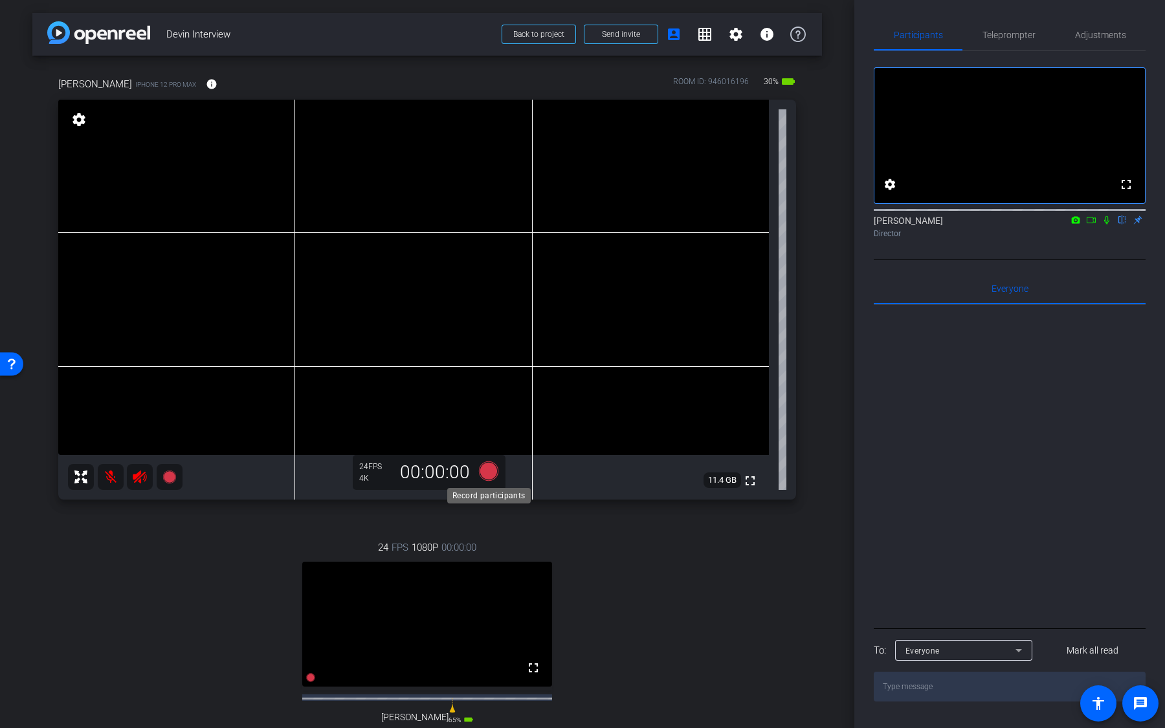
click at [491, 473] on icon at bounding box center [488, 471] width 19 height 19
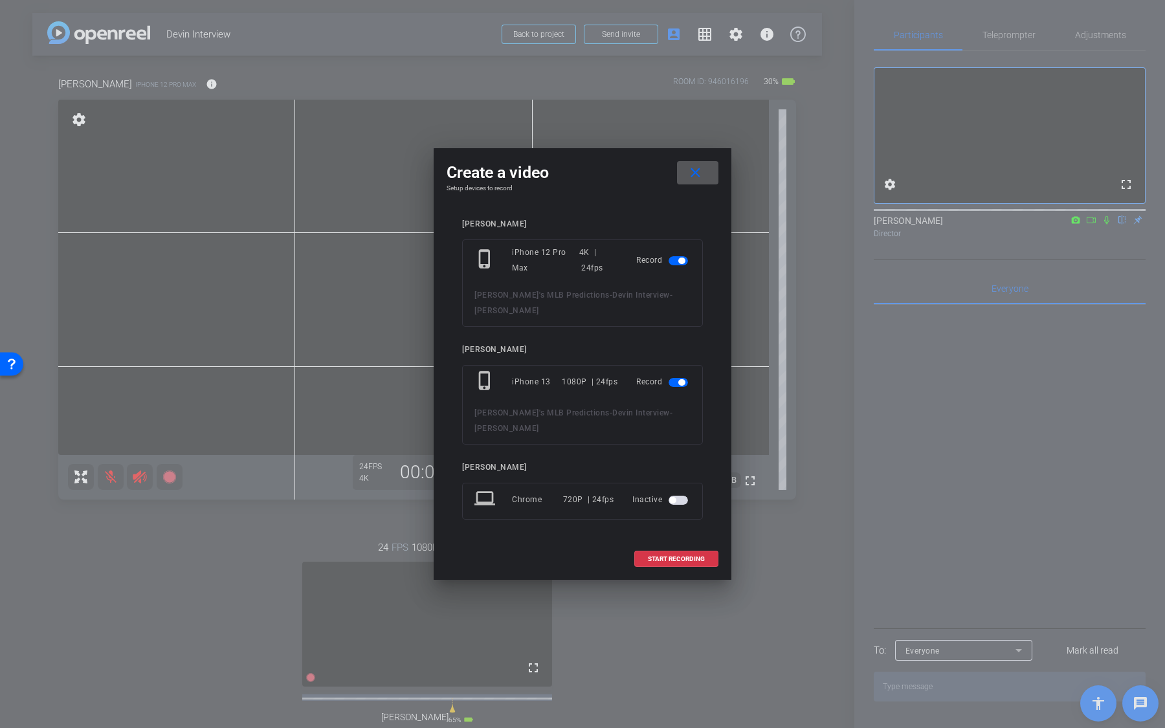
click at [680, 496] on span "button" at bounding box center [678, 500] width 19 height 9
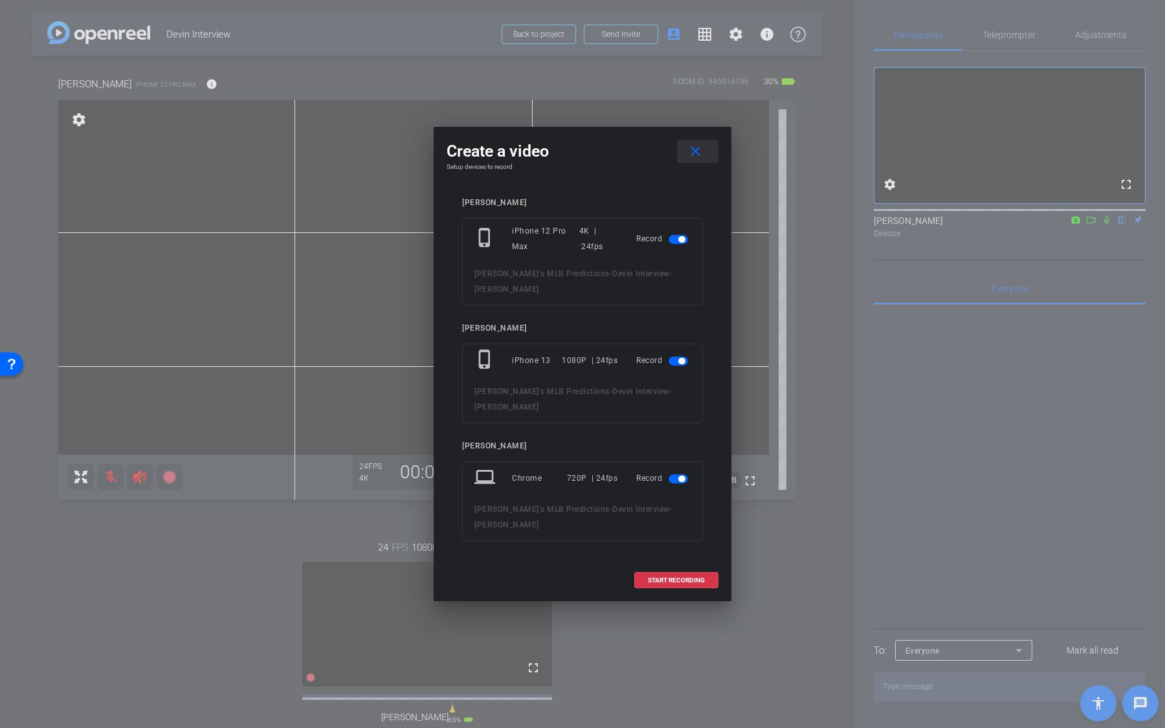
click at [693, 160] on mat-icon "close" at bounding box center [696, 152] width 16 height 16
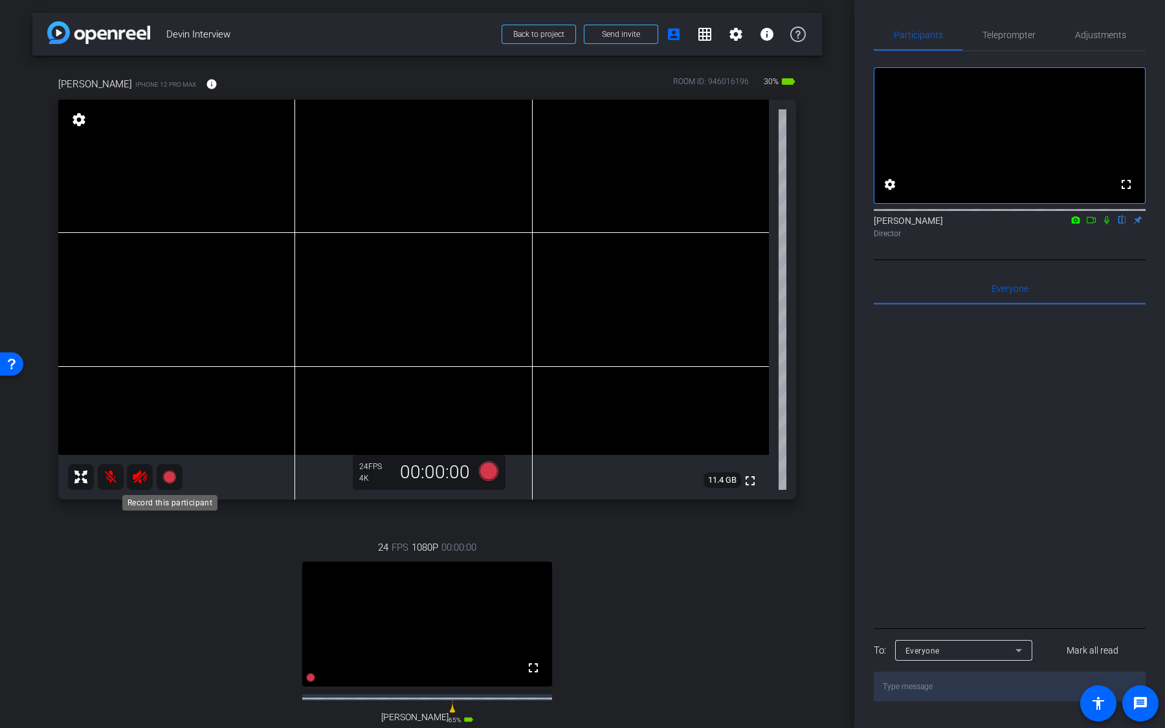
click at [167, 475] on icon at bounding box center [168, 477] width 13 height 13
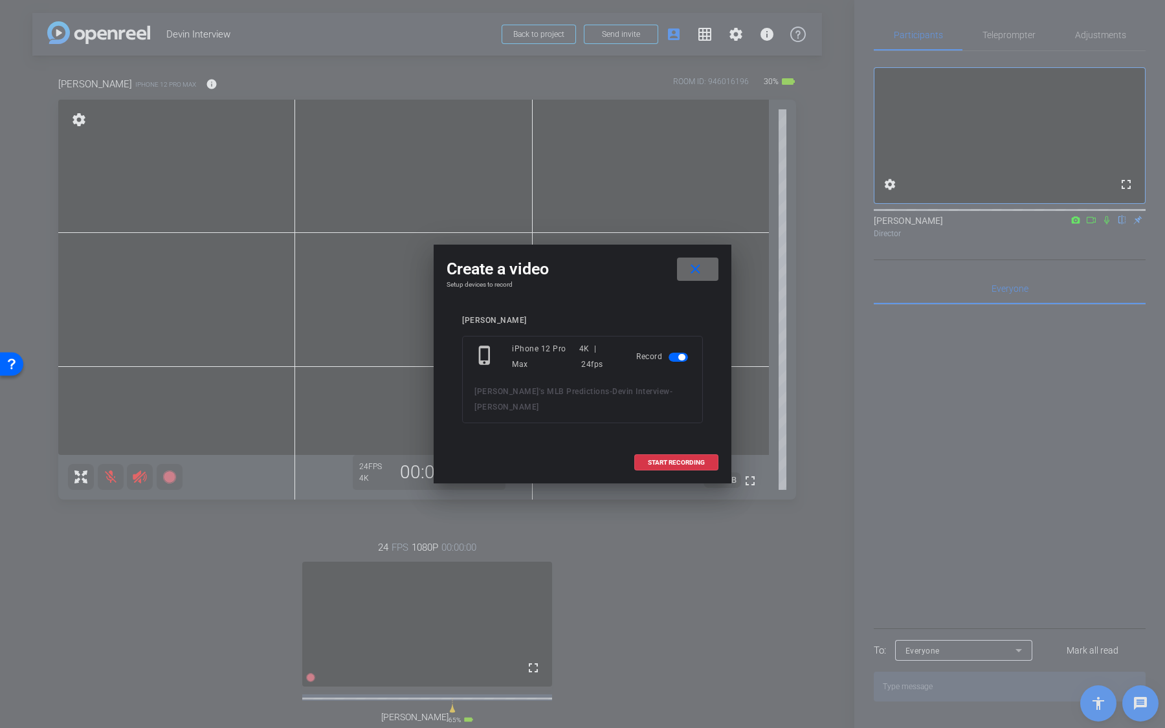
click at [700, 271] on mat-icon "close" at bounding box center [696, 270] width 16 height 16
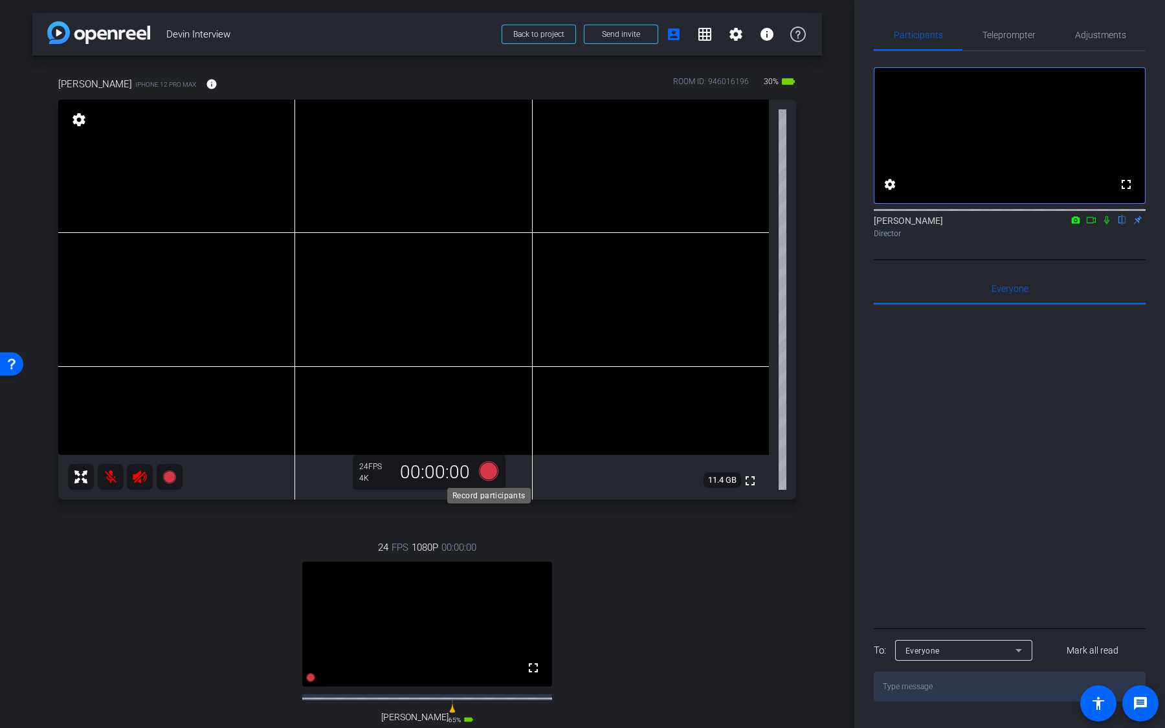
click at [487, 469] on icon at bounding box center [488, 471] width 19 height 19
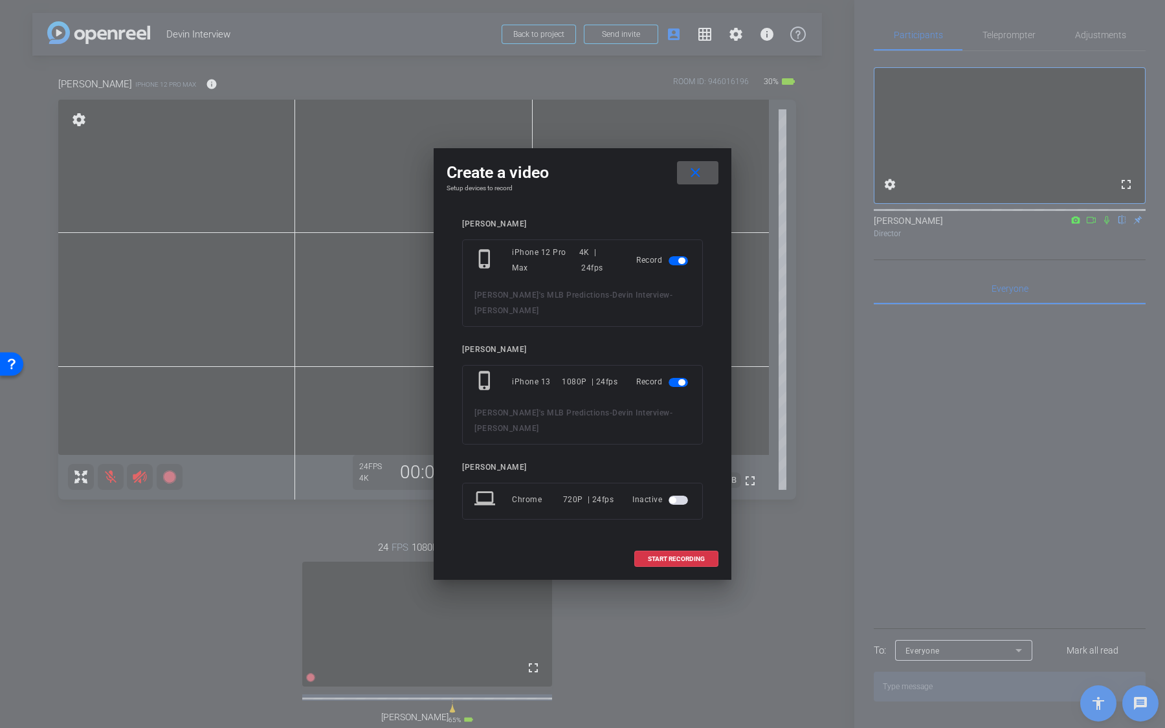
click at [680, 496] on span "button" at bounding box center [678, 500] width 19 height 9
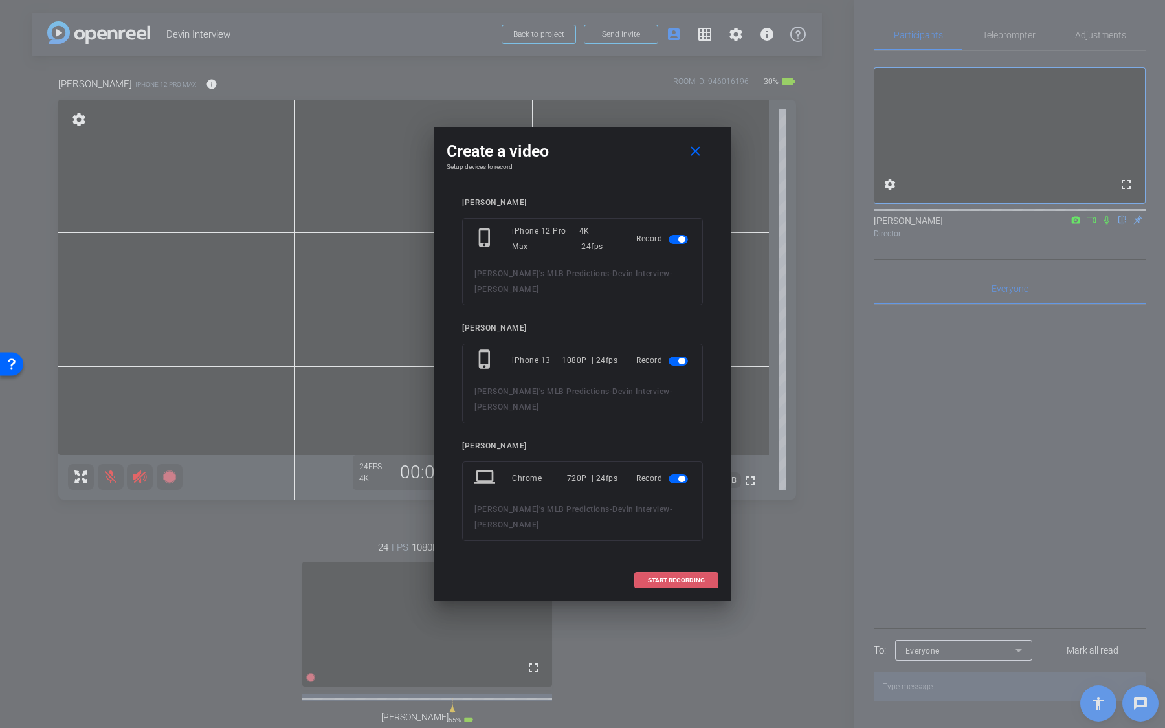
click at [681, 577] on span "START RECORDING" at bounding box center [676, 580] width 57 height 6
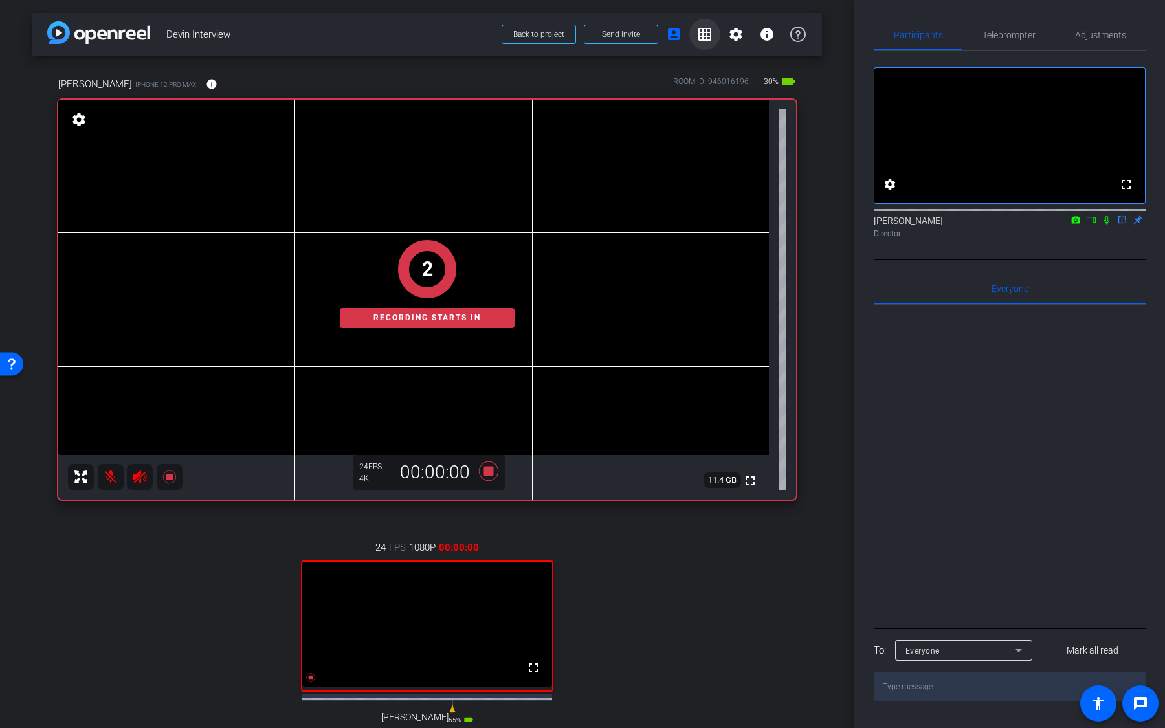
click at [710, 36] on mat-icon "grid_on" at bounding box center [705, 35] width 16 height 16
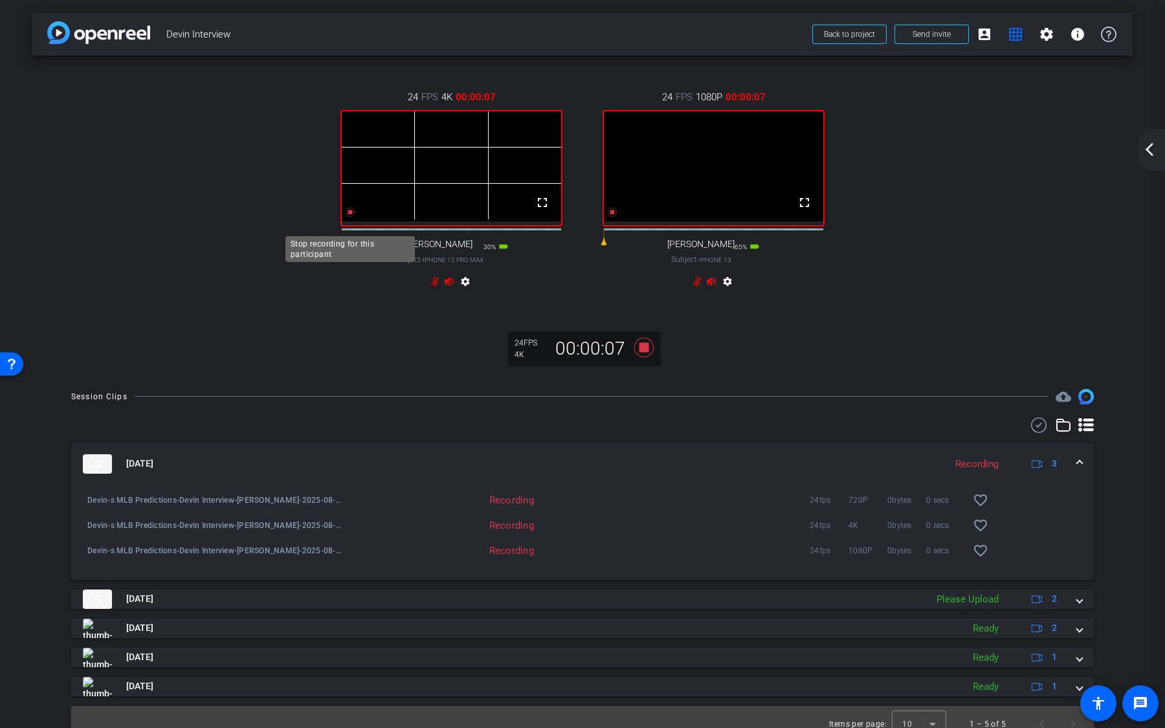
click at [348, 218] on icon at bounding box center [350, 212] width 10 height 10
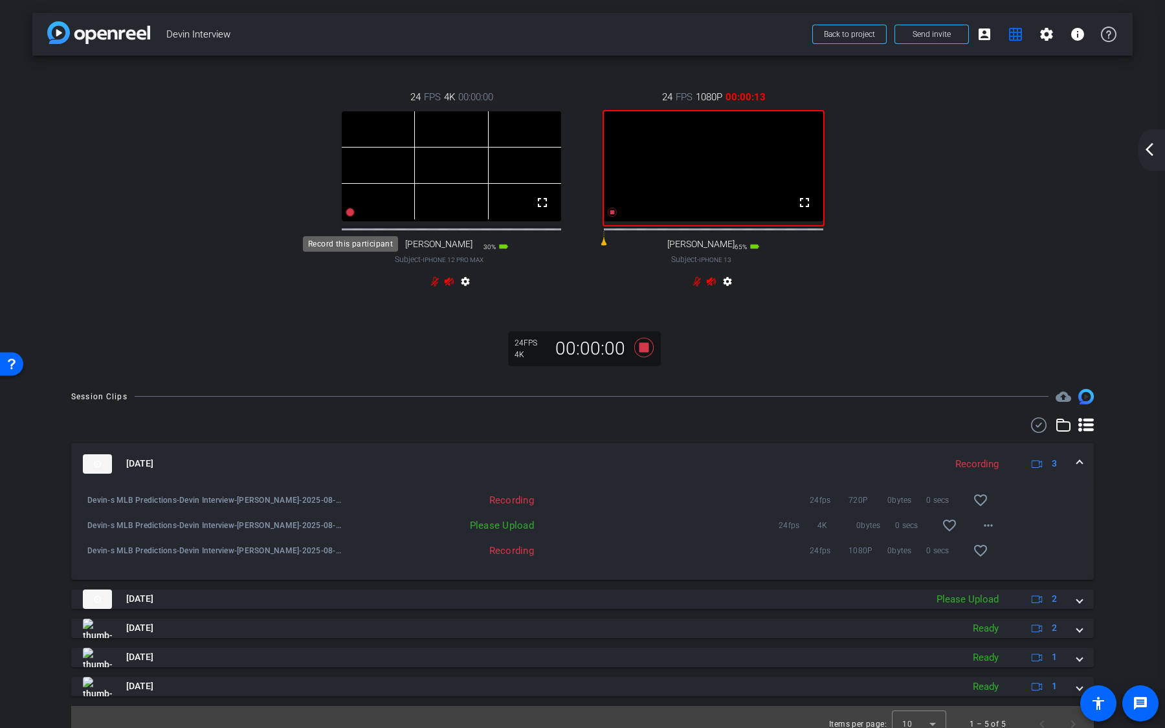
click at [352, 217] on icon at bounding box center [350, 212] width 9 height 9
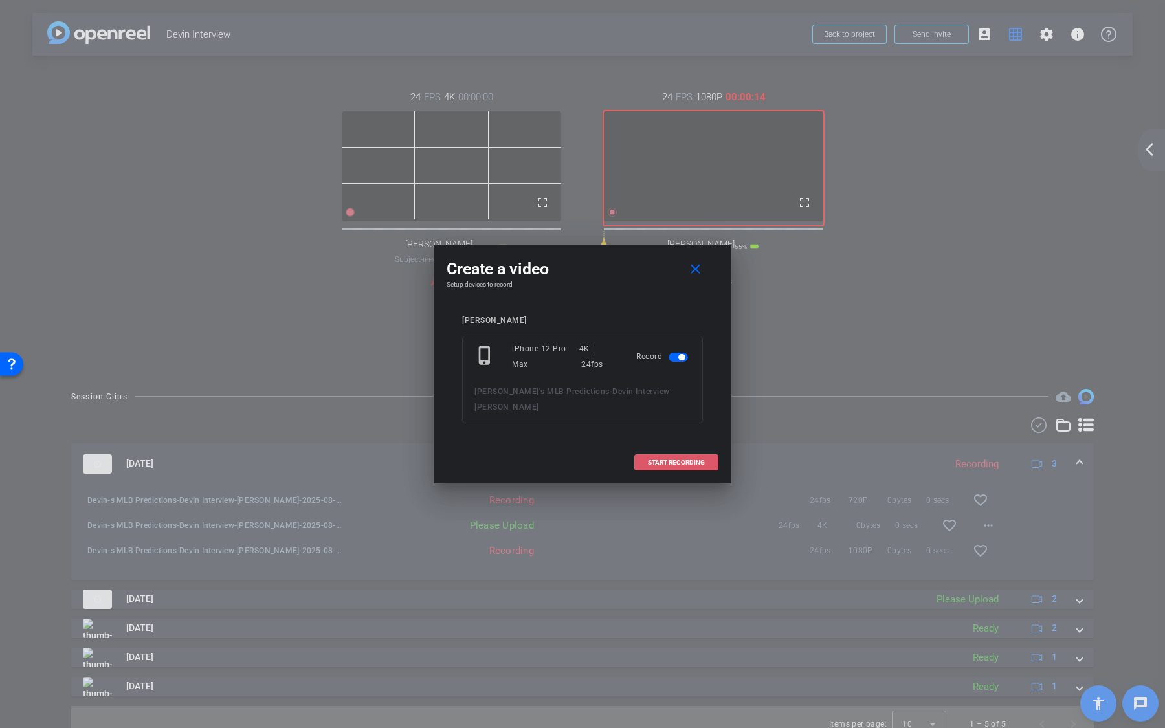
click at [684, 453] on span at bounding box center [676, 462] width 83 height 31
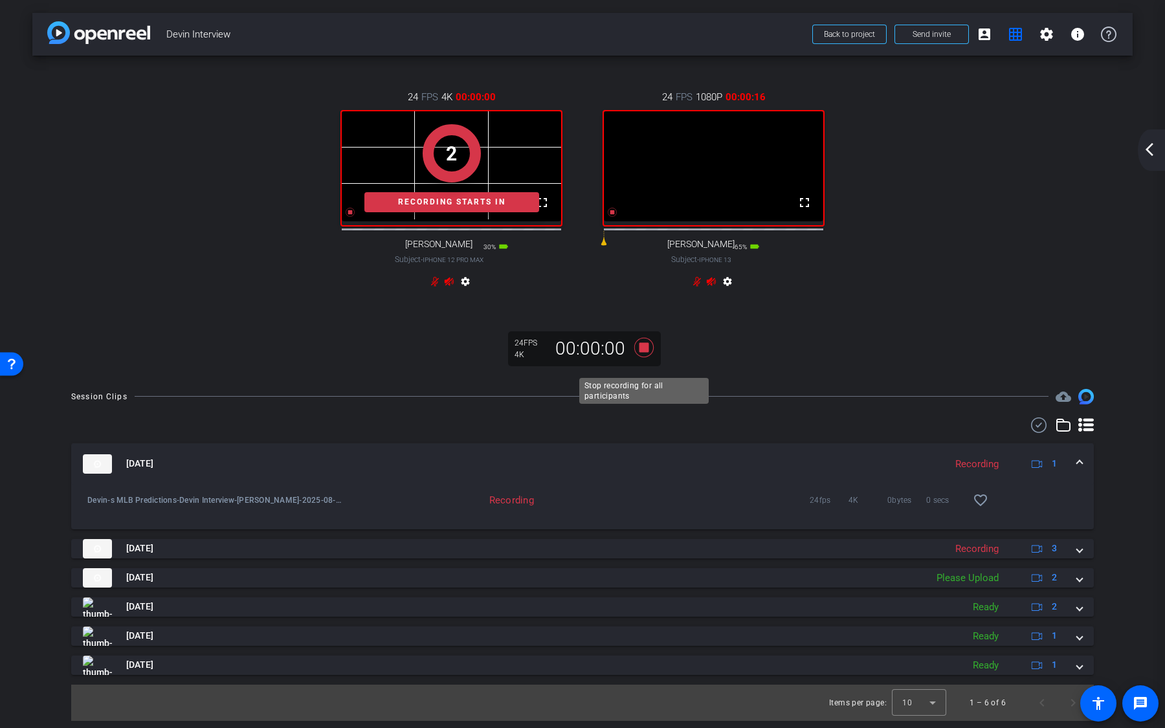
click at [649, 359] on icon at bounding box center [644, 347] width 31 height 23
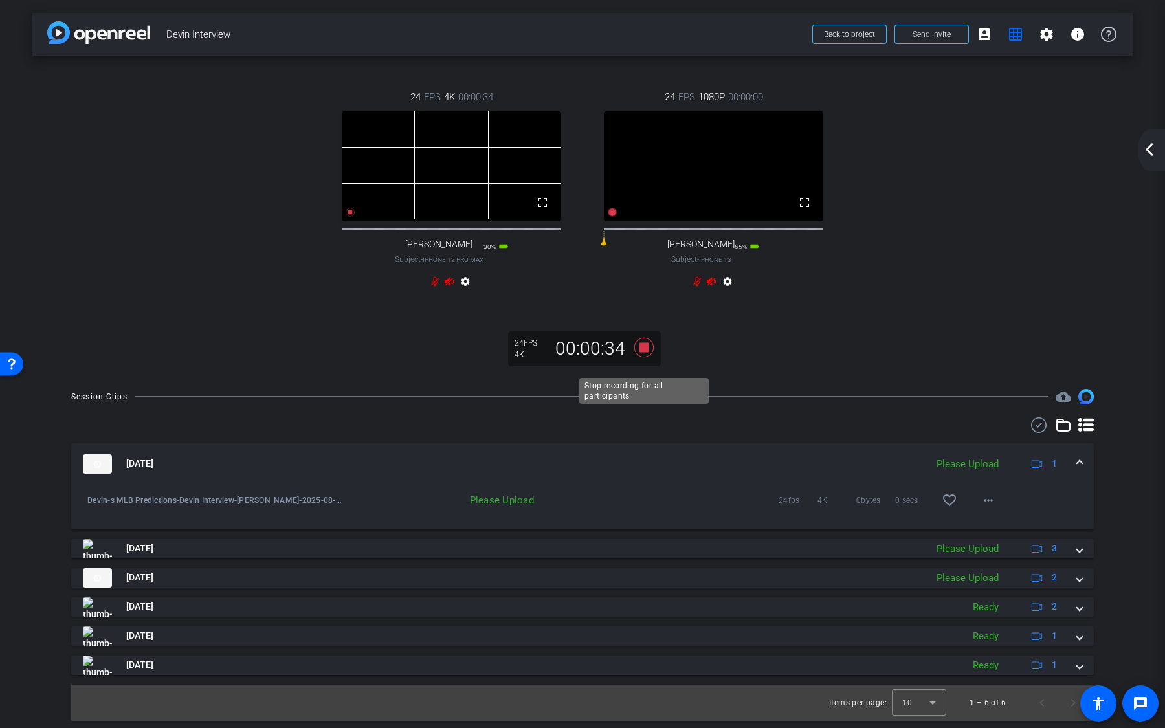
click at [645, 357] on icon at bounding box center [643, 346] width 19 height 19
click at [979, 36] on mat-icon "account_box" at bounding box center [985, 35] width 16 height 16
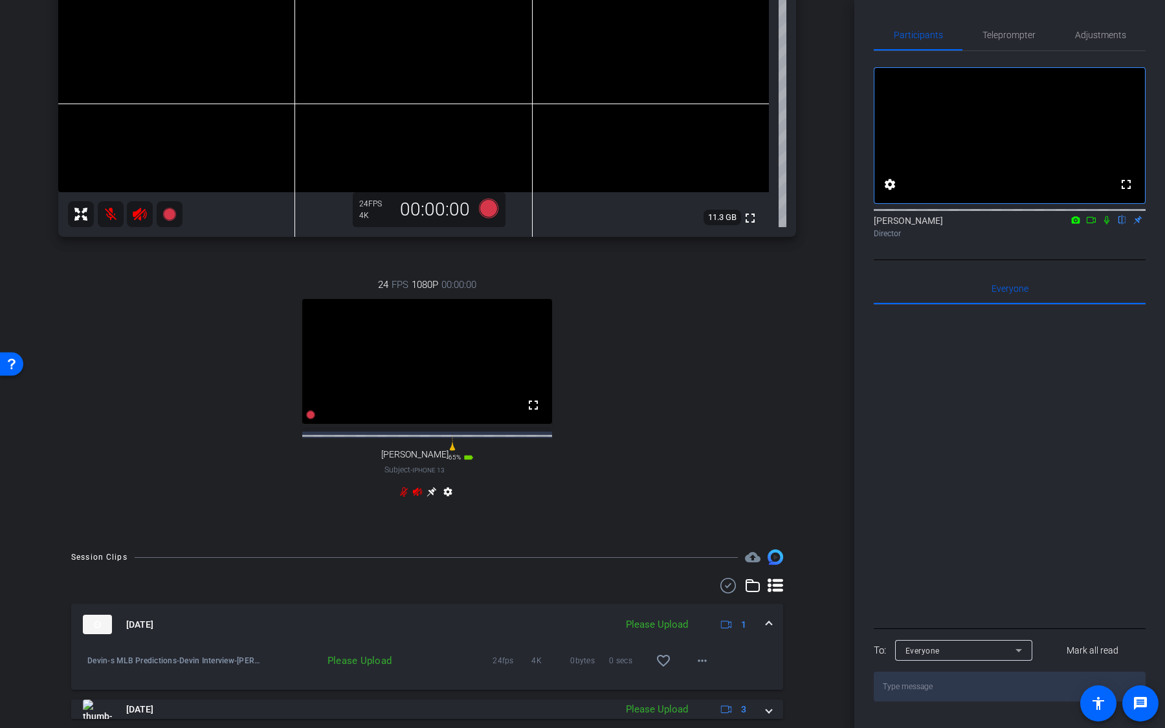
scroll to position [428, 0]
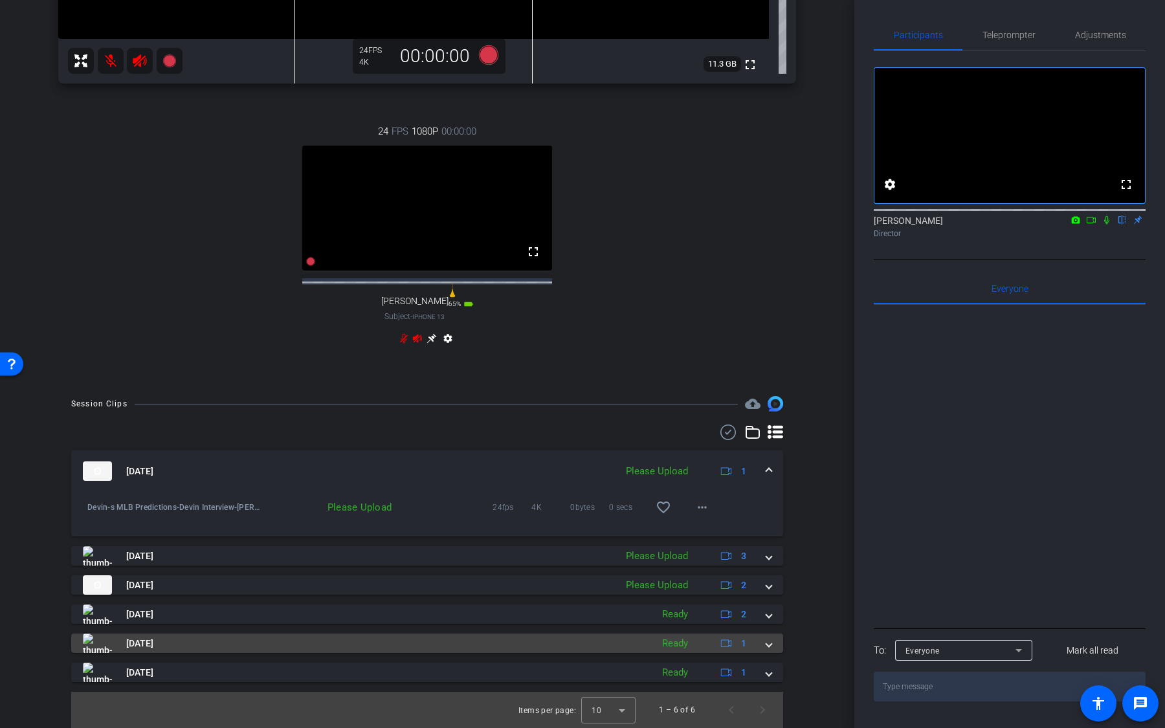
click at [667, 643] on div "Ready" at bounding box center [675, 643] width 39 height 15
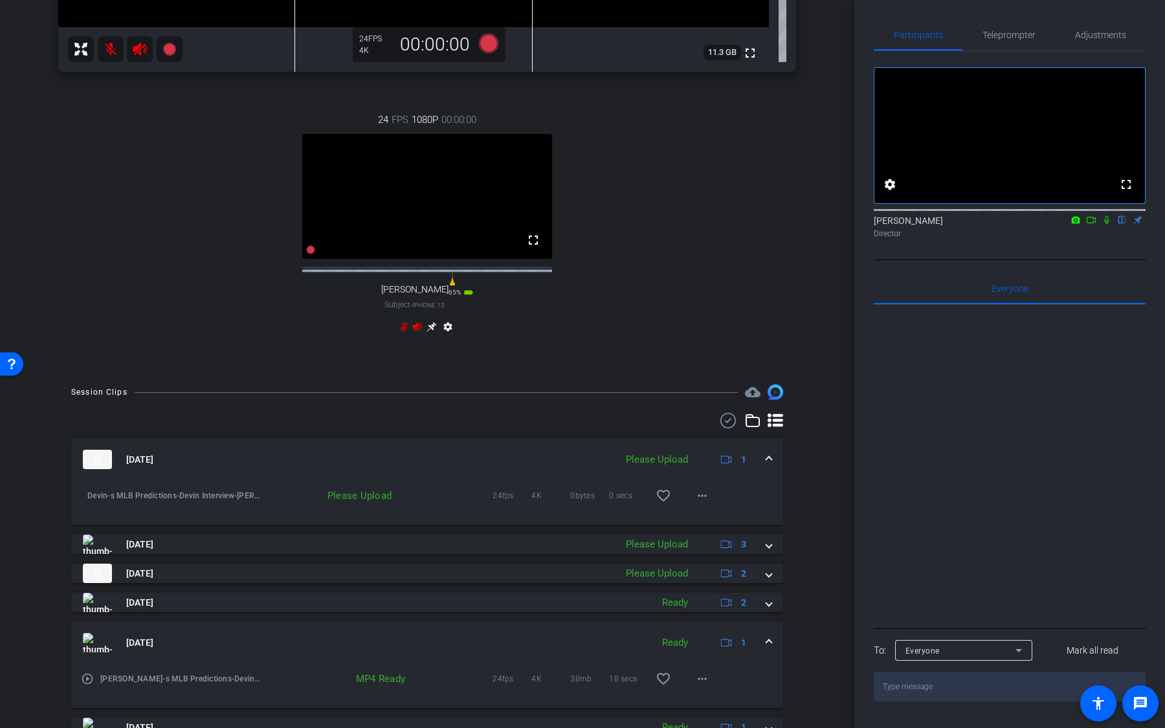
scroll to position [481, 0]
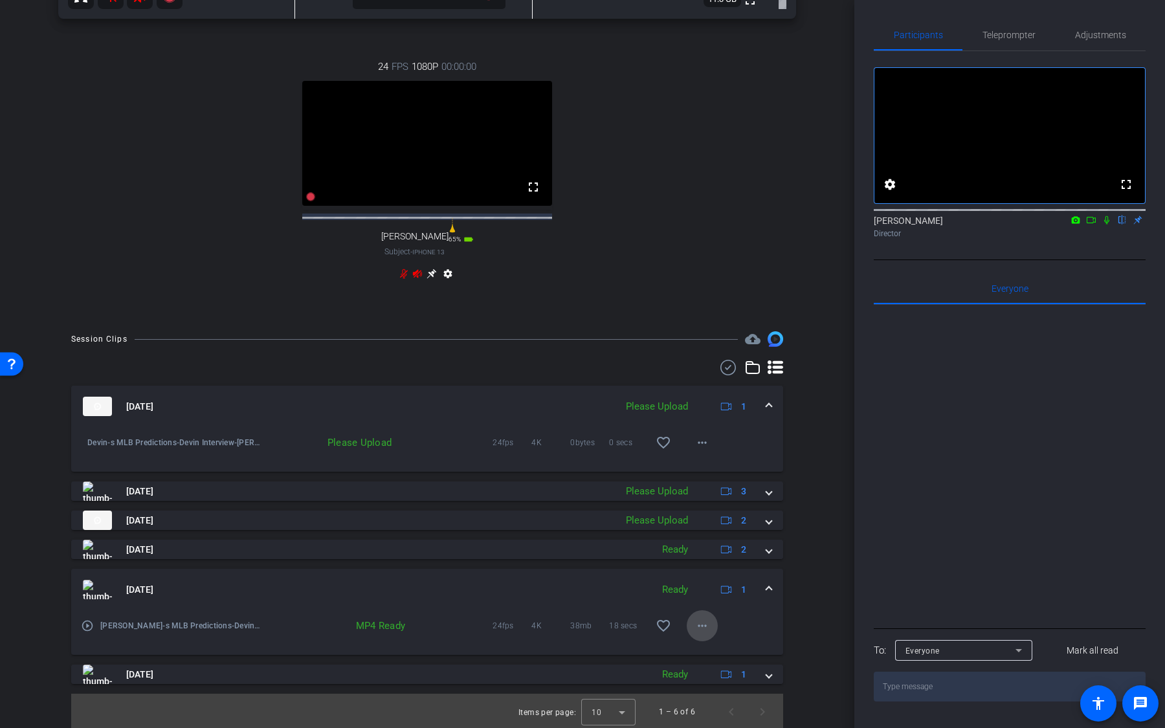
click at [700, 634] on mat-icon "more_horiz" at bounding box center [703, 626] width 16 height 16
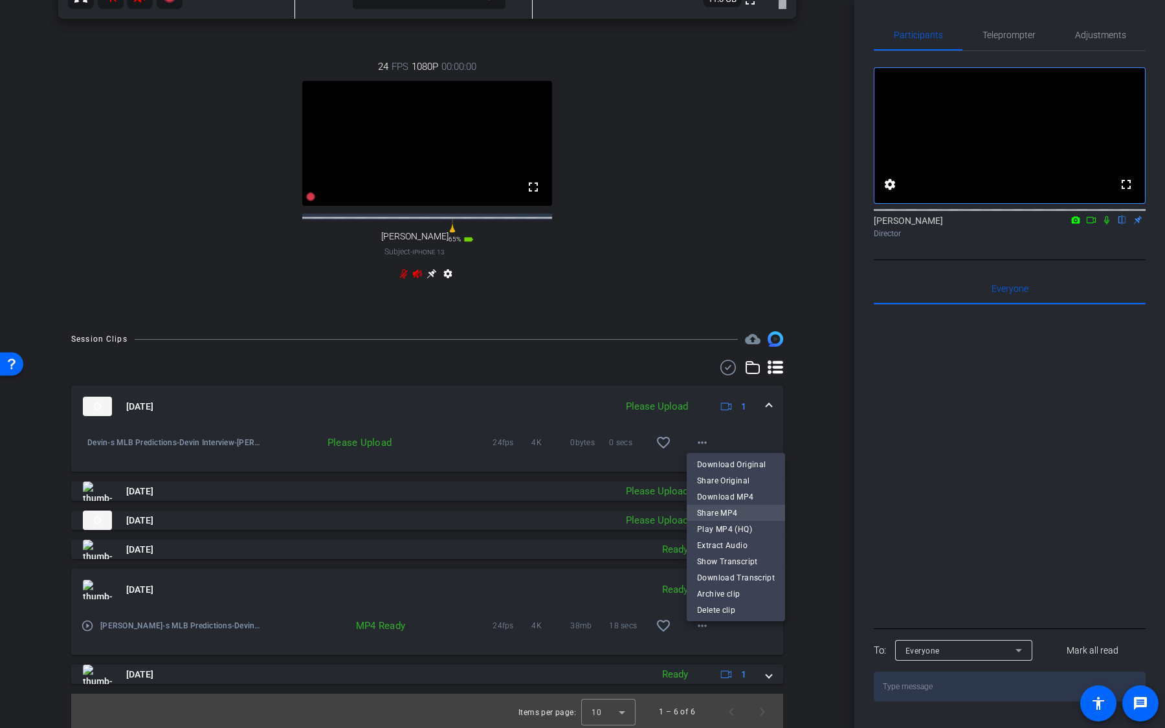
click at [742, 510] on span "Share MP4" at bounding box center [736, 514] width 78 height 16
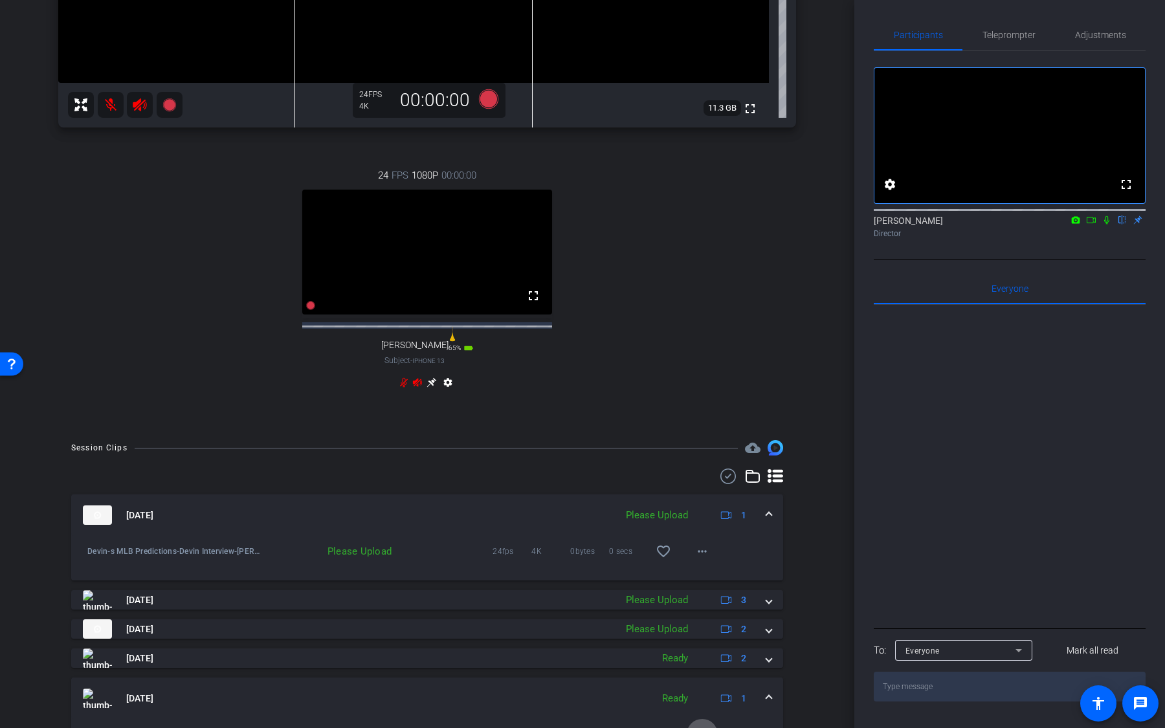
scroll to position [0, 0]
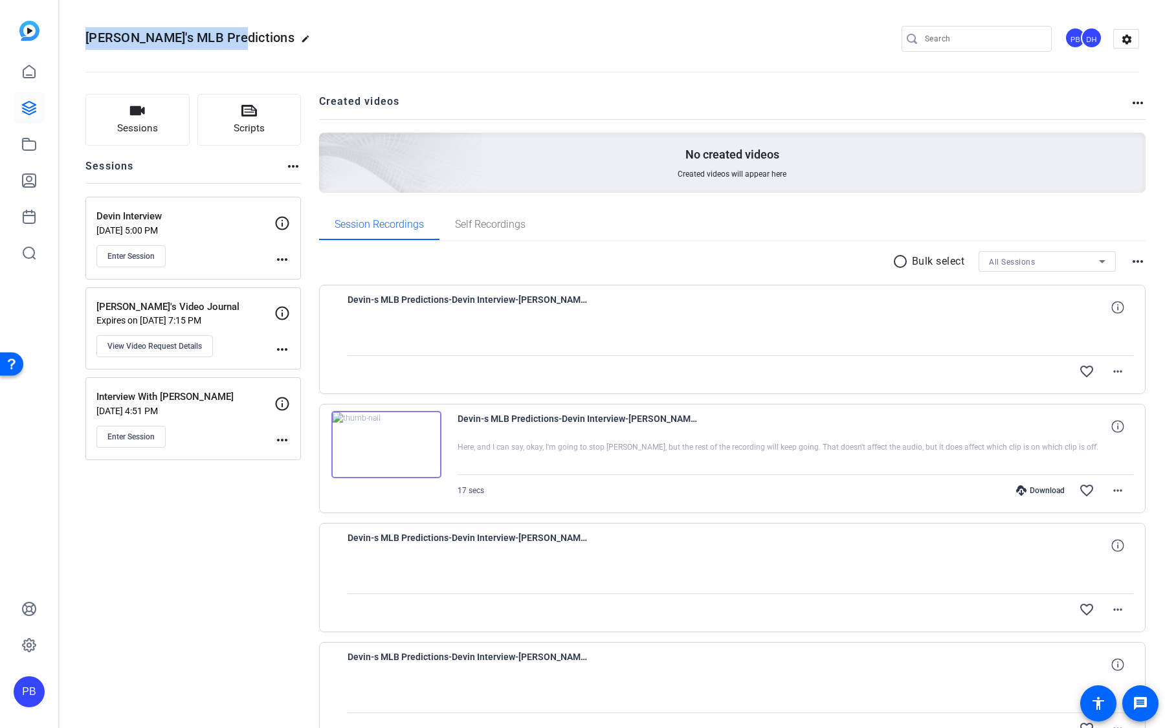
drag, startPoint x: 225, startPoint y: 39, endPoint x: 80, endPoint y: 37, distance: 145.7
click at [81, 37] on mat-toolbar "[PERSON_NAME]'s MLB Predictions edit PB DH settings" at bounding box center [613, 39] width 1106 height 78
click at [30, 191] on link at bounding box center [29, 180] width 31 height 31
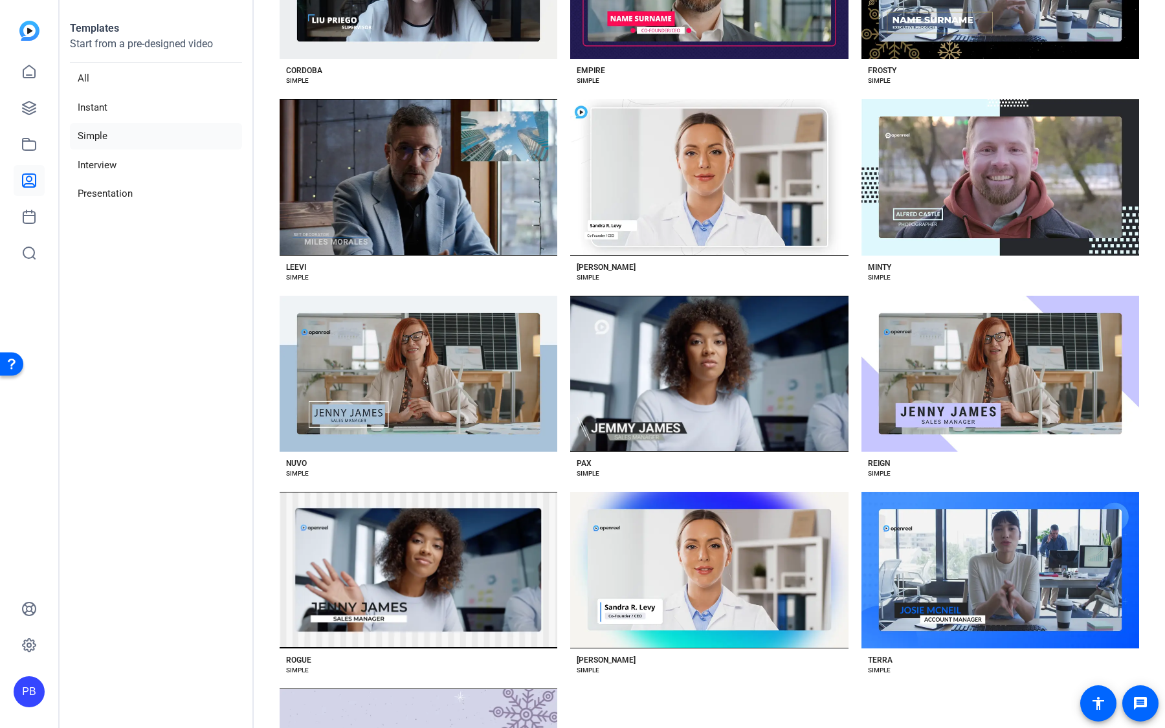
scroll to position [970, 0]
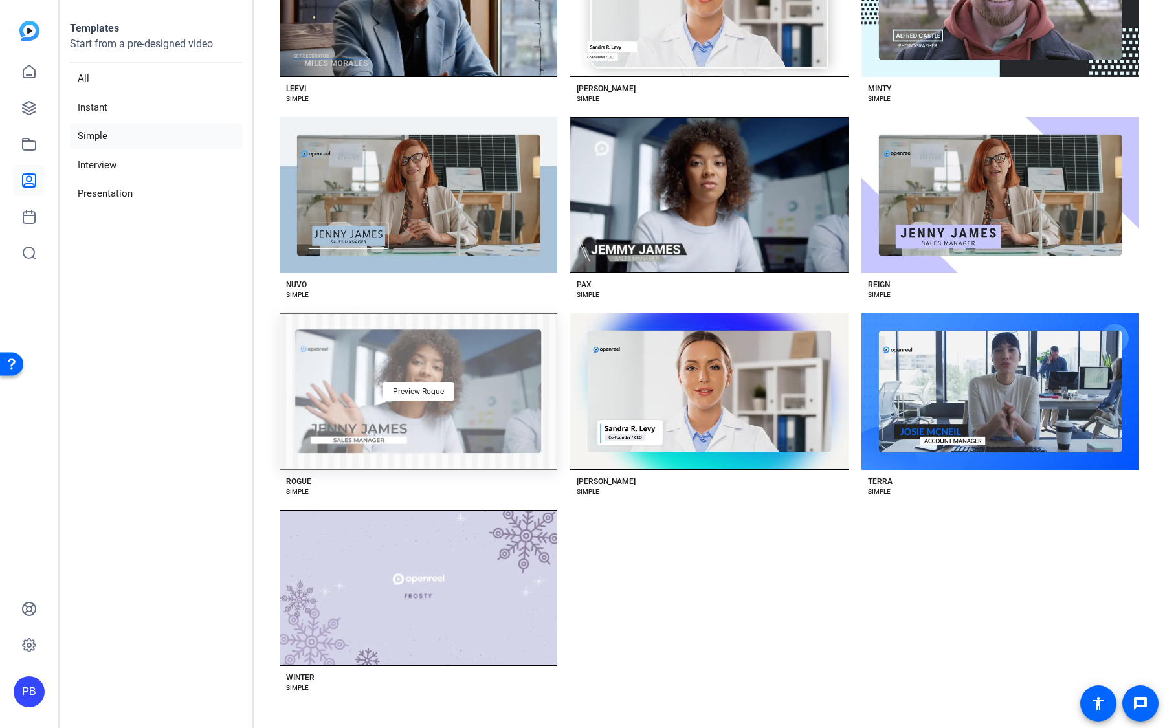
click at [480, 393] on div "Preview Rogue" at bounding box center [419, 391] width 278 height 157
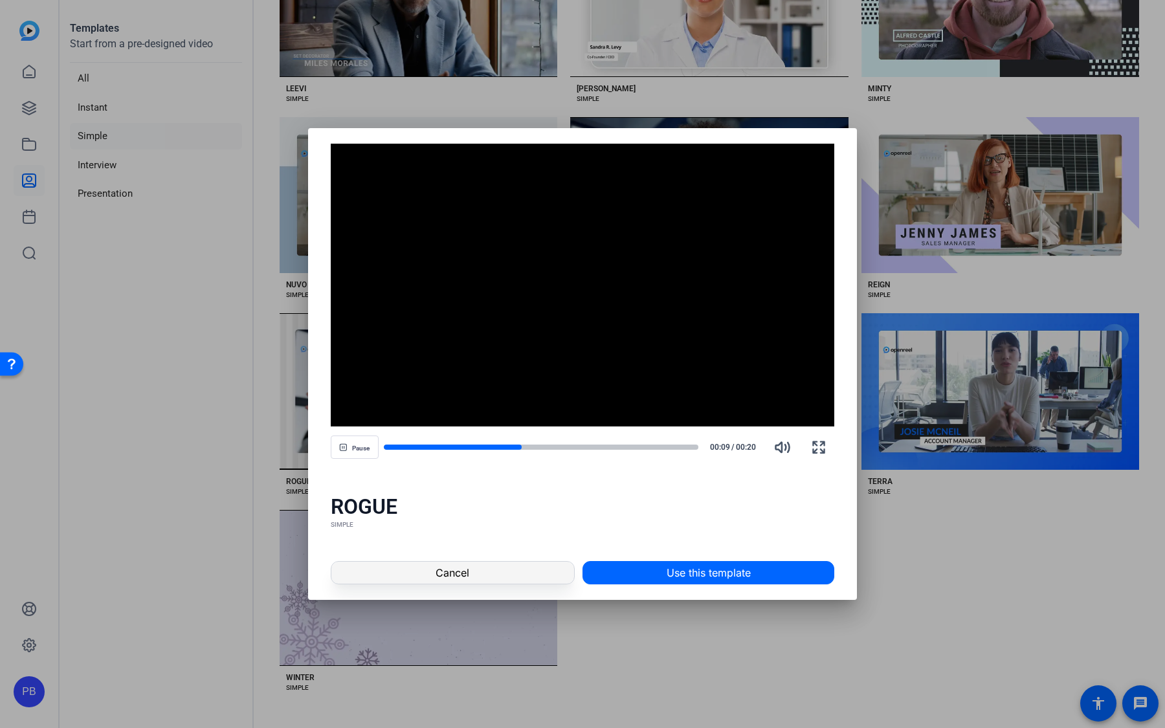
click at [456, 570] on span "Cancel" at bounding box center [453, 573] width 34 height 16
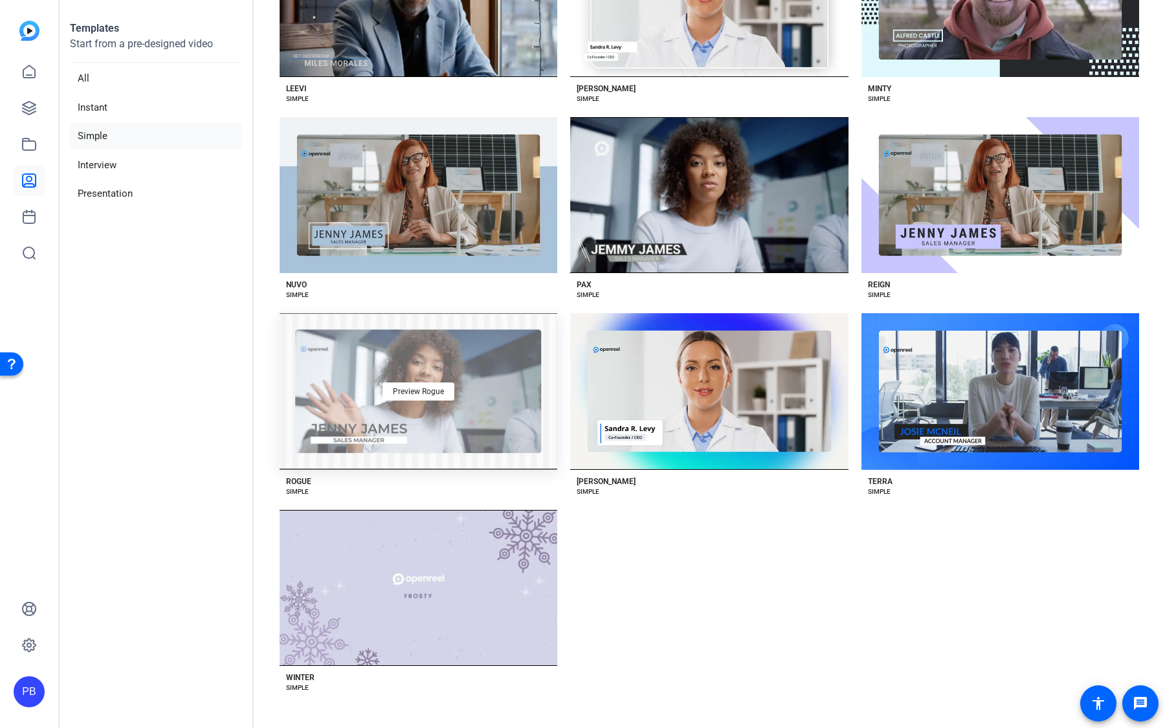
click at [406, 375] on div "Preview Rogue" at bounding box center [419, 391] width 278 height 157
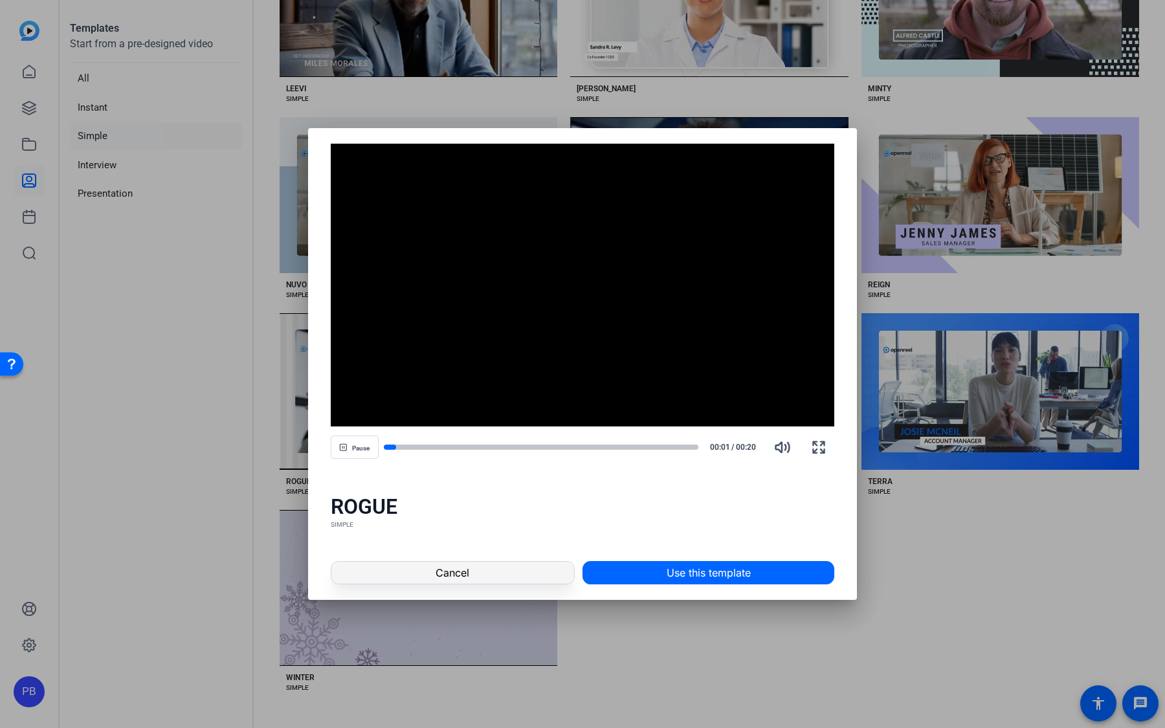
click at [538, 567] on span at bounding box center [452, 572] width 243 height 31
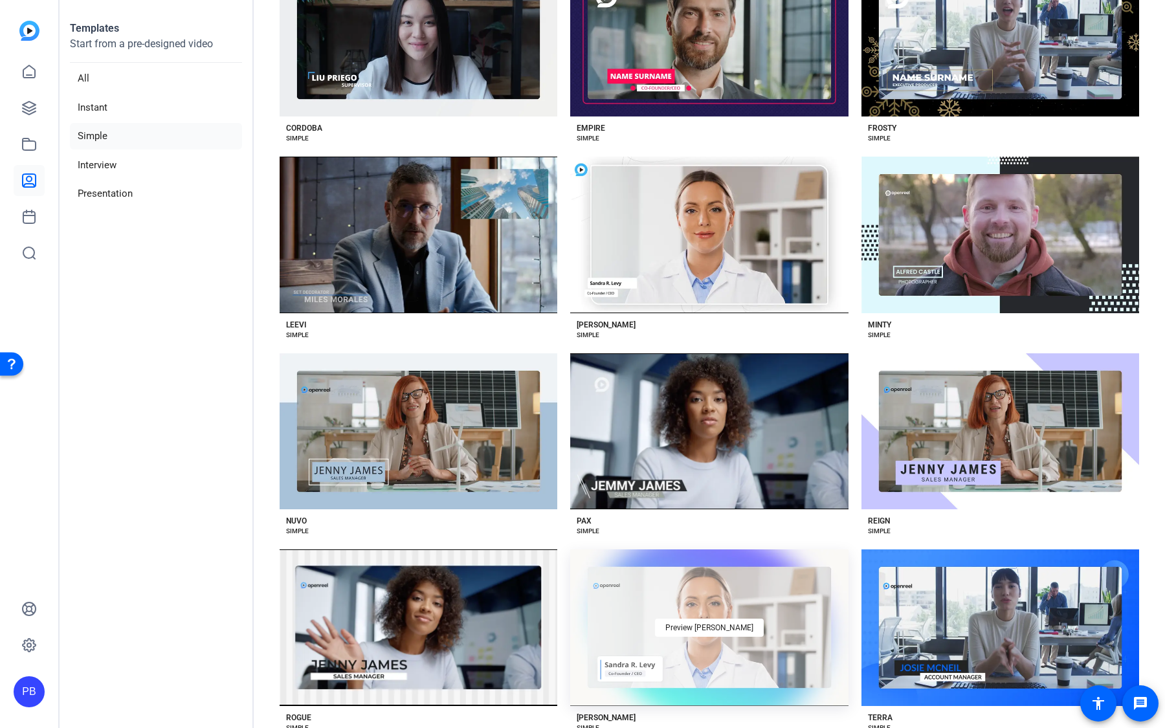
scroll to position [713, 0]
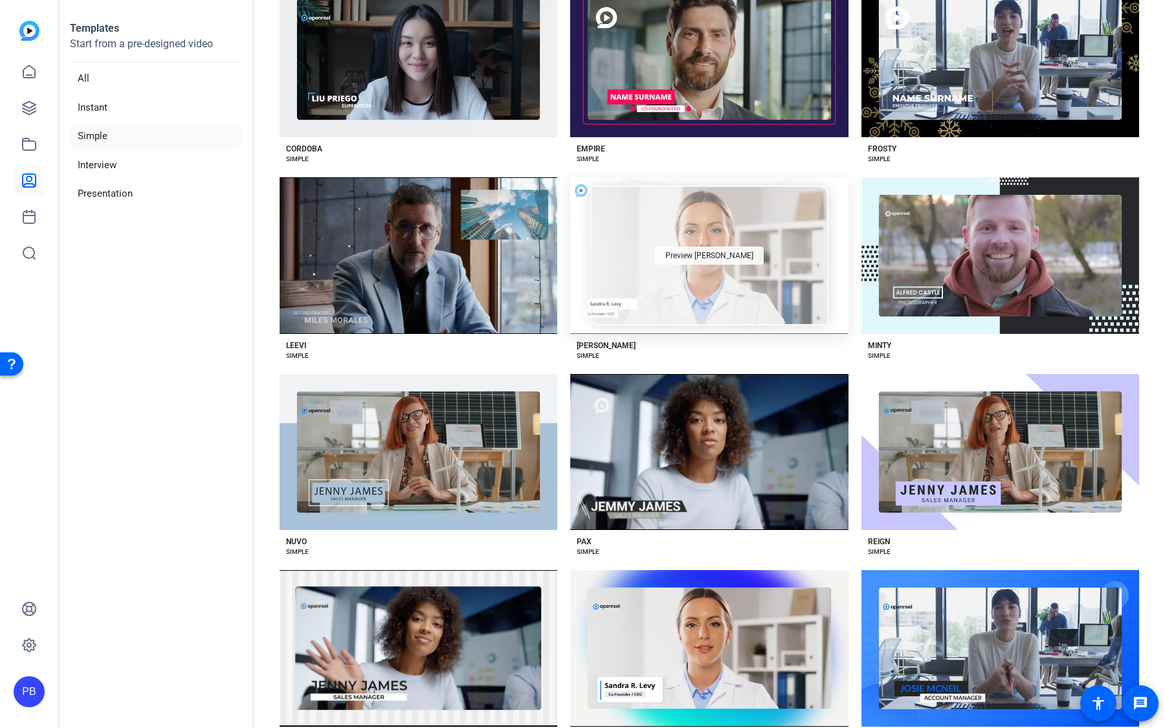
click at [701, 258] on span "Preview [PERSON_NAME]" at bounding box center [709, 256] width 88 height 8
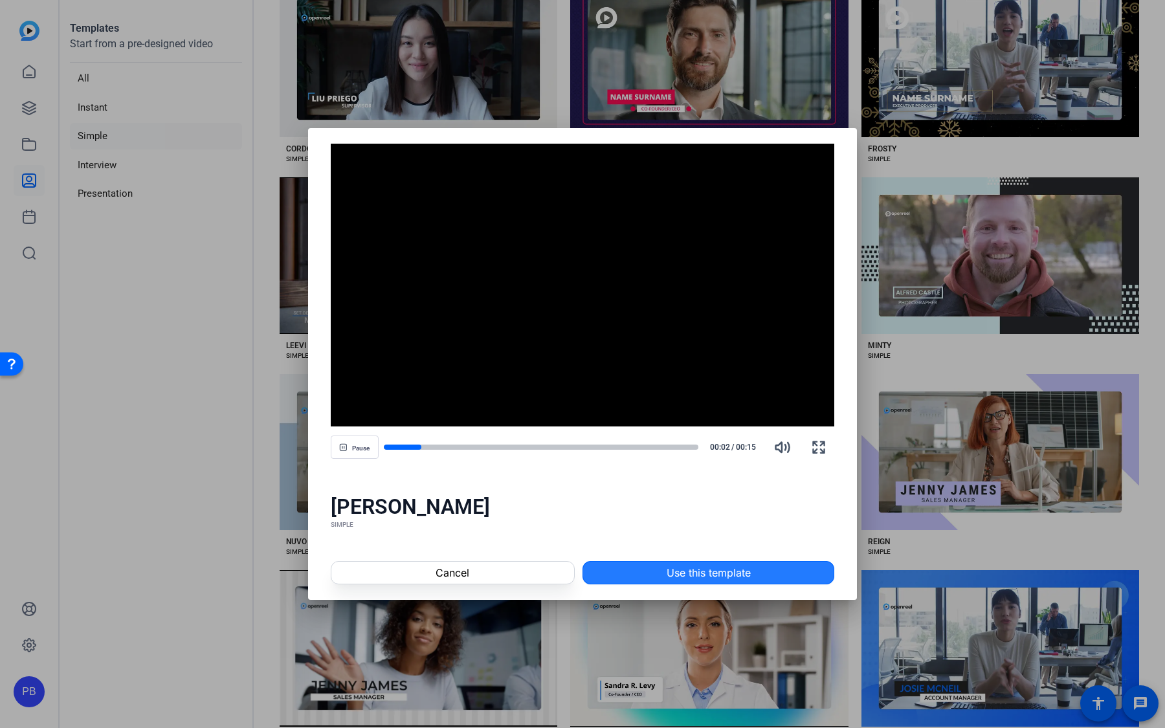
click at [641, 579] on span at bounding box center [708, 572] width 251 height 31
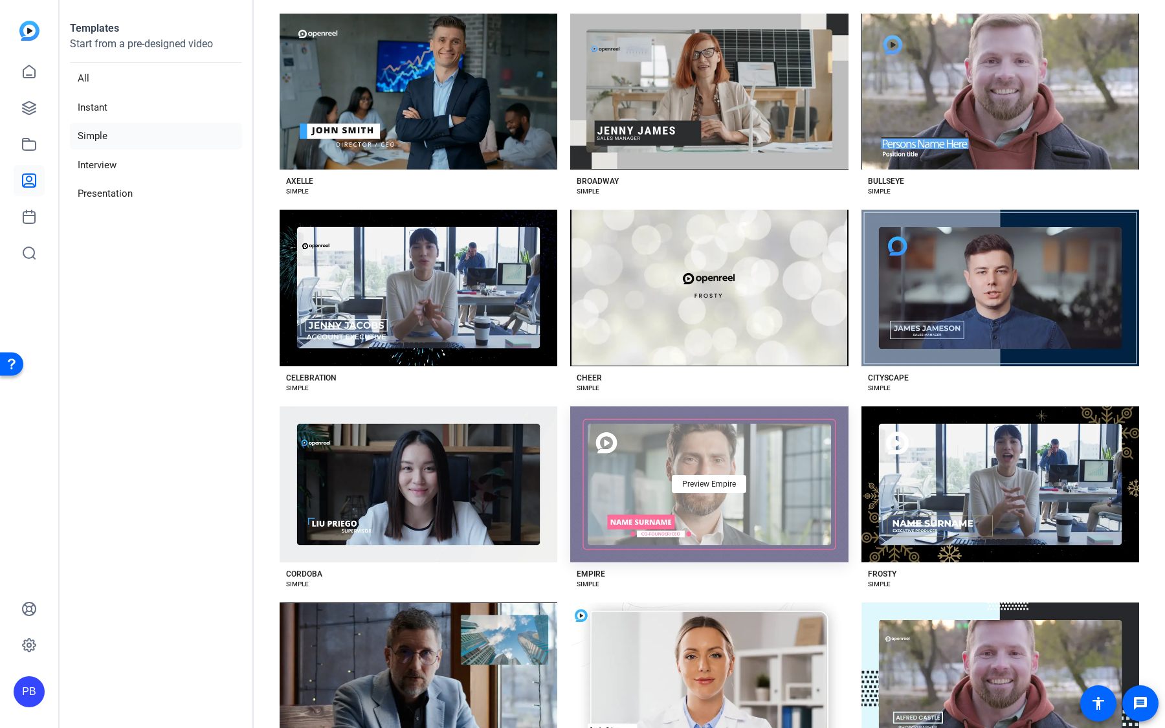
scroll to position [285, 0]
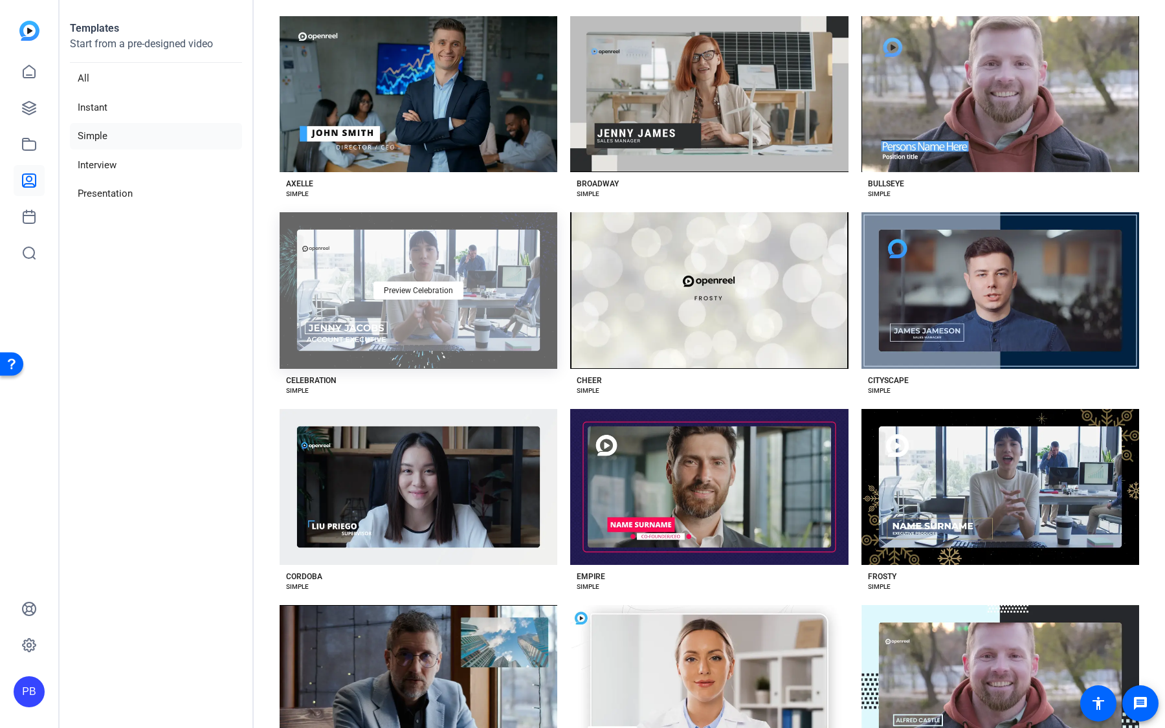
click at [513, 337] on div "Preview Celebration" at bounding box center [419, 290] width 278 height 157
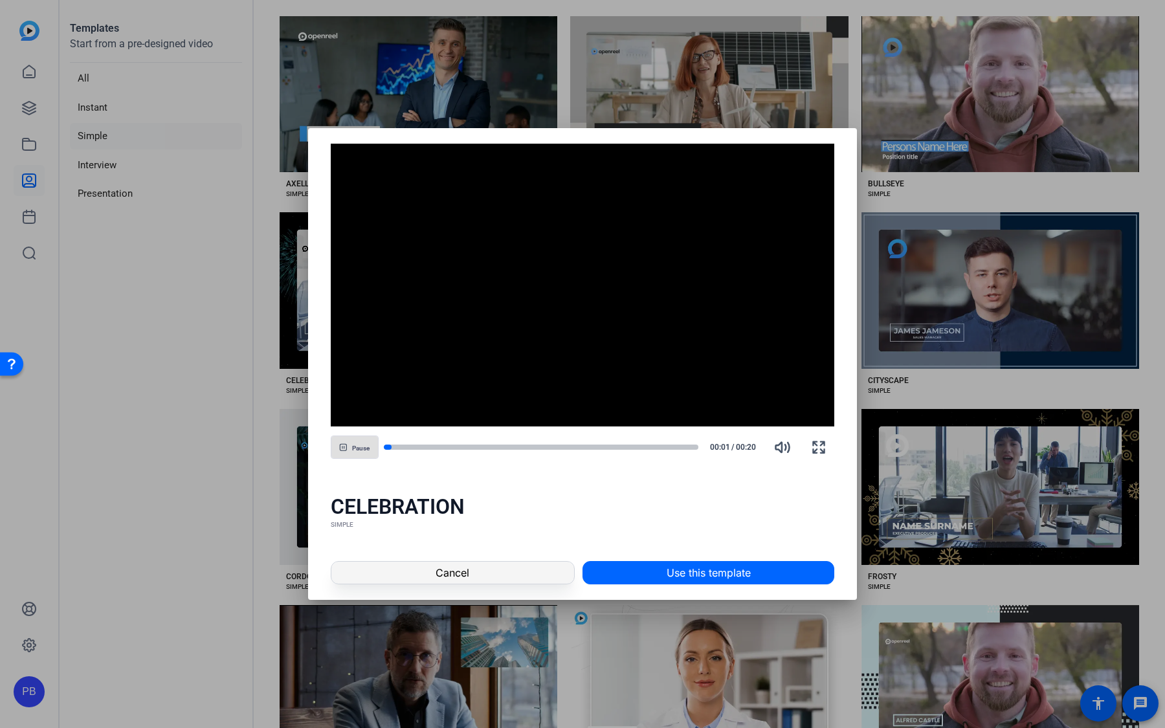
click at [539, 571] on span at bounding box center [452, 572] width 243 height 31
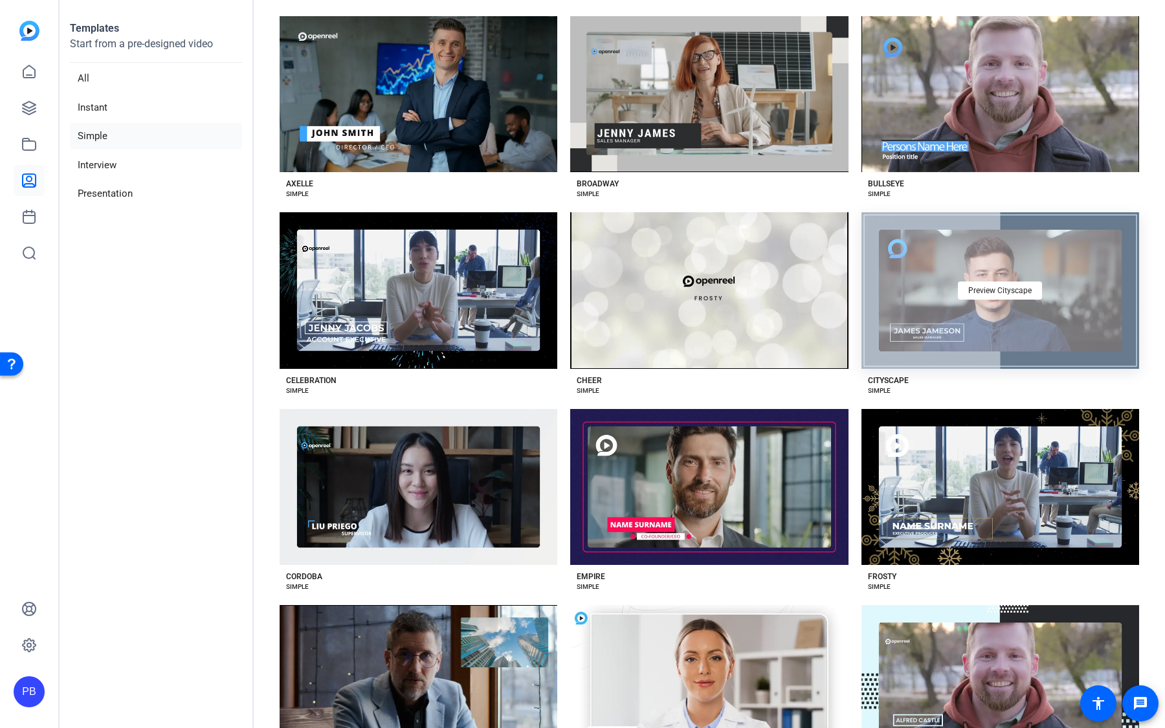
click at [1038, 308] on div "Preview Cityscape" at bounding box center [1001, 290] width 278 height 157
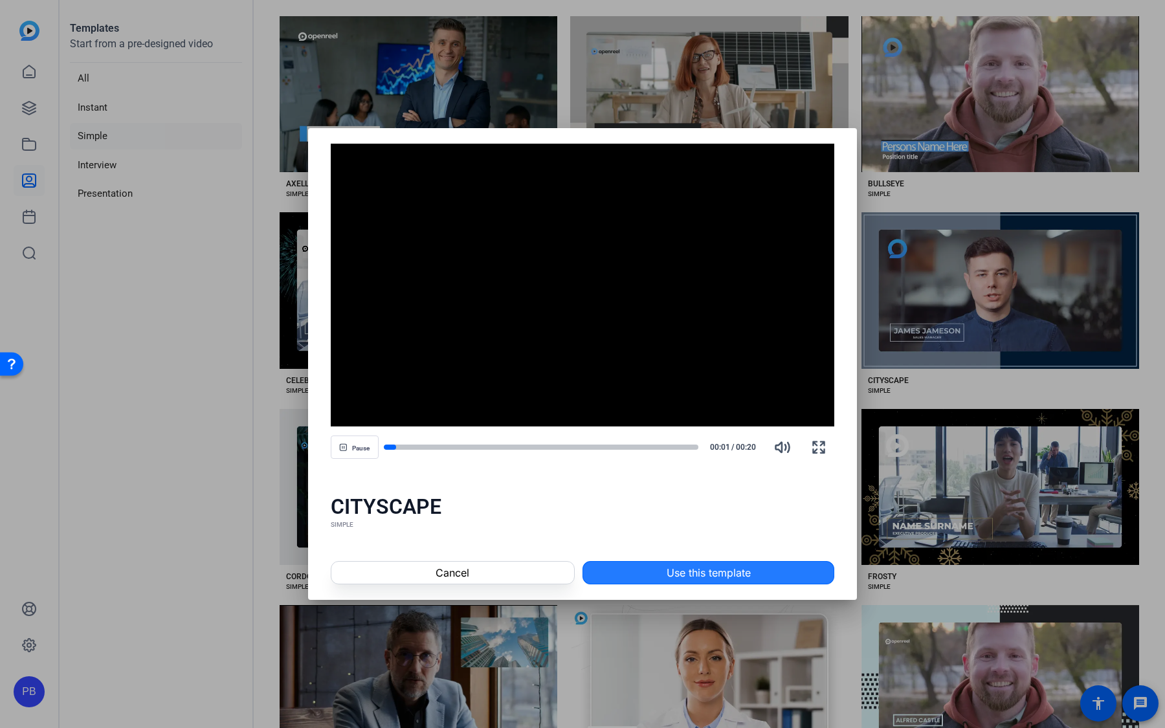
click at [664, 581] on span at bounding box center [708, 572] width 251 height 31
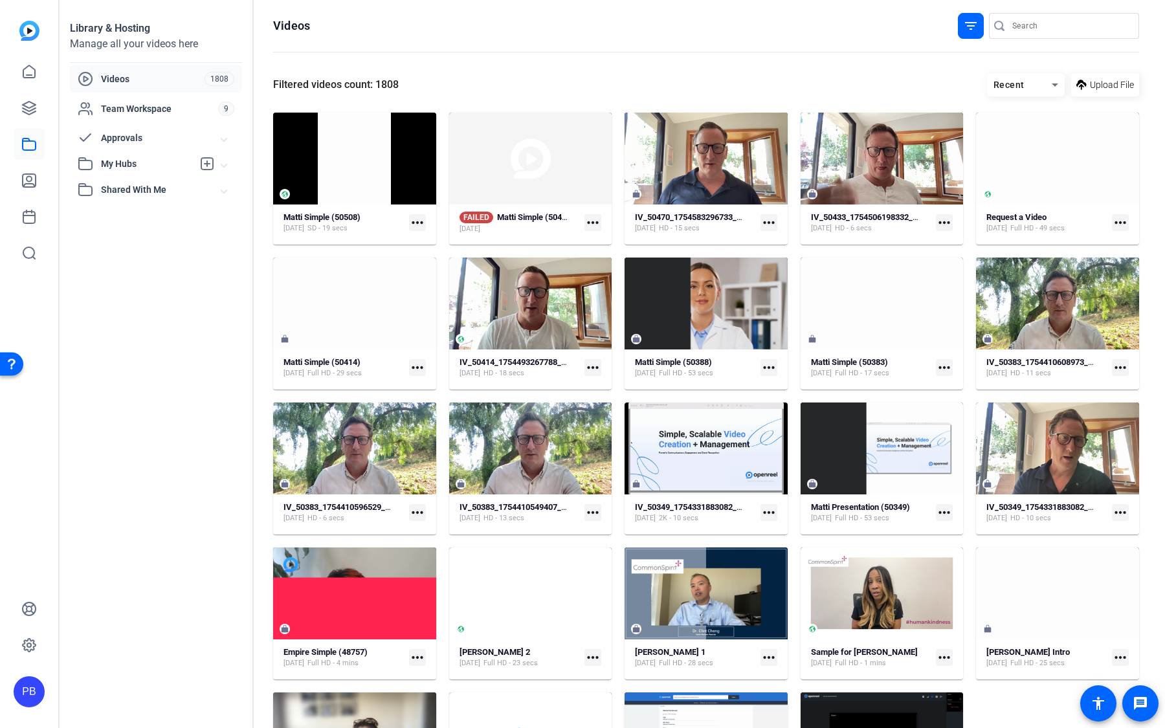
click at [140, 155] on mat-expansion-panel-header "My Hubs" at bounding box center [156, 164] width 172 height 26
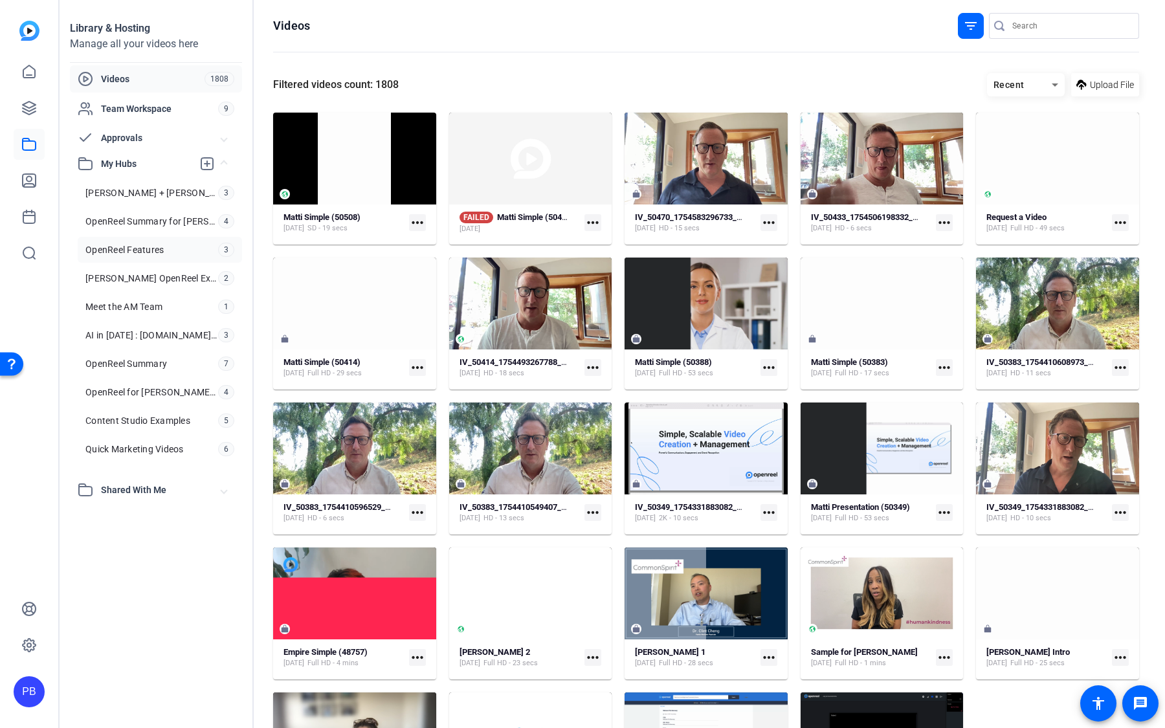
click at [151, 249] on span "OpenReel Features" at bounding box center [124, 249] width 78 height 13
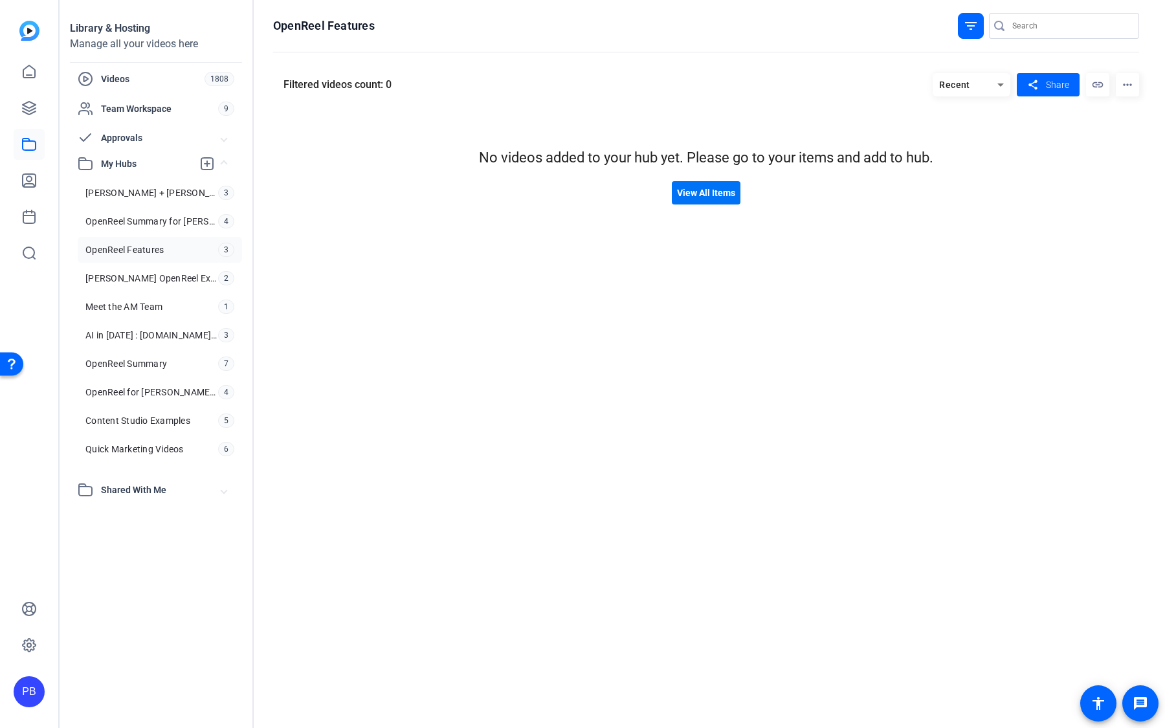
click at [725, 201] on span at bounding box center [706, 192] width 69 height 31
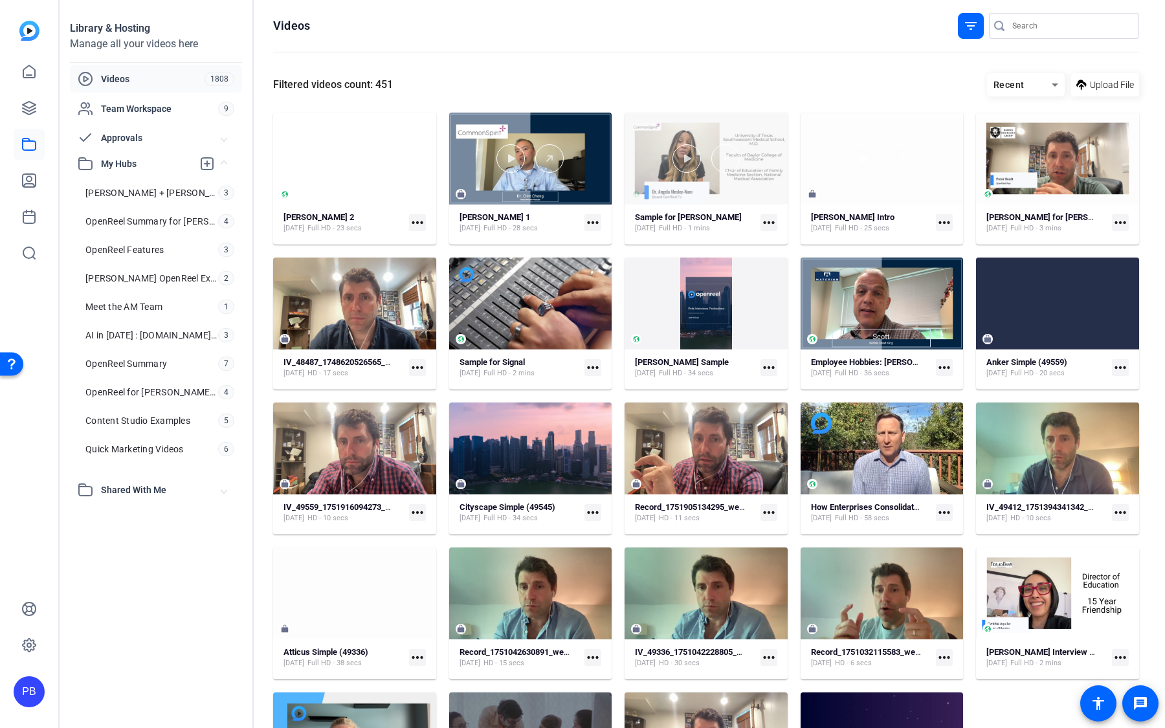
click at [814, 151] on div at bounding box center [882, 158] width 163 height 28
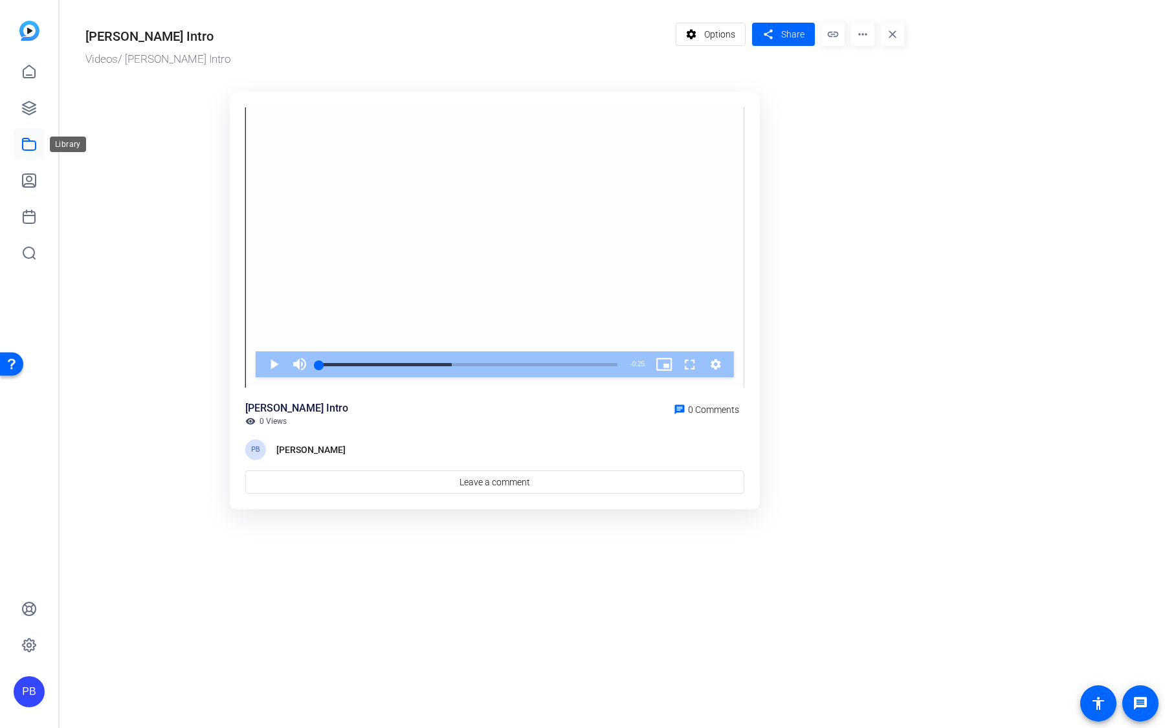
click at [26, 148] on icon at bounding box center [29, 145] width 16 height 16
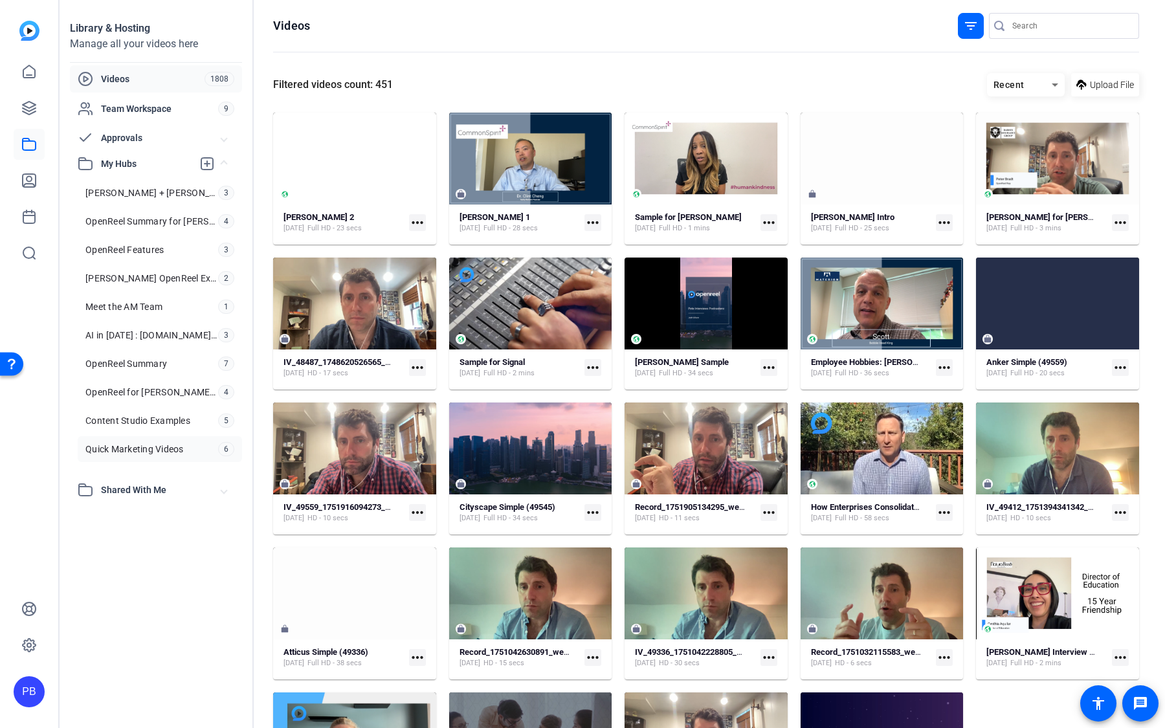
click at [162, 449] on span "Quick Marketing Videos" at bounding box center [134, 449] width 98 height 13
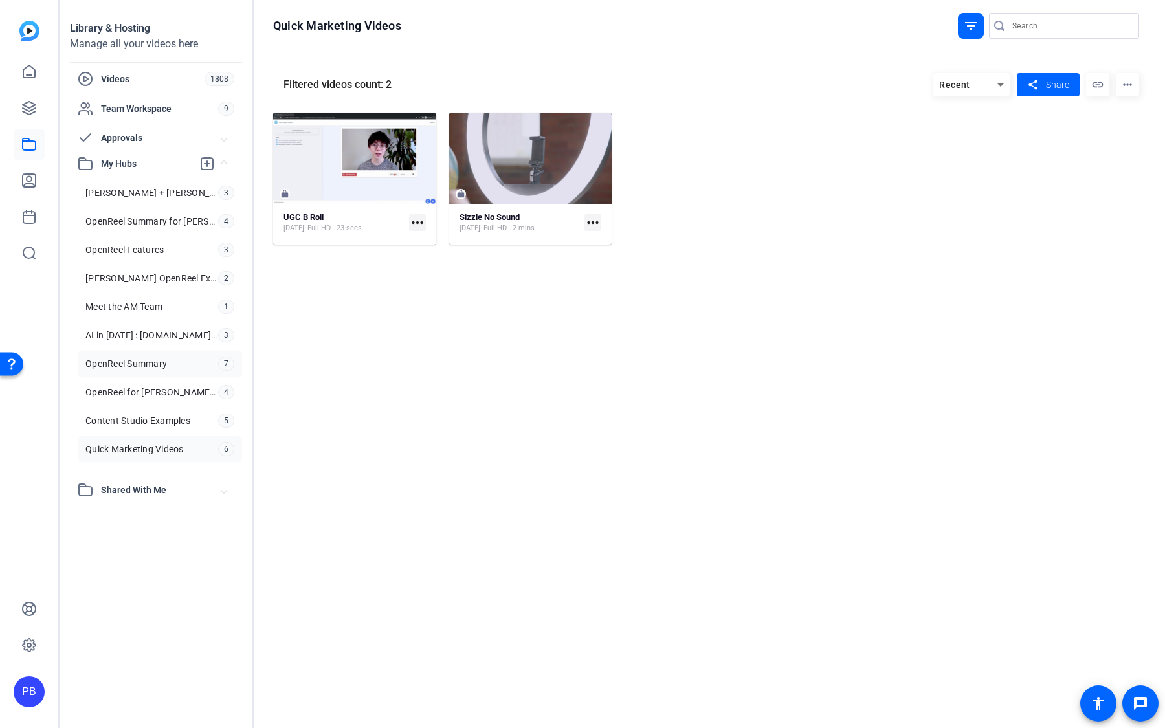
click at [171, 360] on link "OpenReel Summary 7" at bounding box center [160, 364] width 164 height 26
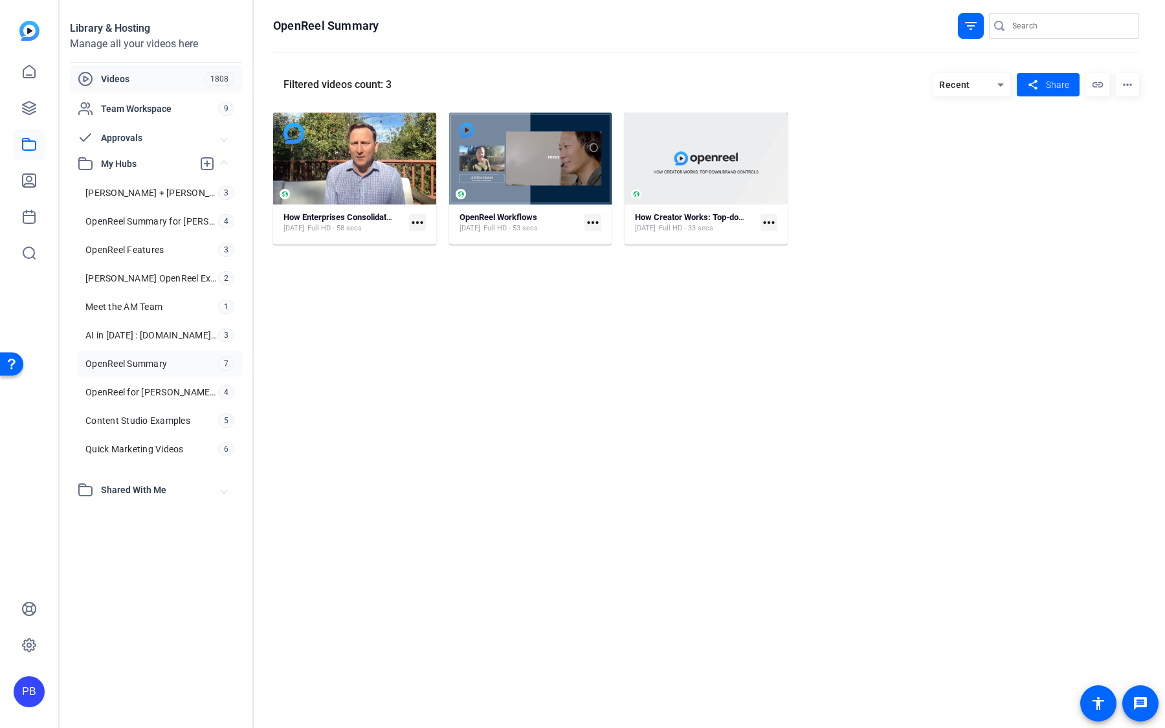
click at [111, 84] on span "Videos" at bounding box center [153, 79] width 104 height 13
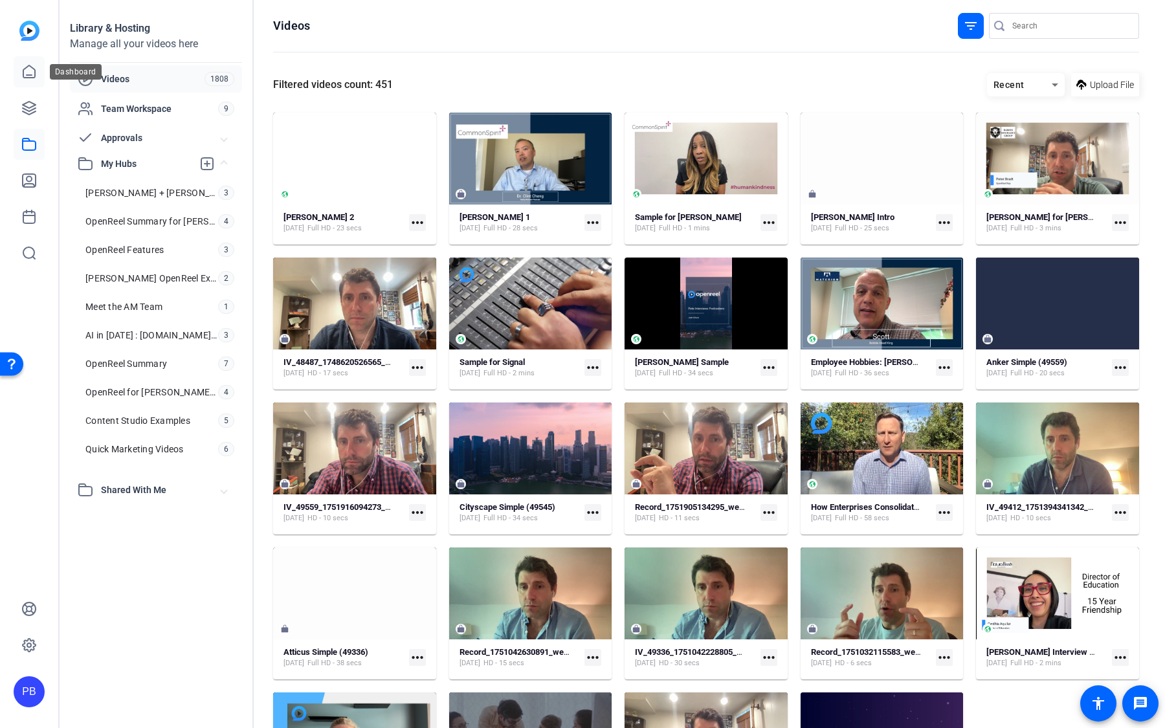
click at [29, 81] on link at bounding box center [29, 71] width 31 height 31
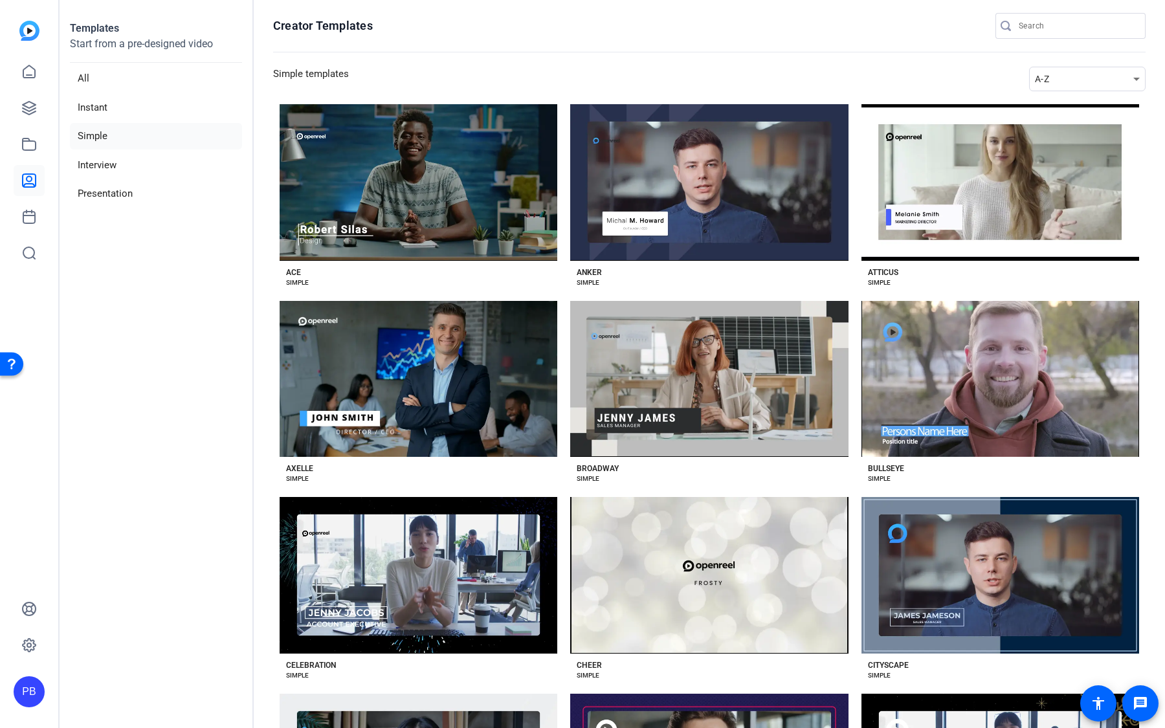
scroll to position [970, 0]
